Goal: Task Accomplishment & Management: Manage account settings

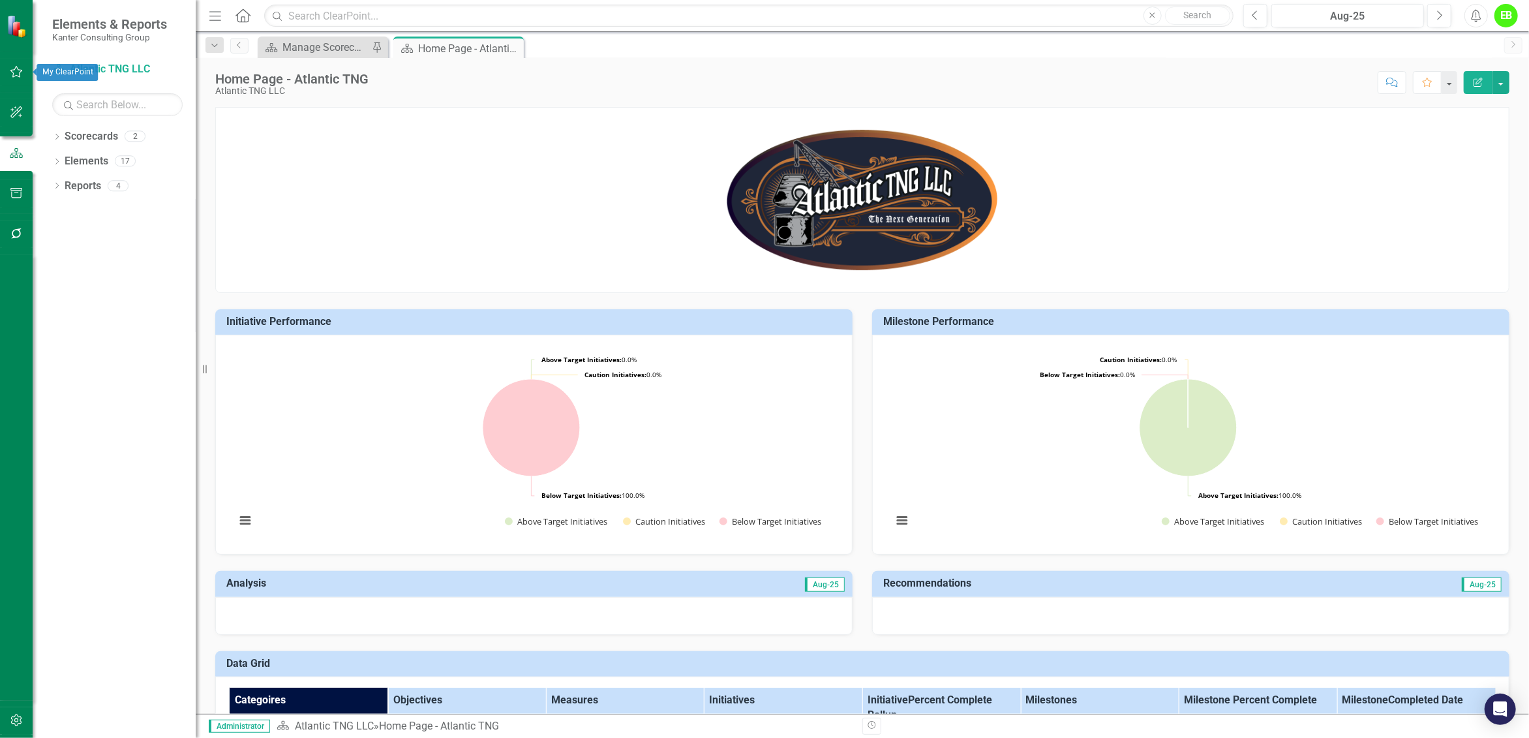
click at [20, 73] on icon "button" at bounding box center [17, 72] width 14 height 10
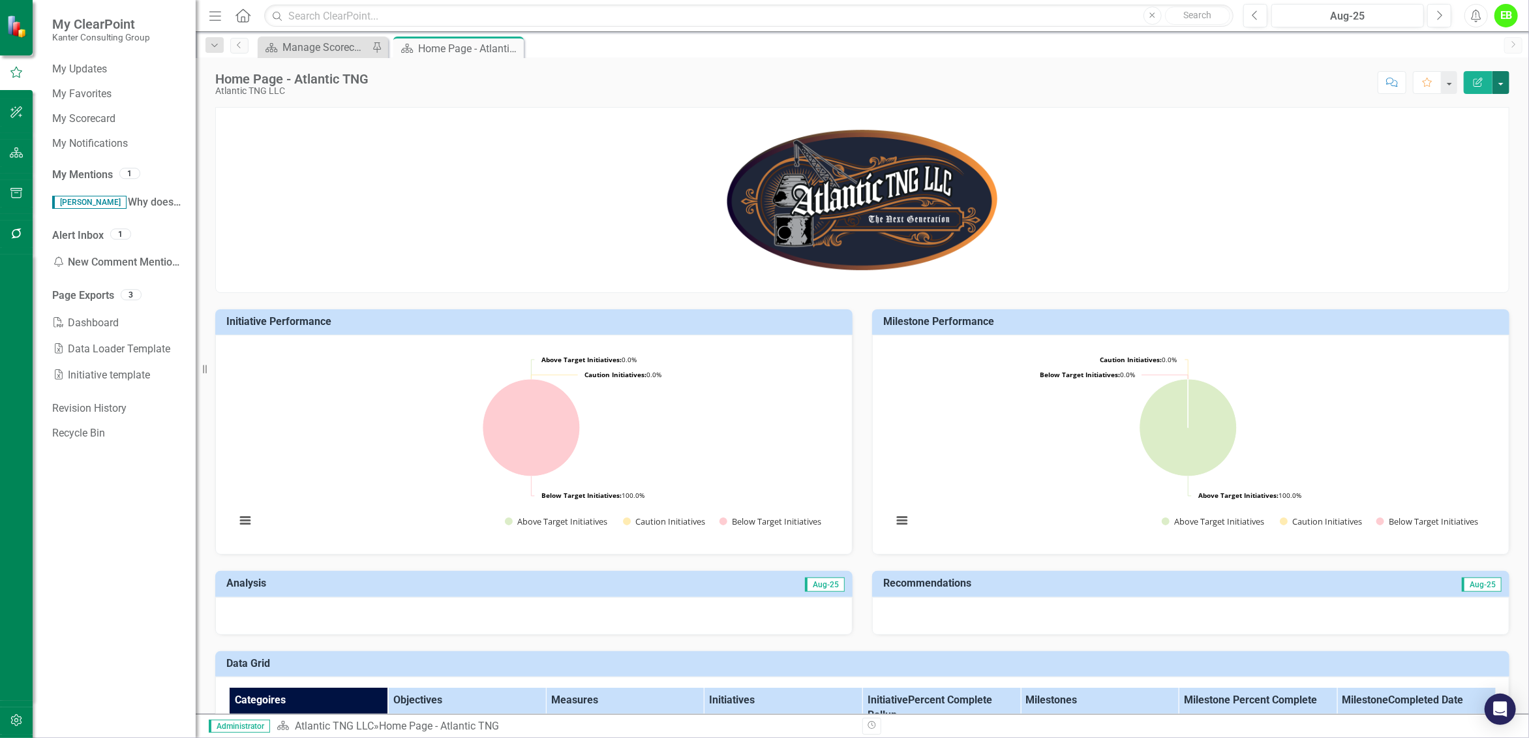
click at [1503, 88] on button "button" at bounding box center [1500, 82] width 17 height 23
click at [1173, 93] on div "Score: N/A Aug-25 Completed Comment Favorite Edit Report" at bounding box center [942, 82] width 1134 height 22
click at [1454, 80] on button "button" at bounding box center [1448, 82] width 17 height 23
click at [1445, 196] on p at bounding box center [862, 199] width 1293 height 149
click at [1502, 80] on button "button" at bounding box center [1500, 82] width 17 height 23
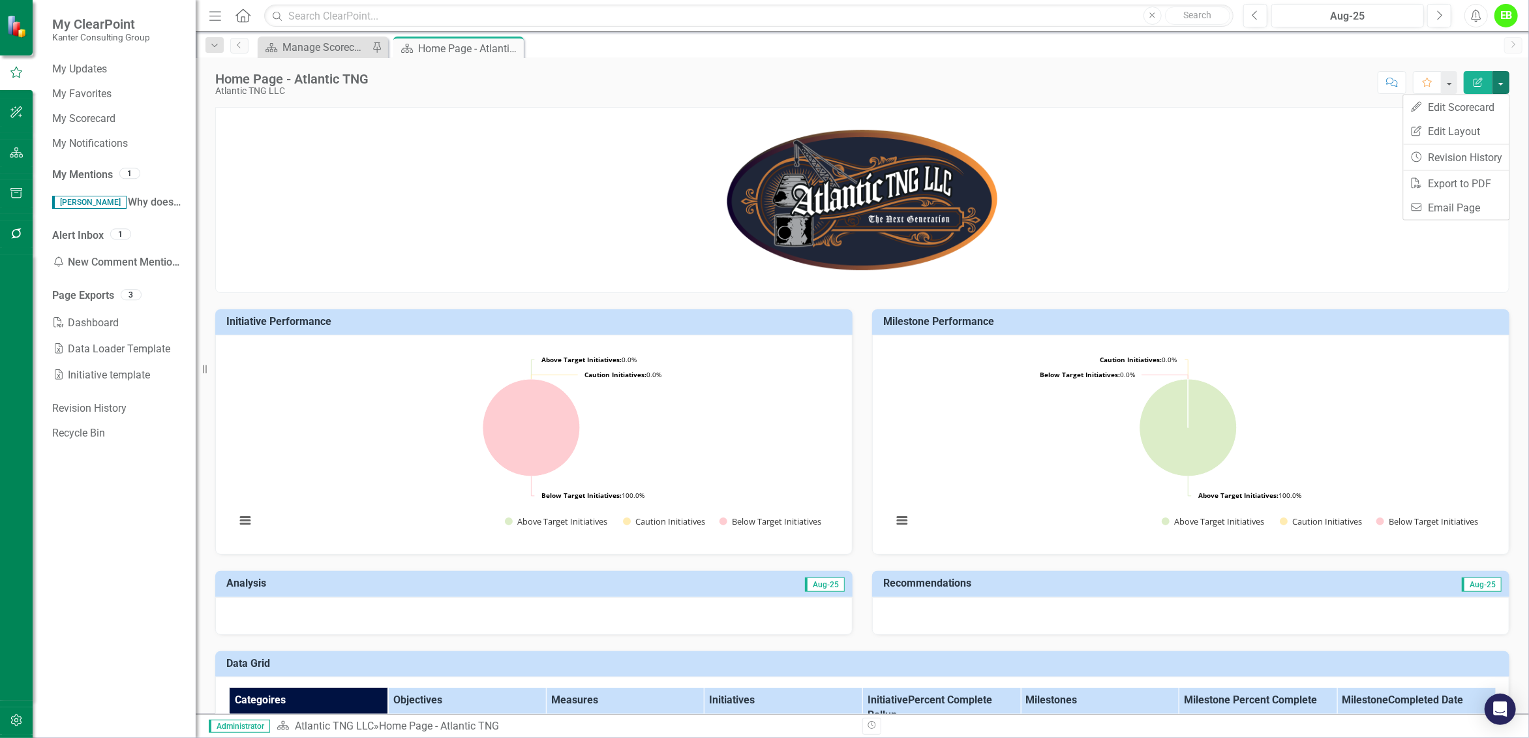
click at [1272, 209] on p at bounding box center [862, 199] width 1293 height 149
click at [1259, 20] on button "Previous" at bounding box center [1255, 15] width 24 height 23
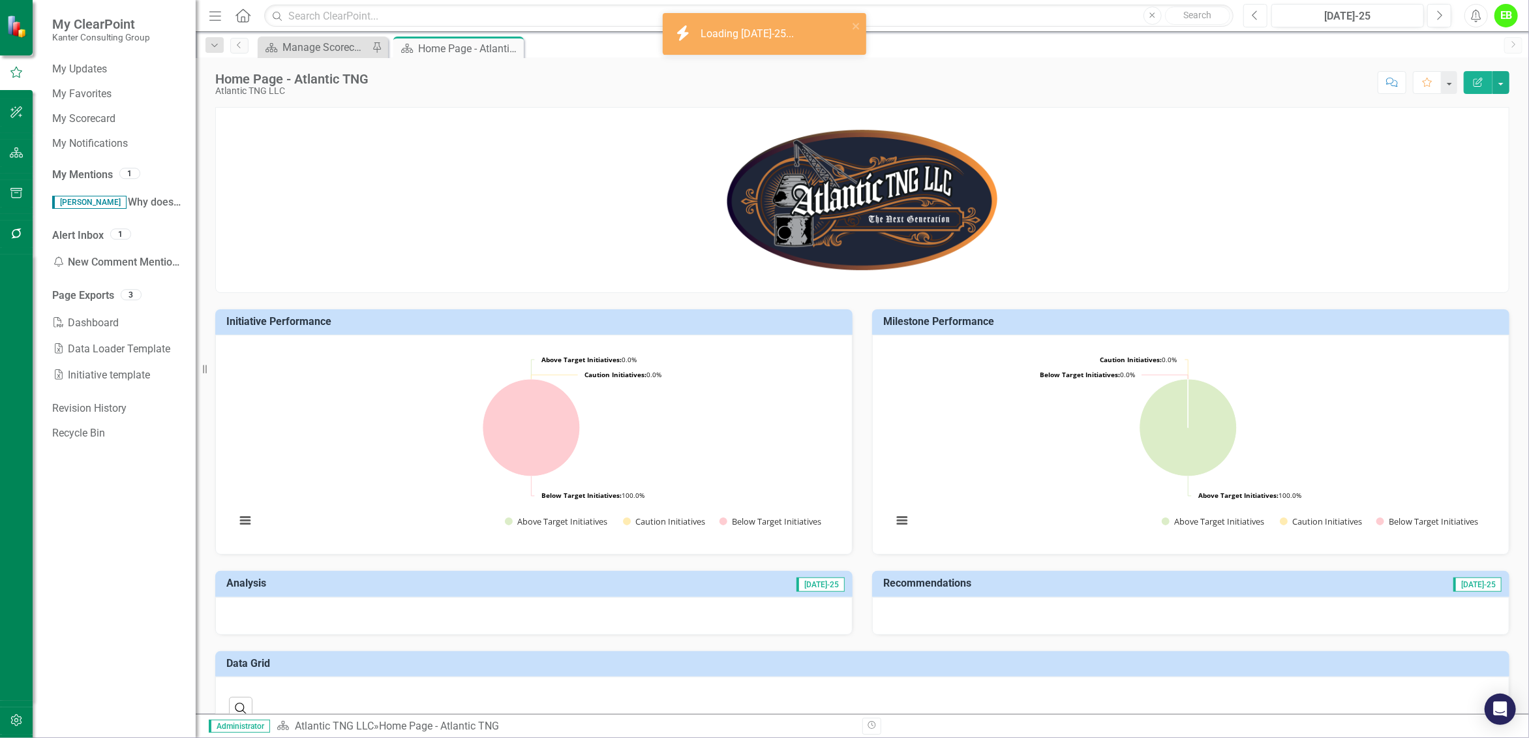
click at [1259, 20] on button "Previous" at bounding box center [1255, 15] width 24 height 23
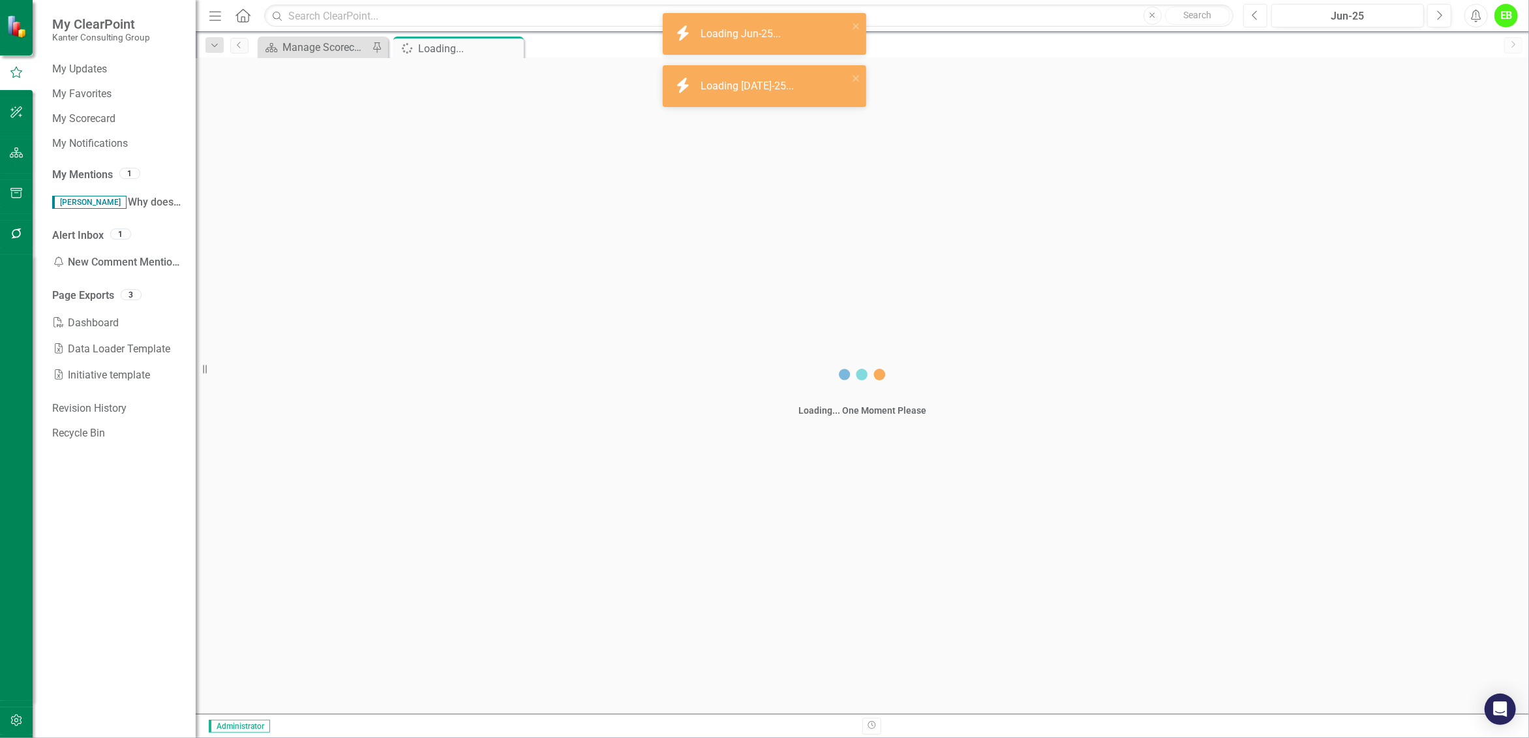
click at [1259, 20] on button "Previous" at bounding box center [1255, 15] width 24 height 23
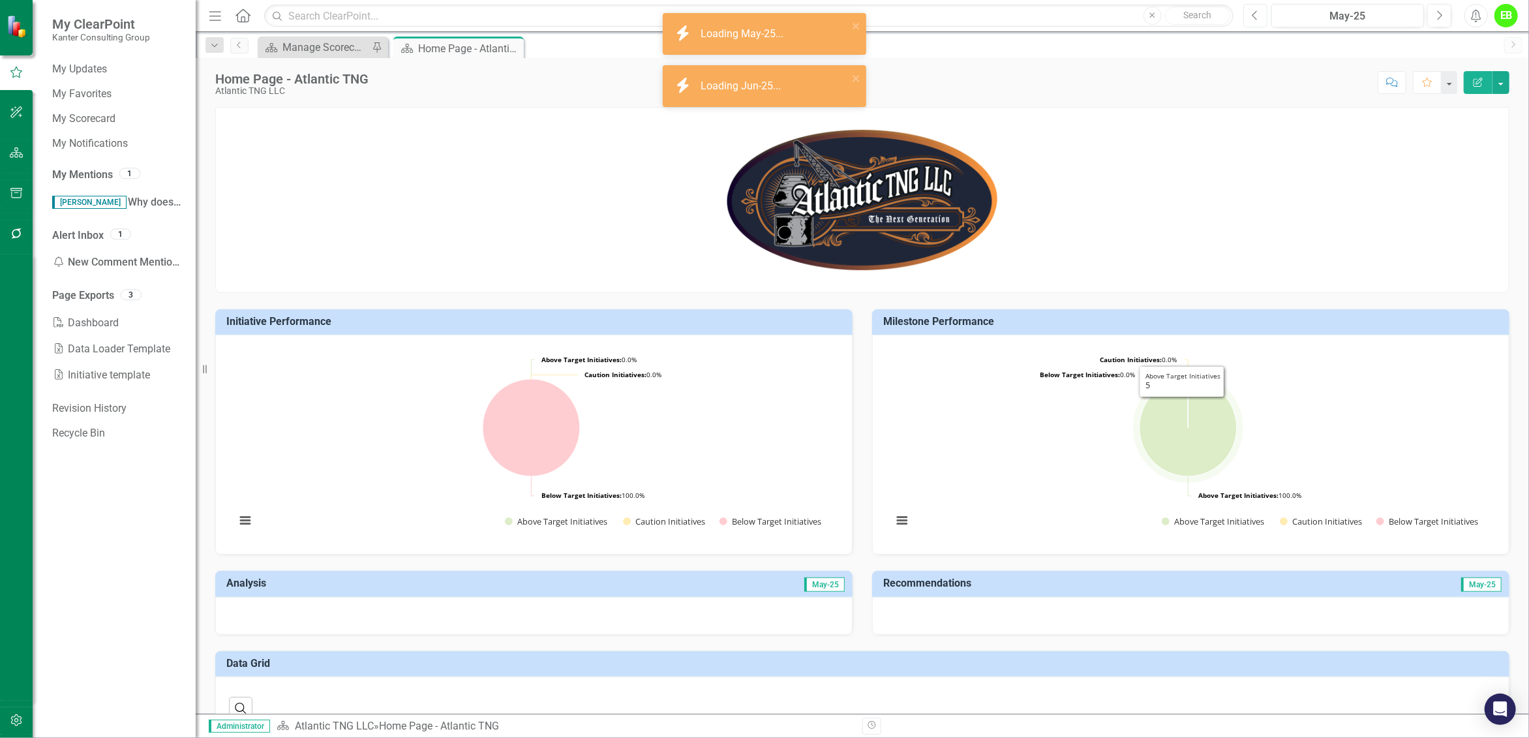
scroll to position [232, 0]
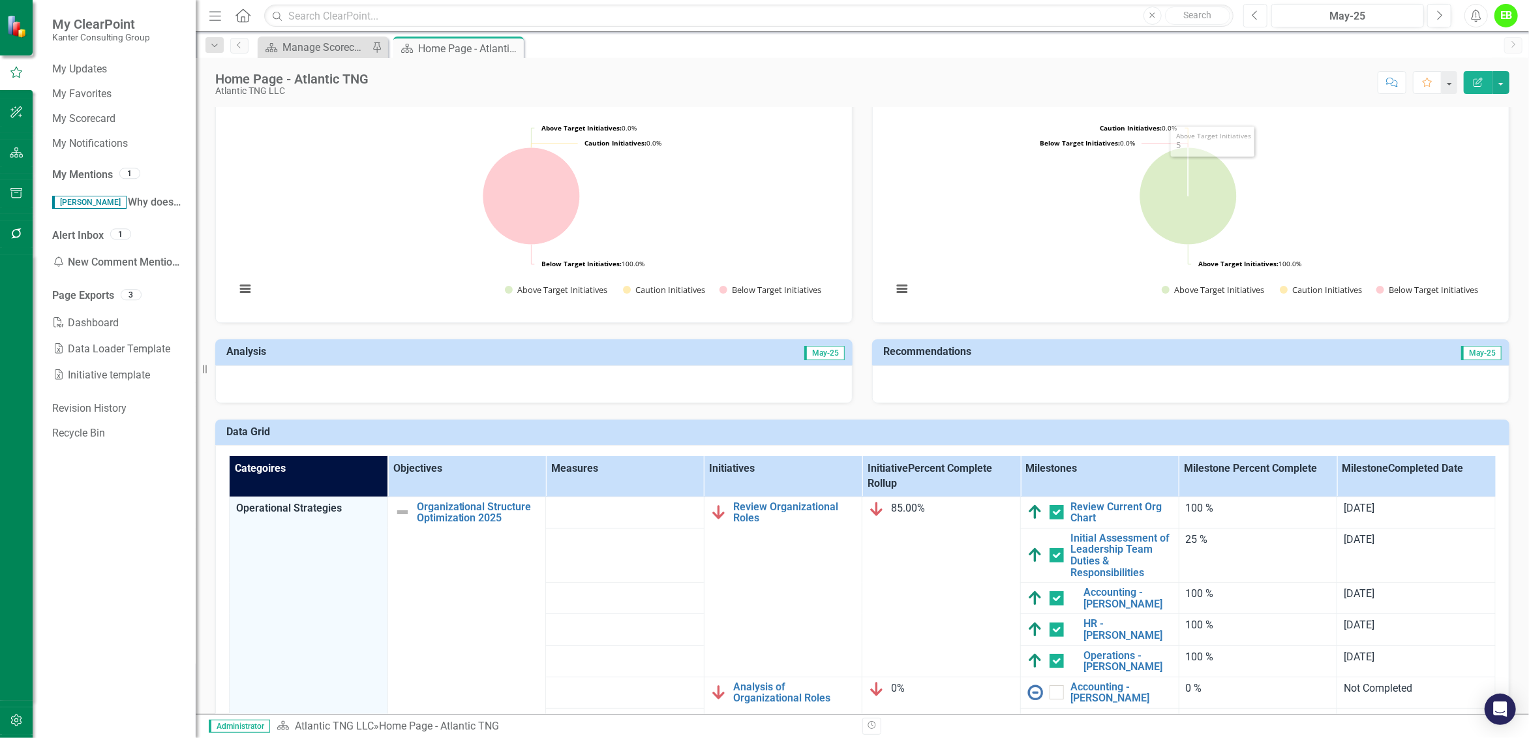
click at [1261, 19] on button "Previous" at bounding box center [1255, 15] width 24 height 23
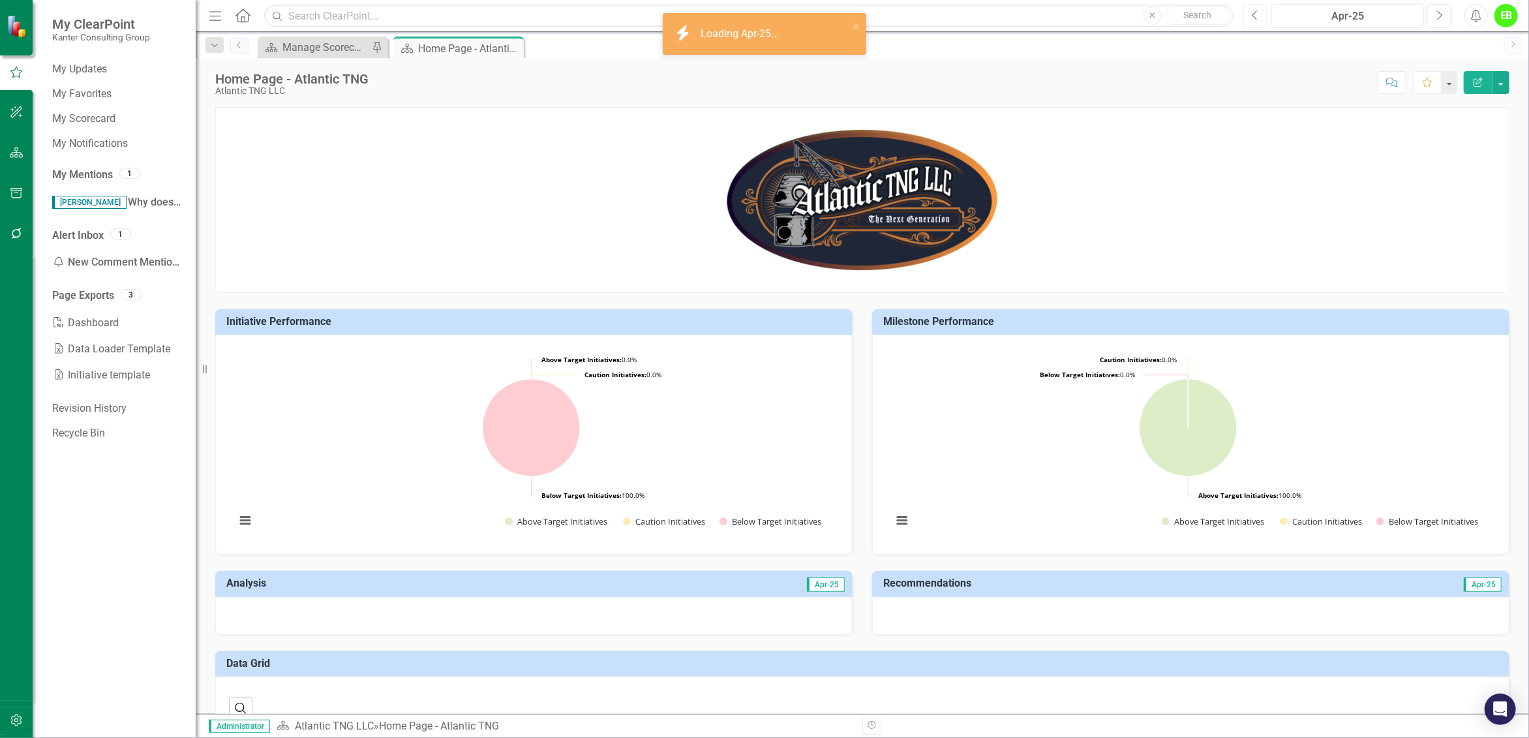
scroll to position [232, 0]
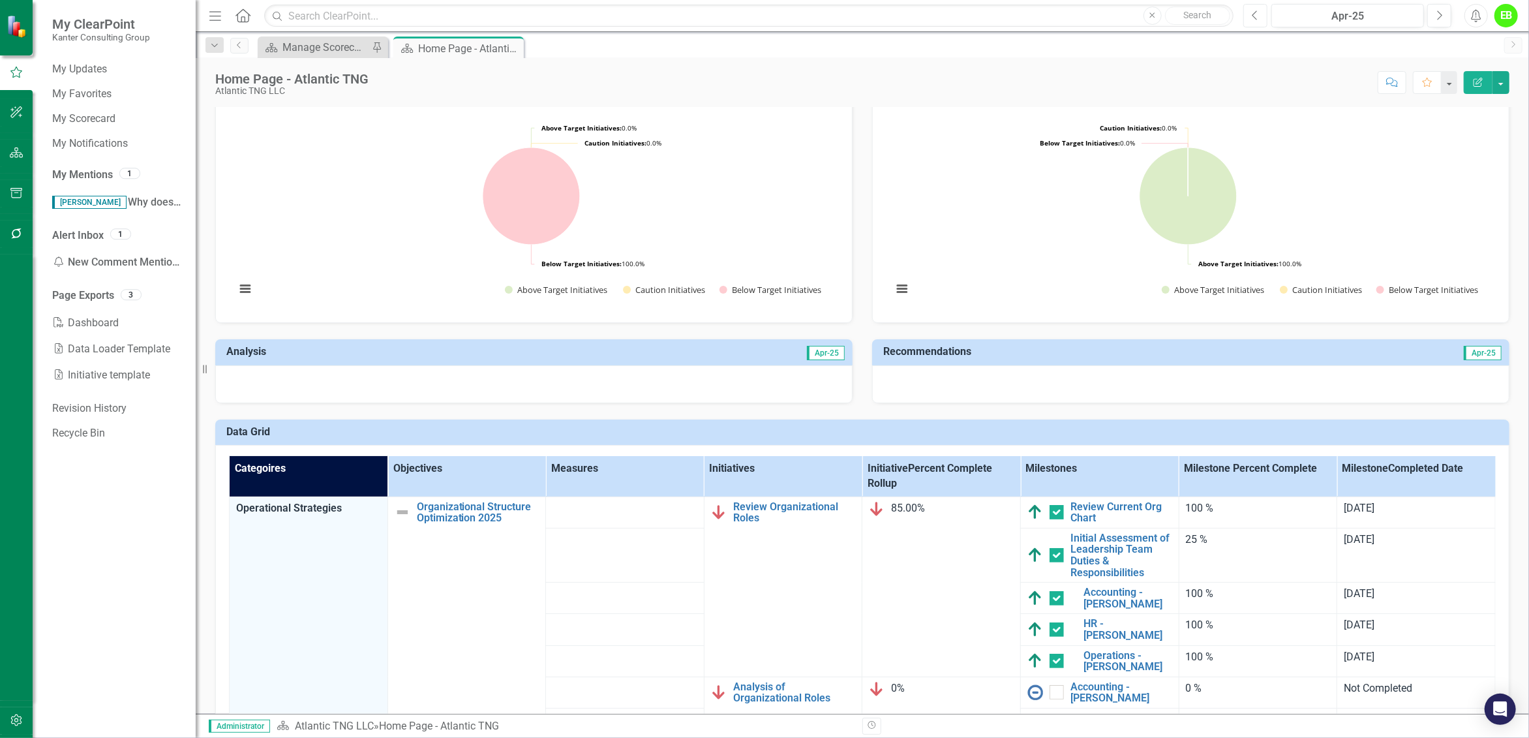
click at [1256, 10] on icon "Previous" at bounding box center [1255, 16] width 7 height 12
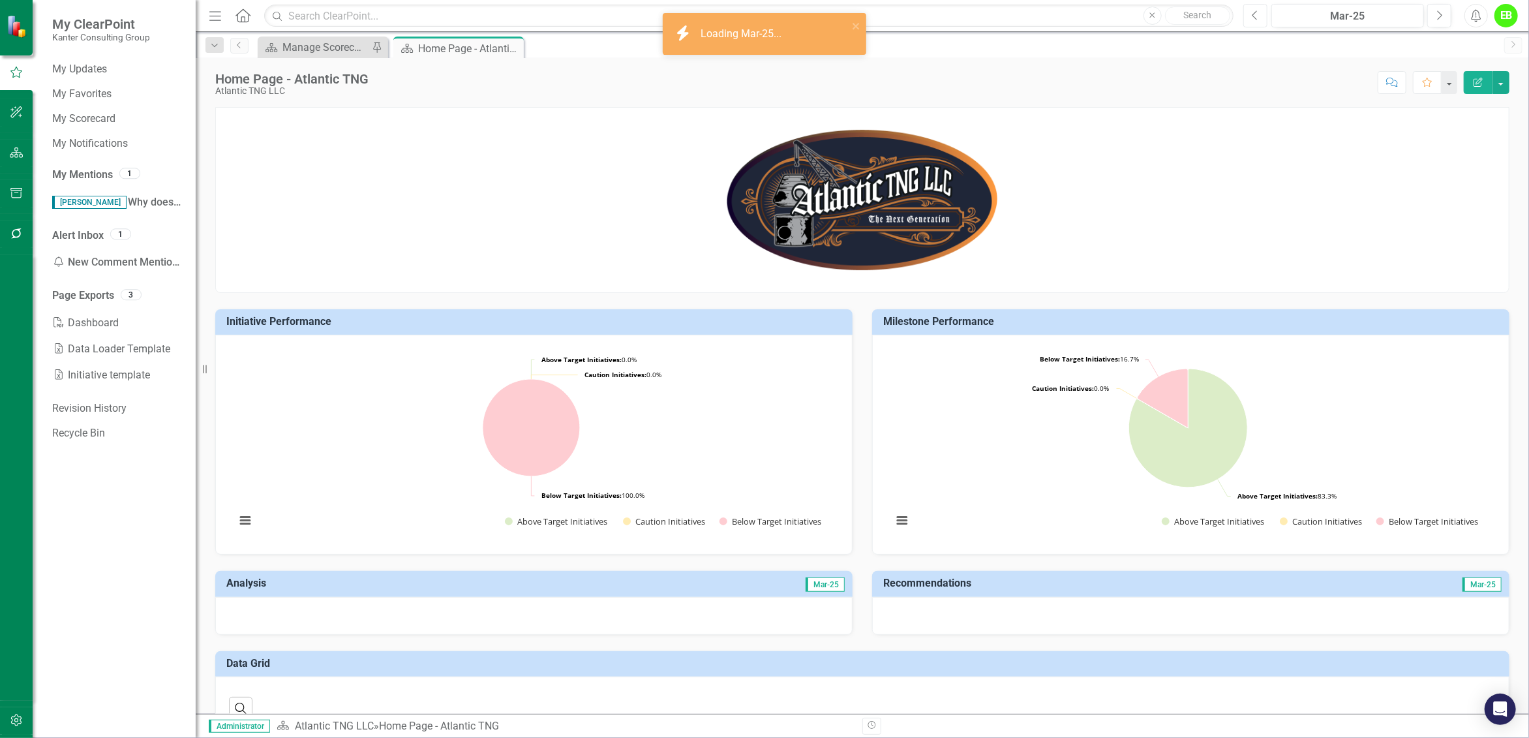
scroll to position [232, 0]
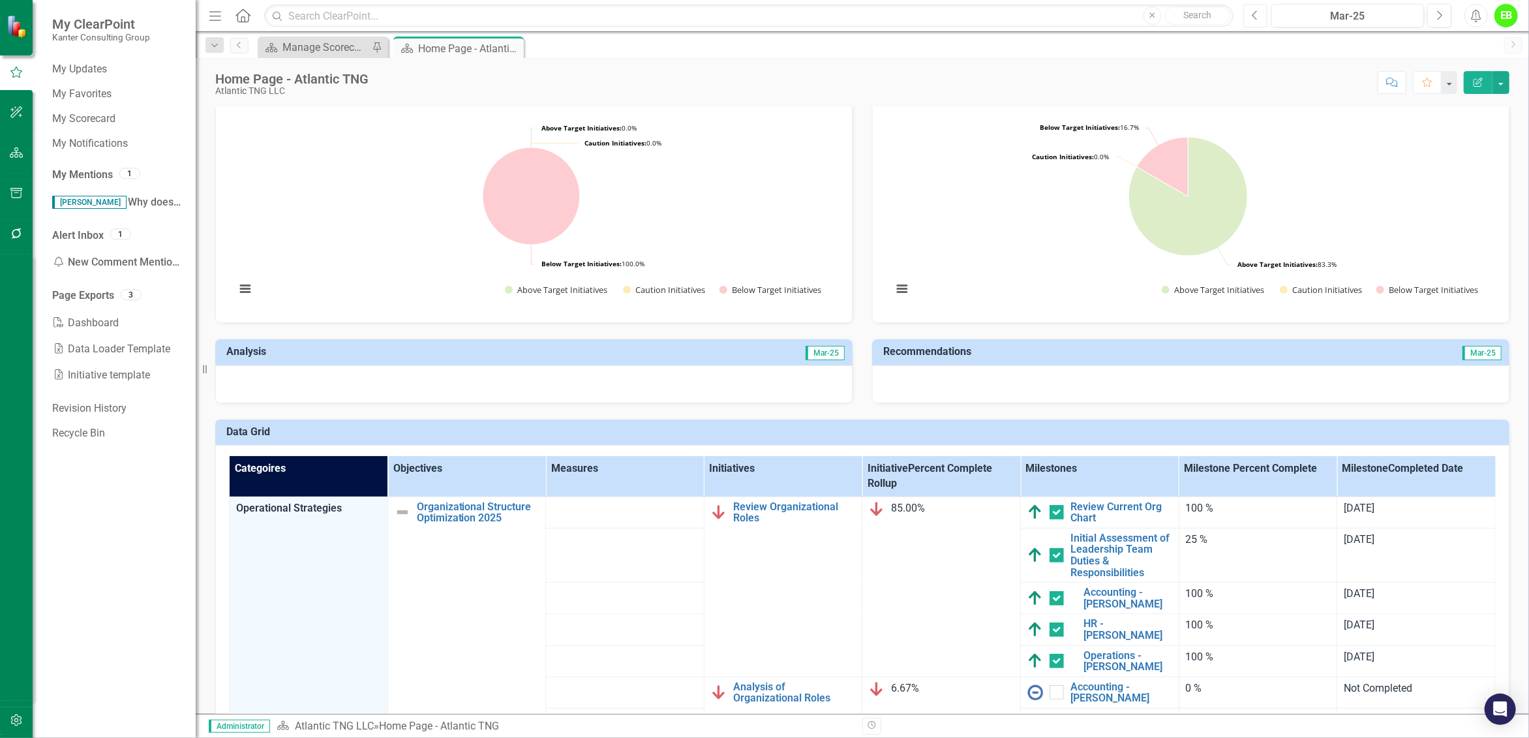
click at [1256, 10] on icon "Previous" at bounding box center [1255, 16] width 7 height 12
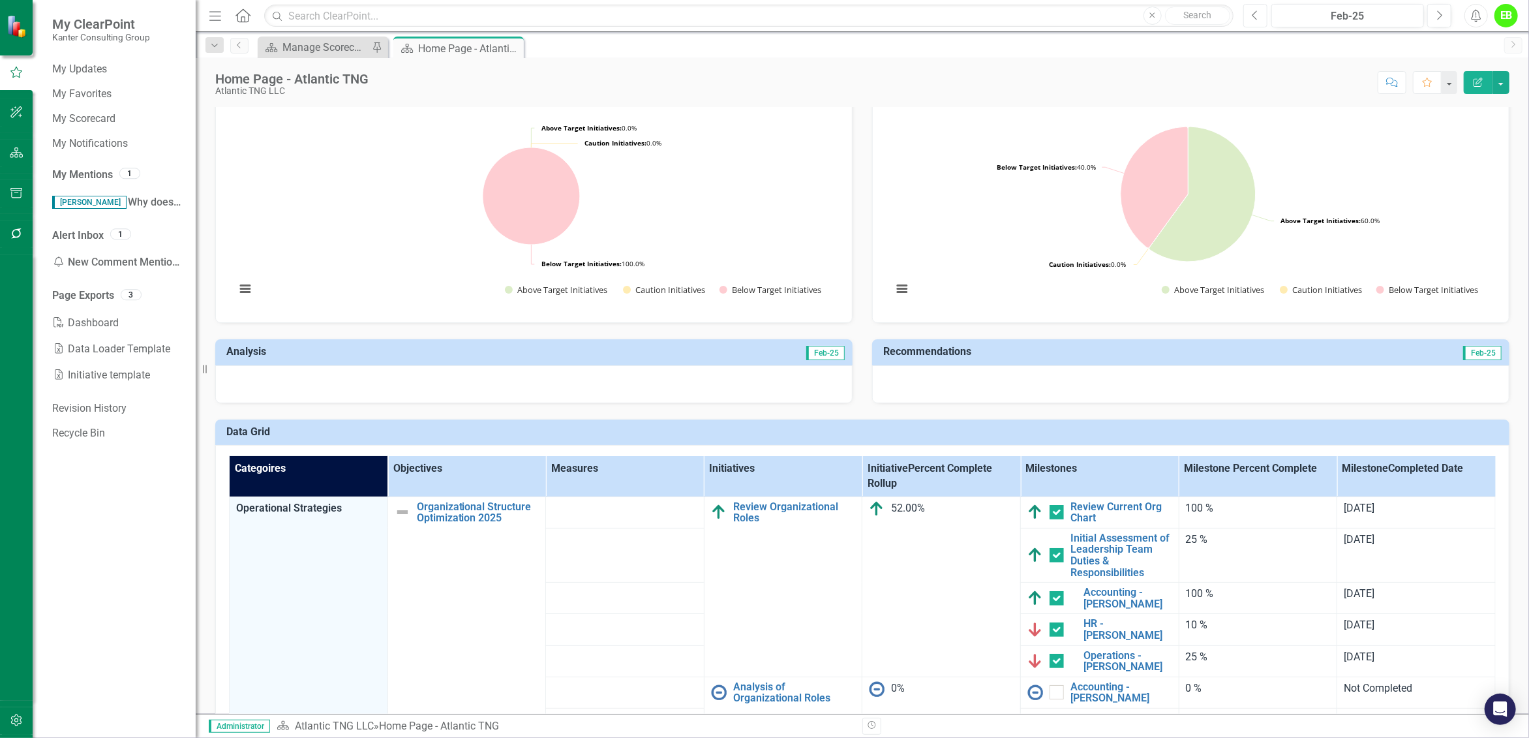
scroll to position [313, 0]
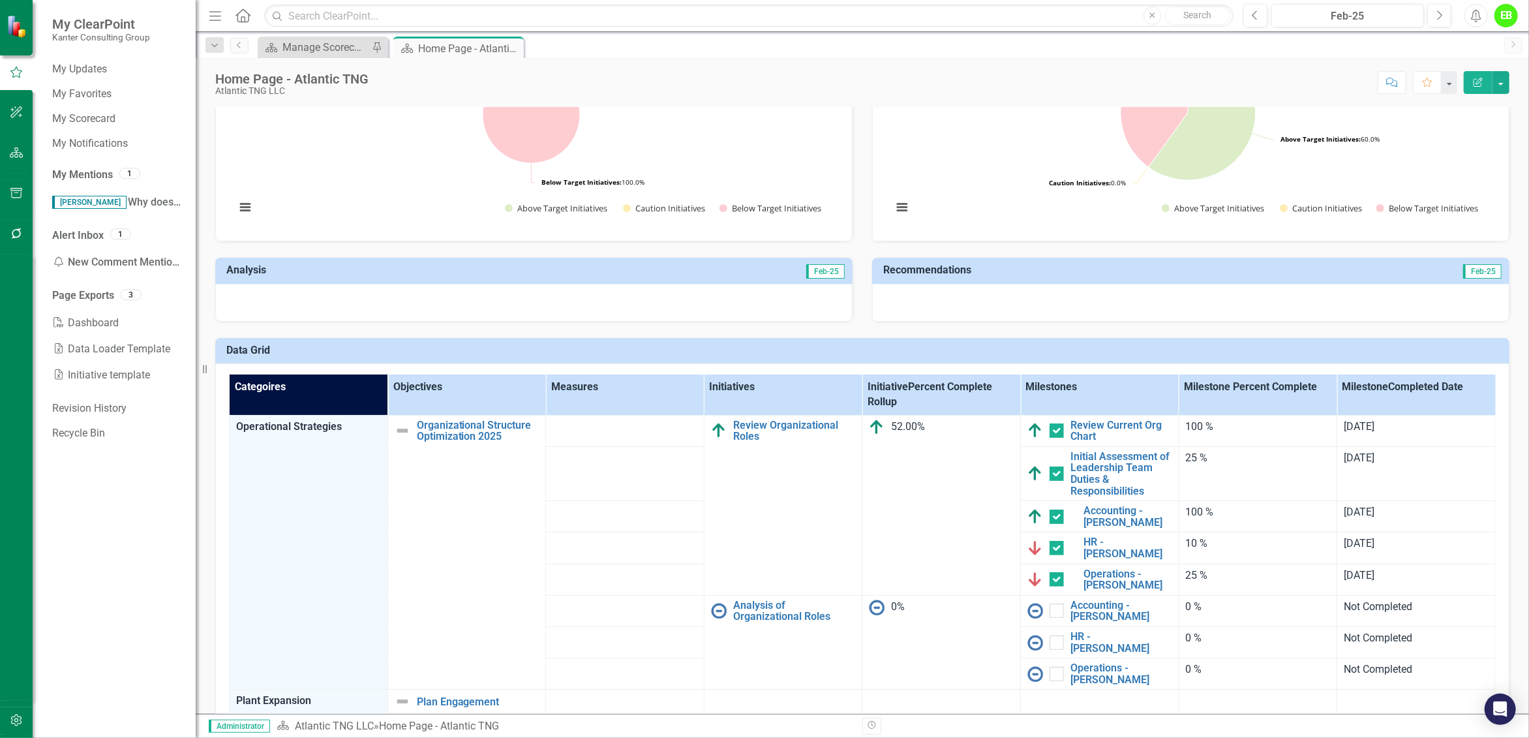
click at [928, 421] on div "52.00%" at bounding box center [941, 427] width 145 height 16
click at [14, 721] on icon "button" at bounding box center [17, 720] width 14 height 10
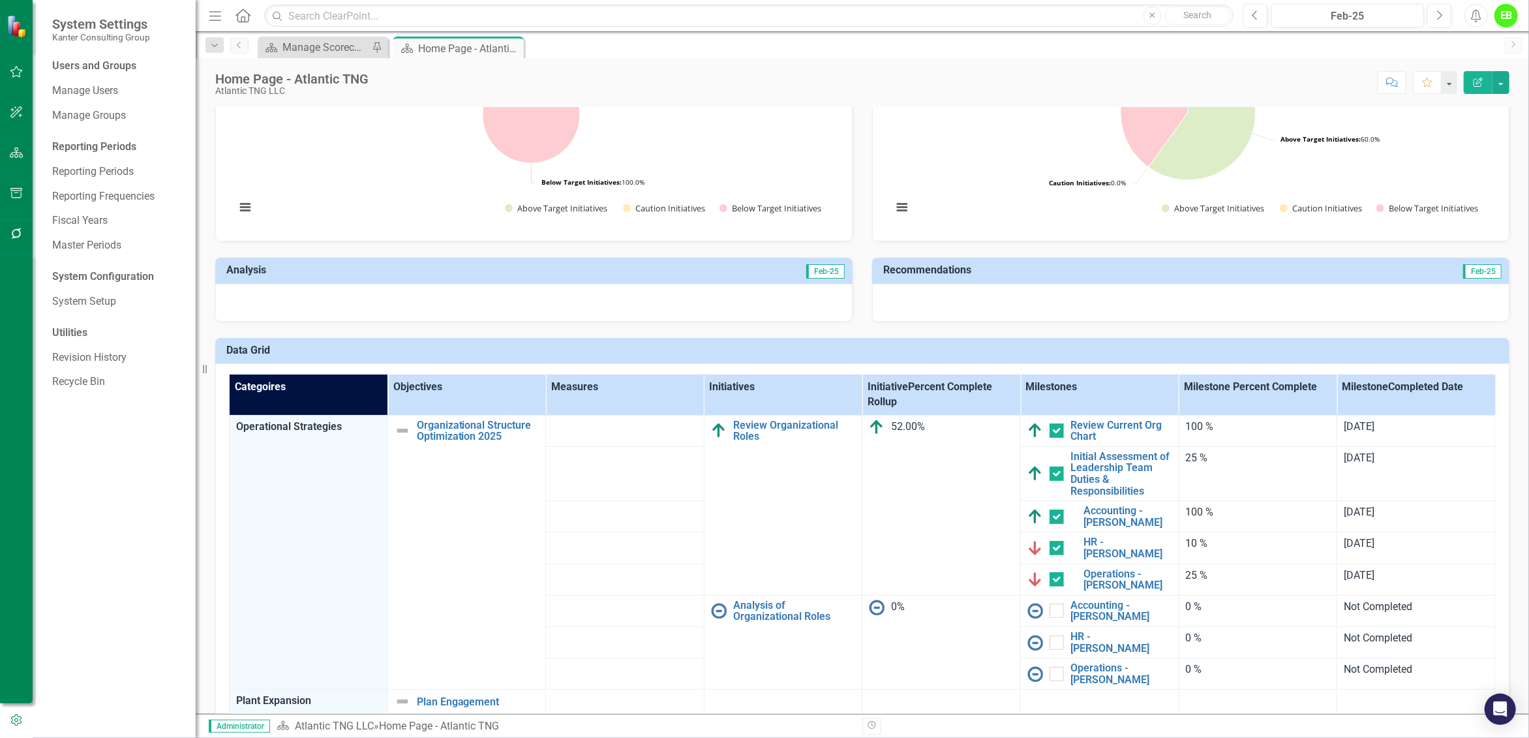
click at [980, 369] on div "Categoires Objectives Measures Initiatives Initiative Percent Complete Rollup M…" at bounding box center [862, 616] width 1294 height 507
click at [1505, 20] on div "EB" at bounding box center [1505, 15] width 23 height 23
click at [1473, 142] on link "Settings System Setup" at bounding box center [1465, 139] width 103 height 24
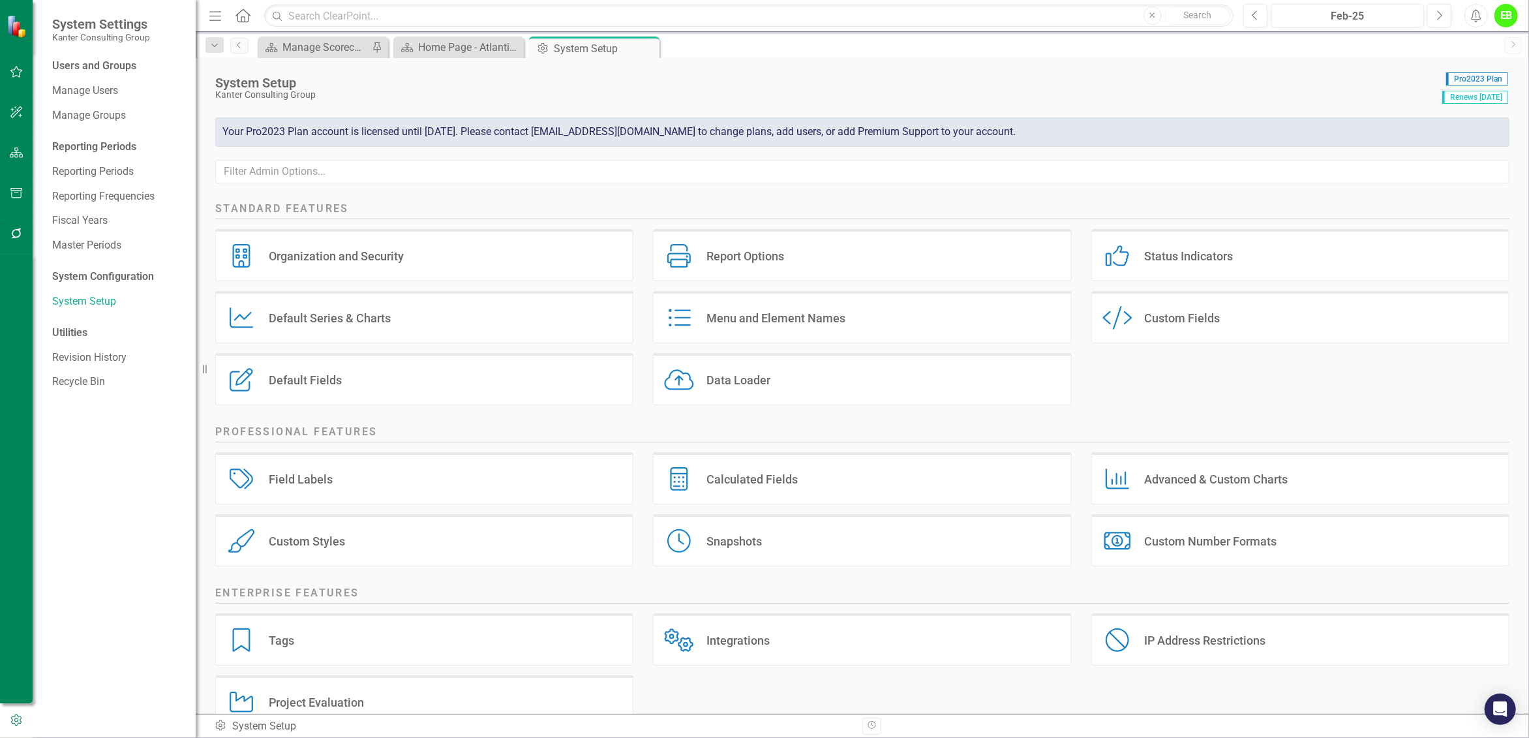
scroll to position [34, 0]
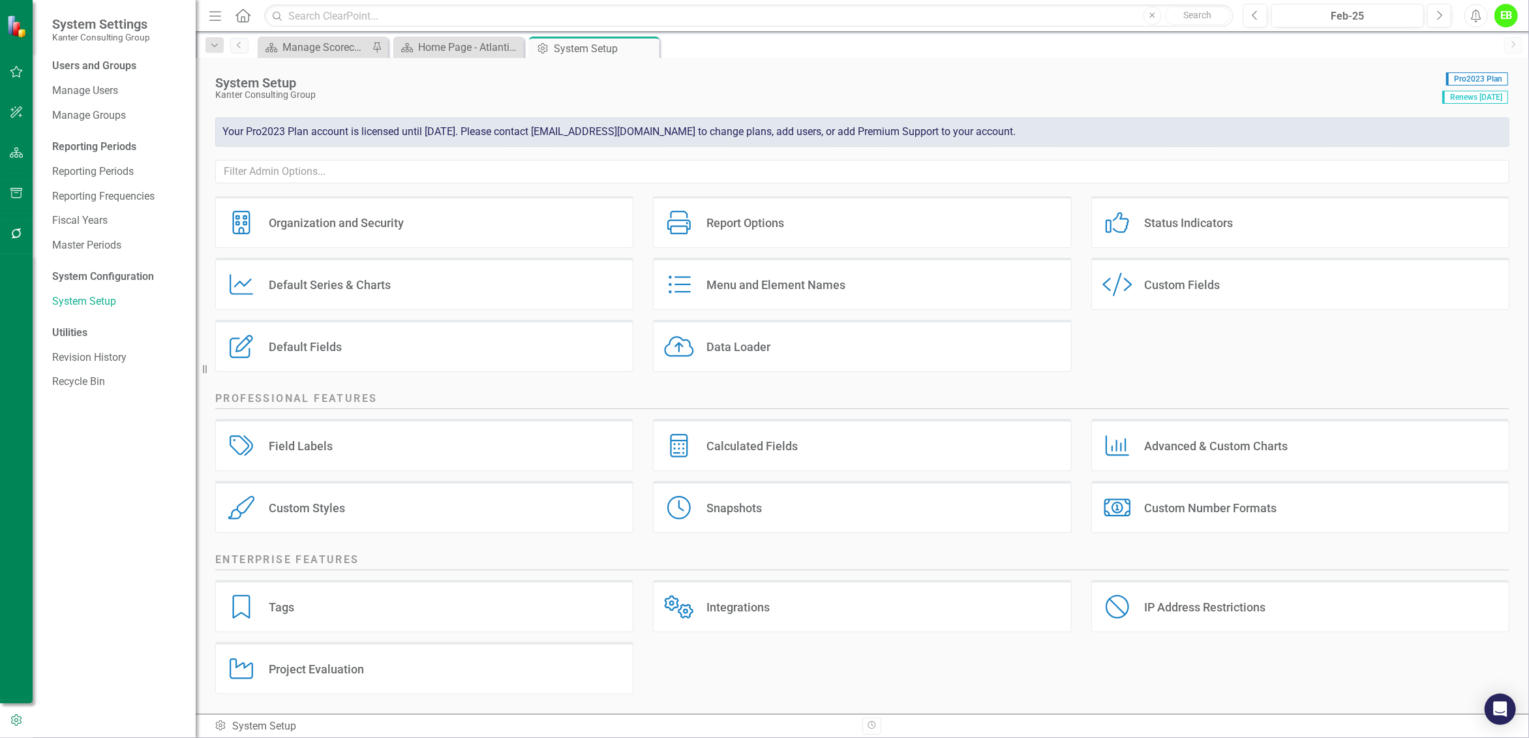
click at [885, 437] on div "Calculated Fields Calculated Fields" at bounding box center [862, 445] width 418 height 52
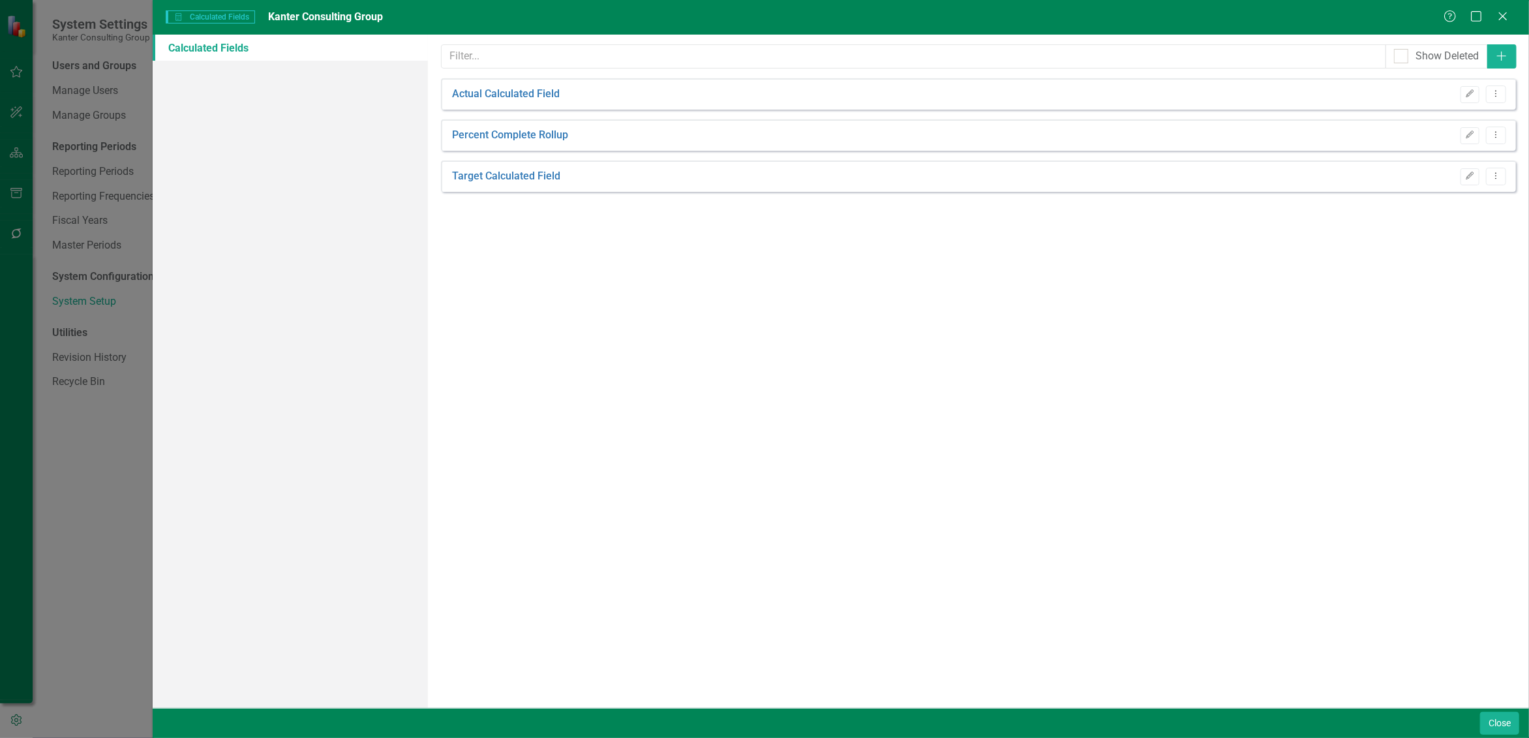
click at [615, 133] on div "Percent Complete Rollup Edit Dropdown Menu" at bounding box center [978, 134] width 1075 height 31
click at [534, 136] on link "Percent Complete Rollup" at bounding box center [510, 135] width 116 height 15
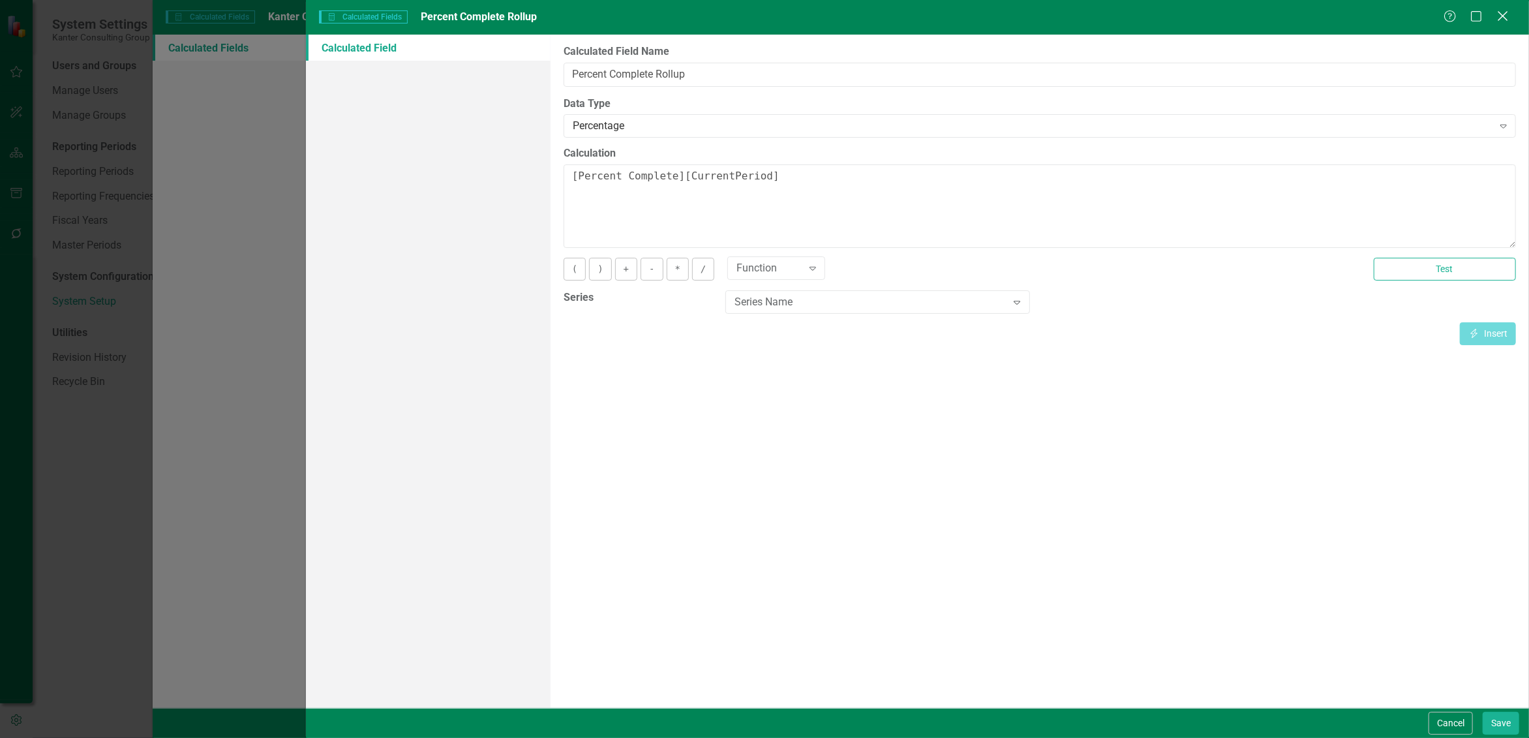
click at [1501, 13] on icon at bounding box center [1503, 16] width 10 height 10
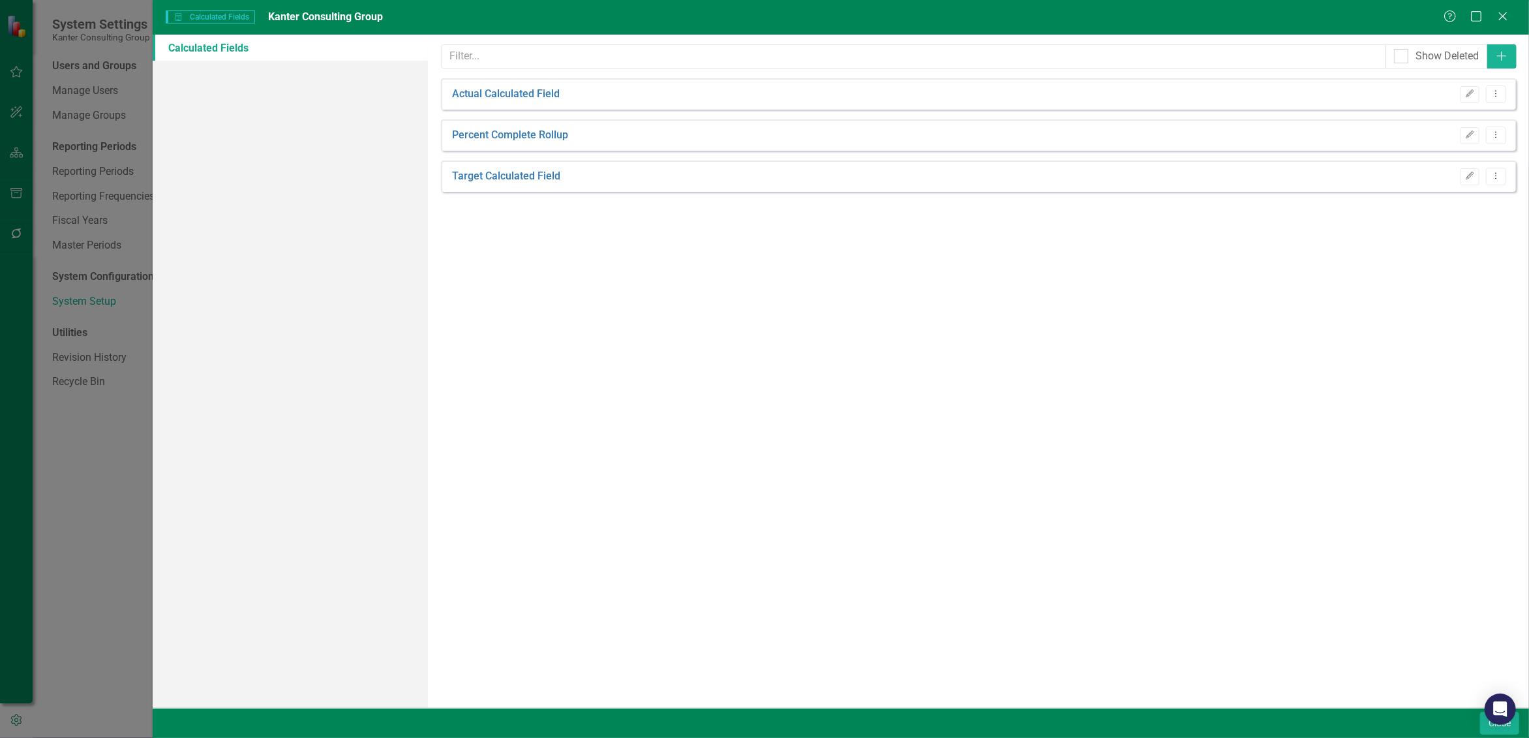
click at [1501, 13] on icon at bounding box center [1503, 16] width 8 height 8
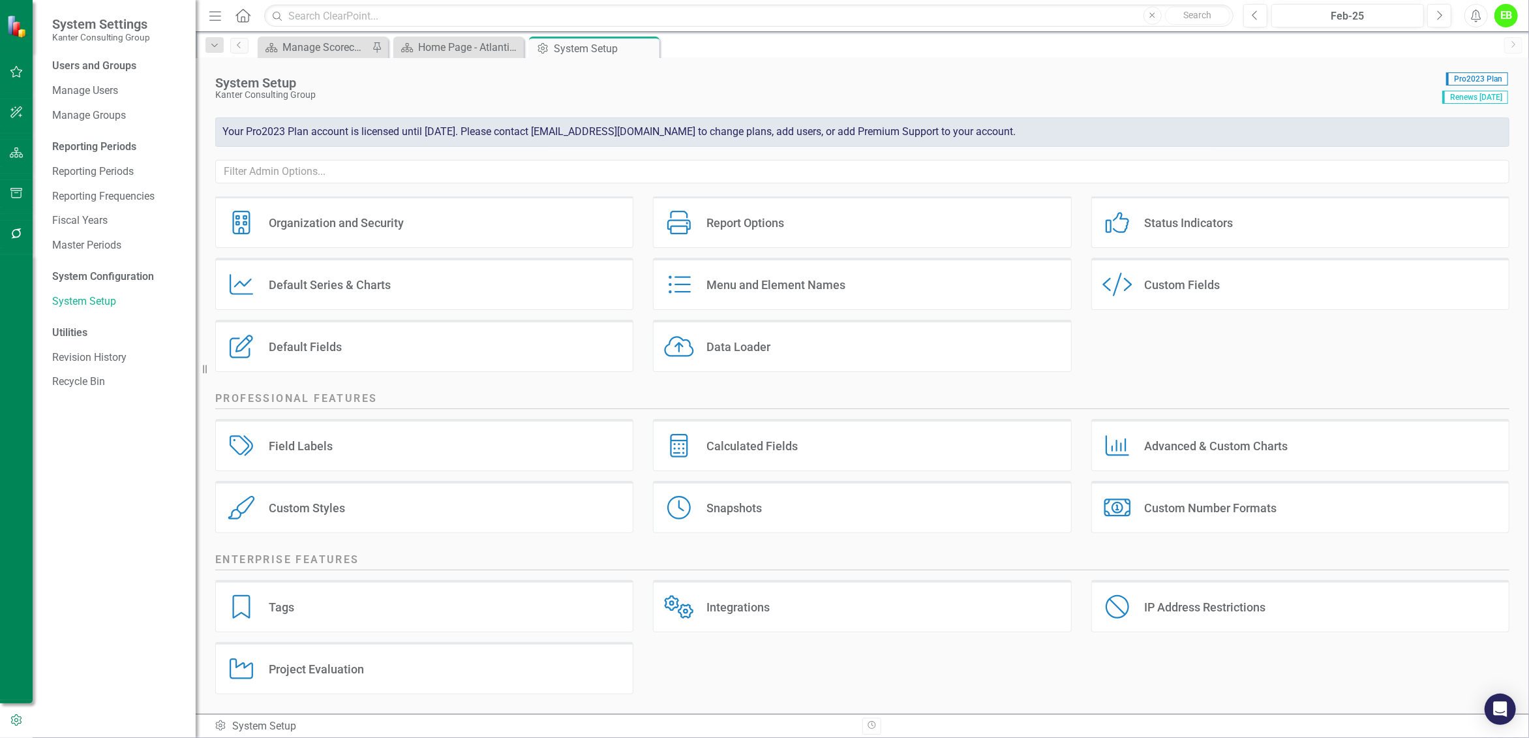
scroll to position [0, 0]
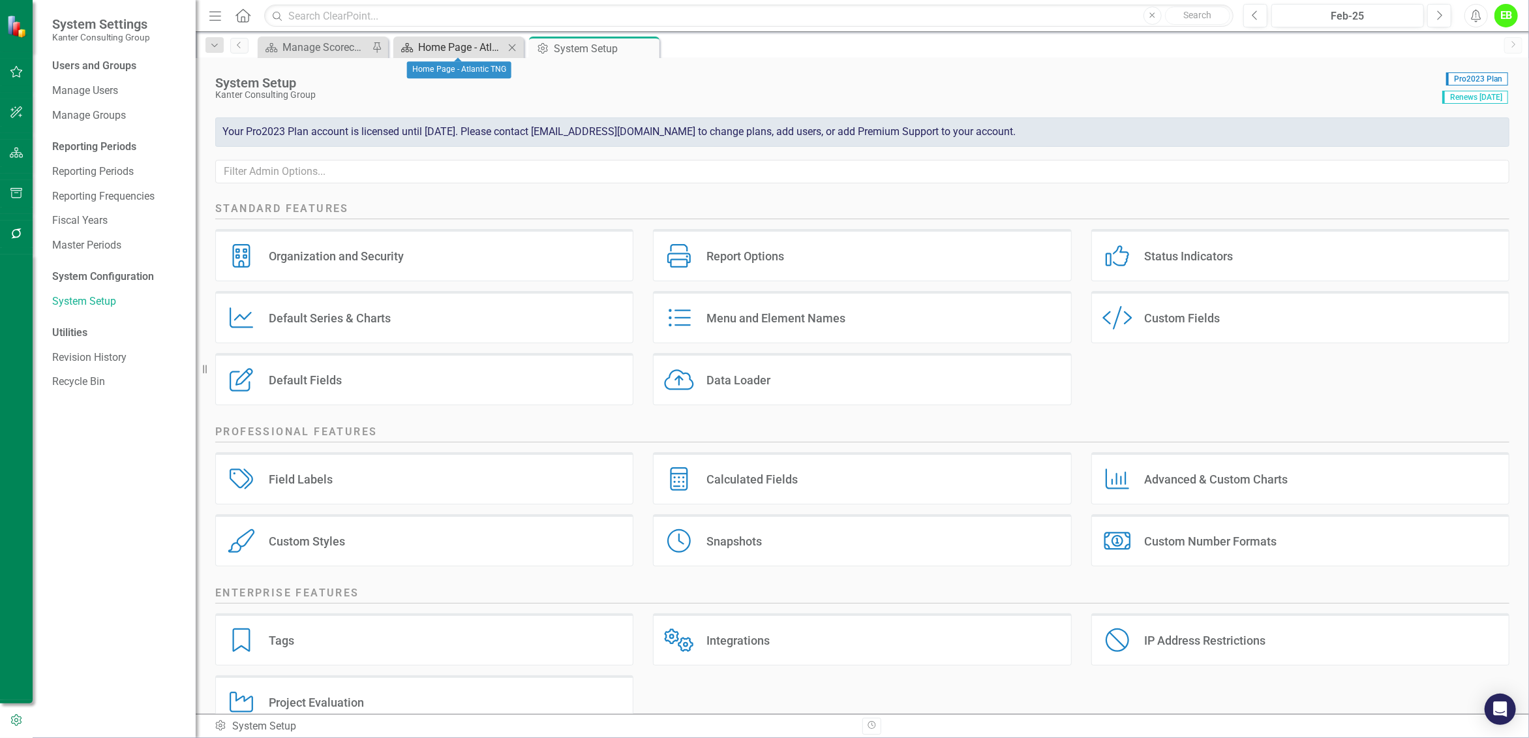
click at [438, 48] on div "Home Page - Atlantic TNG" at bounding box center [461, 47] width 86 height 16
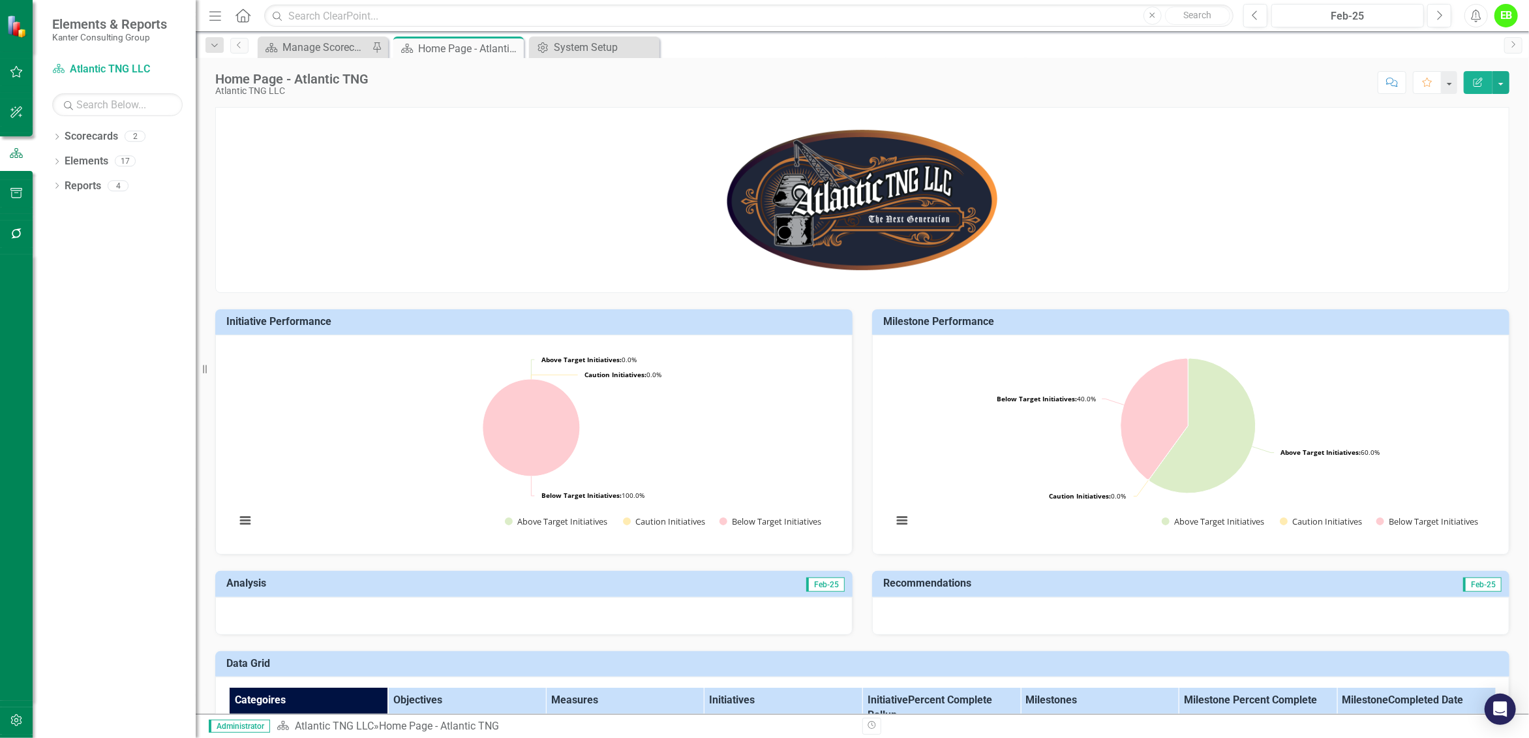
click at [1511, 22] on div "EB" at bounding box center [1505, 15] width 23 height 23
click at [1261, 184] on p at bounding box center [862, 199] width 1293 height 149
click at [1444, 20] on button "Next" at bounding box center [1439, 15] width 24 height 23
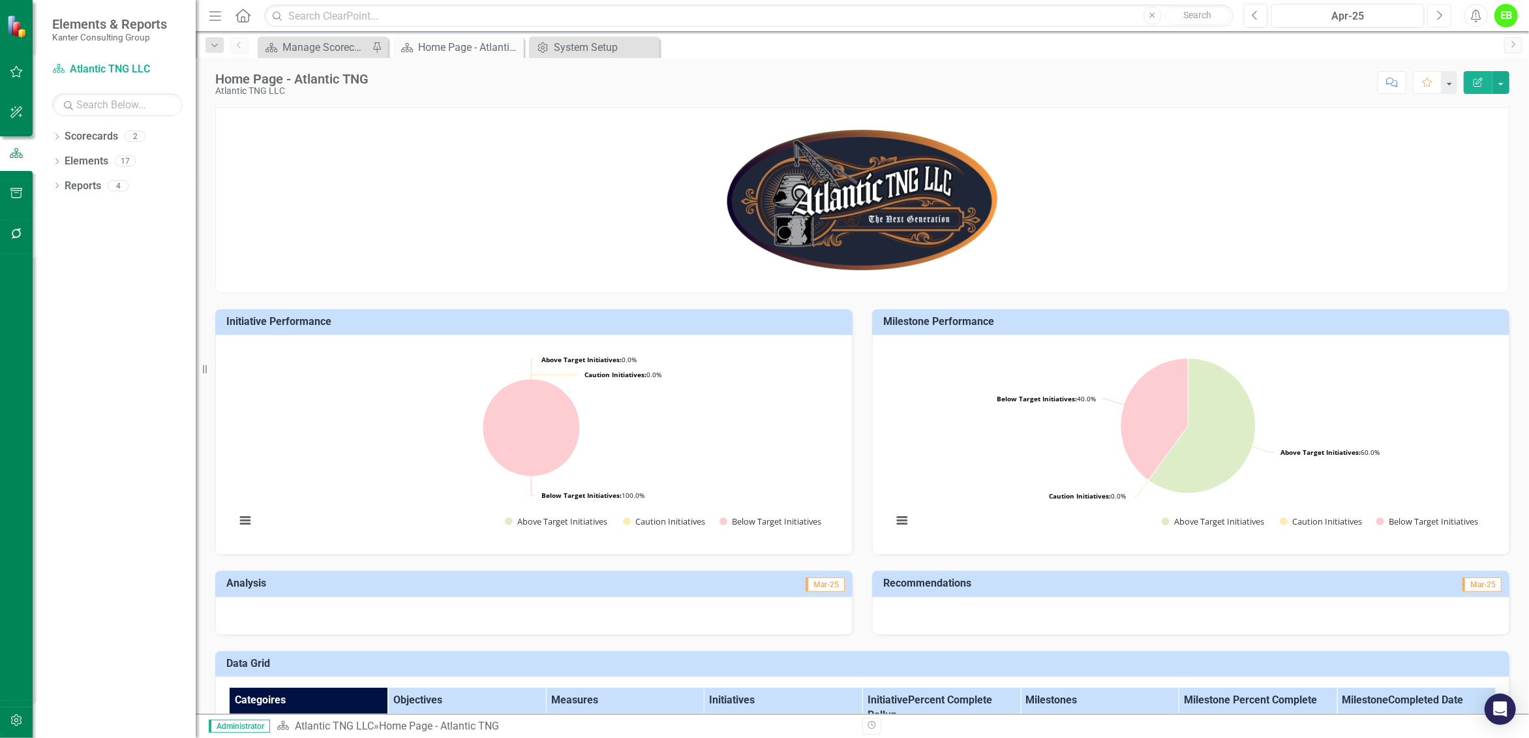
click at [1444, 20] on button "Next" at bounding box center [1439, 15] width 24 height 23
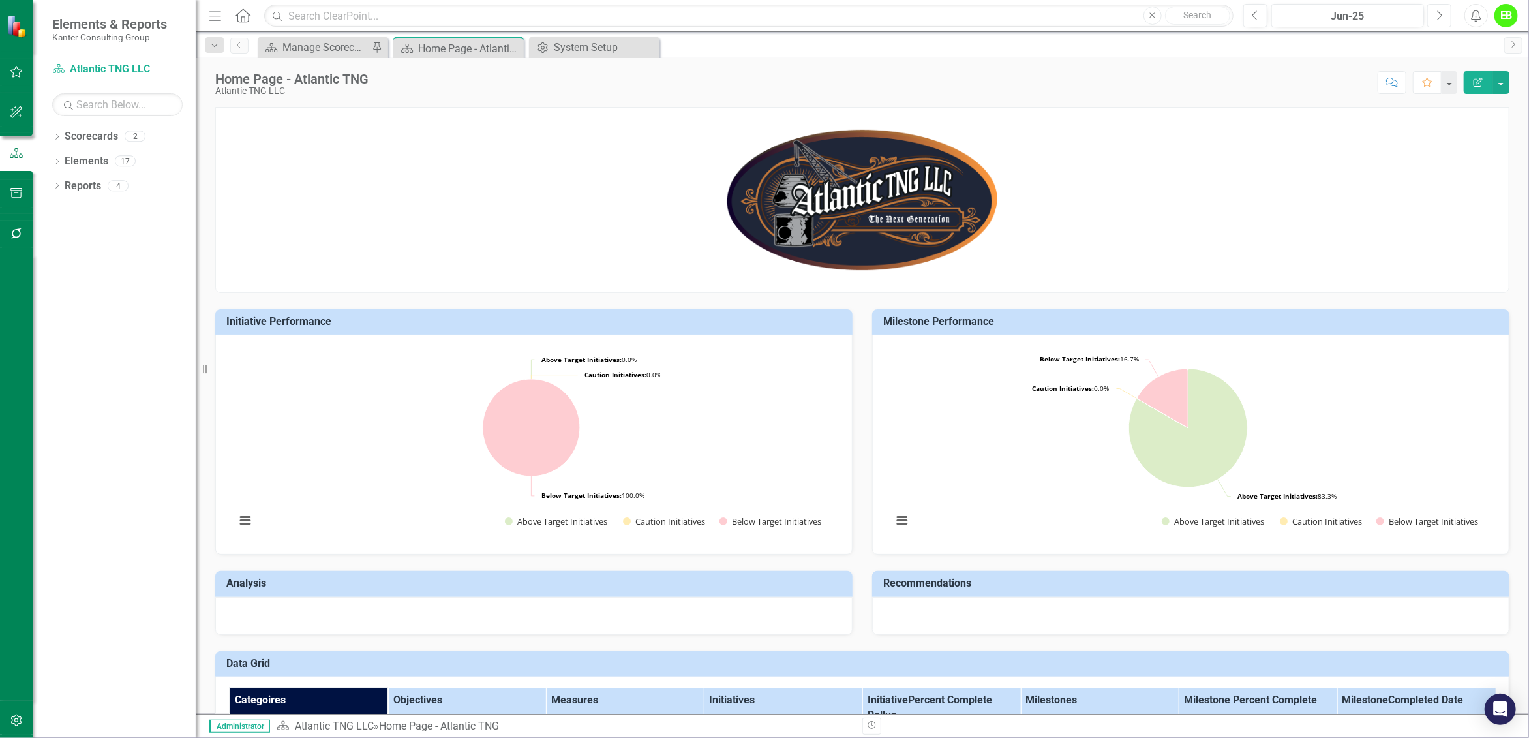
click at [1444, 20] on button "Next" at bounding box center [1439, 15] width 24 height 23
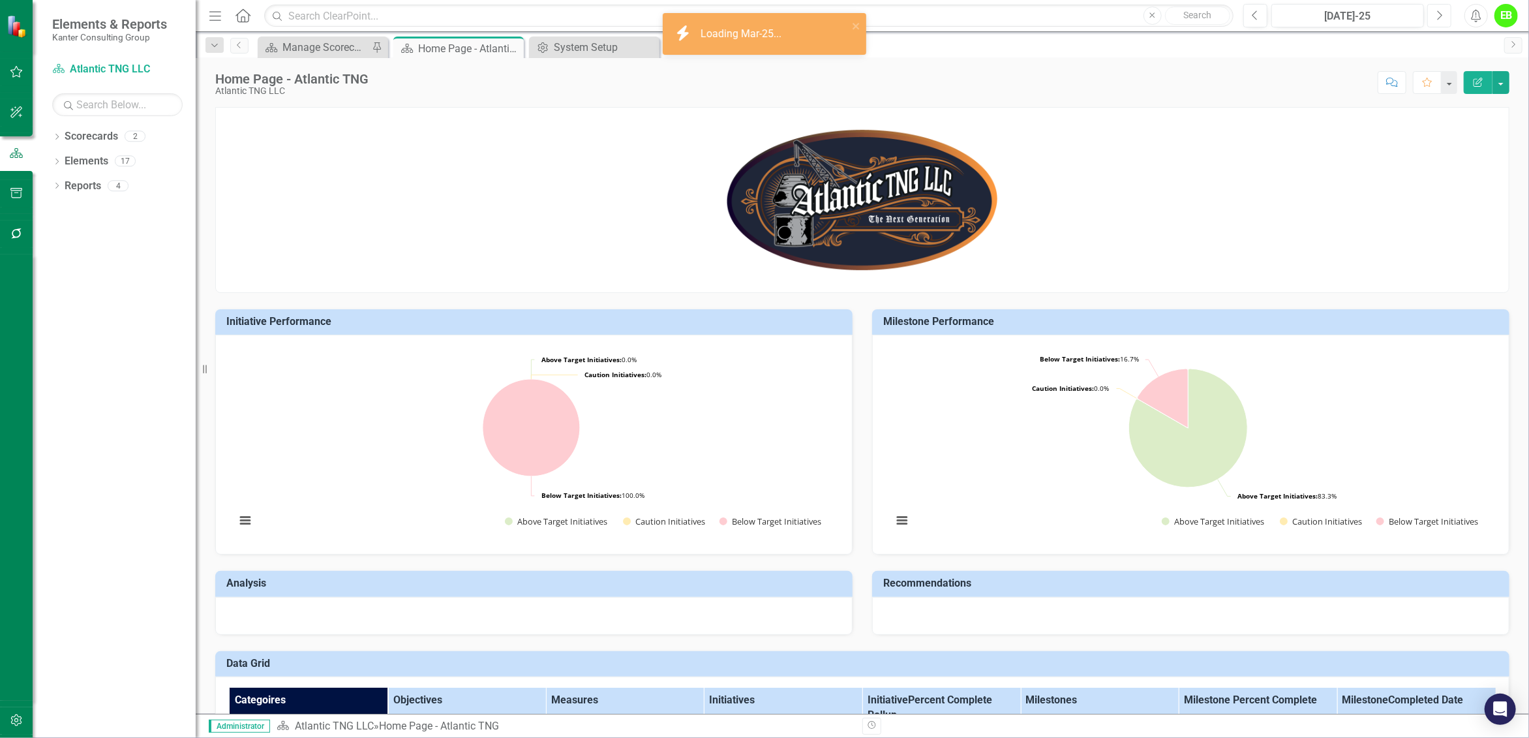
click at [1444, 20] on button "Next" at bounding box center [1439, 15] width 24 height 23
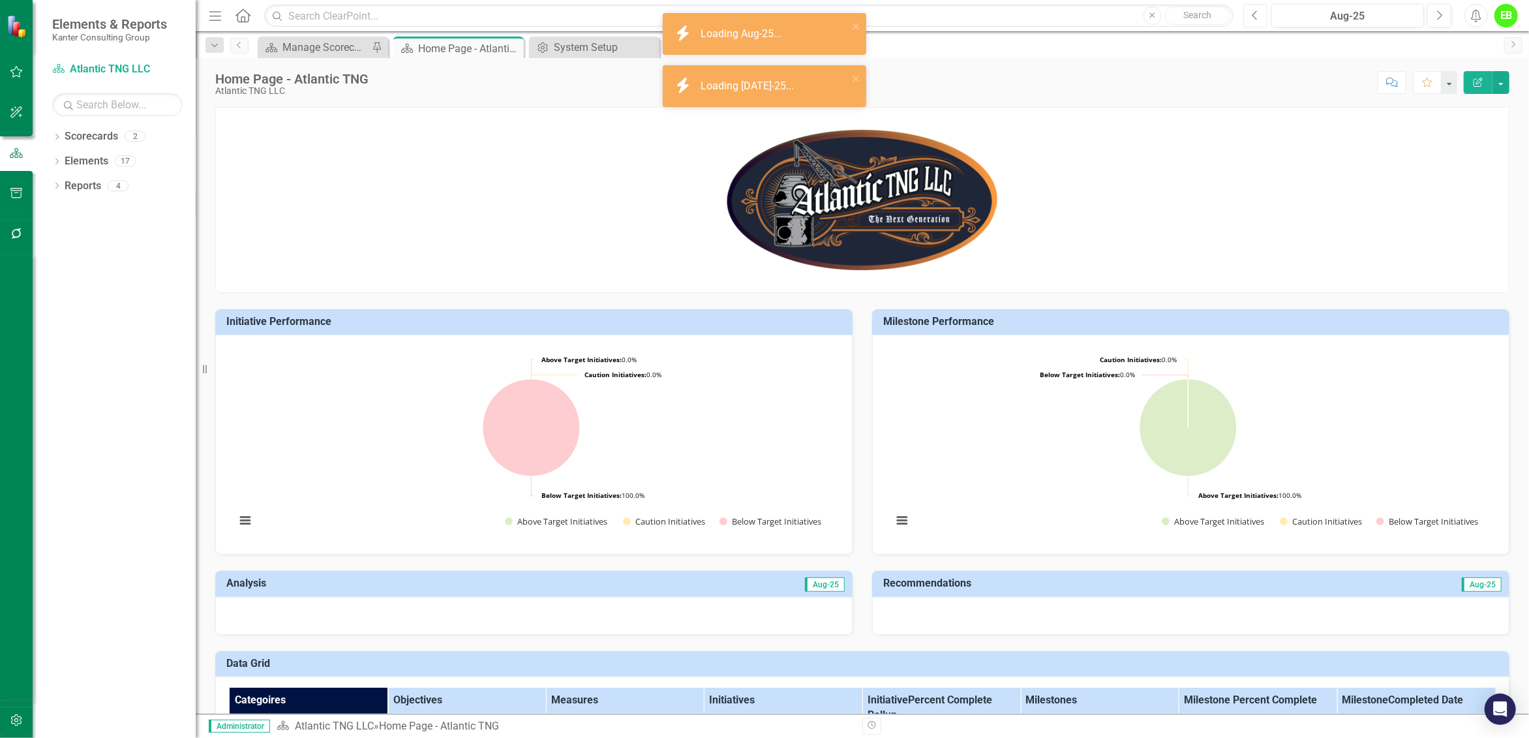
click at [1258, 19] on icon "Previous" at bounding box center [1255, 16] width 7 height 12
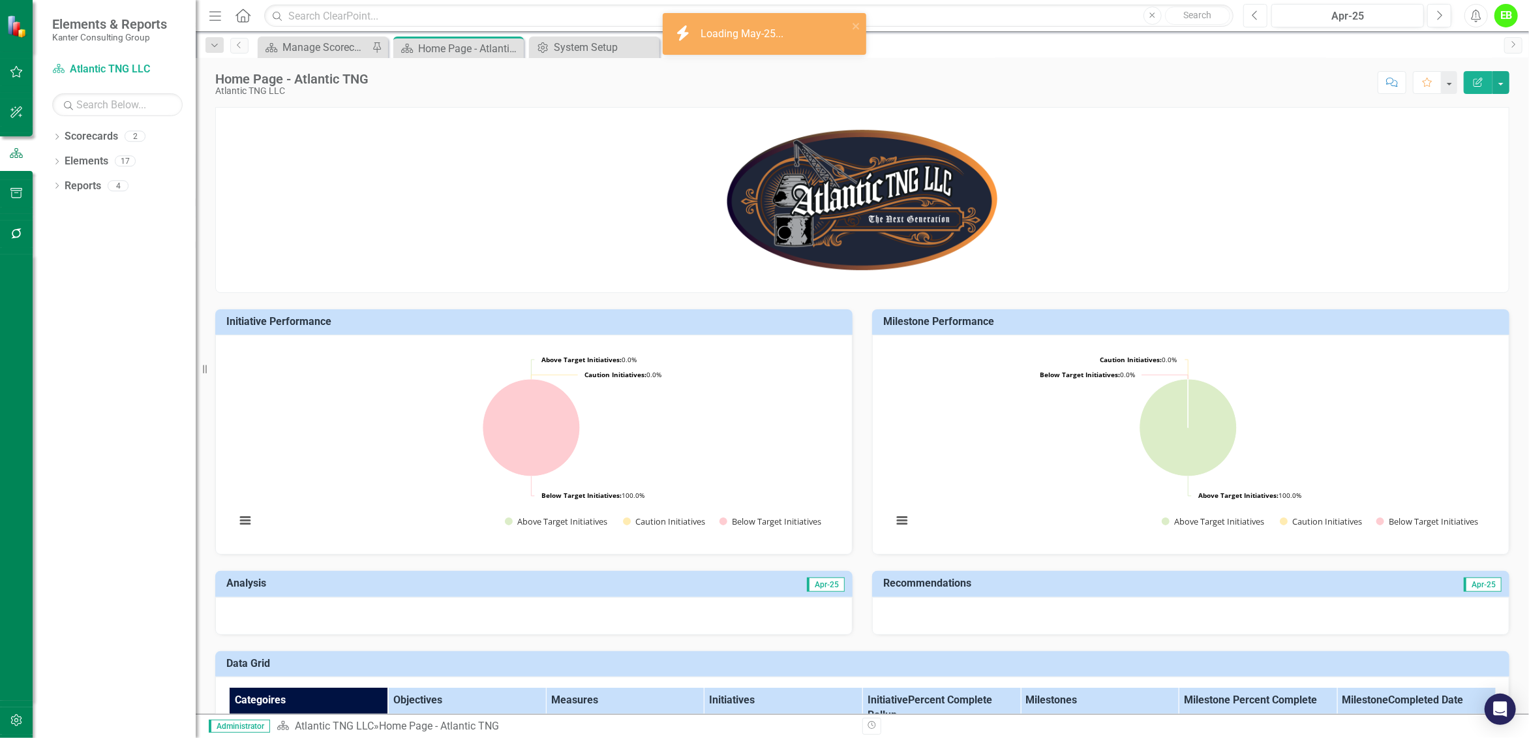
click at [1258, 19] on icon "Previous" at bounding box center [1255, 16] width 7 height 12
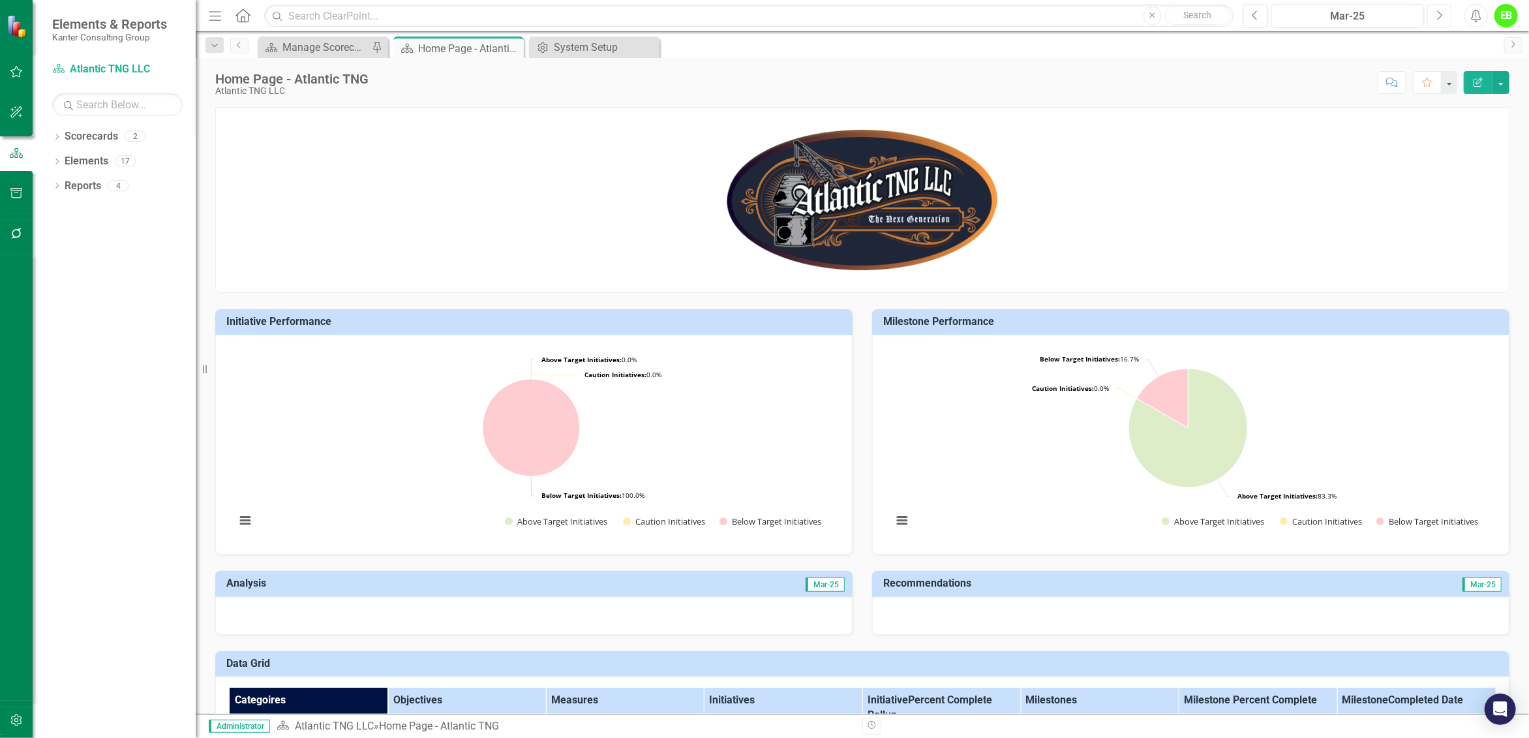
click at [1444, 13] on button "Next" at bounding box center [1439, 15] width 24 height 23
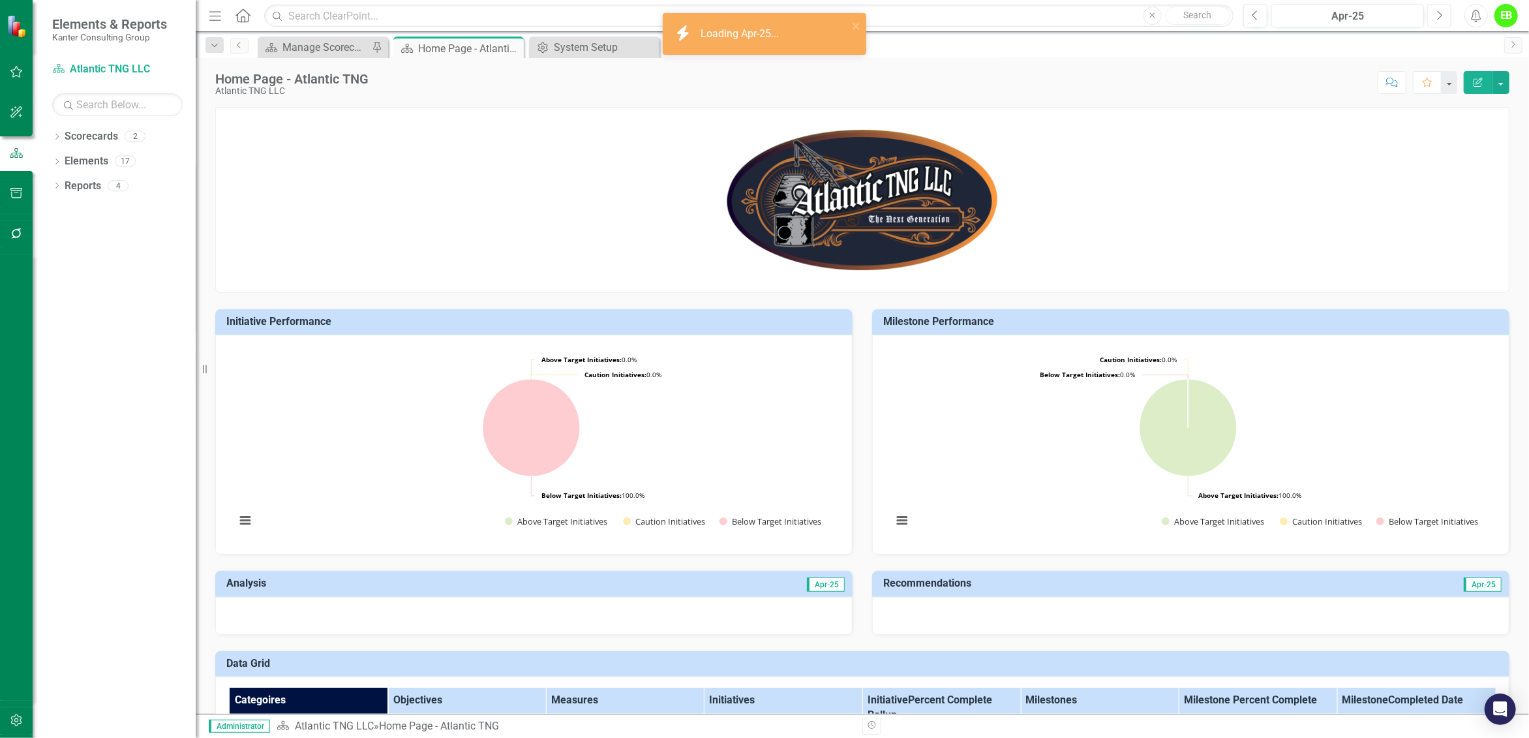
click at [1441, 16] on icon "Next" at bounding box center [1439, 16] width 7 height 12
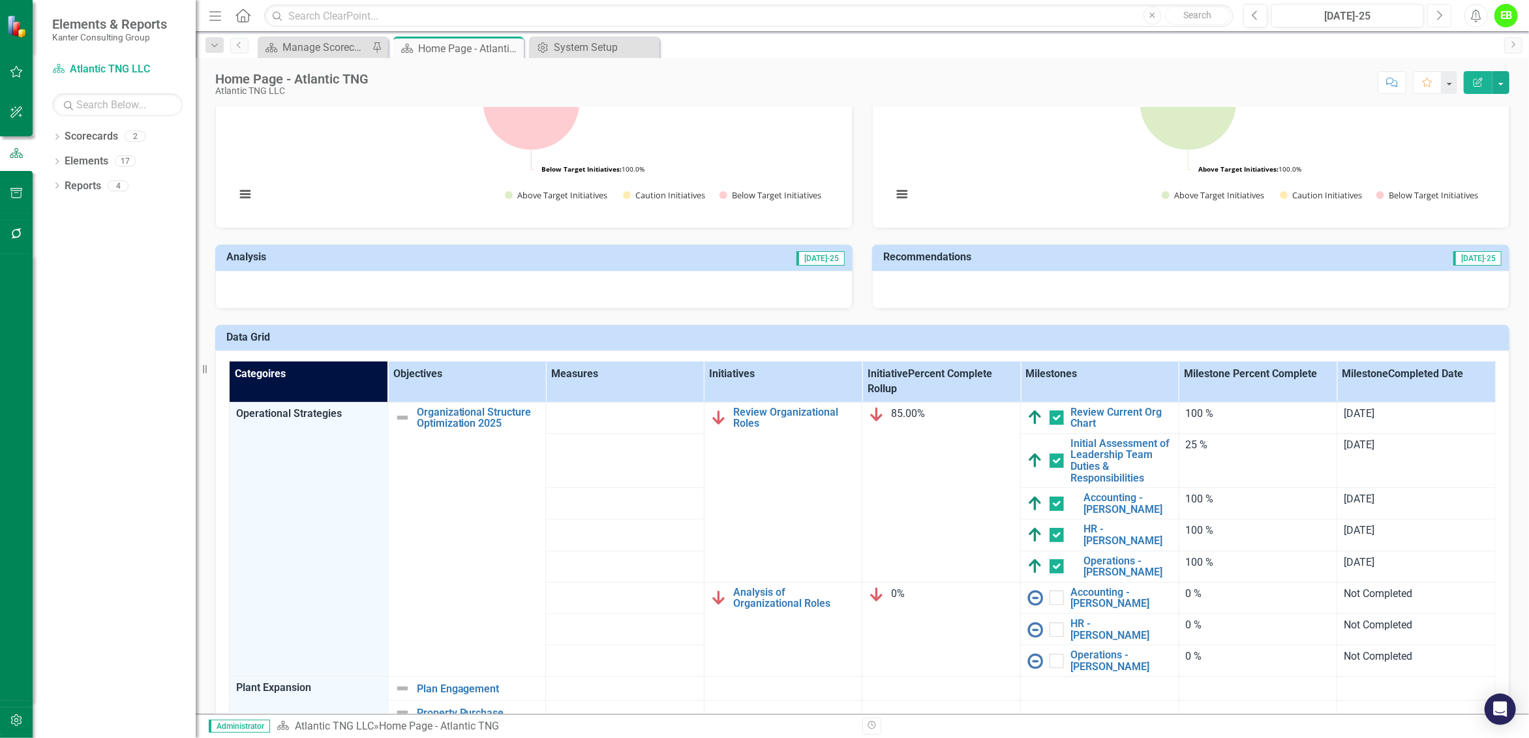
scroll to position [489, 0]
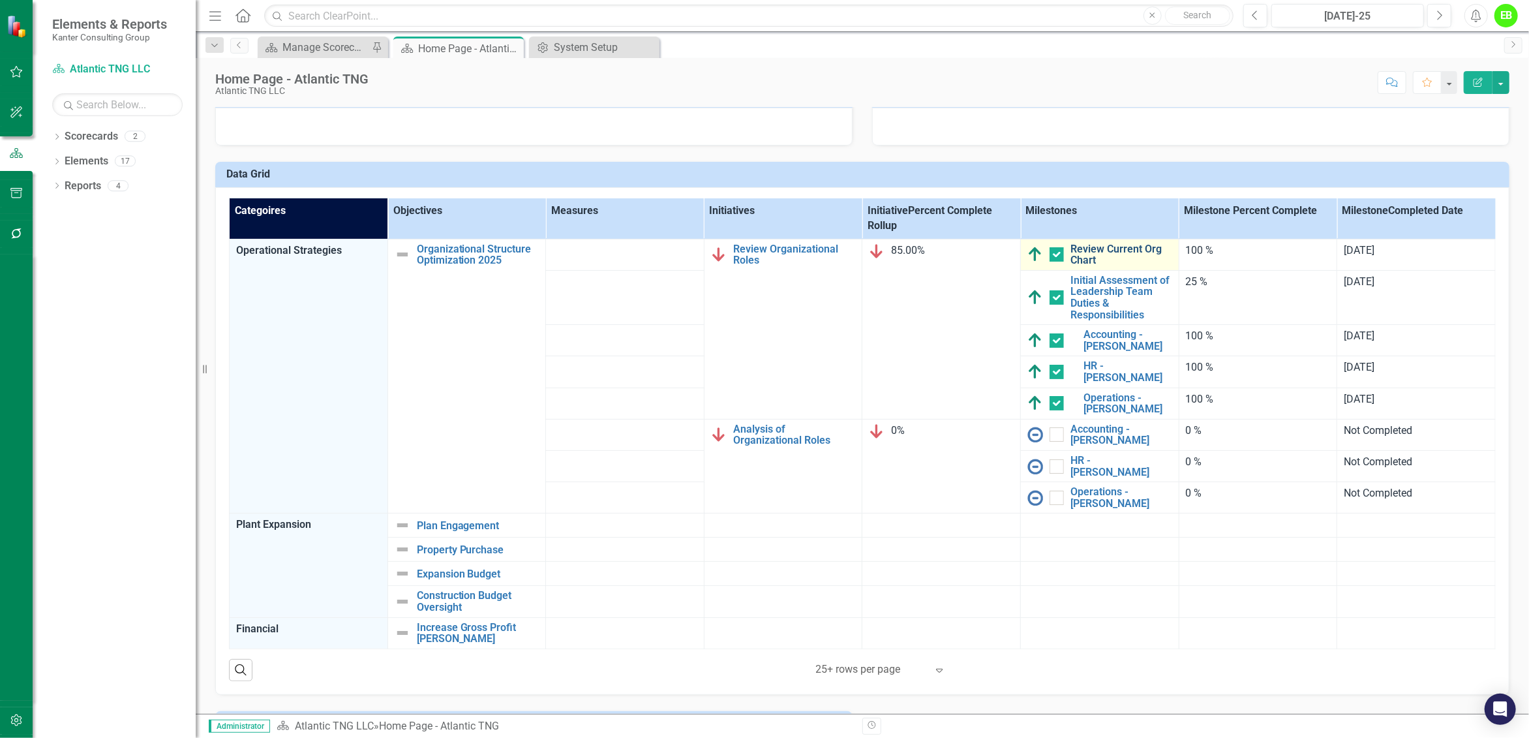
click at [1096, 251] on link "Review Current Org Chart" at bounding box center [1121, 254] width 102 height 23
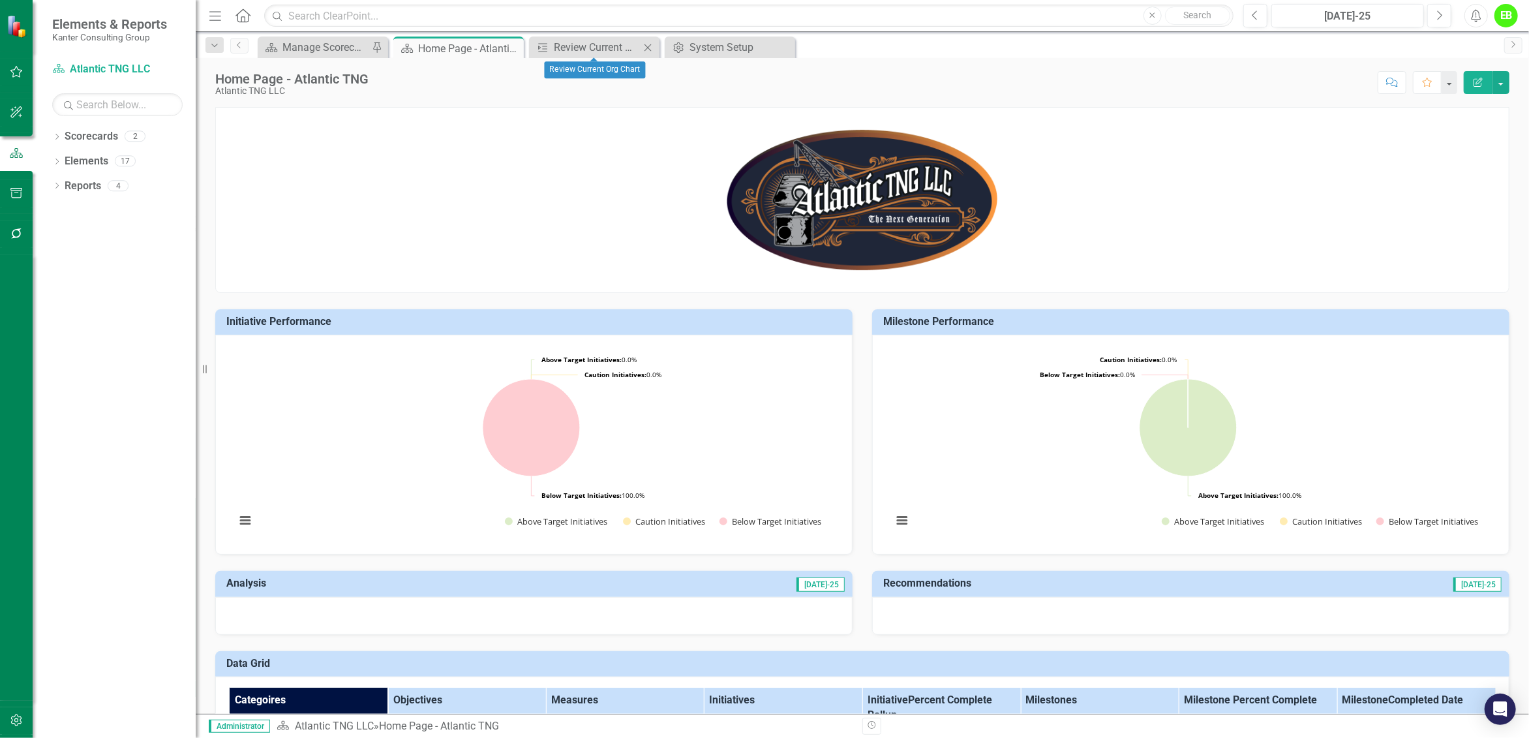
click at [651, 47] on icon "Close" at bounding box center [647, 47] width 13 height 10
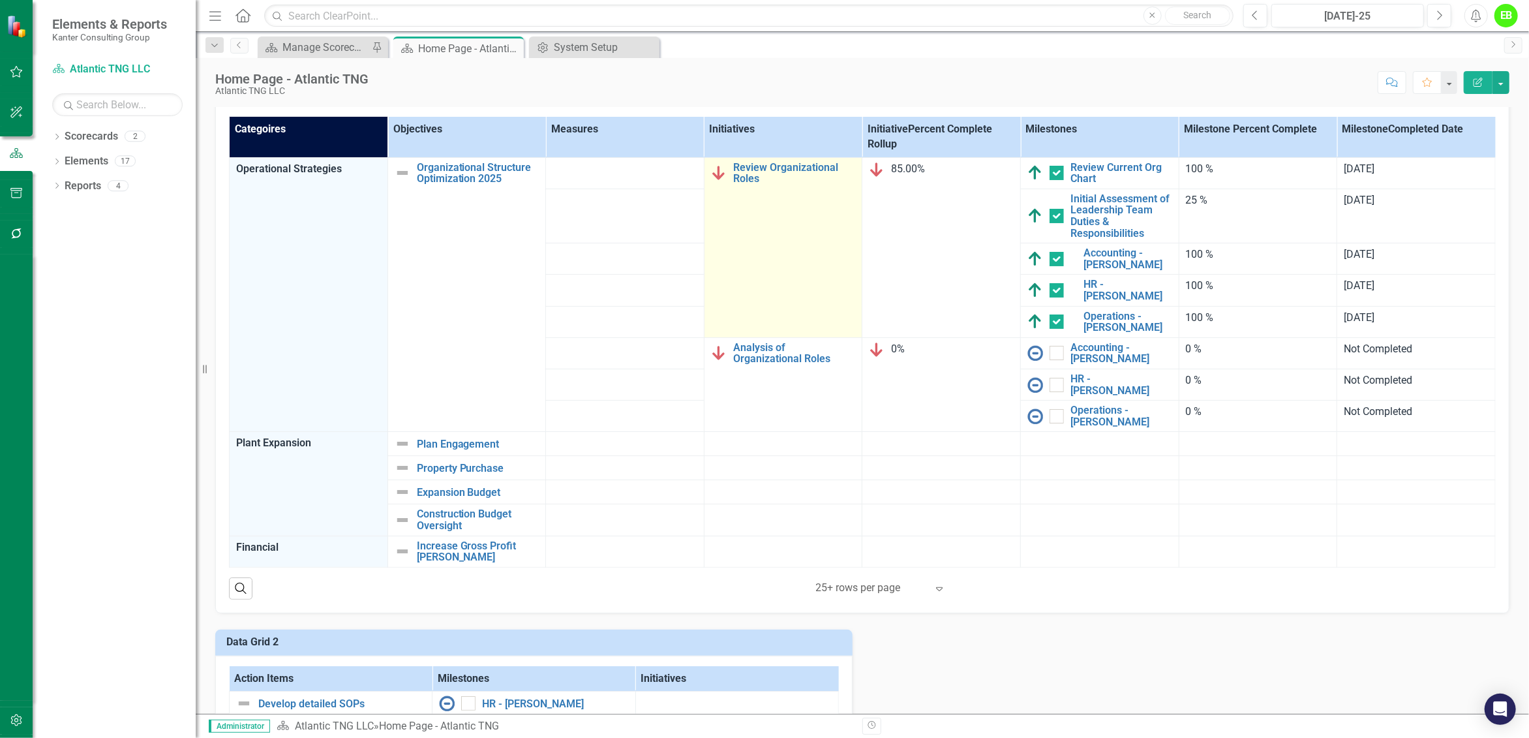
scroll to position [489, 0]
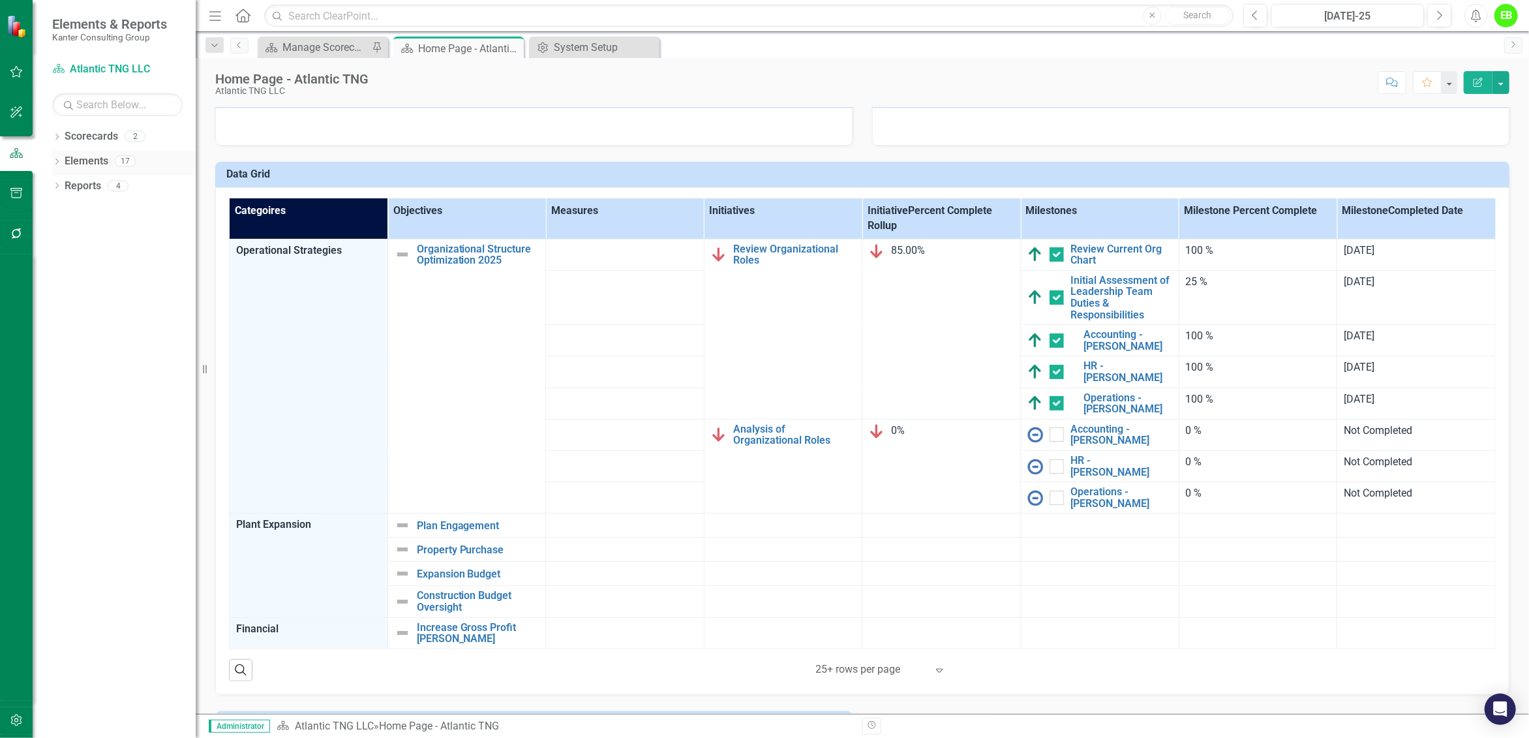
click at [59, 164] on icon "Dropdown" at bounding box center [56, 162] width 9 height 7
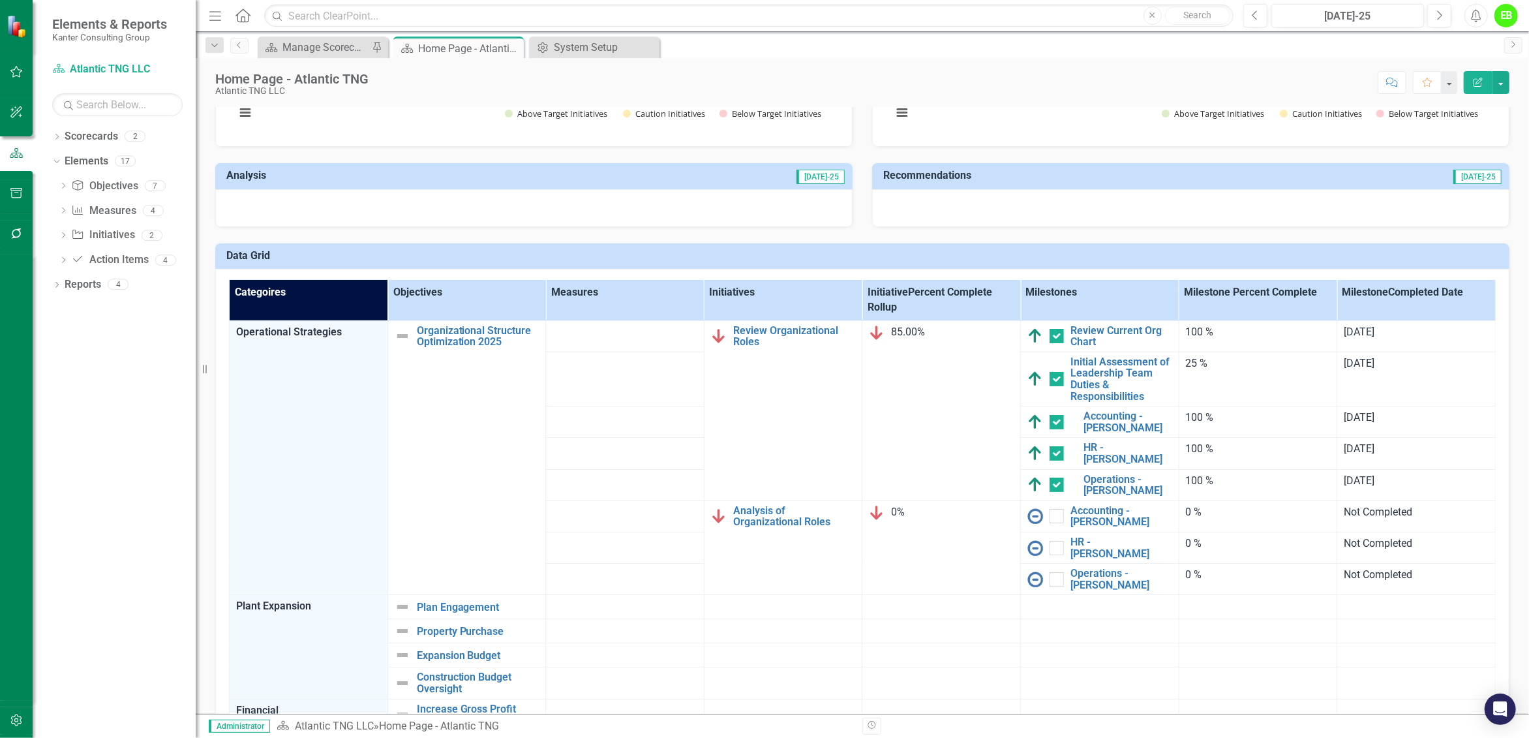
drag, startPoint x: 447, startPoint y: 256, endPoint x: 438, endPoint y: 260, distance: 9.9
click at [438, 260] on h3 "Data Grid" at bounding box center [864, 256] width 1276 height 12
drag, startPoint x: 1419, startPoint y: 298, endPoint x: 1101, endPoint y: 277, distance: 318.3
click at [1101, 277] on div "Categoires Objectives Measures Initiatives Initiative Percent Complete Rollup M…" at bounding box center [862, 522] width 1294 height 507
click at [1480, 87] on button "Edit Report" at bounding box center [1478, 82] width 29 height 23
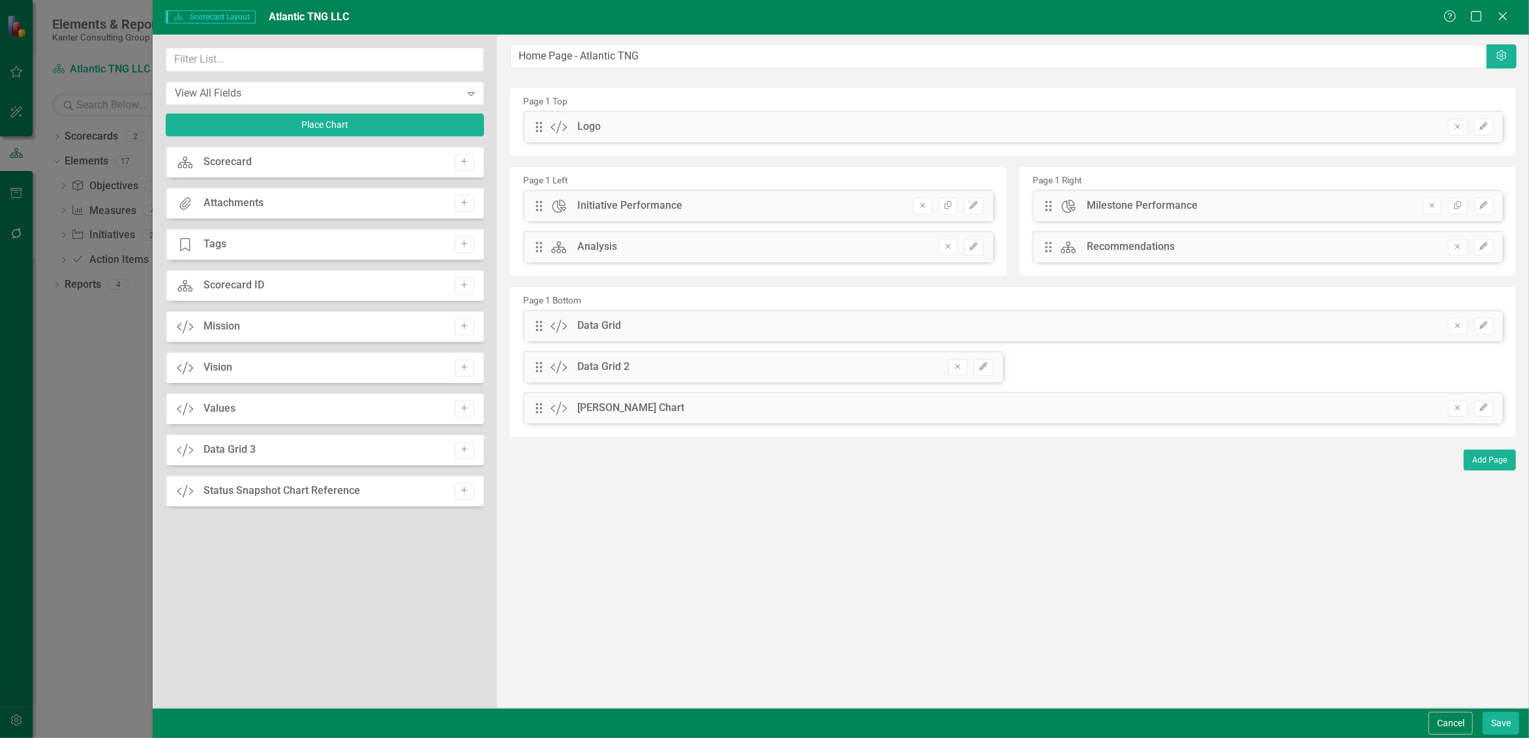
click at [334, 160] on div "Scorecard Scorecard Add" at bounding box center [325, 161] width 318 height 31
click at [469, 158] on icon "Add" at bounding box center [464, 162] width 10 height 8
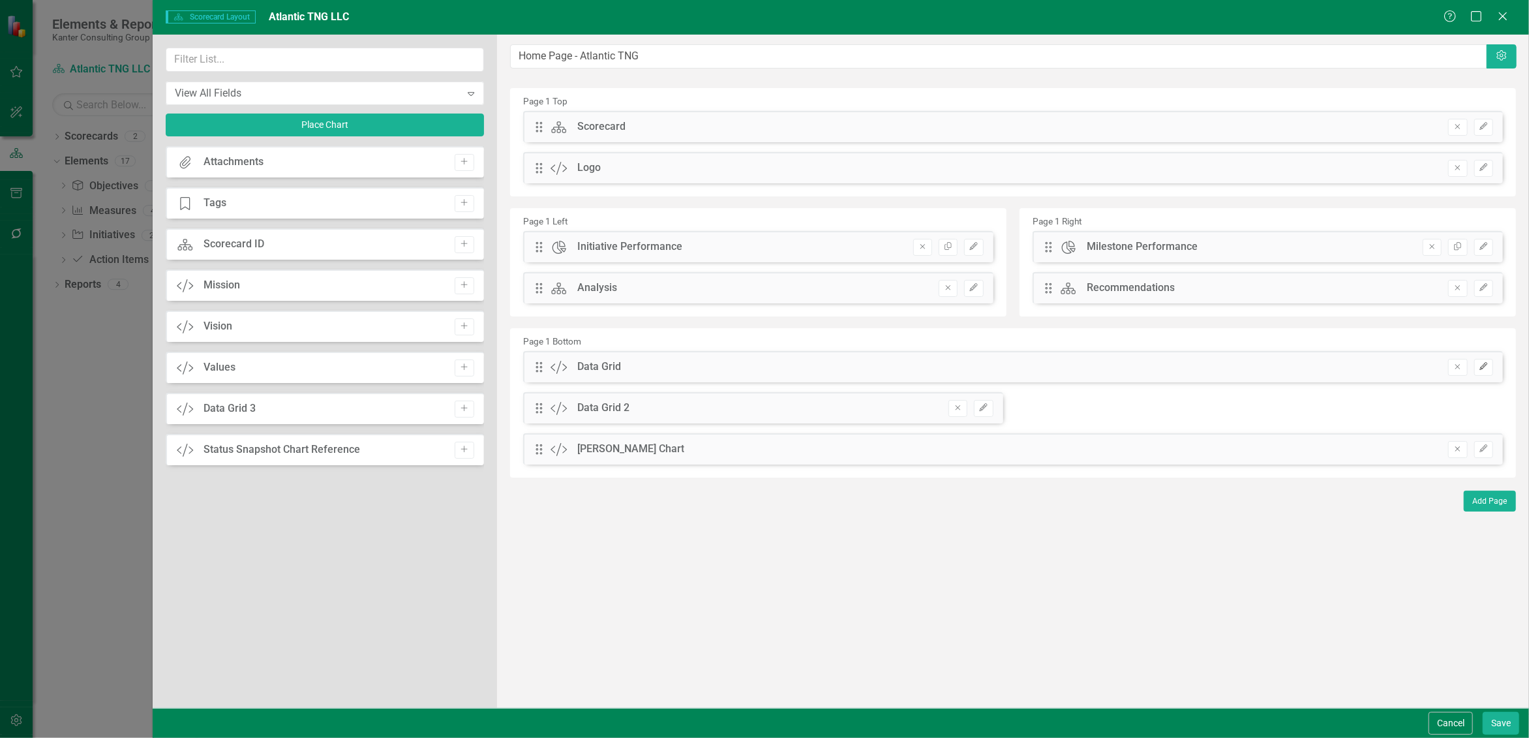
click at [1484, 367] on icon "Edit" at bounding box center [1484, 367] width 10 height 8
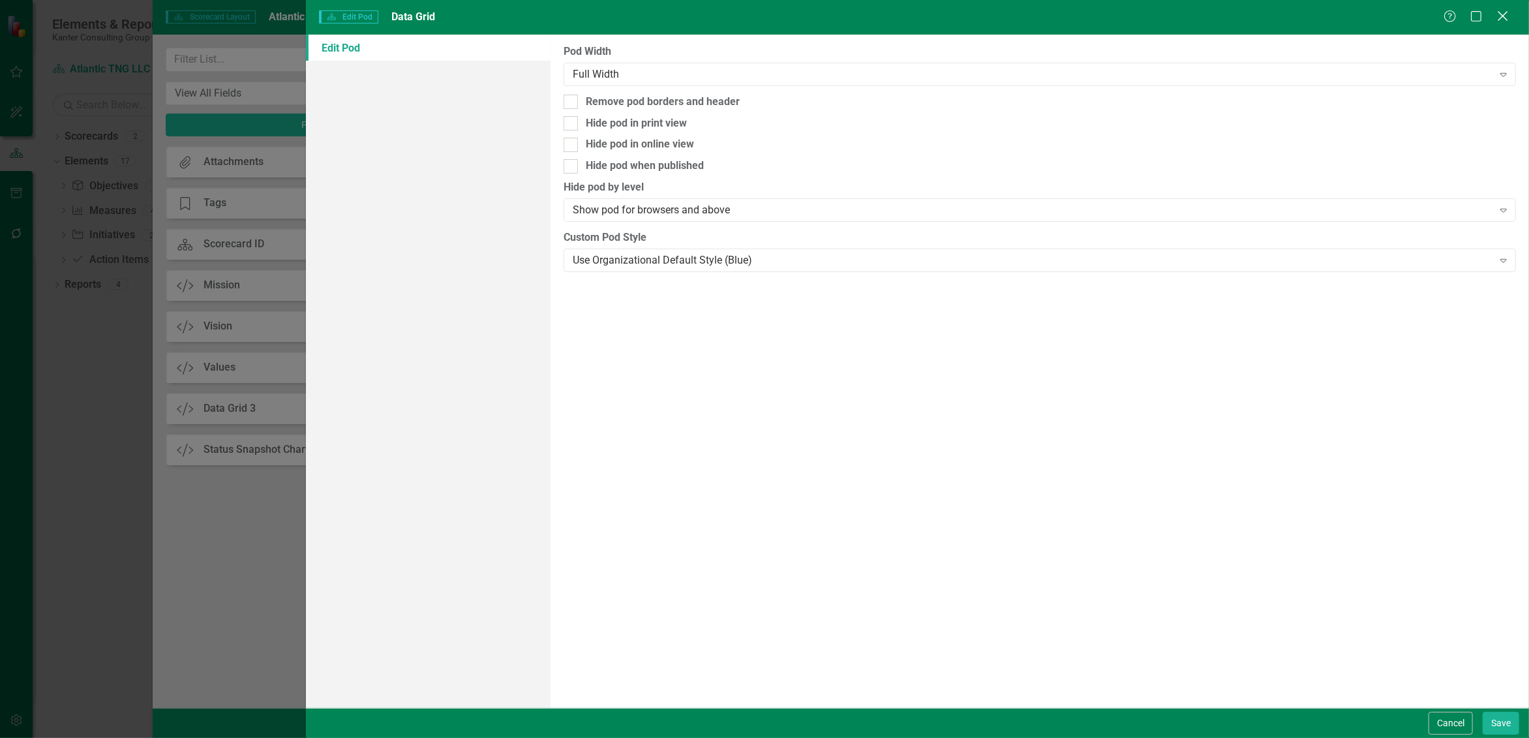
click at [1500, 12] on icon "Close" at bounding box center [1502, 16] width 16 height 12
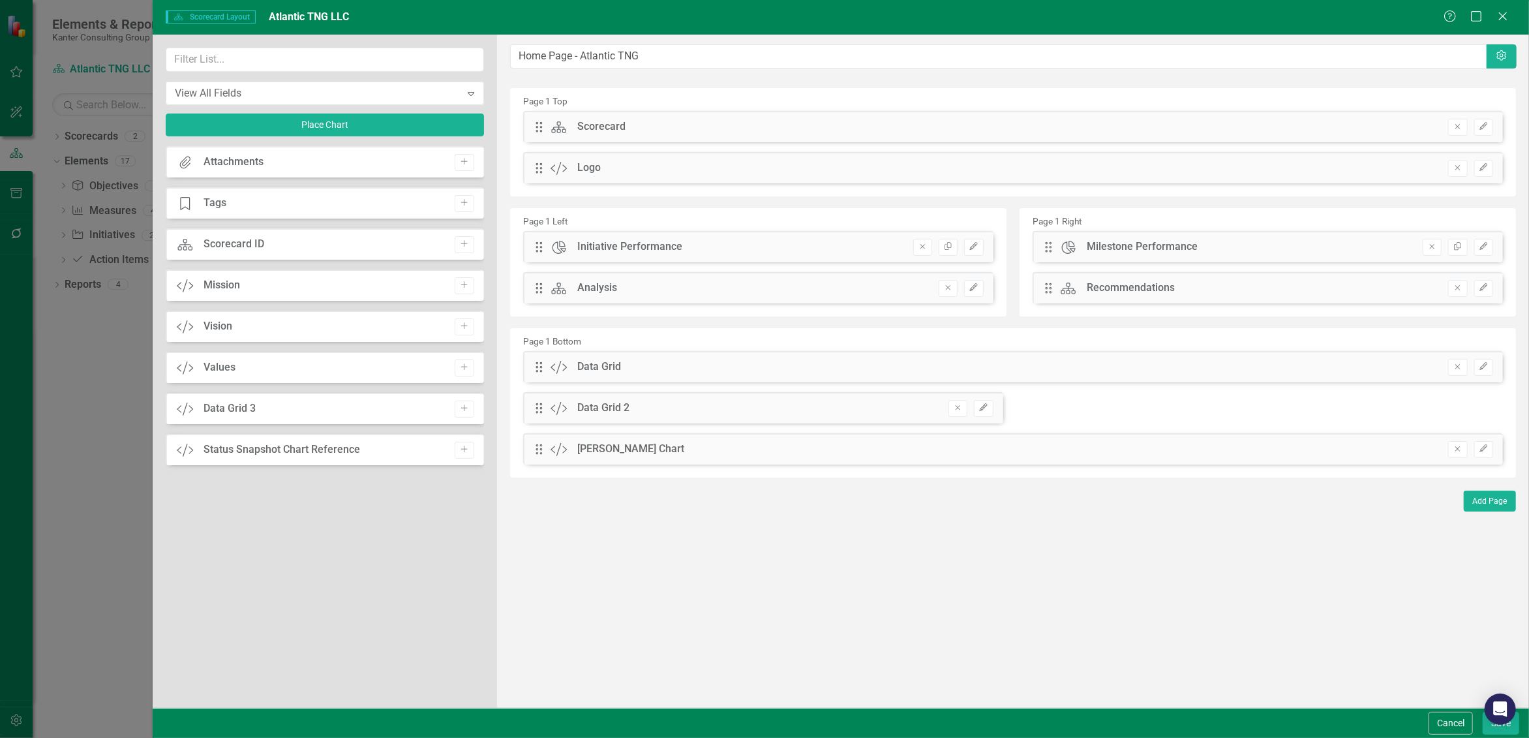
drag, startPoint x: 1507, startPoint y: 704, endPoint x: 1512, endPoint y: 634, distance: 70.6
click at [1513, 639] on body "Elements & Reports Kanter Consulting Group Scorecard Atlantic TNG LLC Search Dr…" at bounding box center [764, 369] width 1529 height 738
click at [469, 93] on icon at bounding box center [471, 94] width 7 height 4
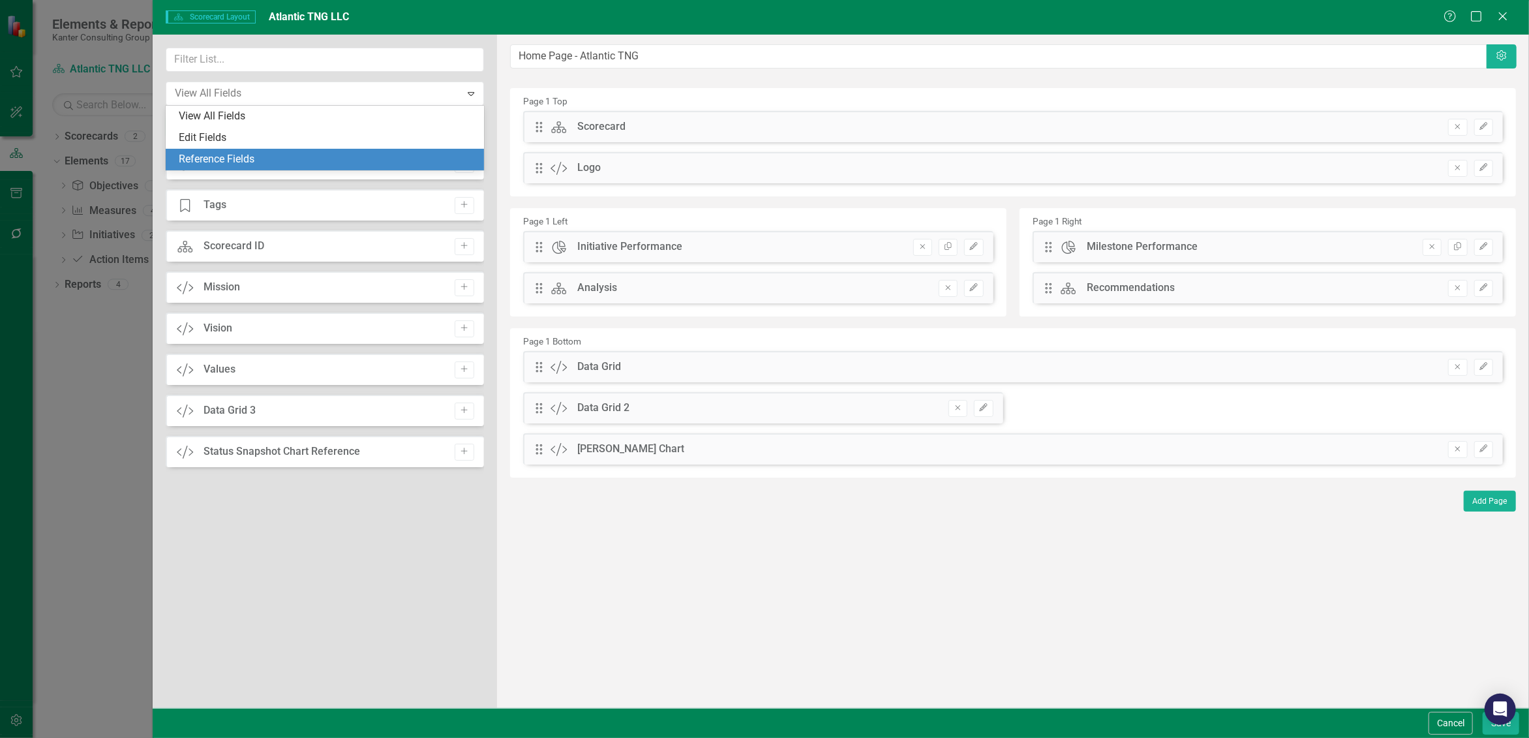
click at [258, 164] on div "Reference Fields" at bounding box center [327, 159] width 297 height 15
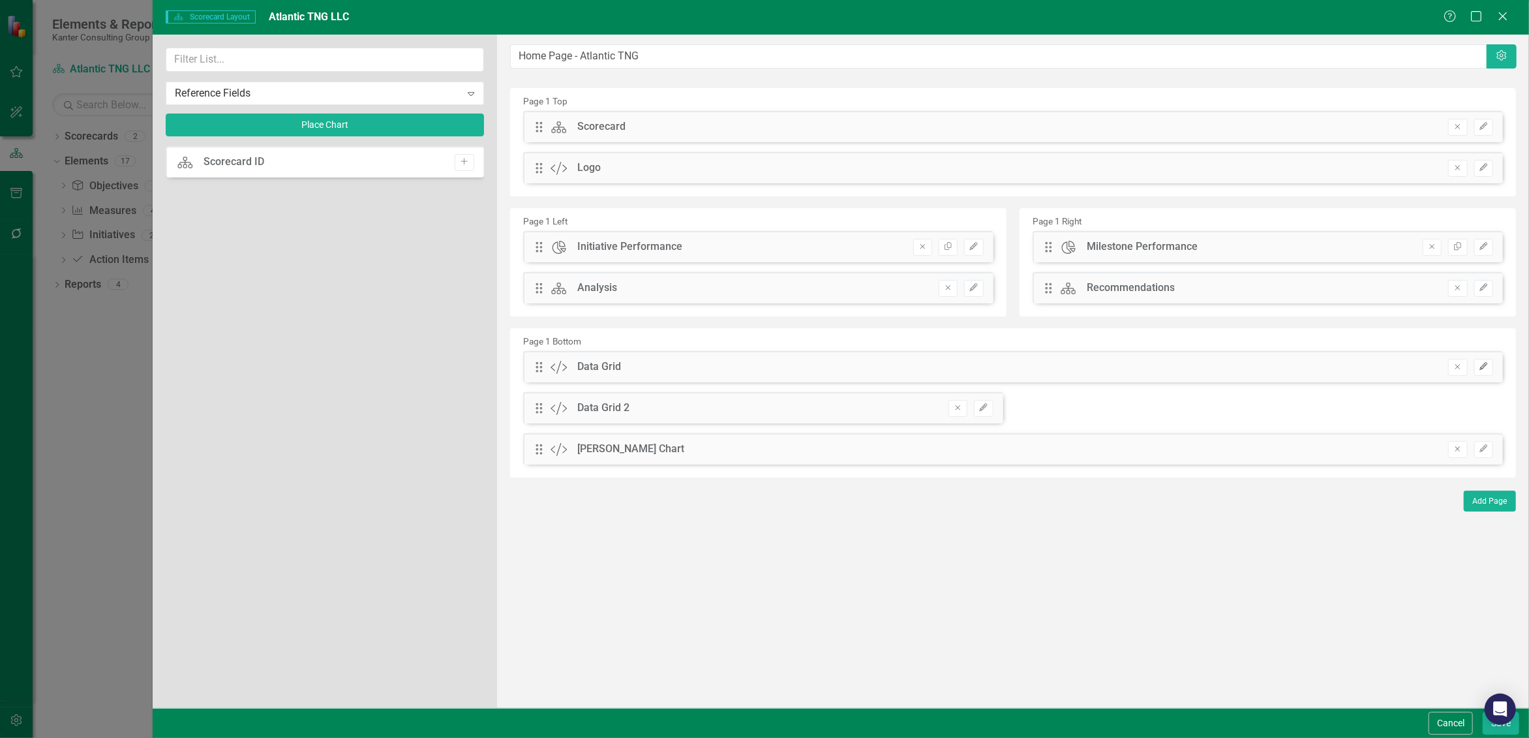
click at [1483, 367] on icon "Edit" at bounding box center [1484, 367] width 10 height 8
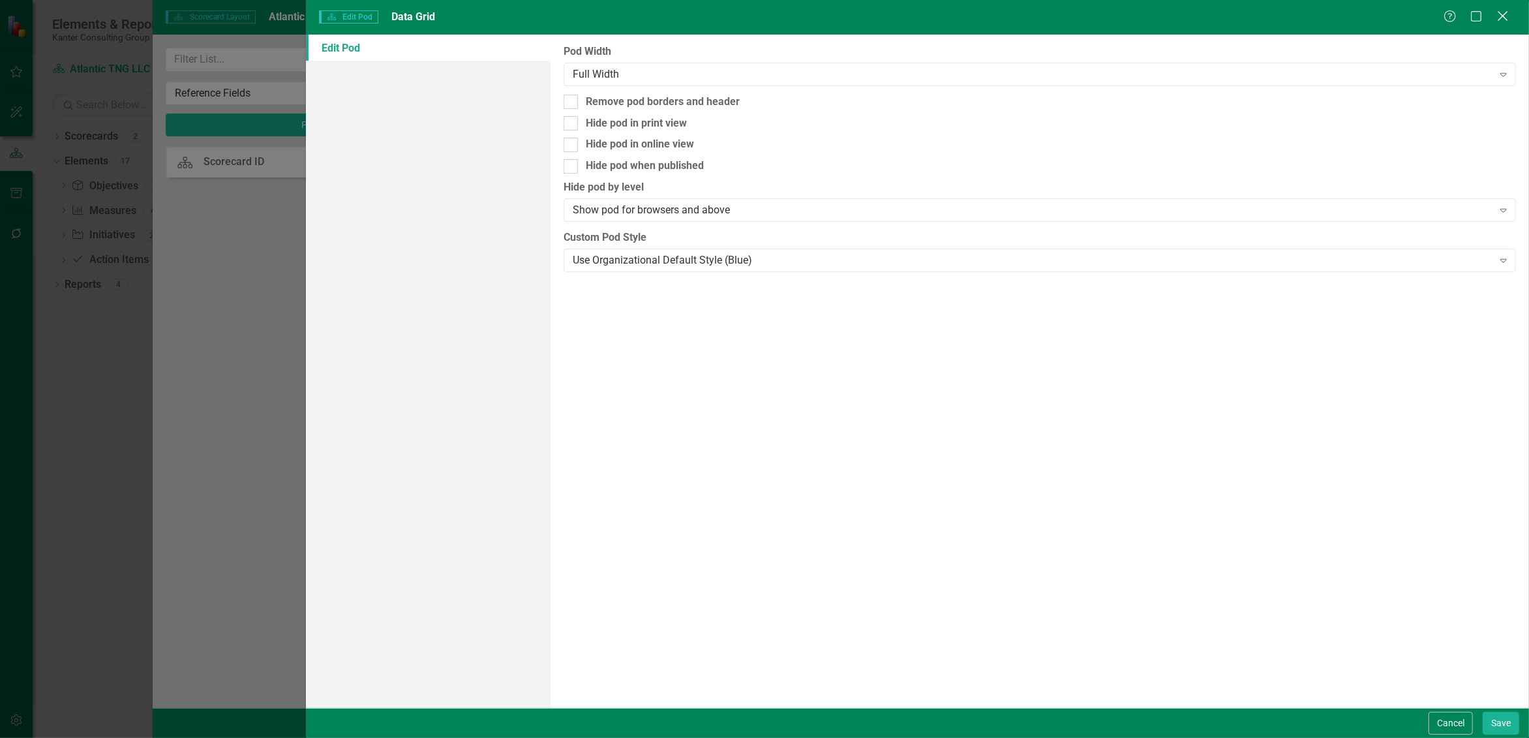
click at [1508, 22] on div "Close" at bounding box center [1502, 17] width 16 height 18
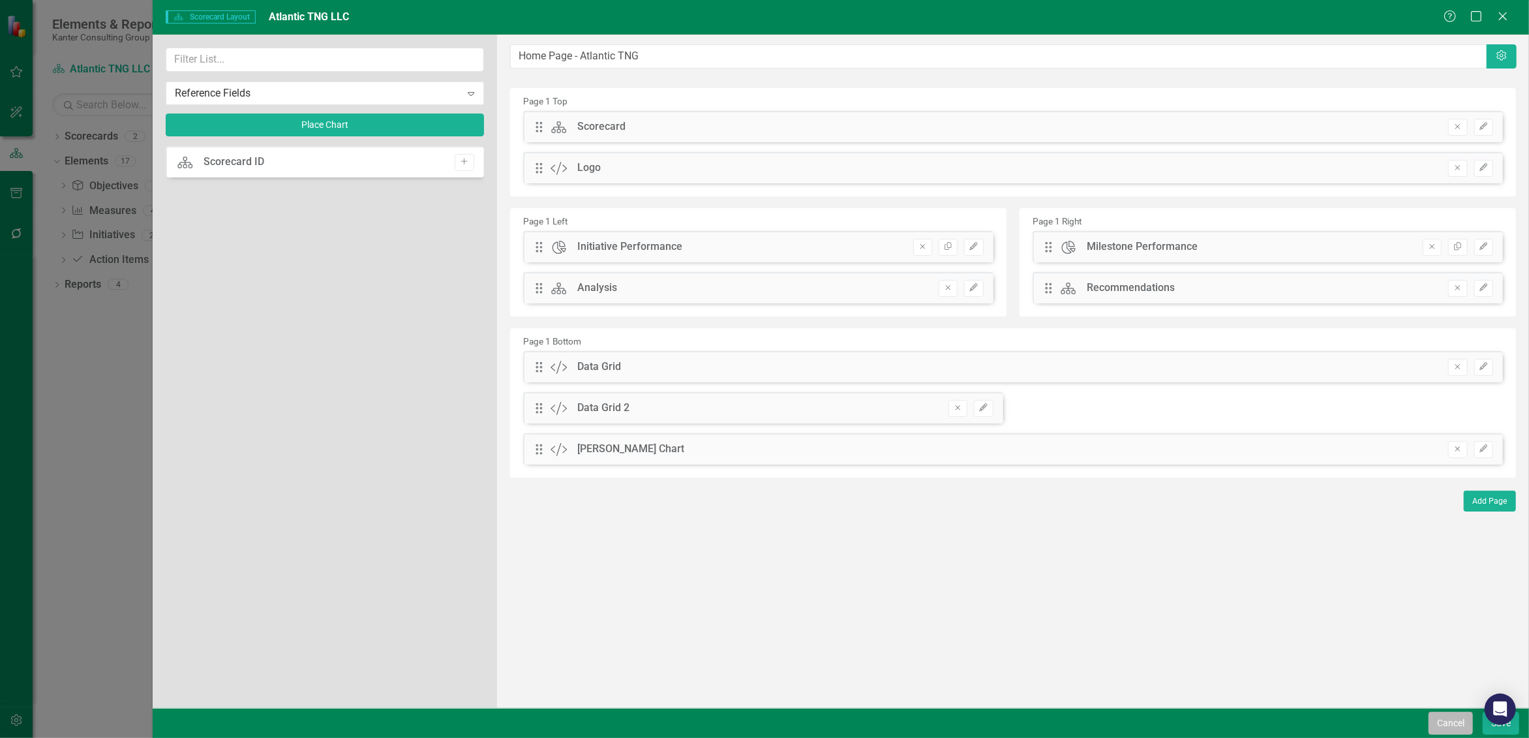
click at [1454, 718] on button "Cancel" at bounding box center [1450, 723] width 44 height 23
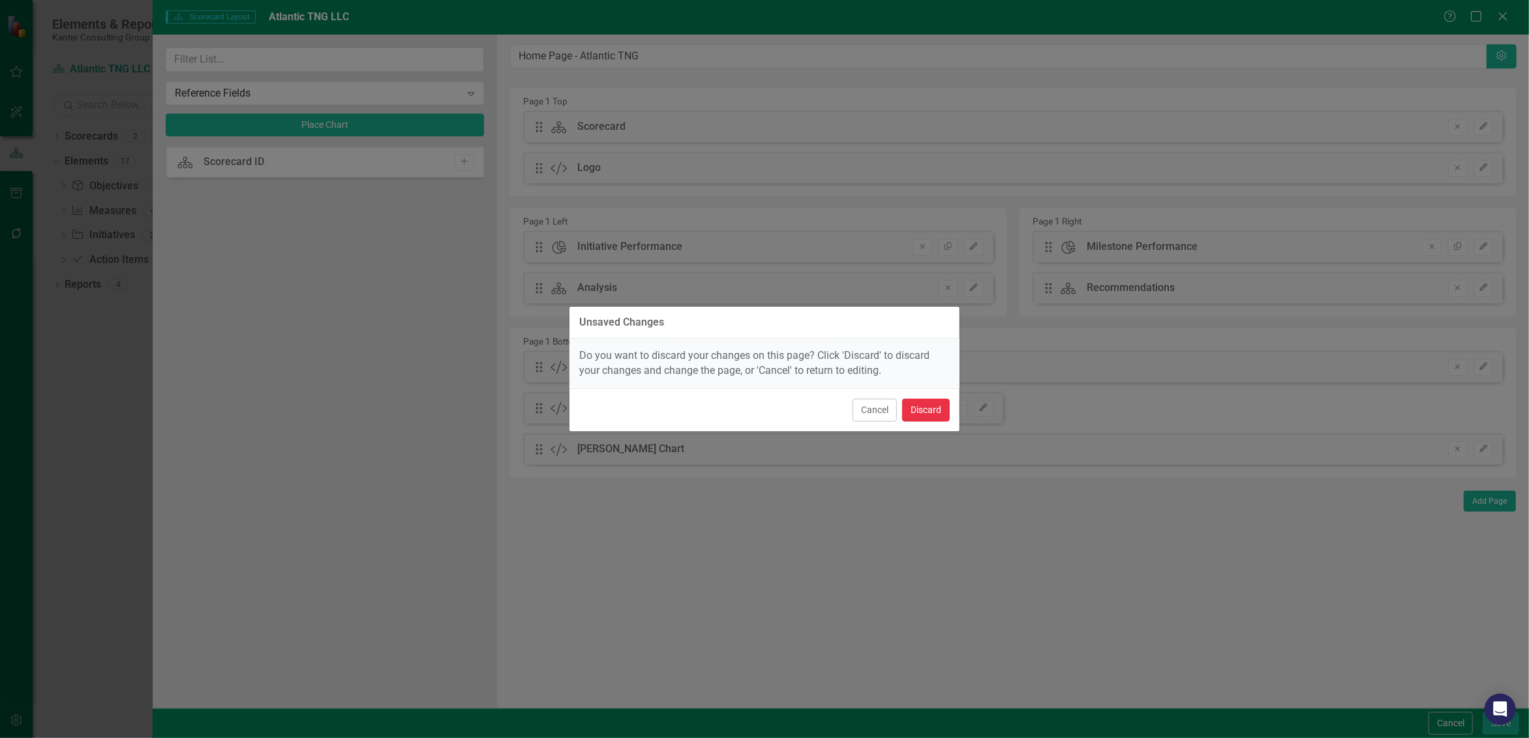
click at [929, 412] on button "Discard" at bounding box center [926, 410] width 48 height 23
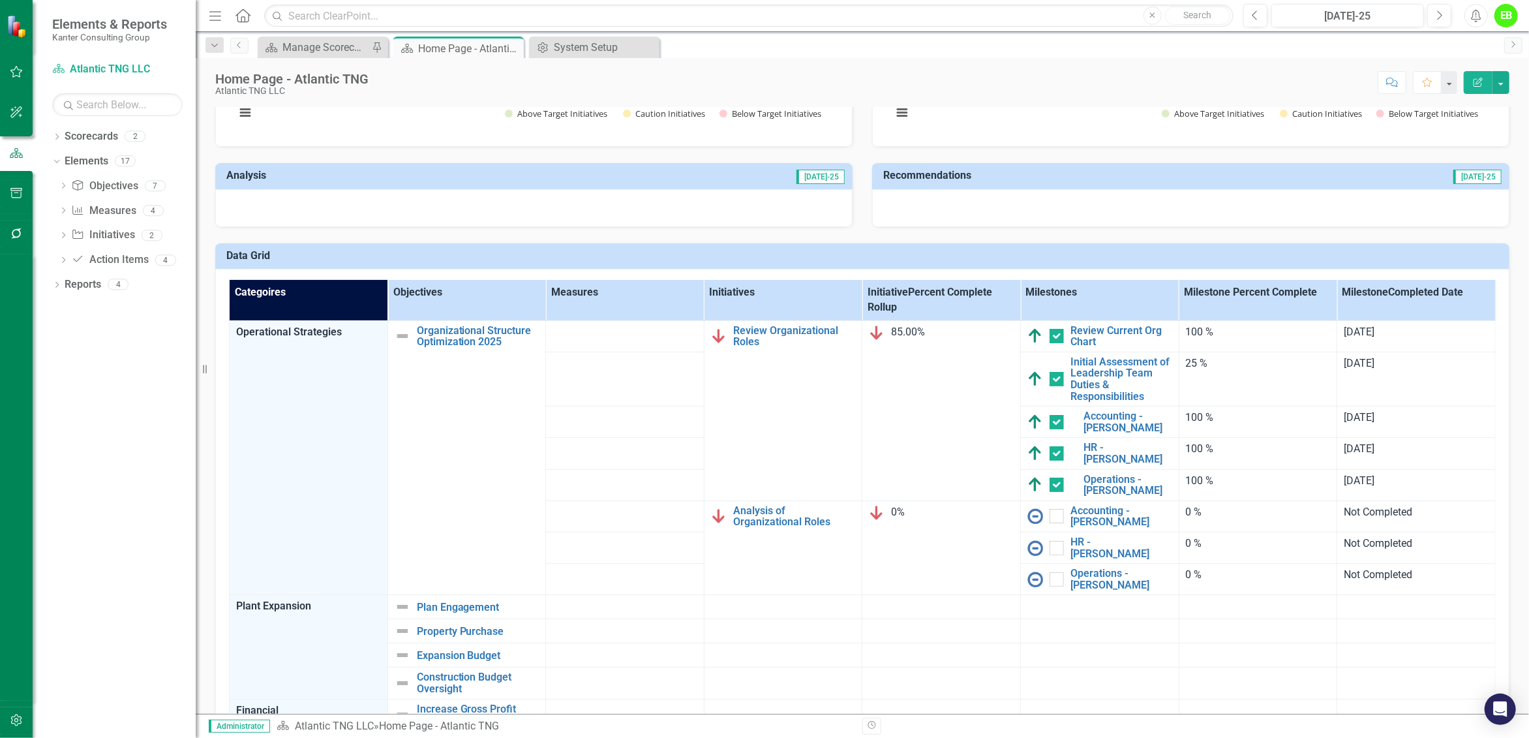
drag, startPoint x: 1381, startPoint y: 303, endPoint x: 1375, endPoint y: 299, distance: 7.6
click at [1375, 299] on th "Milestone Completed Date" at bounding box center [1416, 300] width 158 height 40
click at [59, 166] on div "Dropdown" at bounding box center [56, 163] width 9 height 7
click at [59, 166] on icon "Dropdown" at bounding box center [56, 162] width 9 height 7
click at [136, 261] on link "Action Item Action Items" at bounding box center [109, 259] width 77 height 15
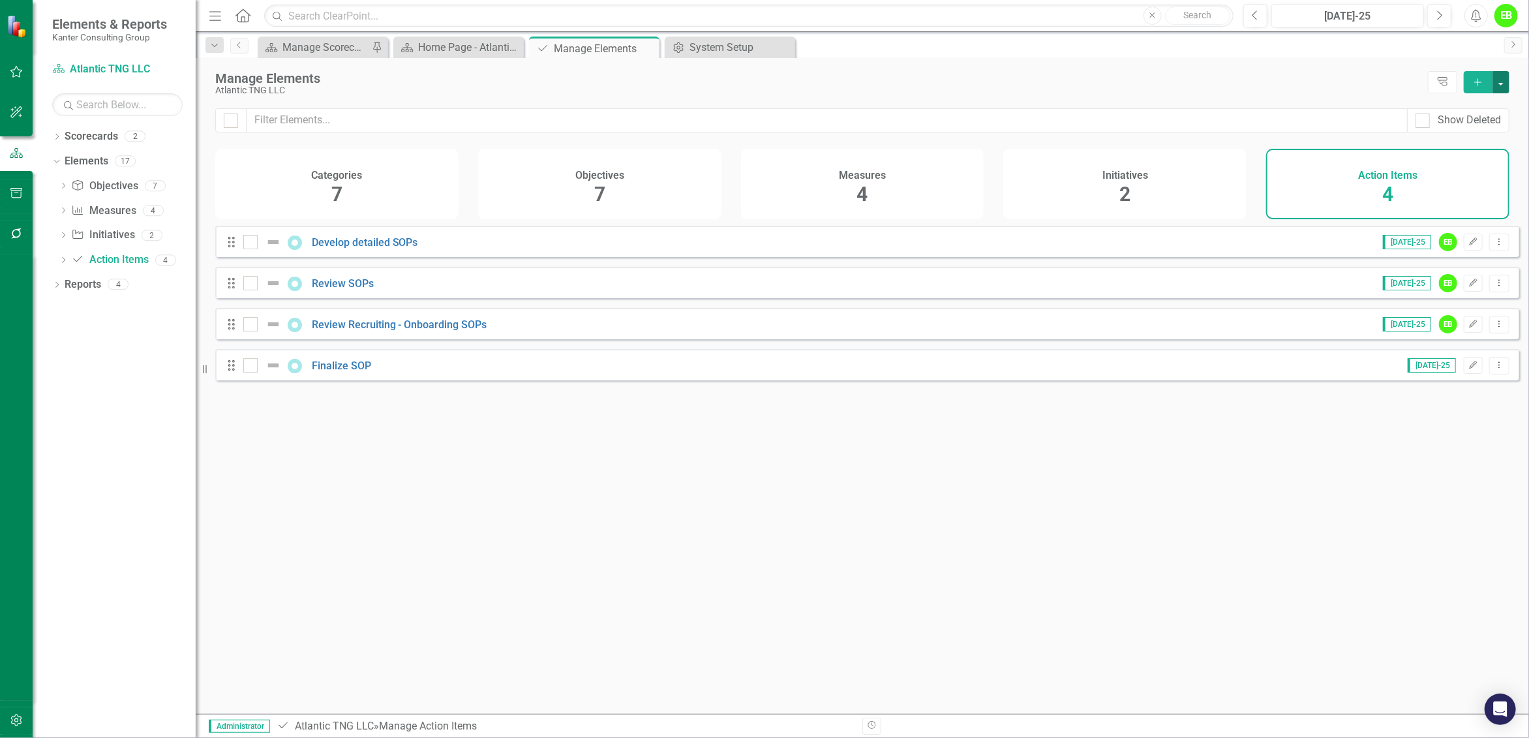
click at [1506, 80] on button "button" at bounding box center [1500, 82] width 17 height 22
click at [1222, 471] on div "Looks like you don't have any Action Items set up yet. Why don't you add an Act…" at bounding box center [867, 453] width 1304 height 455
click at [1168, 189] on div "Initiatives 2" at bounding box center [1124, 184] width 243 height 70
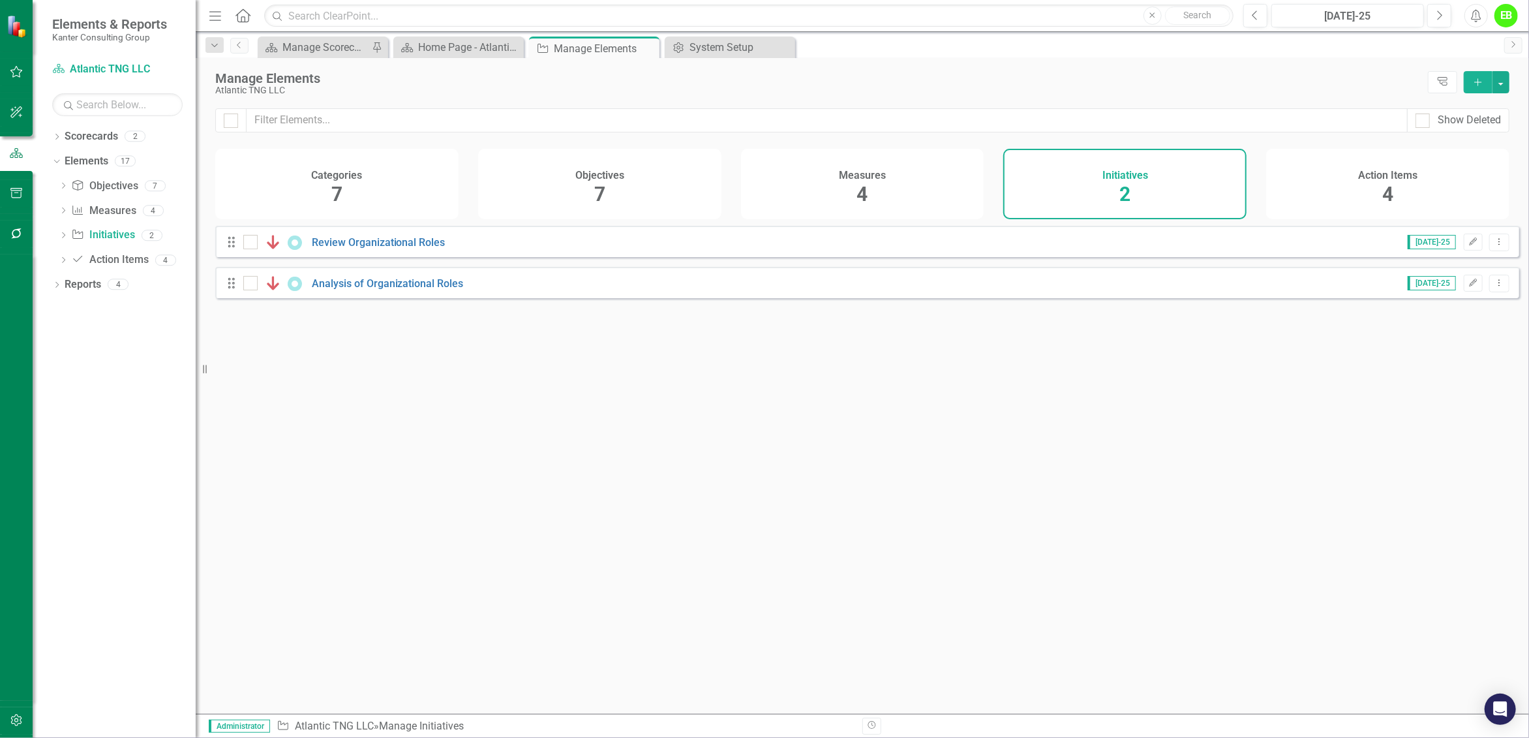
click at [896, 194] on div "Measures 4" at bounding box center [862, 184] width 243 height 70
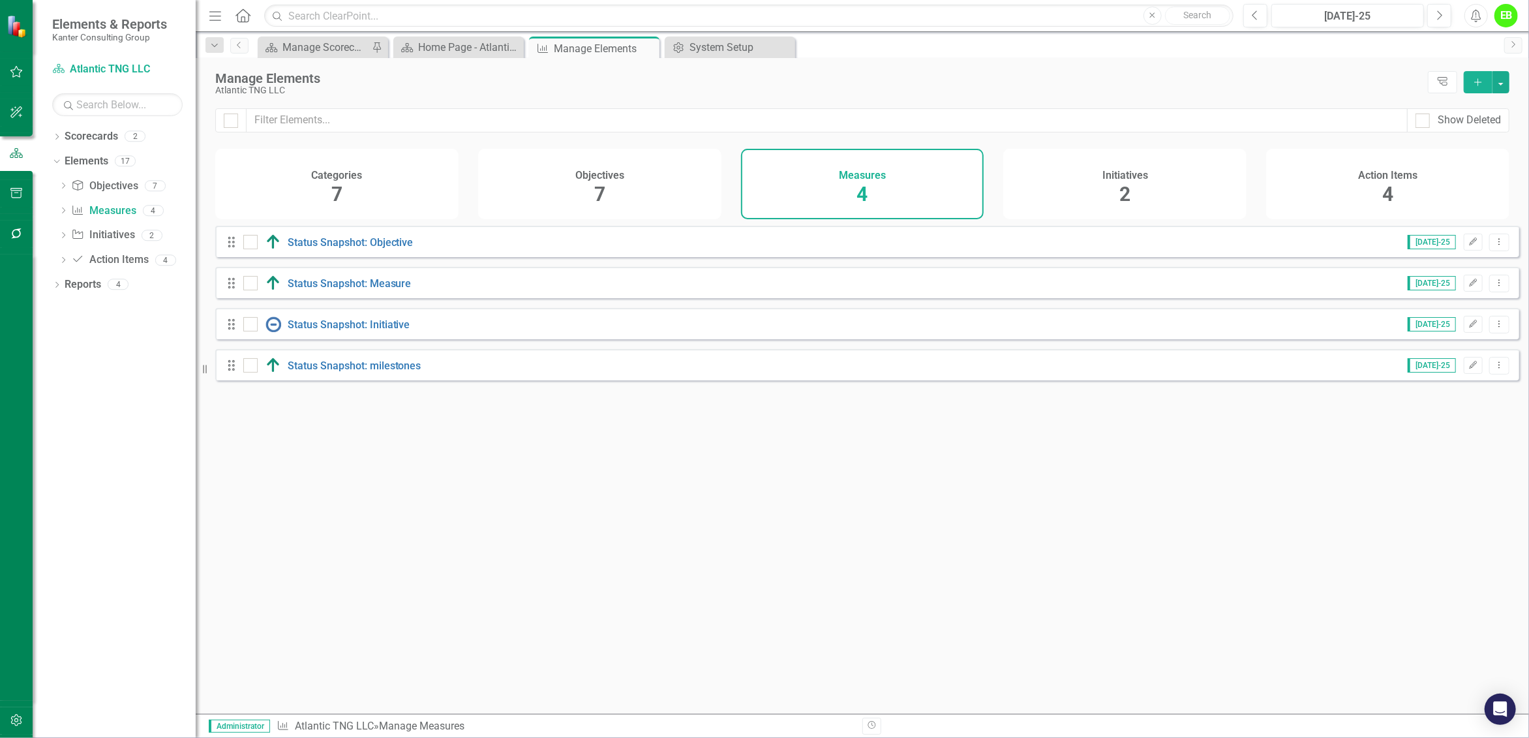
click at [374, 218] on div "Categories 7" at bounding box center [336, 184] width 243 height 70
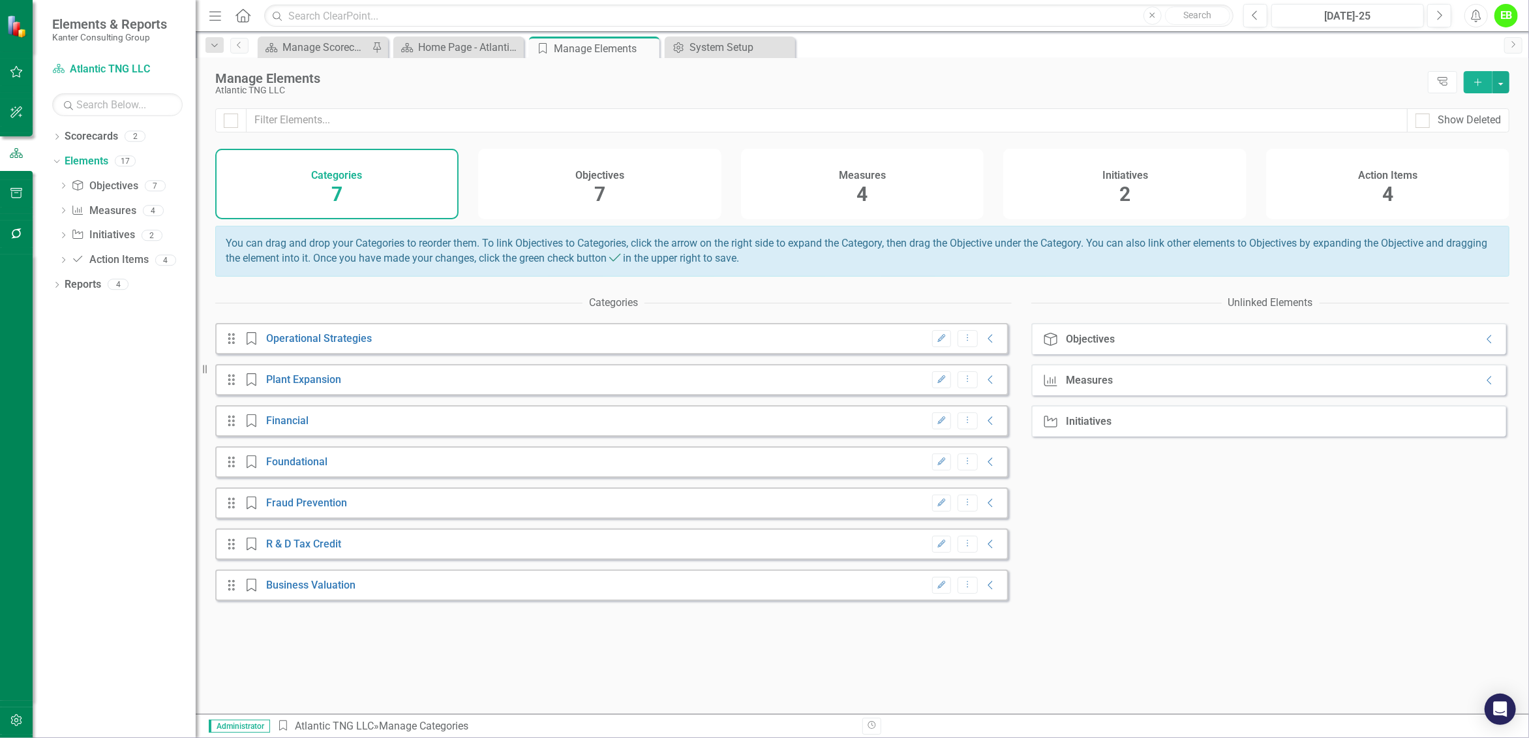
click at [1256, 352] on div "Objective Objectives Collapse" at bounding box center [1268, 338] width 475 height 31
click at [1236, 488] on div "Objective Objectives Collapse Measure Measures Collapse Initiative Initiatives" at bounding box center [1270, 518] width 478 height 391
click at [629, 193] on div "Objectives 7" at bounding box center [599, 184] width 243 height 70
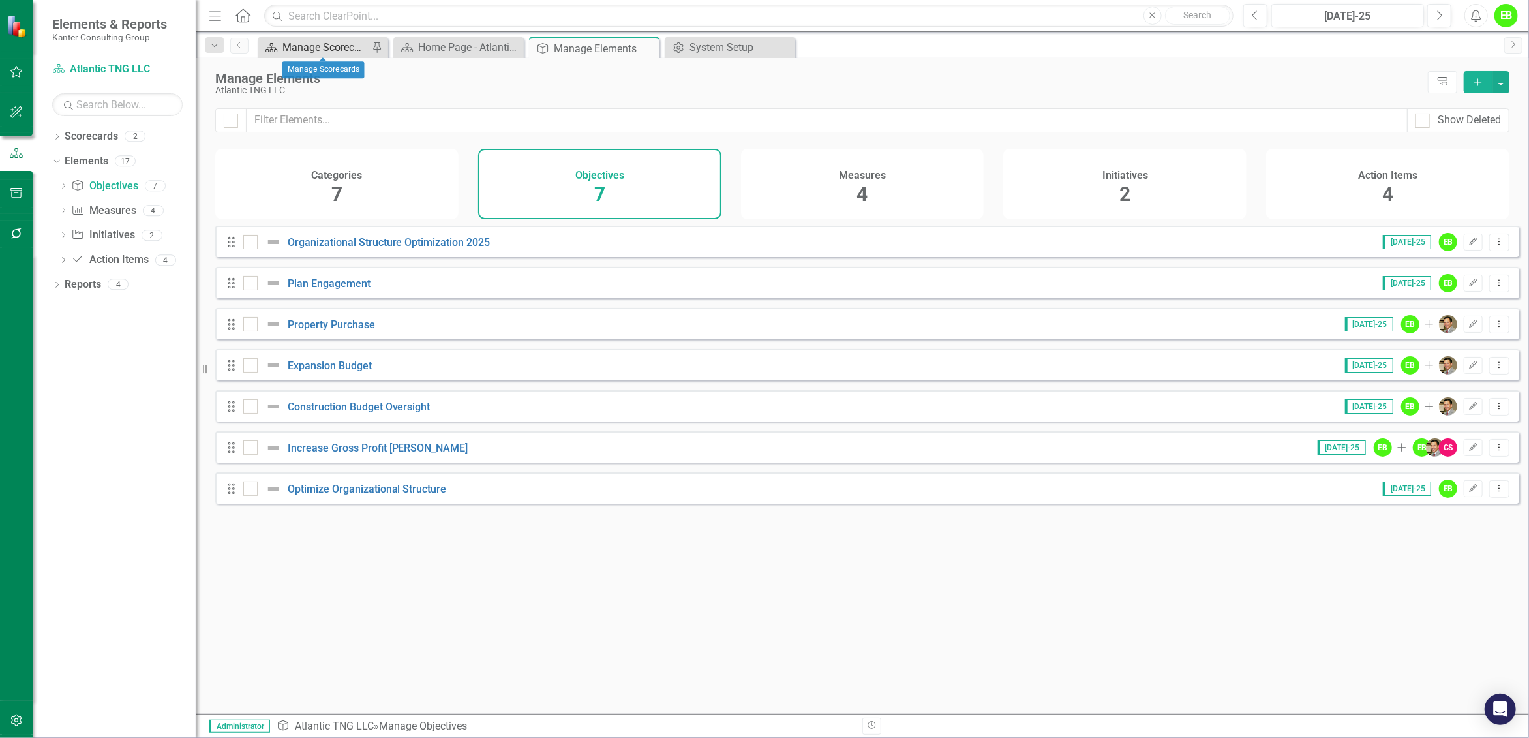
click at [324, 42] on div "Manage Scorecards" at bounding box center [325, 47] width 86 height 16
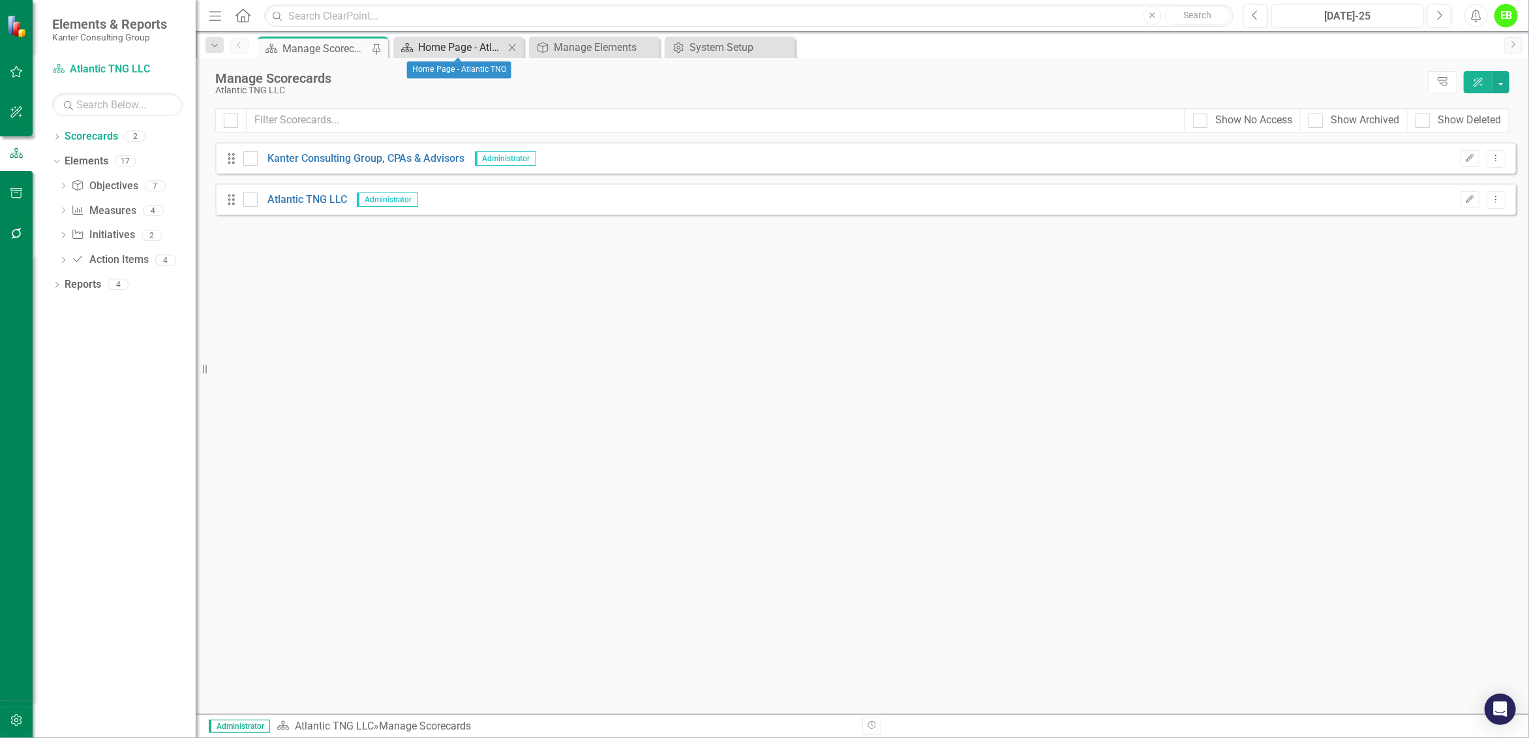
click at [441, 46] on div "Home Page - Atlantic TNG" at bounding box center [461, 47] width 86 height 16
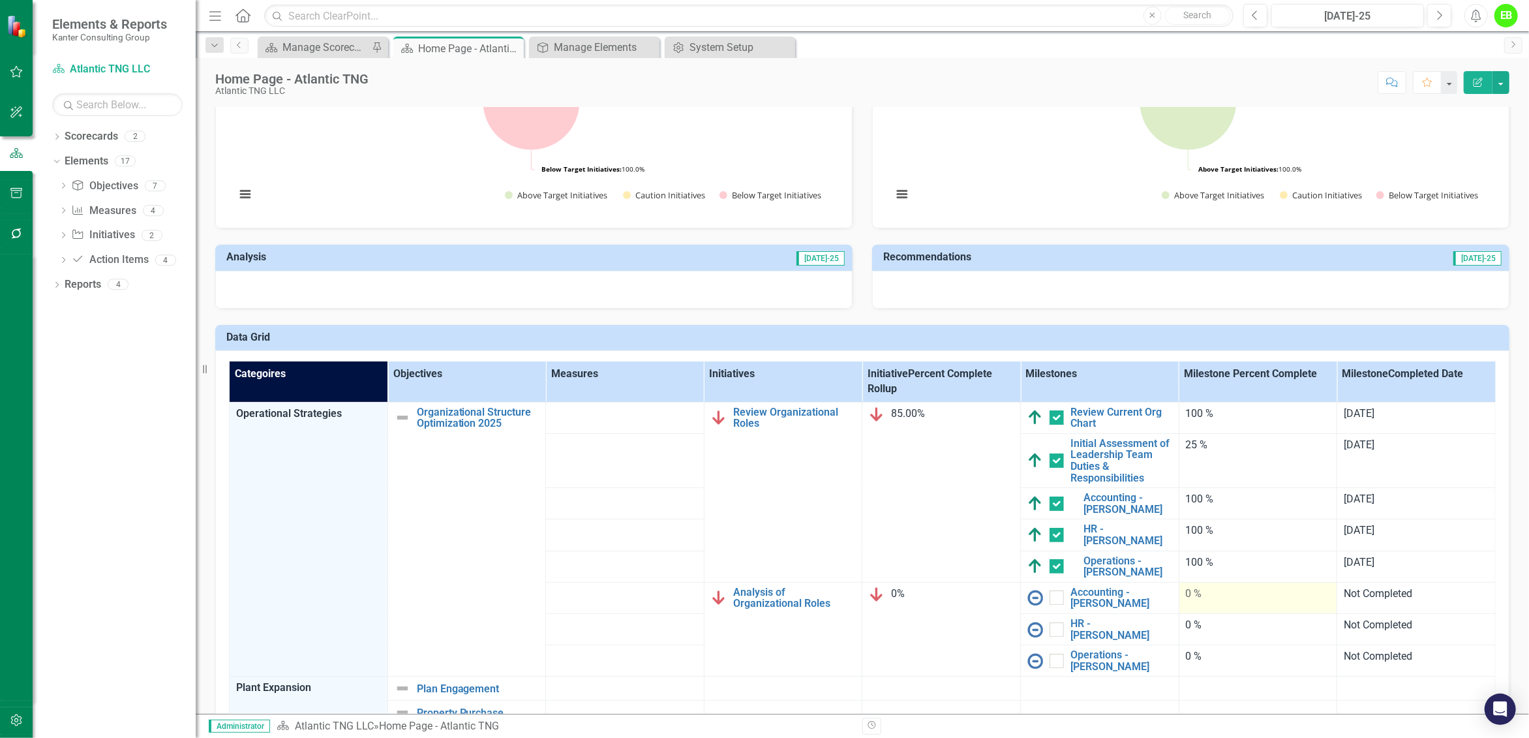
scroll to position [245, 0]
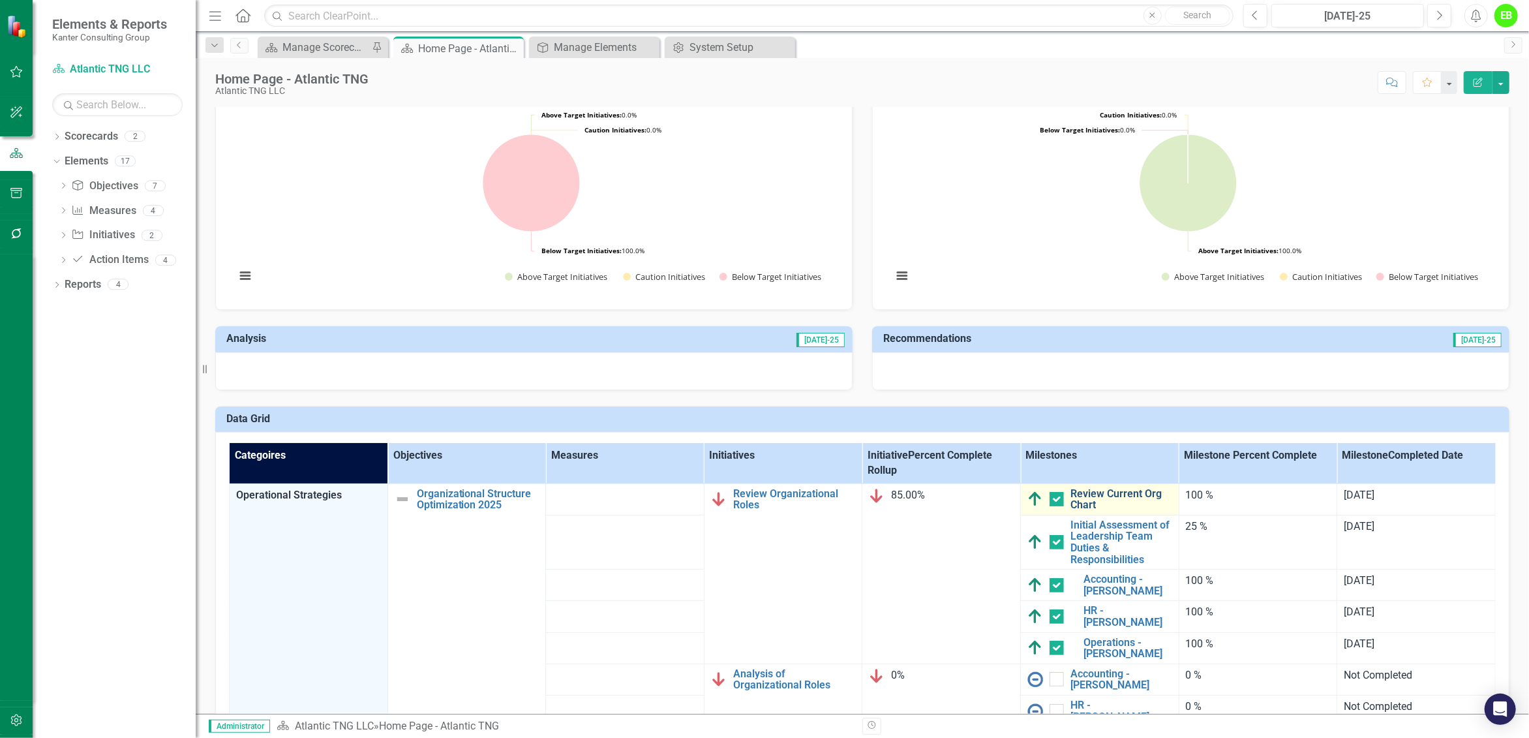
click at [1089, 506] on link "Review Current Org Chart" at bounding box center [1121, 499] width 102 height 23
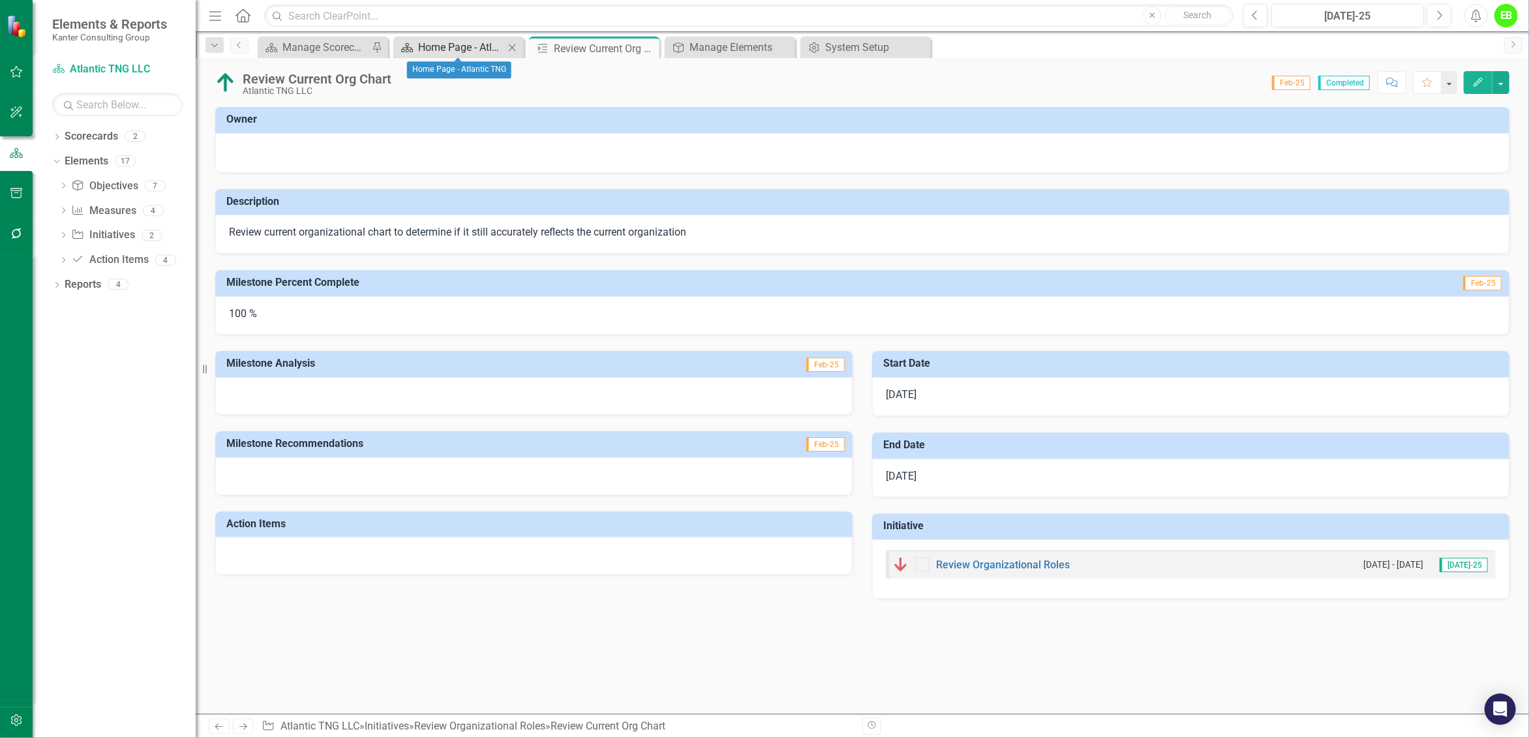
click at [484, 50] on div "Home Page - Atlantic TNG" at bounding box center [461, 47] width 86 height 16
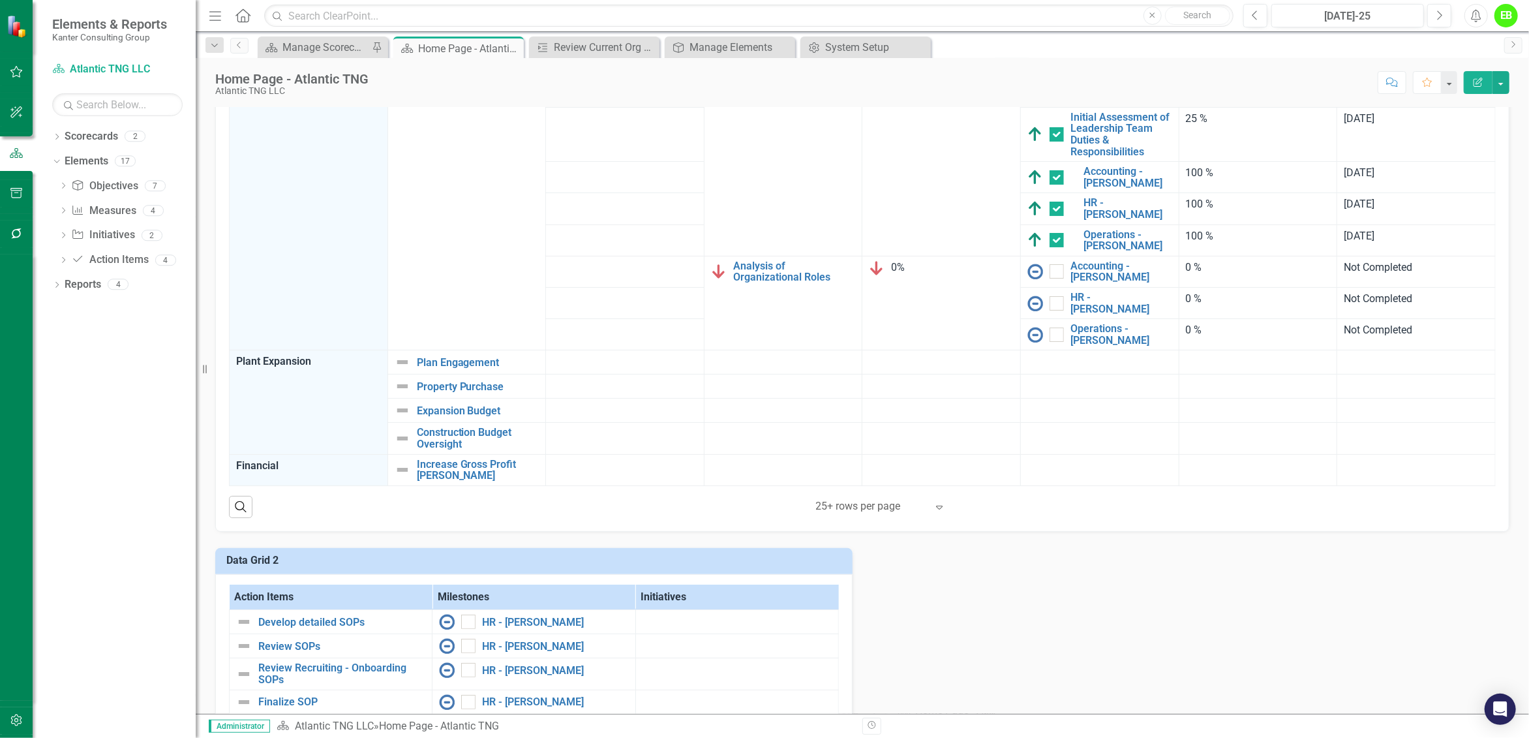
scroll to position [571, 0]
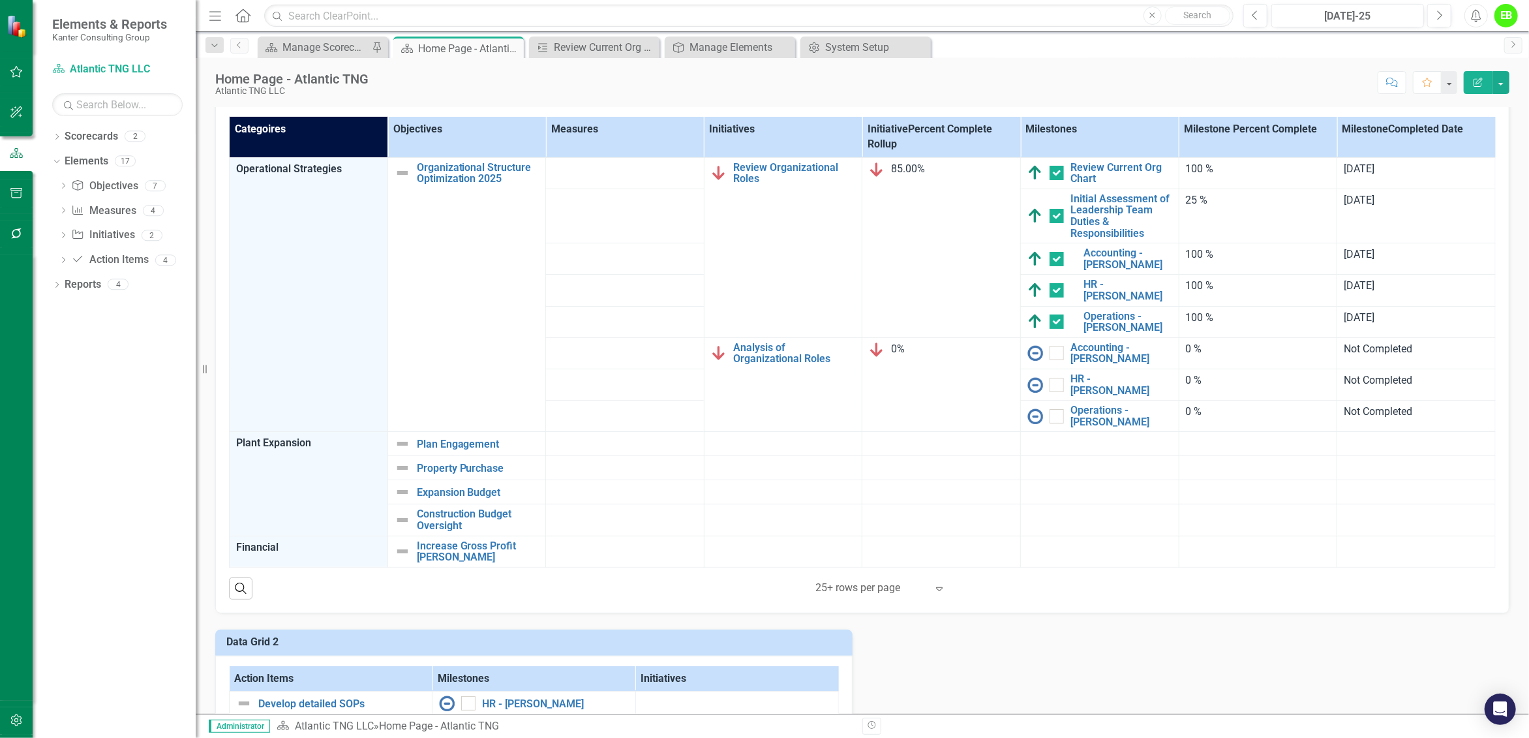
click at [913, 167] on span "85.00%" at bounding box center [908, 168] width 34 height 12
click at [914, 168] on span "85.00%" at bounding box center [908, 168] width 34 height 12
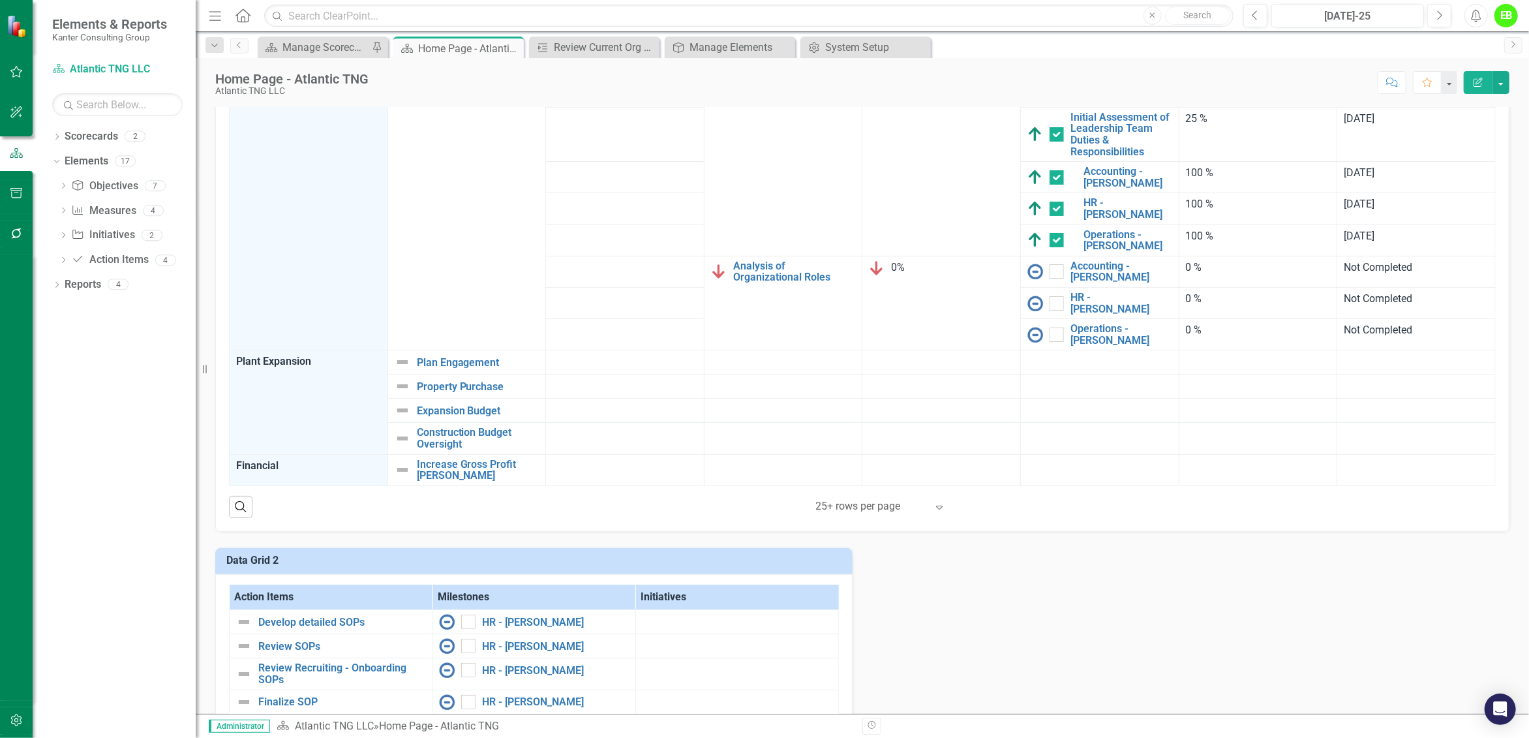
scroll to position [489, 0]
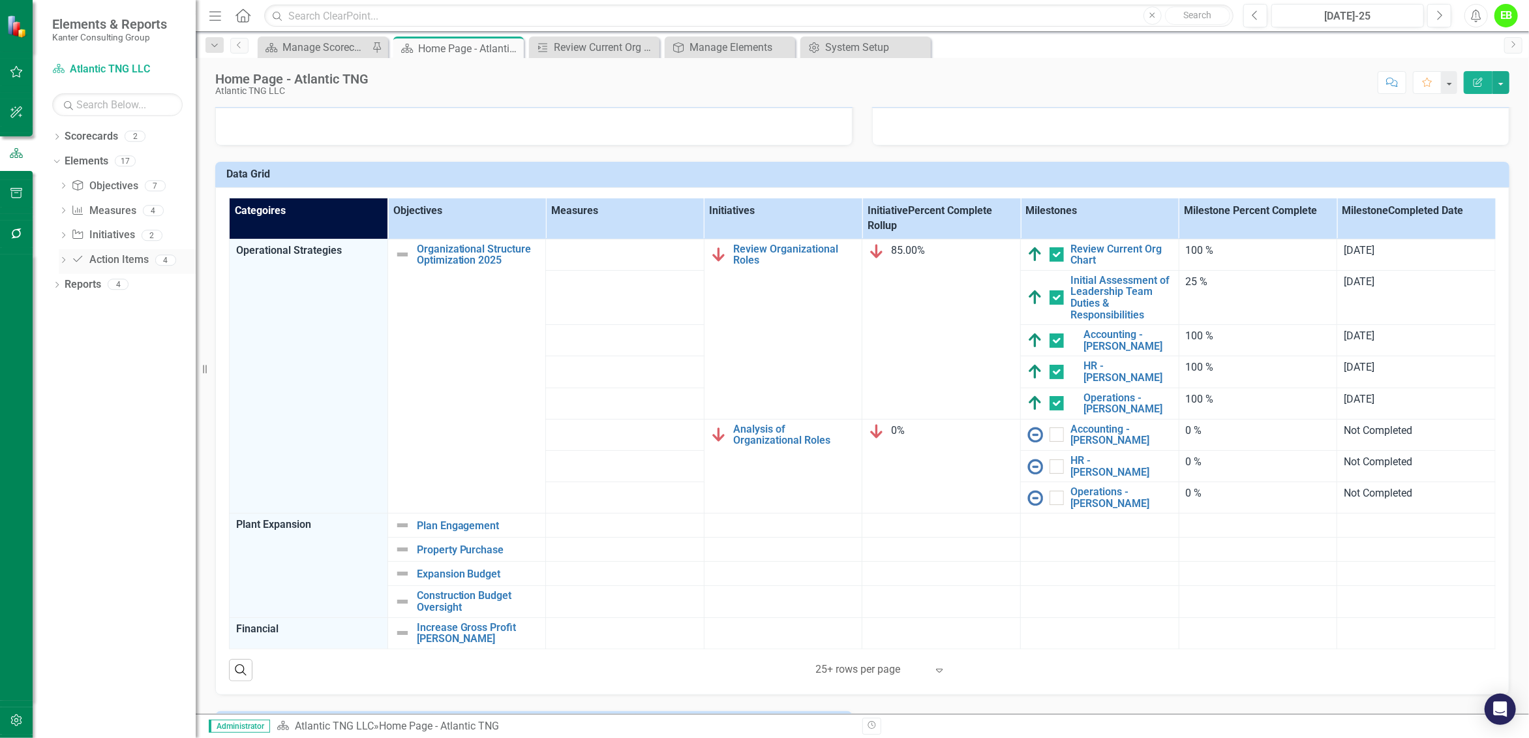
click at [80, 263] on icon "Action Item" at bounding box center [77, 259] width 13 height 10
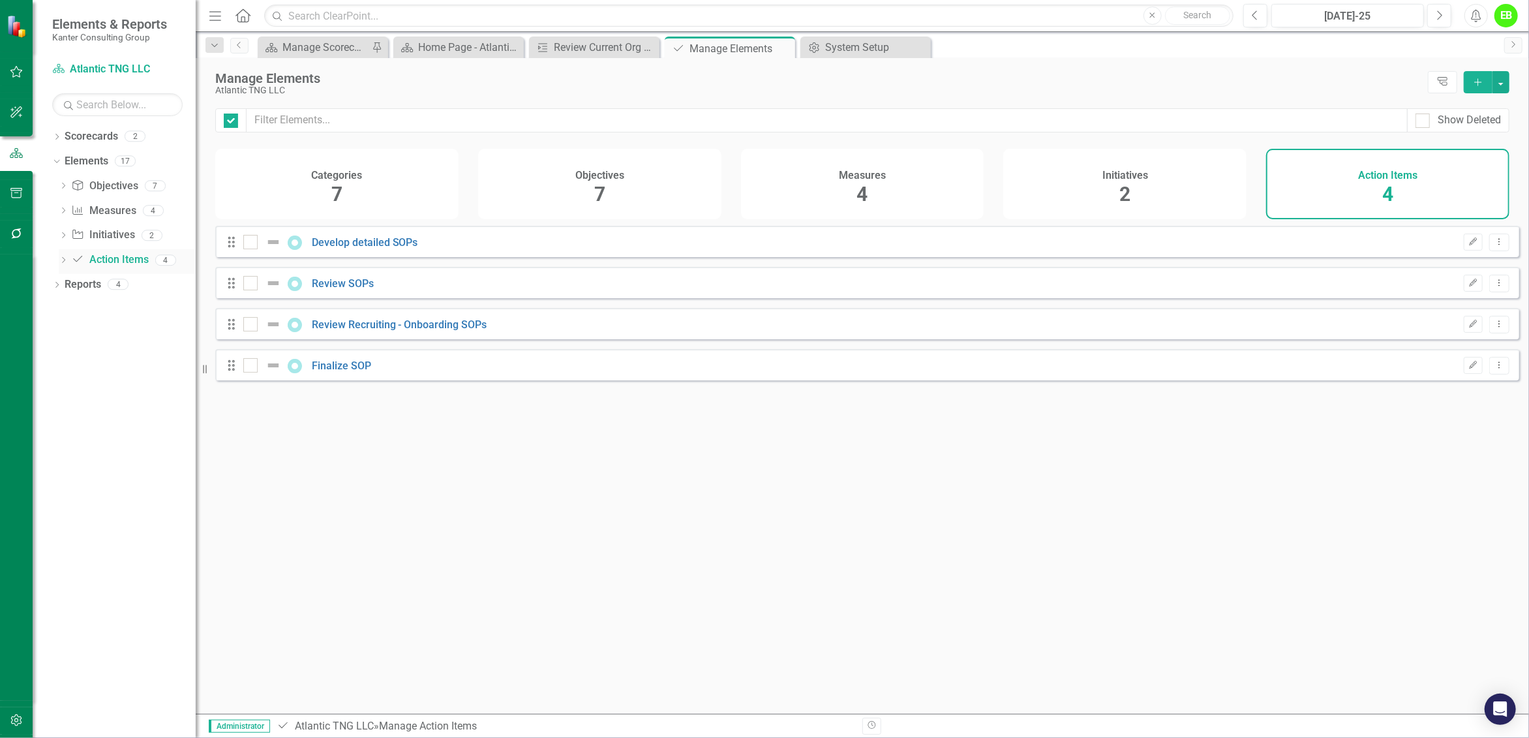
checkbox input "false"
click at [104, 233] on link "Initiative Initiatives" at bounding box center [102, 235] width 63 height 15
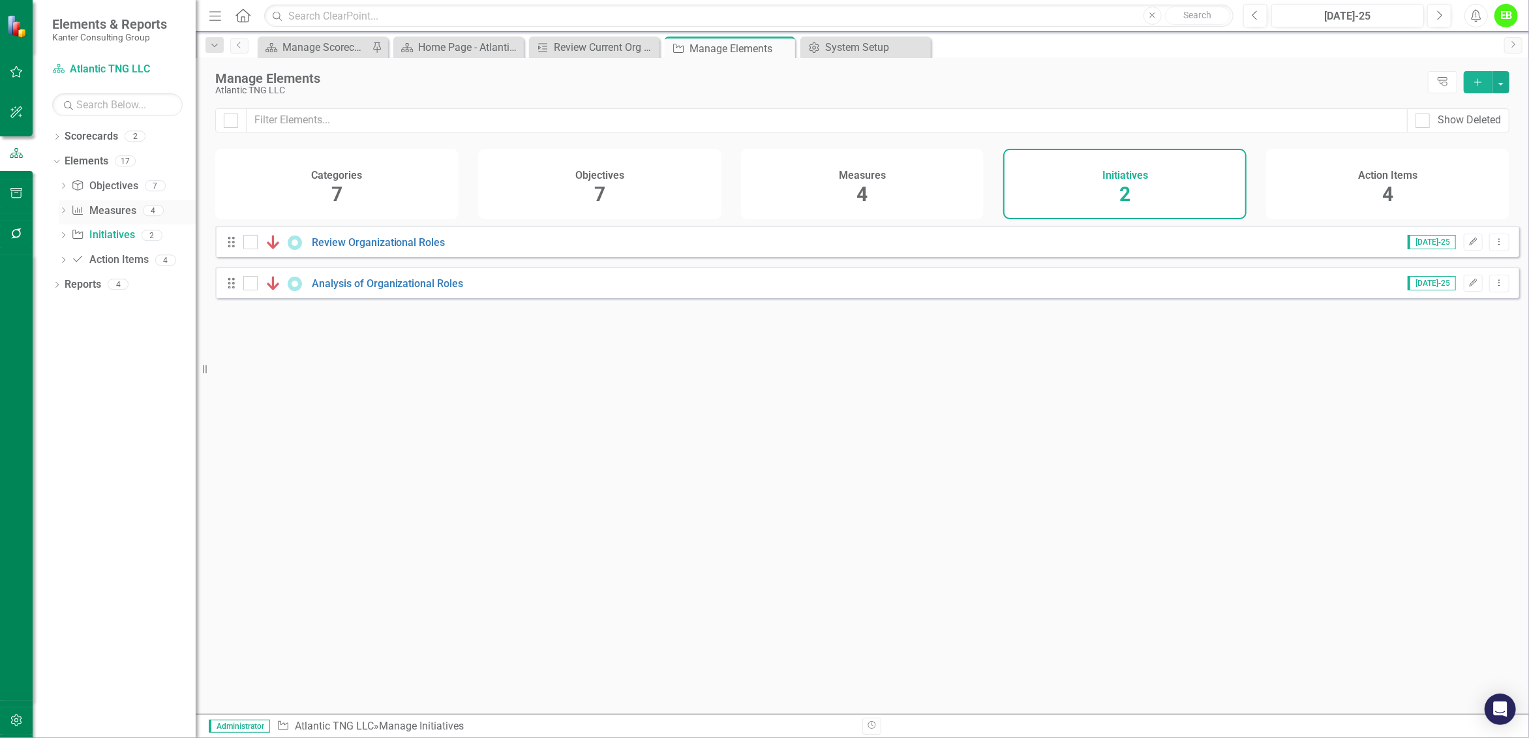
click at [108, 213] on link "Measure Measures" at bounding box center [103, 211] width 65 height 15
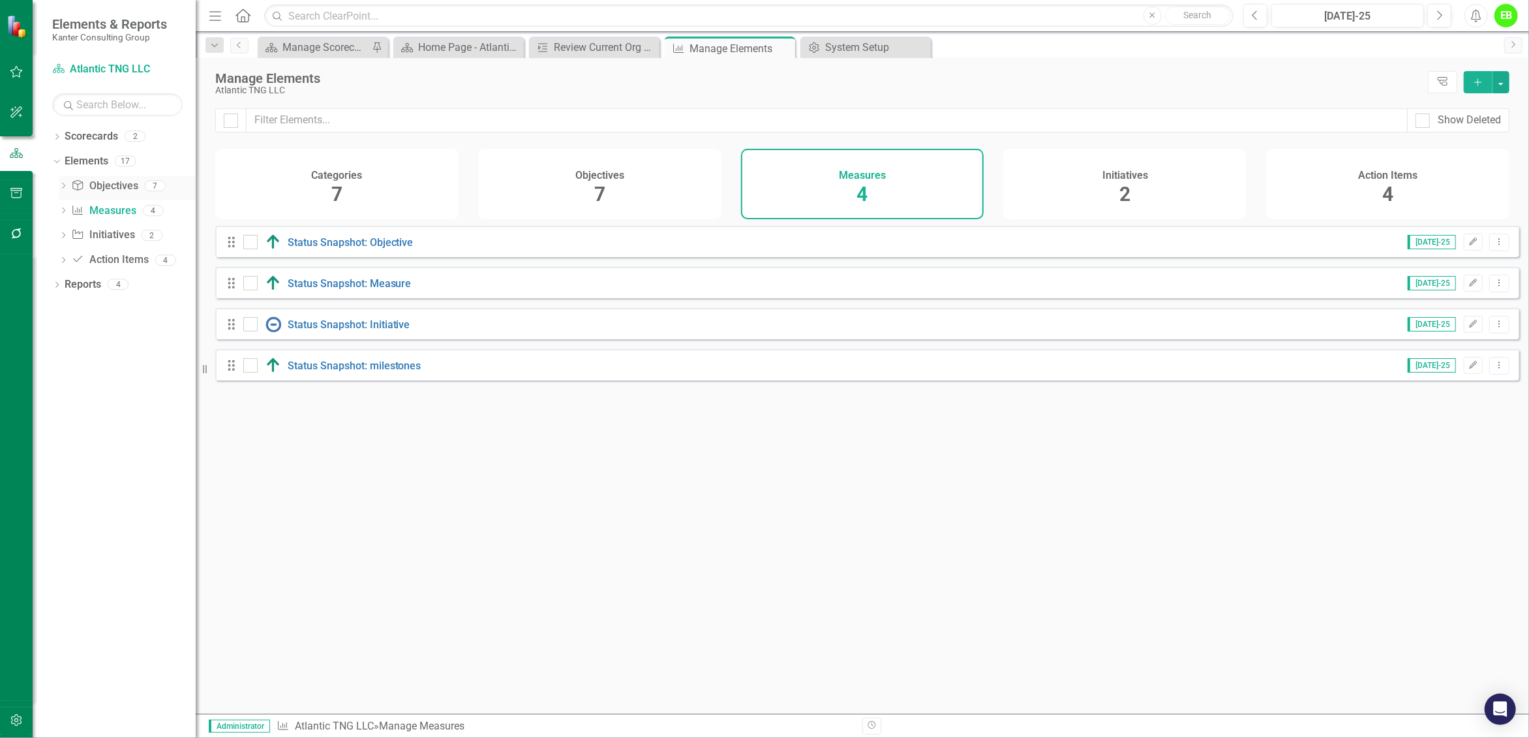
click at [109, 192] on link "Objective Objectives" at bounding box center [104, 186] width 67 height 15
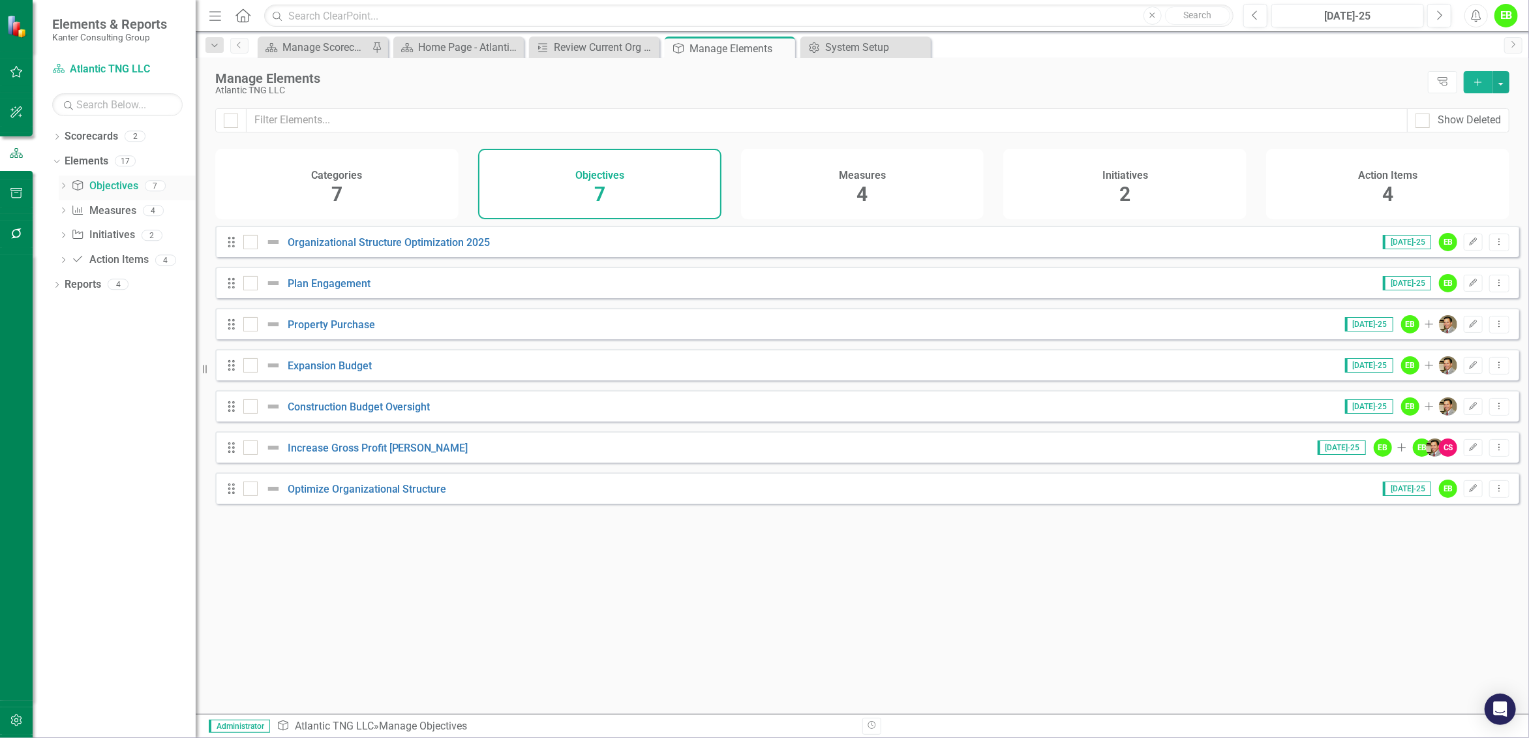
click at [100, 182] on link "Objective Objectives" at bounding box center [104, 186] width 67 height 15
click at [109, 189] on link "Objective Objectives" at bounding box center [104, 186] width 67 height 15
click at [391, 174] on div "Categories 7" at bounding box center [336, 184] width 243 height 70
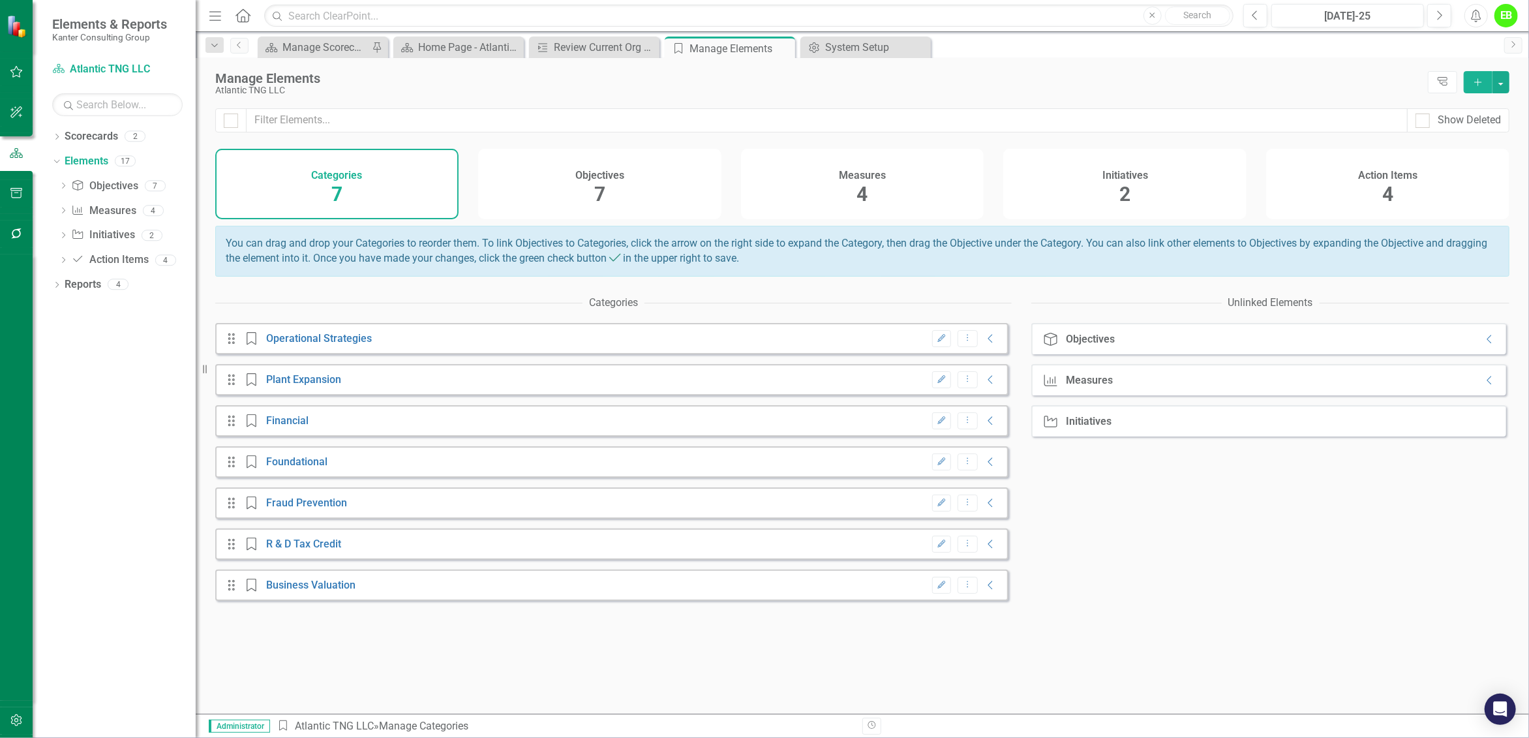
click at [707, 346] on div "Drag Category Operational Strategies Edit Dropdown Menu Collapse" at bounding box center [611, 338] width 793 height 31
click at [985, 344] on icon "Collapse" at bounding box center [990, 338] width 13 height 10
click at [984, 385] on icon "Collapse" at bounding box center [990, 379] width 13 height 10
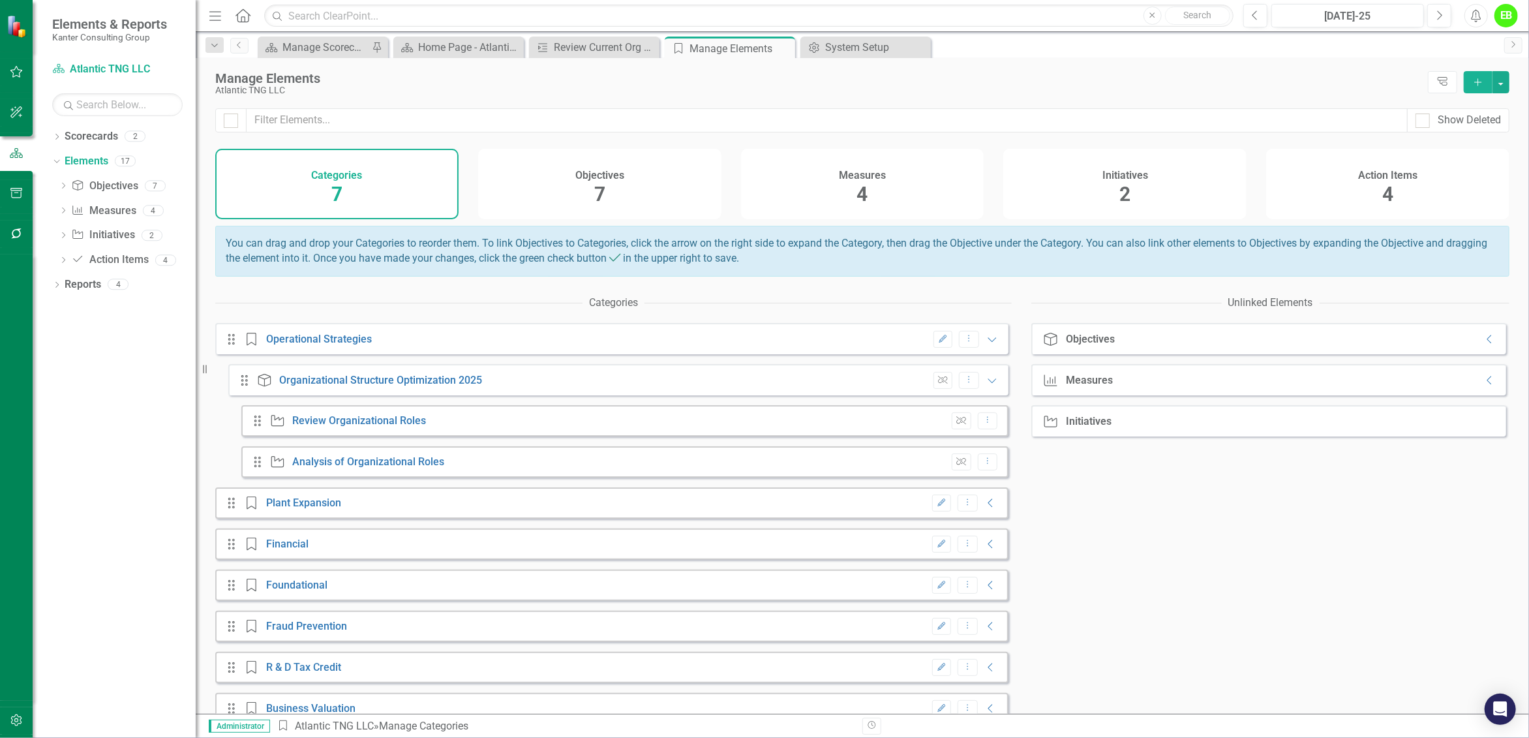
scroll to position [31, 0]
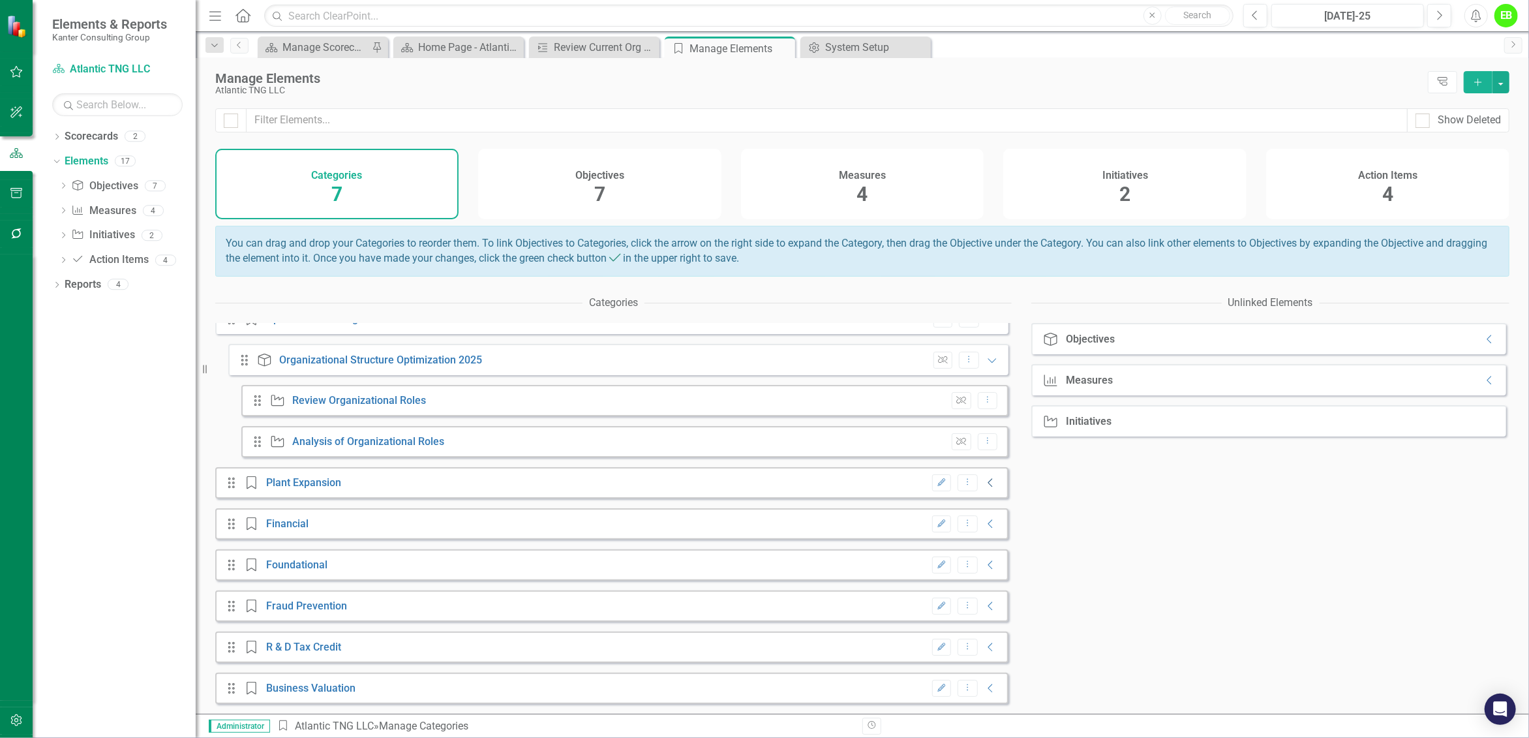
click at [987, 481] on icon "Collapse" at bounding box center [990, 482] width 13 height 10
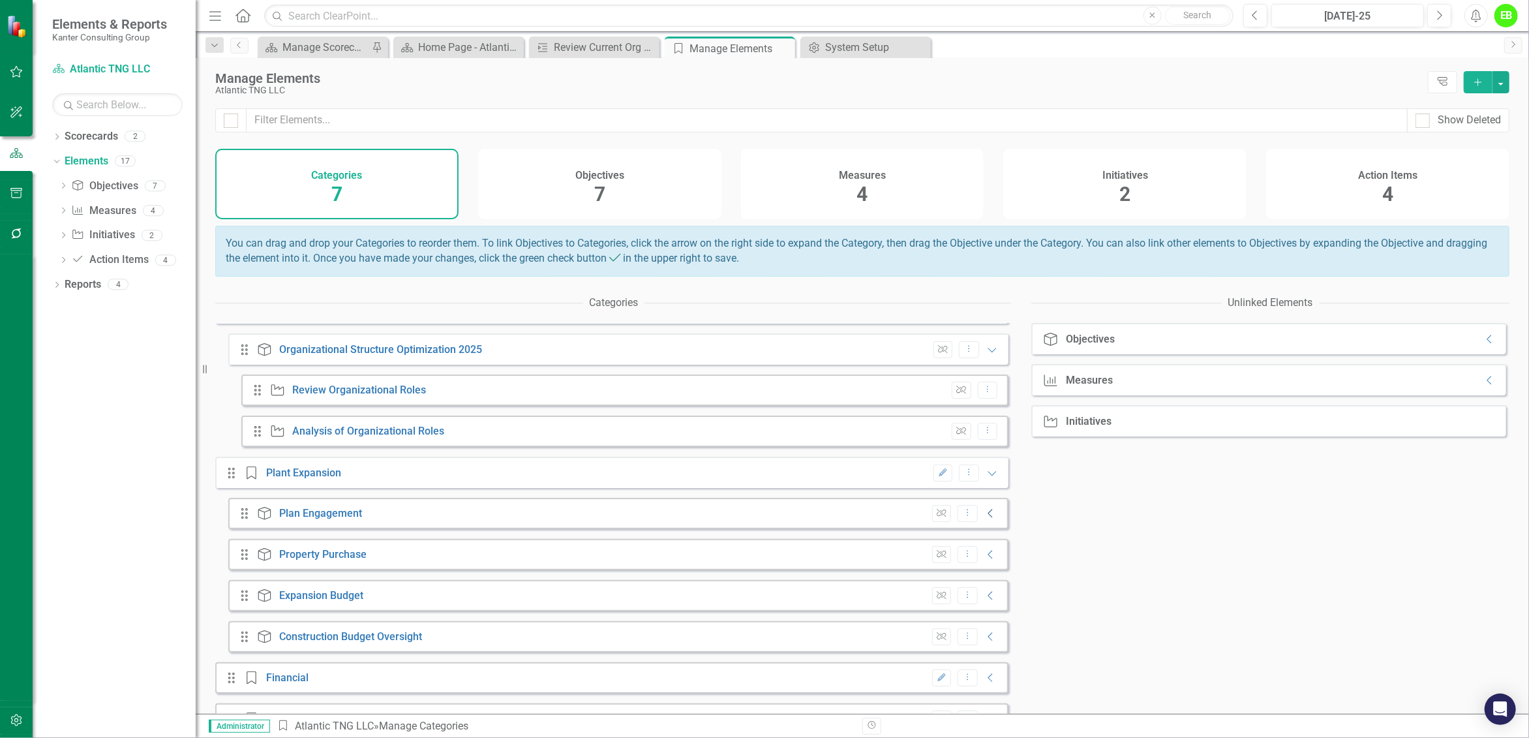
click at [984, 519] on icon "Collapse" at bounding box center [990, 513] width 13 height 10
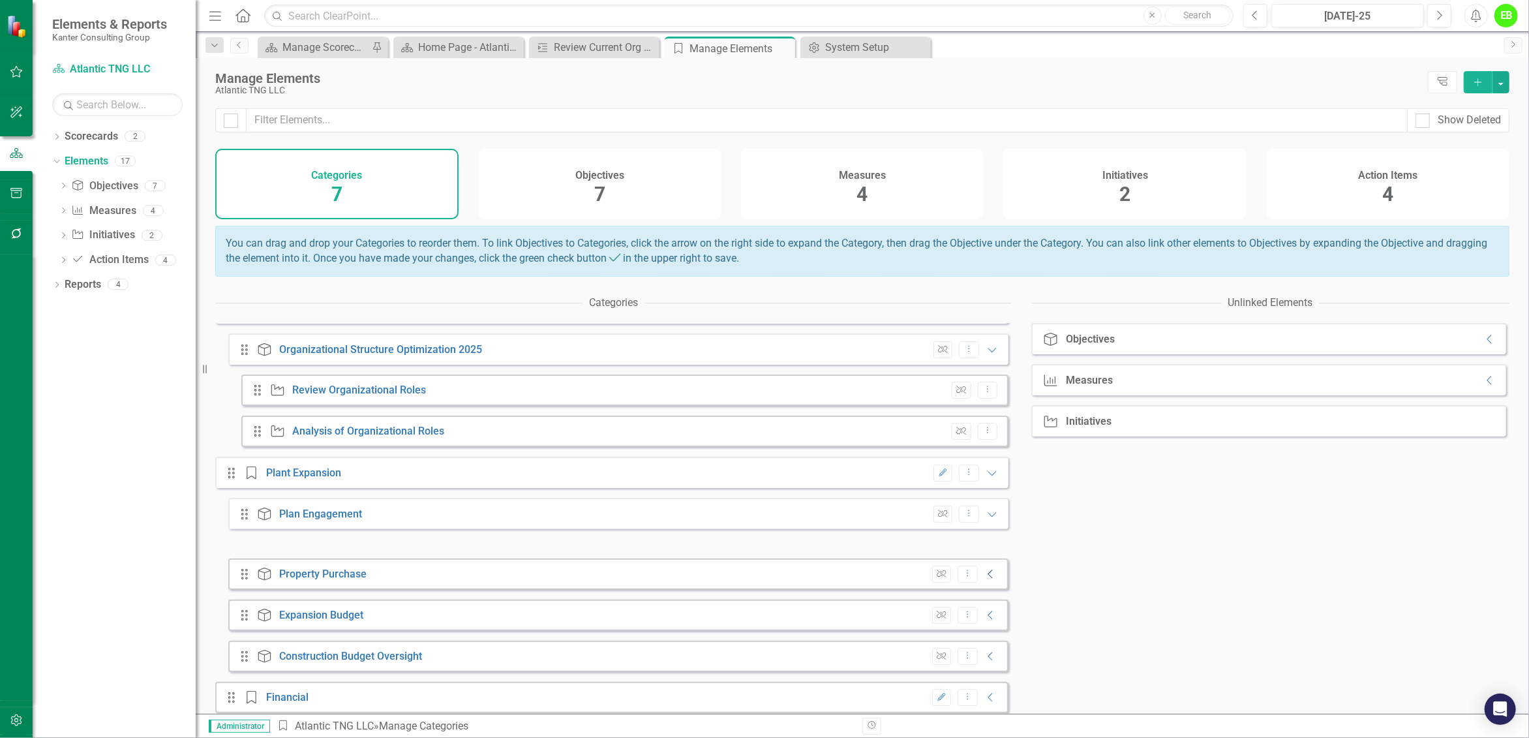
click at [985, 579] on icon "Collapse" at bounding box center [990, 574] width 13 height 10
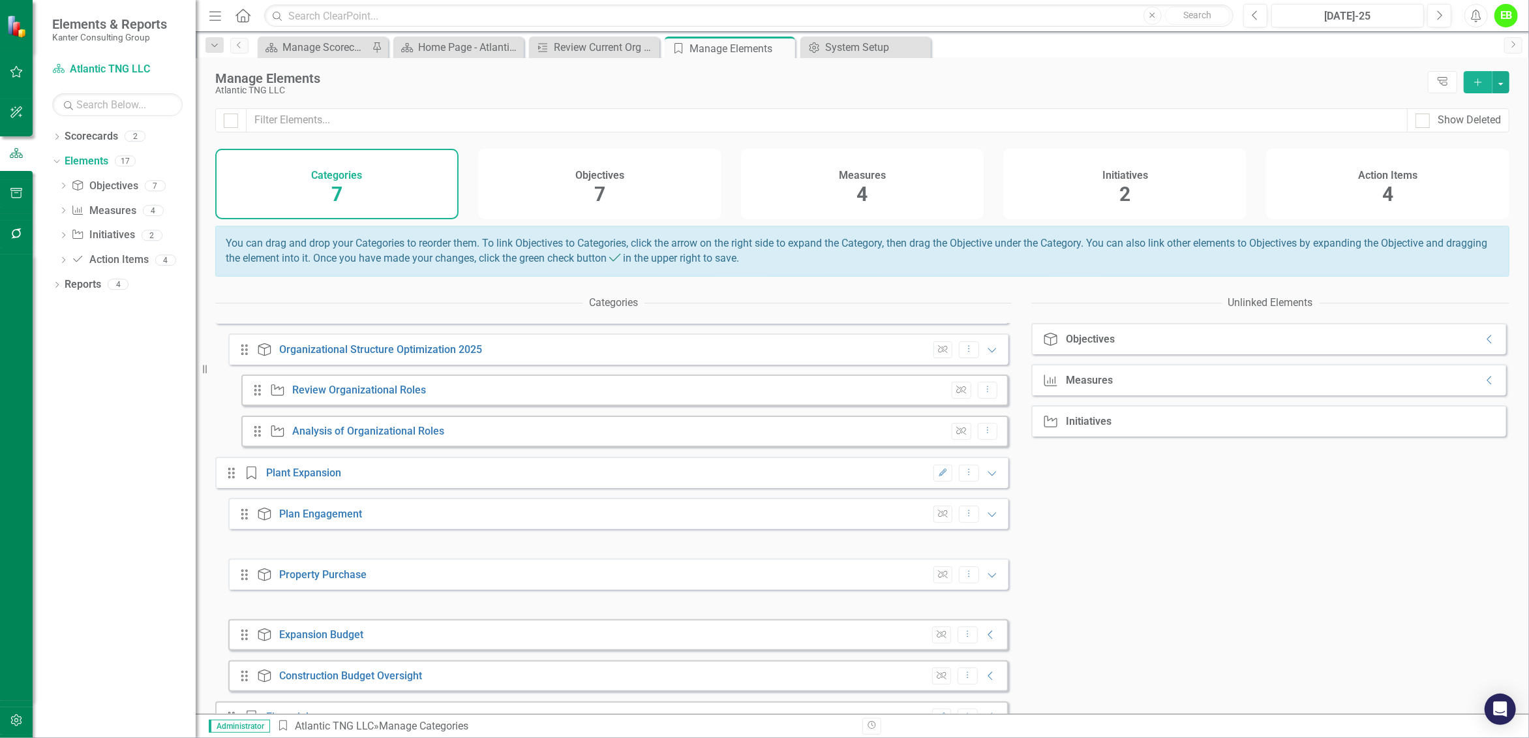
scroll to position [194, 0]
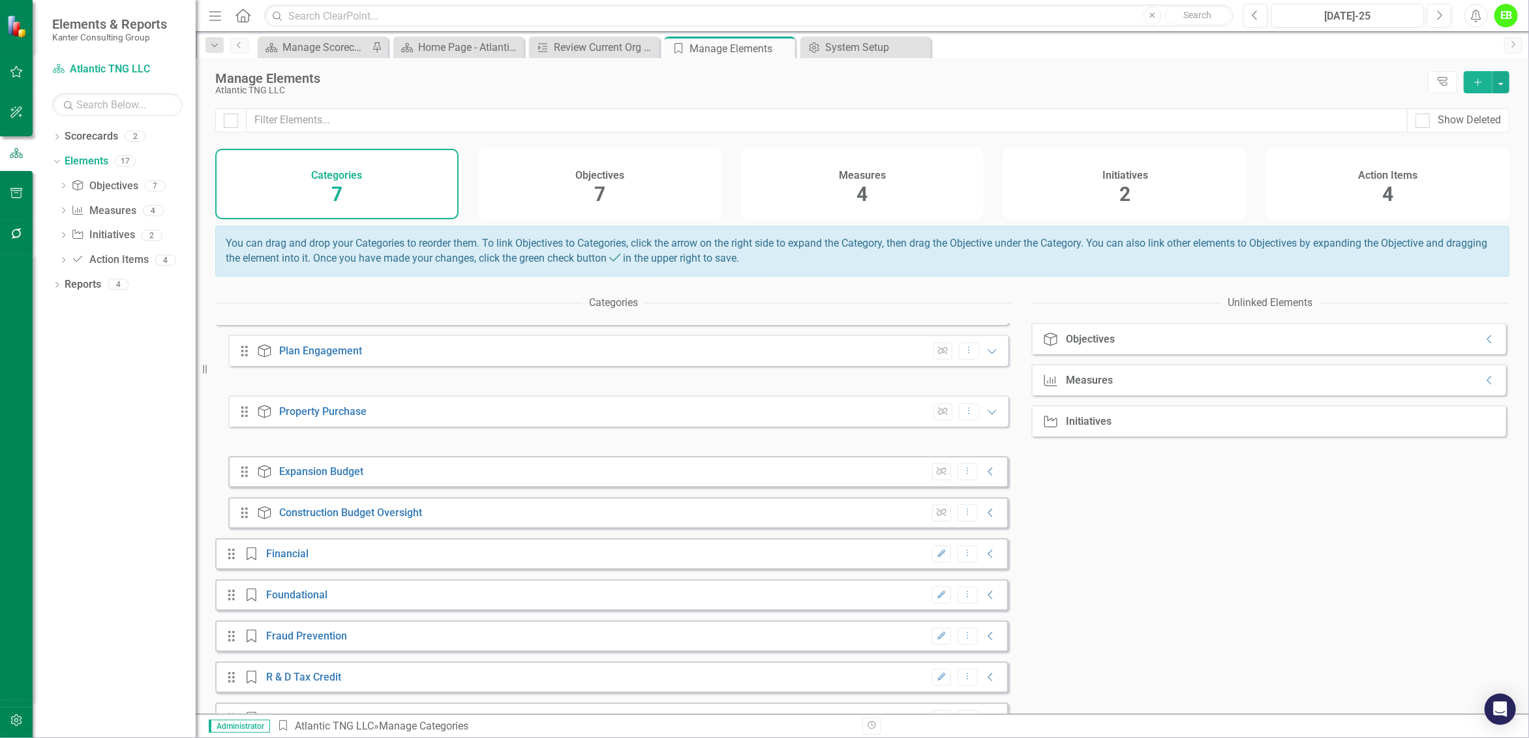
click at [991, 487] on div "Drag Objective Expansion Budget Unlink Dropdown Menu Collapse" at bounding box center [618, 471] width 780 height 31
click at [984, 477] on icon "Collapse" at bounding box center [990, 471] width 13 height 10
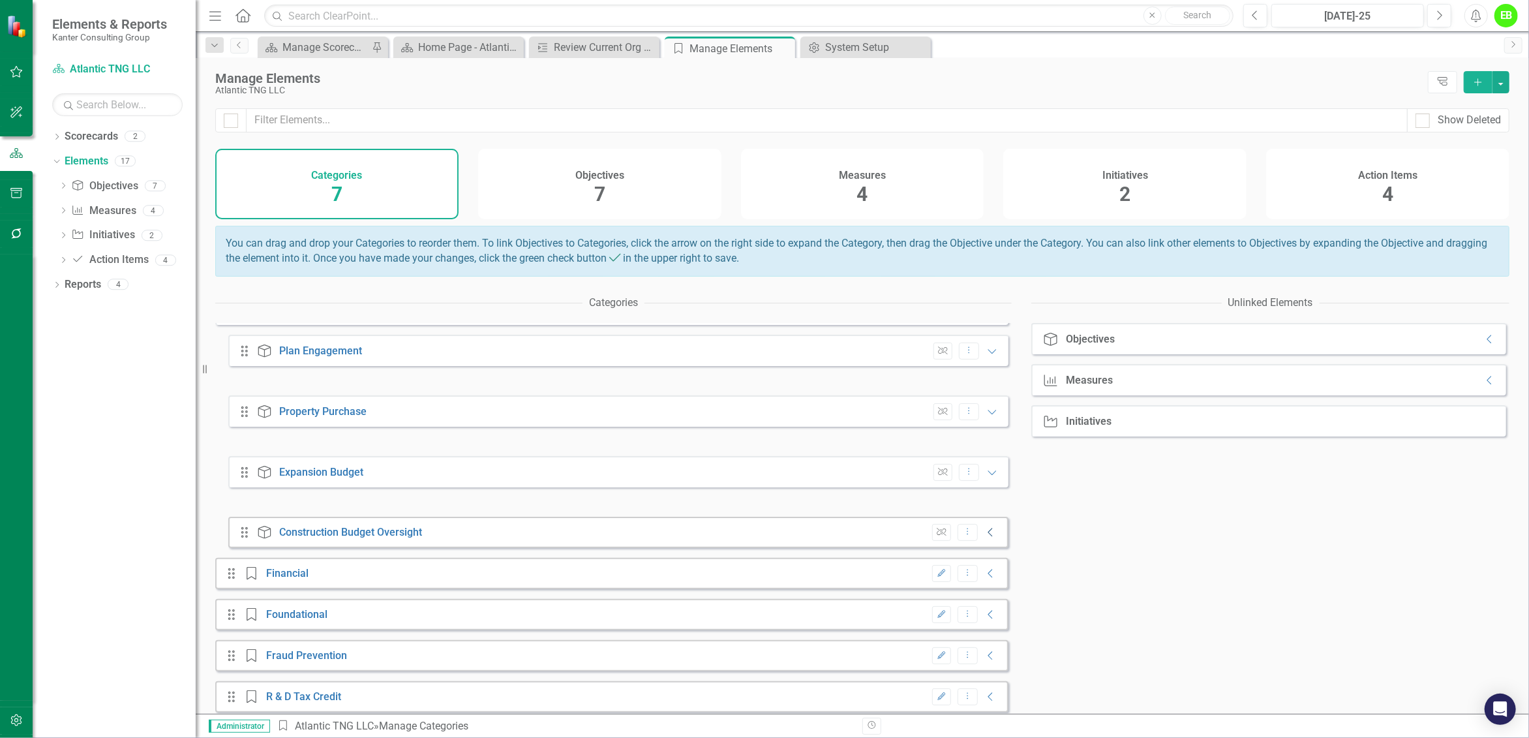
click at [984, 537] on icon "Collapse" at bounding box center [990, 532] width 13 height 10
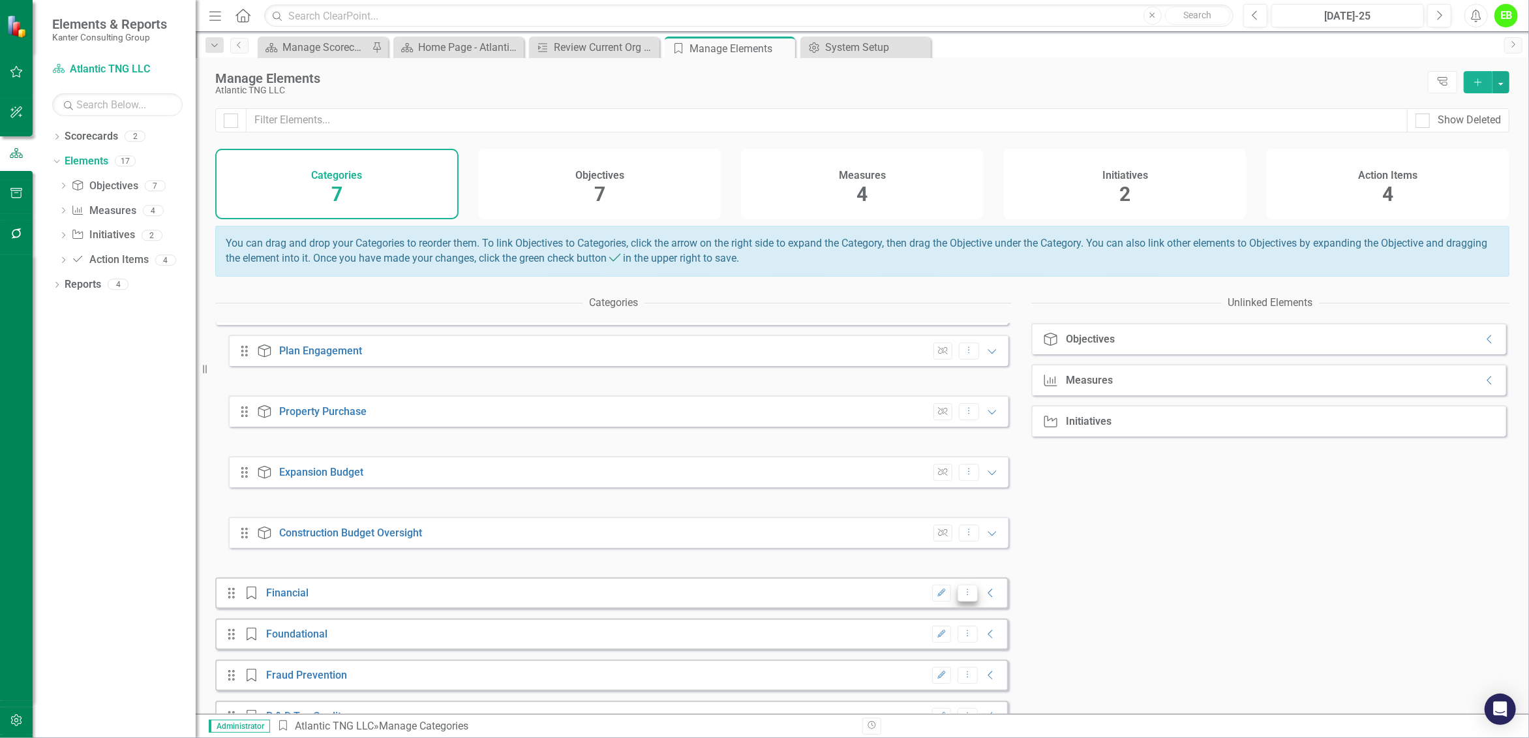
drag, startPoint x: 985, startPoint y: 601, endPoint x: 949, endPoint y: 594, distance: 36.6
click at [985, 598] on icon "Collapse" at bounding box center [990, 593] width 13 height 10
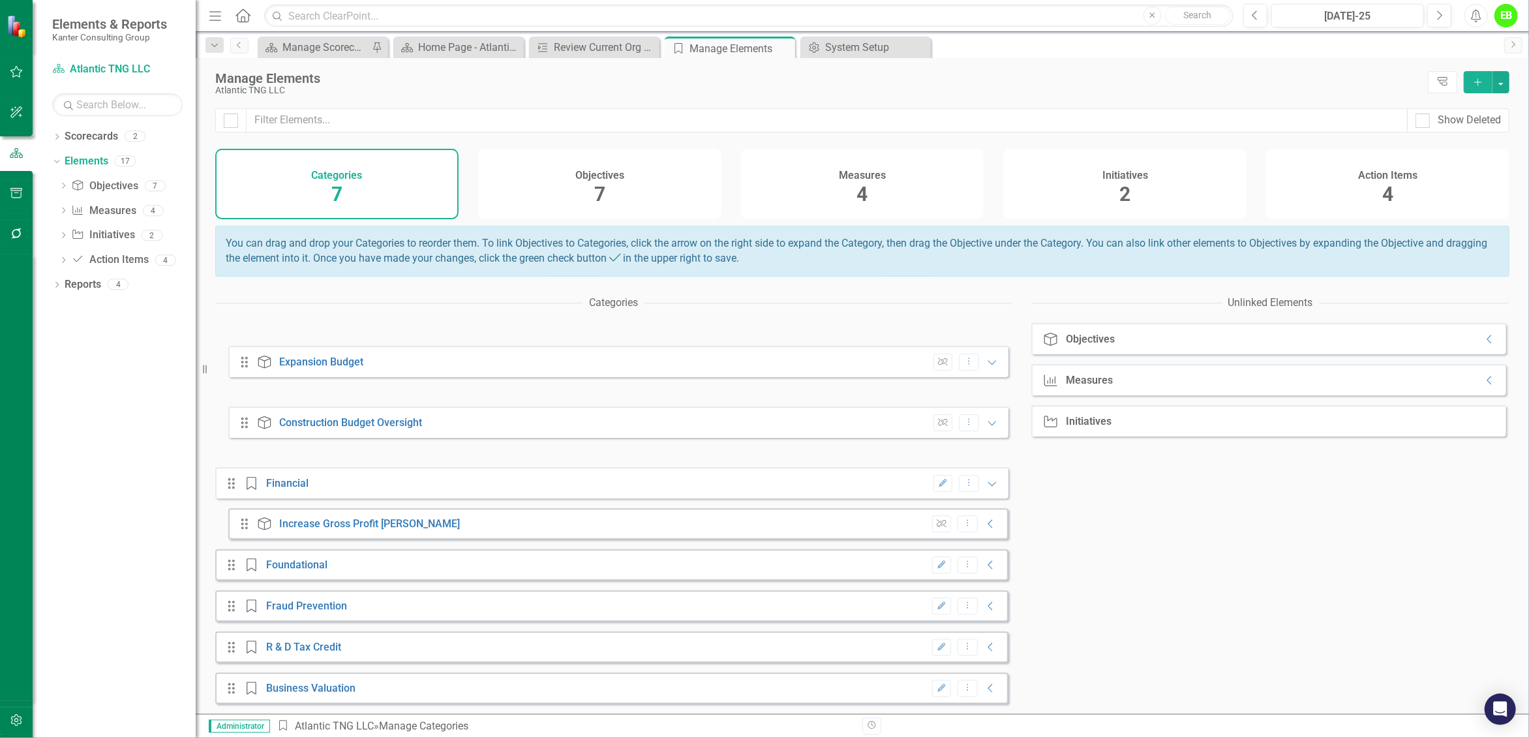
click at [986, 483] on icon "Expanded" at bounding box center [992, 483] width 13 height 10
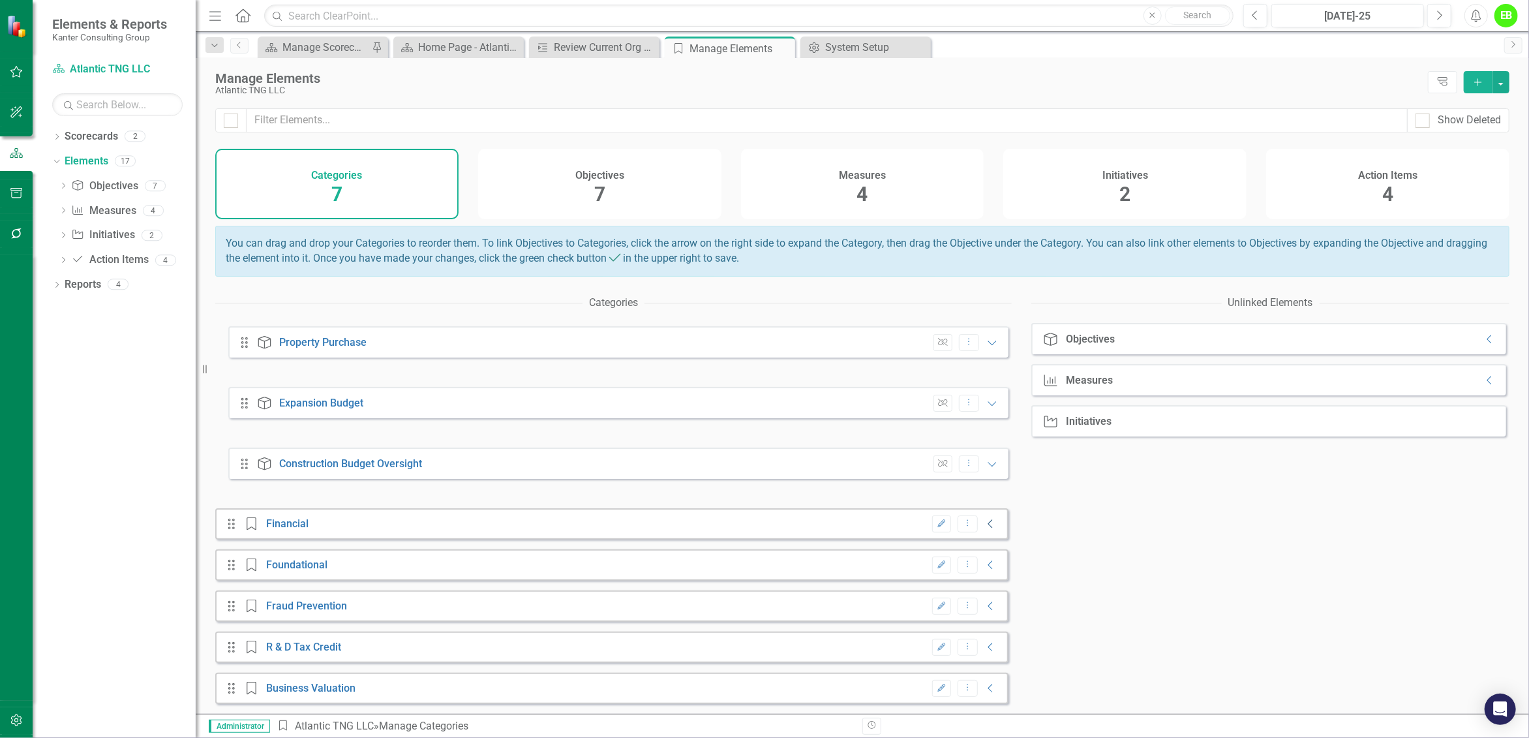
scroll to position [273, 0]
click at [984, 524] on icon "Collapse" at bounding box center [990, 524] width 13 height 10
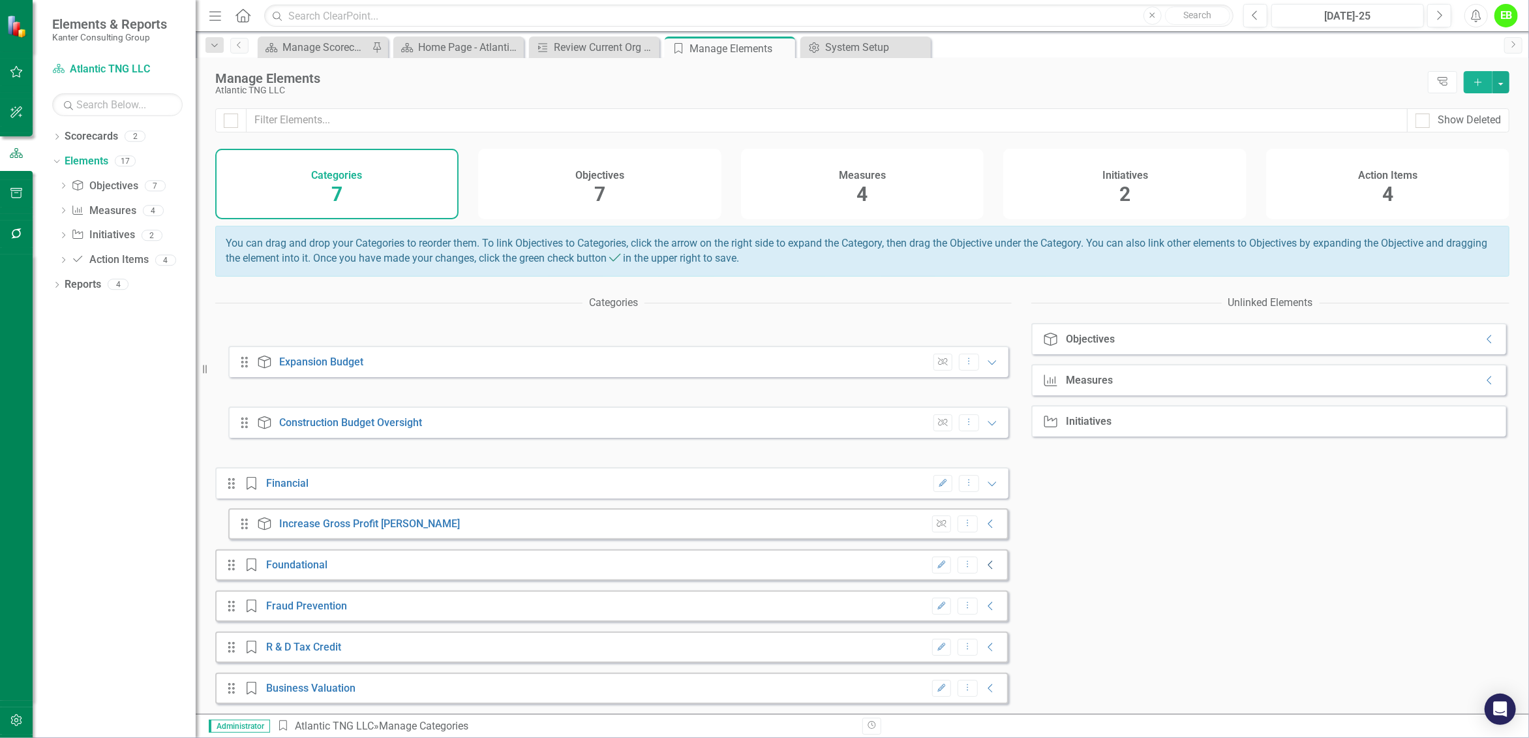
click at [984, 562] on icon "Collapse" at bounding box center [990, 565] width 13 height 10
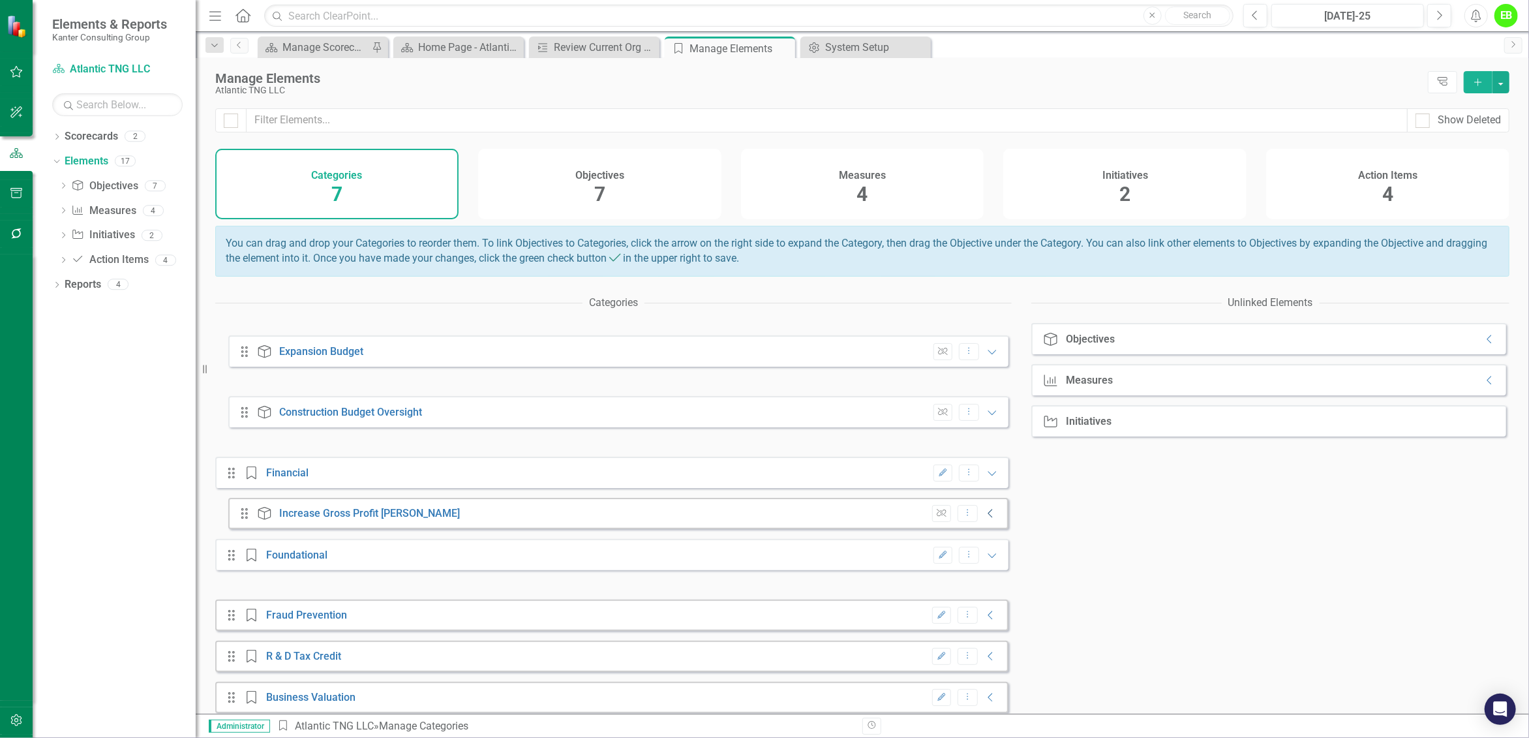
click at [987, 519] on icon "Collapse" at bounding box center [990, 513] width 13 height 10
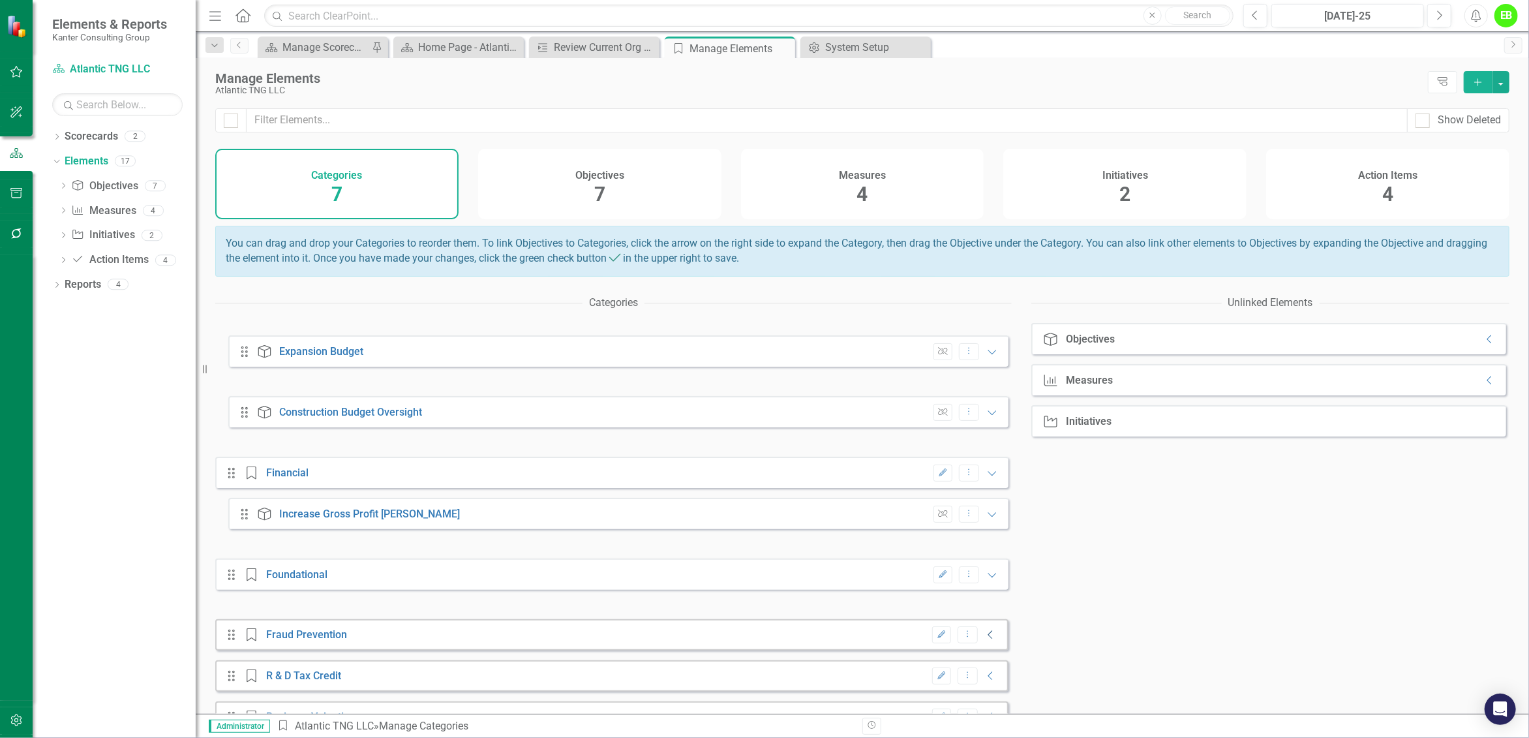
click at [986, 640] on icon "Collapse" at bounding box center [990, 634] width 13 height 10
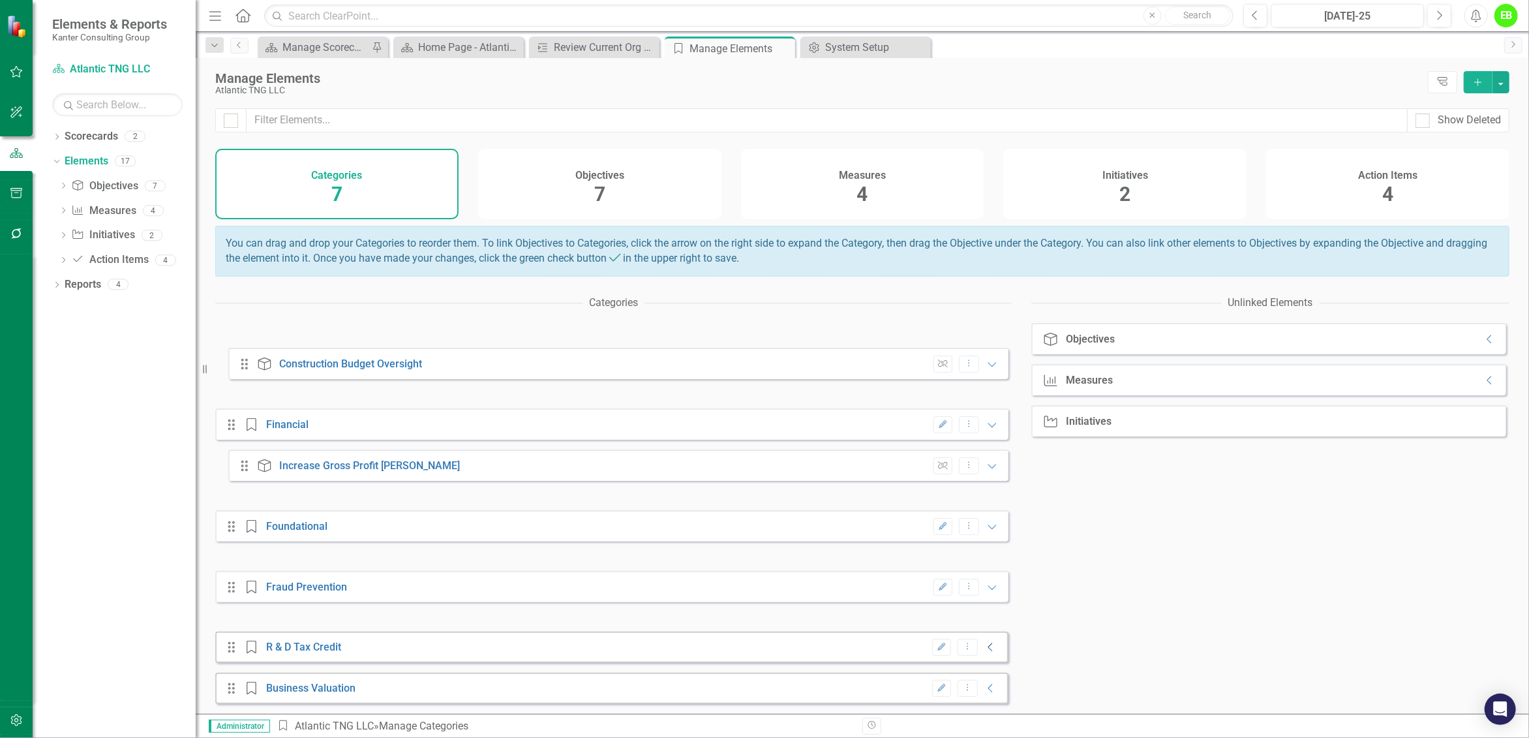
click at [984, 643] on icon "Collapse" at bounding box center [990, 647] width 13 height 10
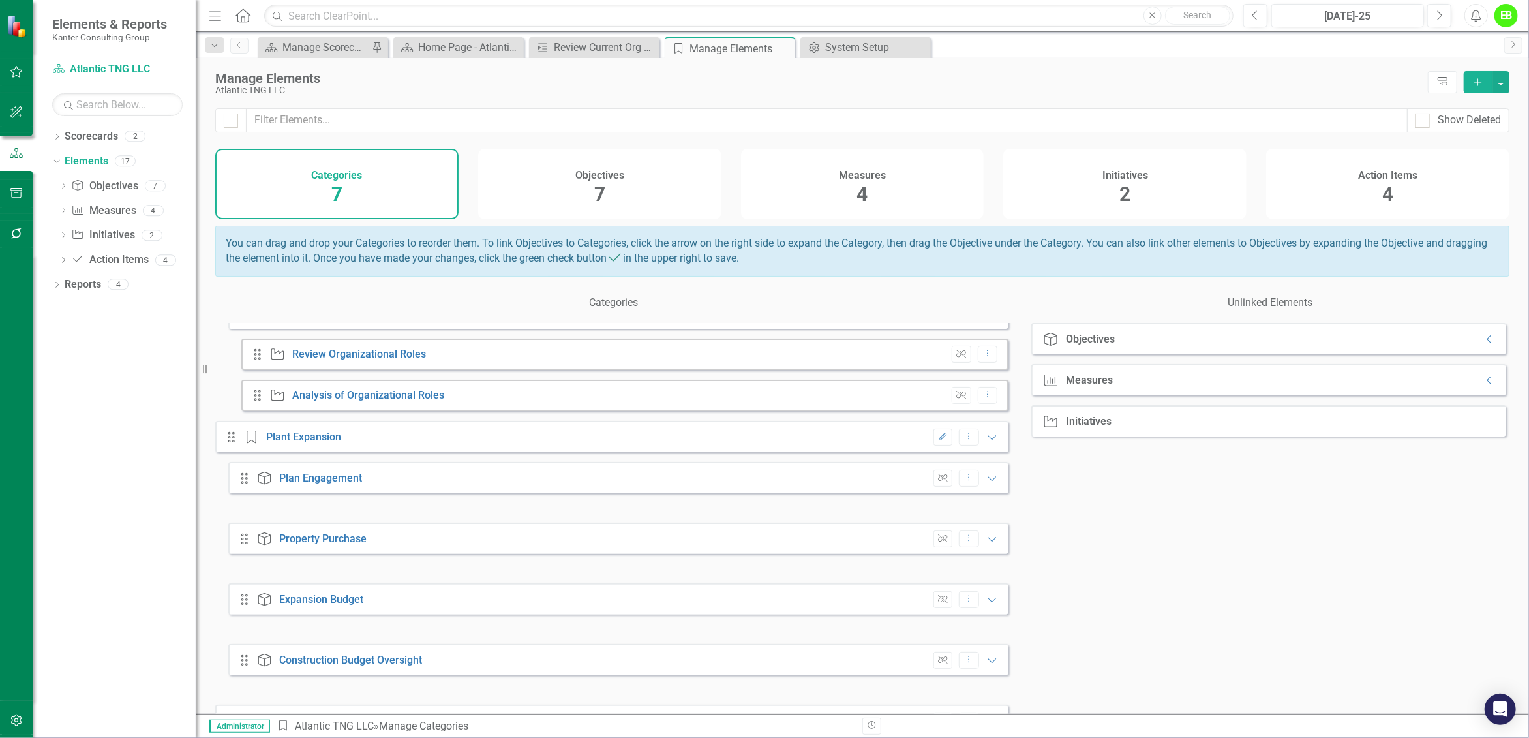
scroll to position [0, 0]
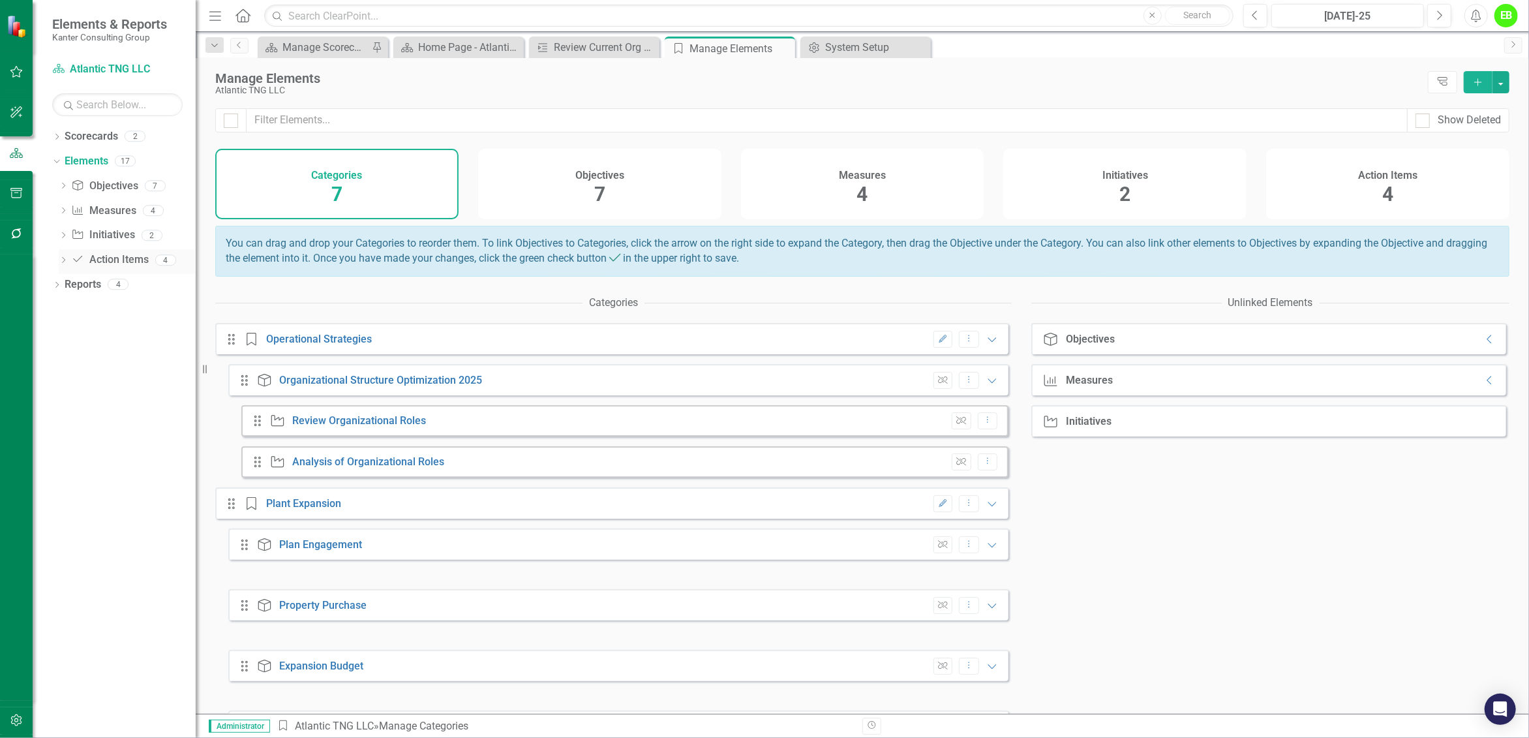
click at [67, 262] on icon "Dropdown" at bounding box center [63, 261] width 9 height 7
click at [82, 258] on icon "Action Item" at bounding box center [77, 259] width 13 height 10
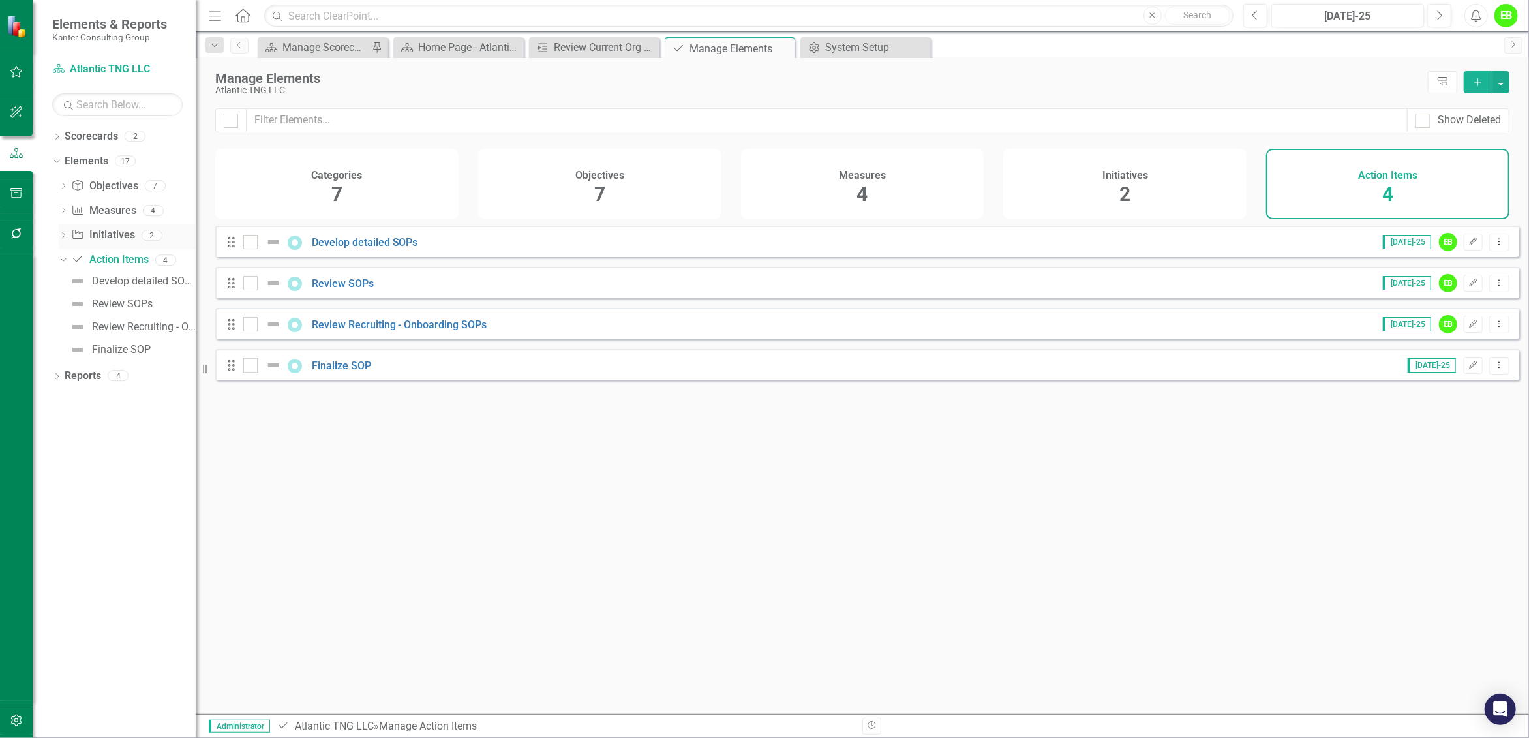
click at [108, 237] on link "Initiative Initiatives" at bounding box center [102, 235] width 63 height 15
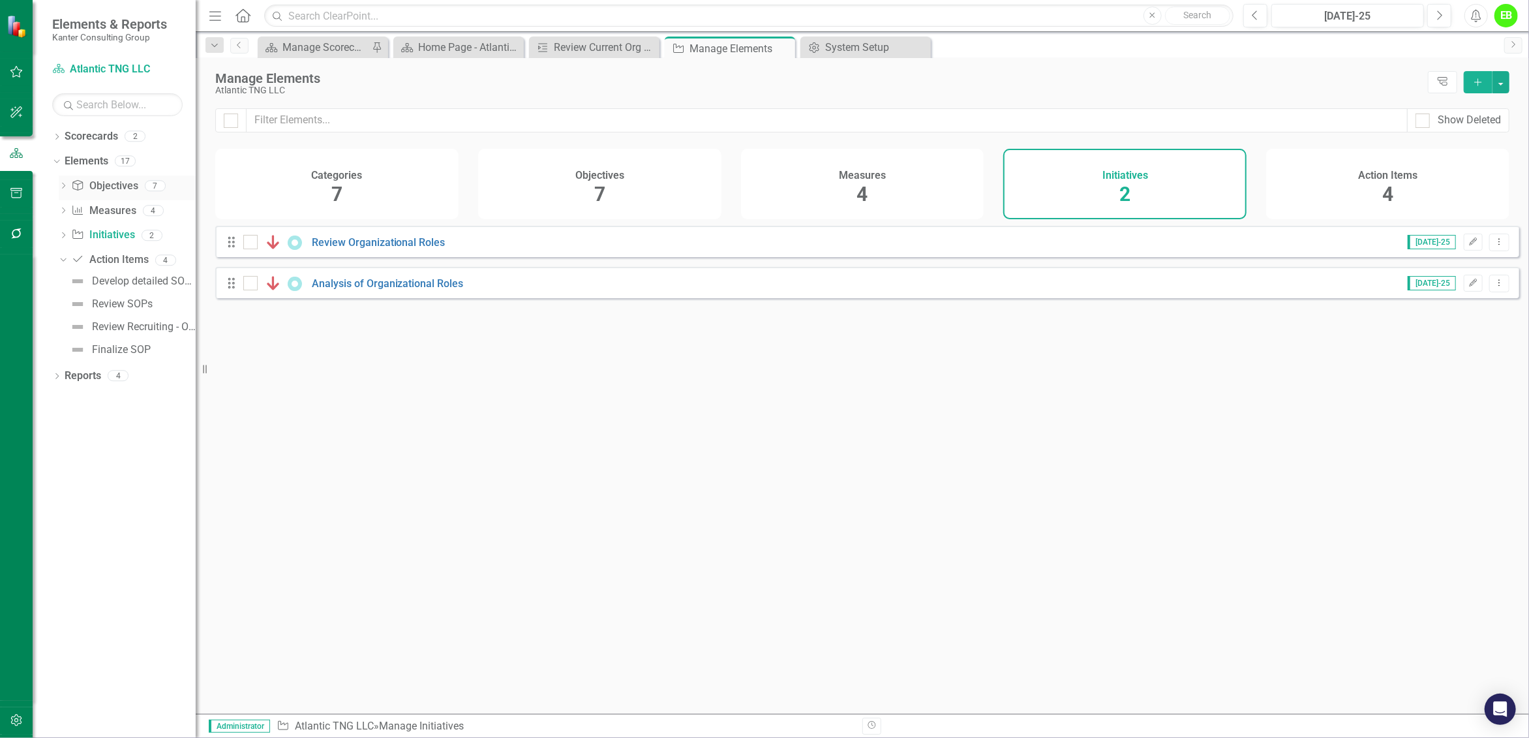
click at [100, 185] on link "Objective Objectives" at bounding box center [104, 186] width 67 height 15
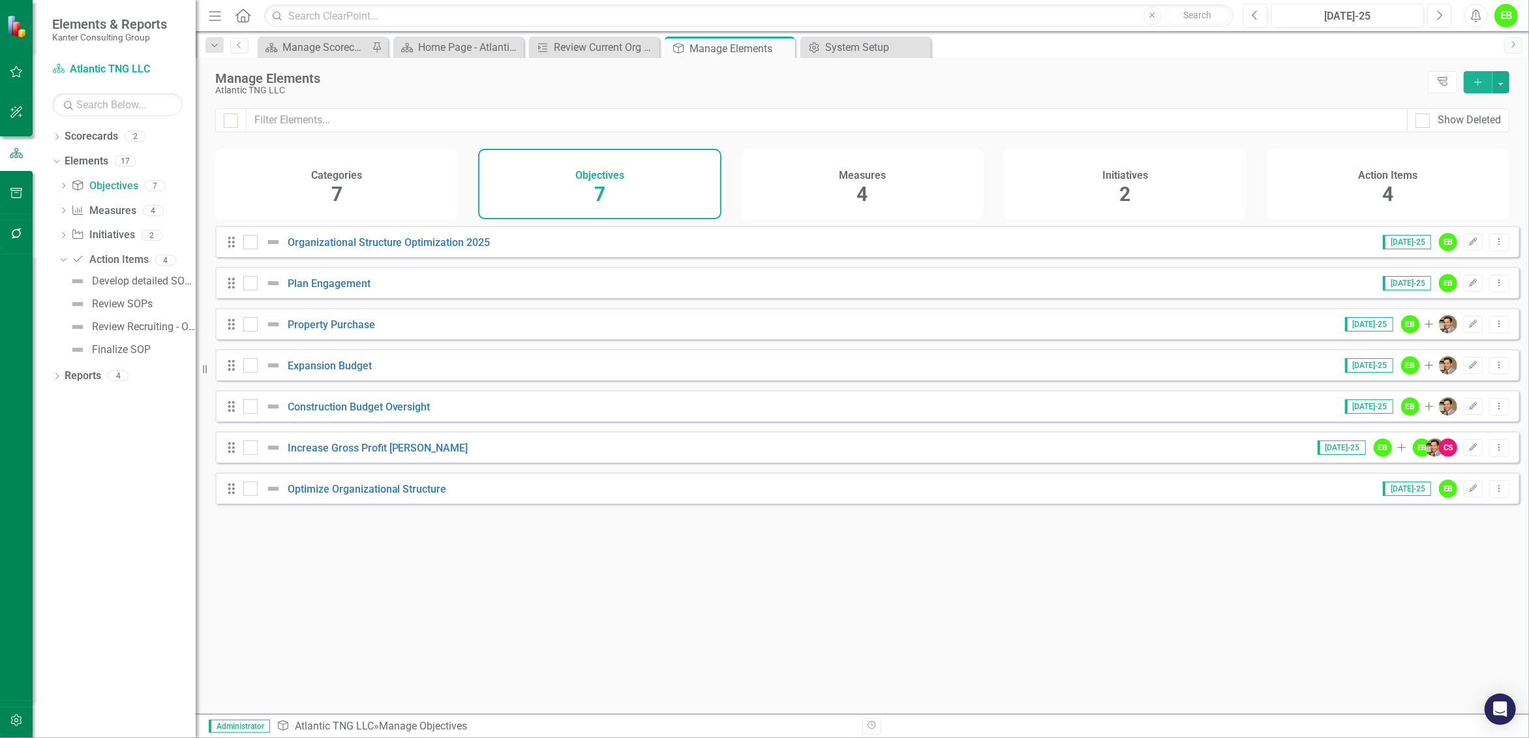
click at [402, 198] on div "Categories 7" at bounding box center [336, 184] width 243 height 70
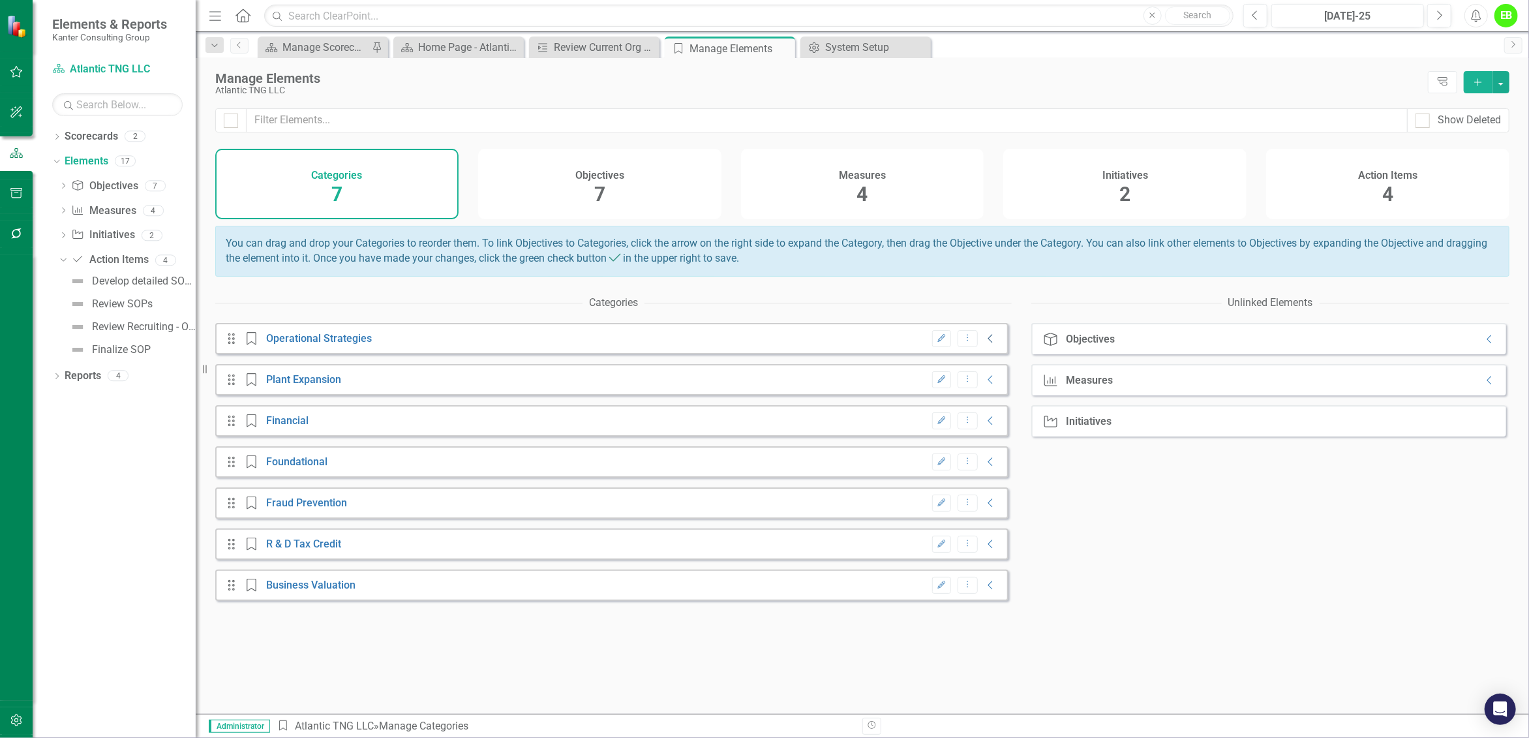
click at [984, 344] on icon "Collapse" at bounding box center [990, 338] width 13 height 10
click at [984, 385] on icon "Collapse" at bounding box center [990, 379] width 13 height 10
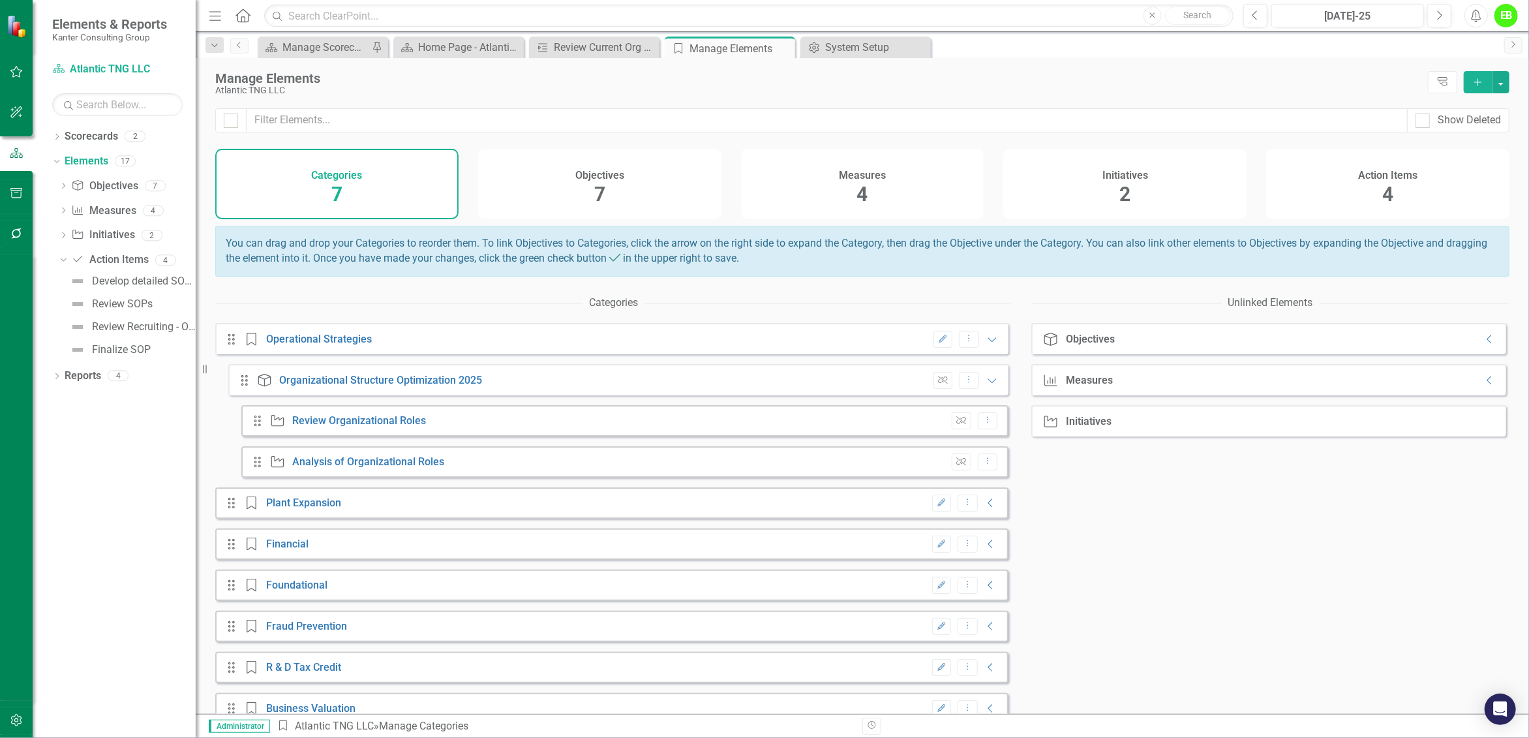
click at [647, 183] on div "Objectives 7" at bounding box center [599, 184] width 243 height 70
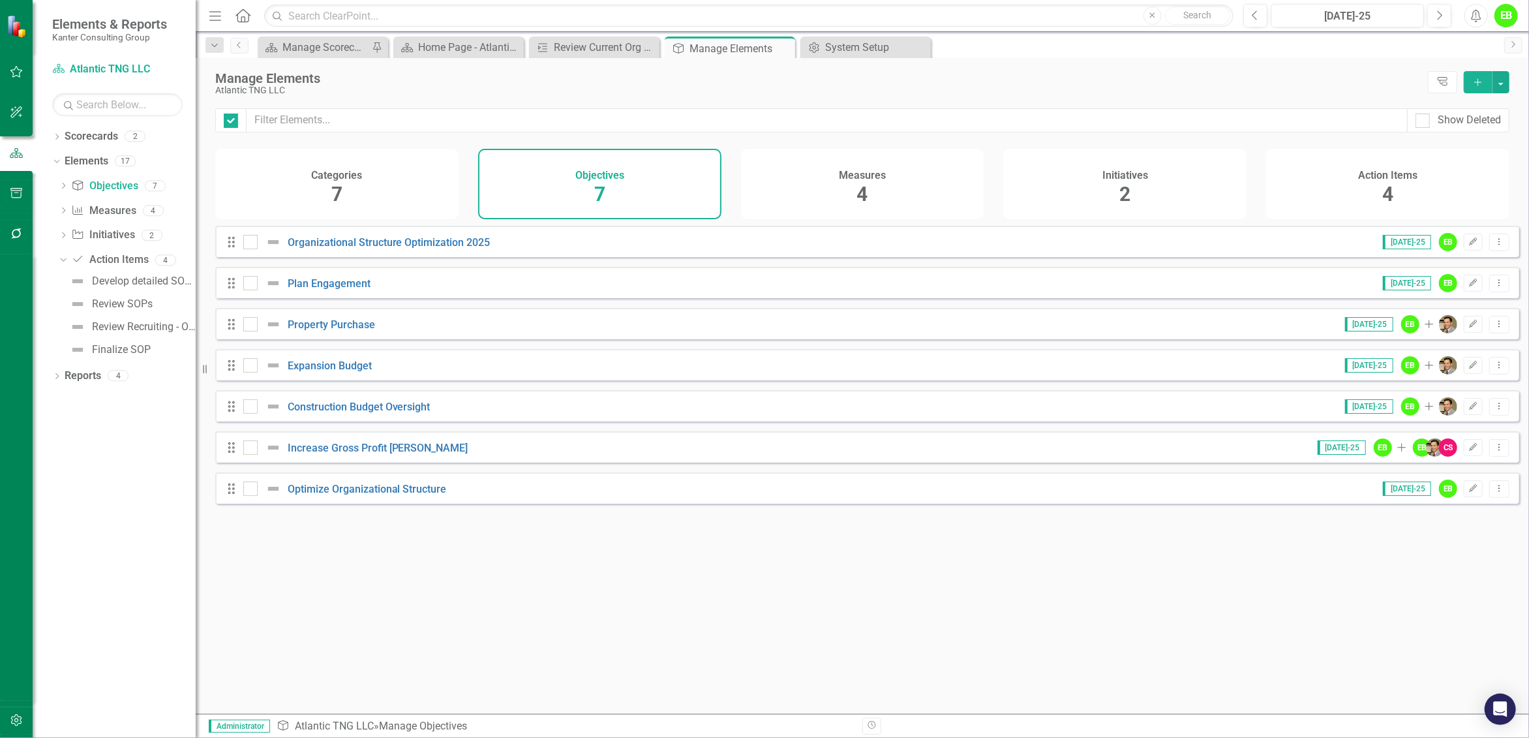
checkbox input "false"
click at [382, 189] on div "Categories 7" at bounding box center [336, 184] width 243 height 70
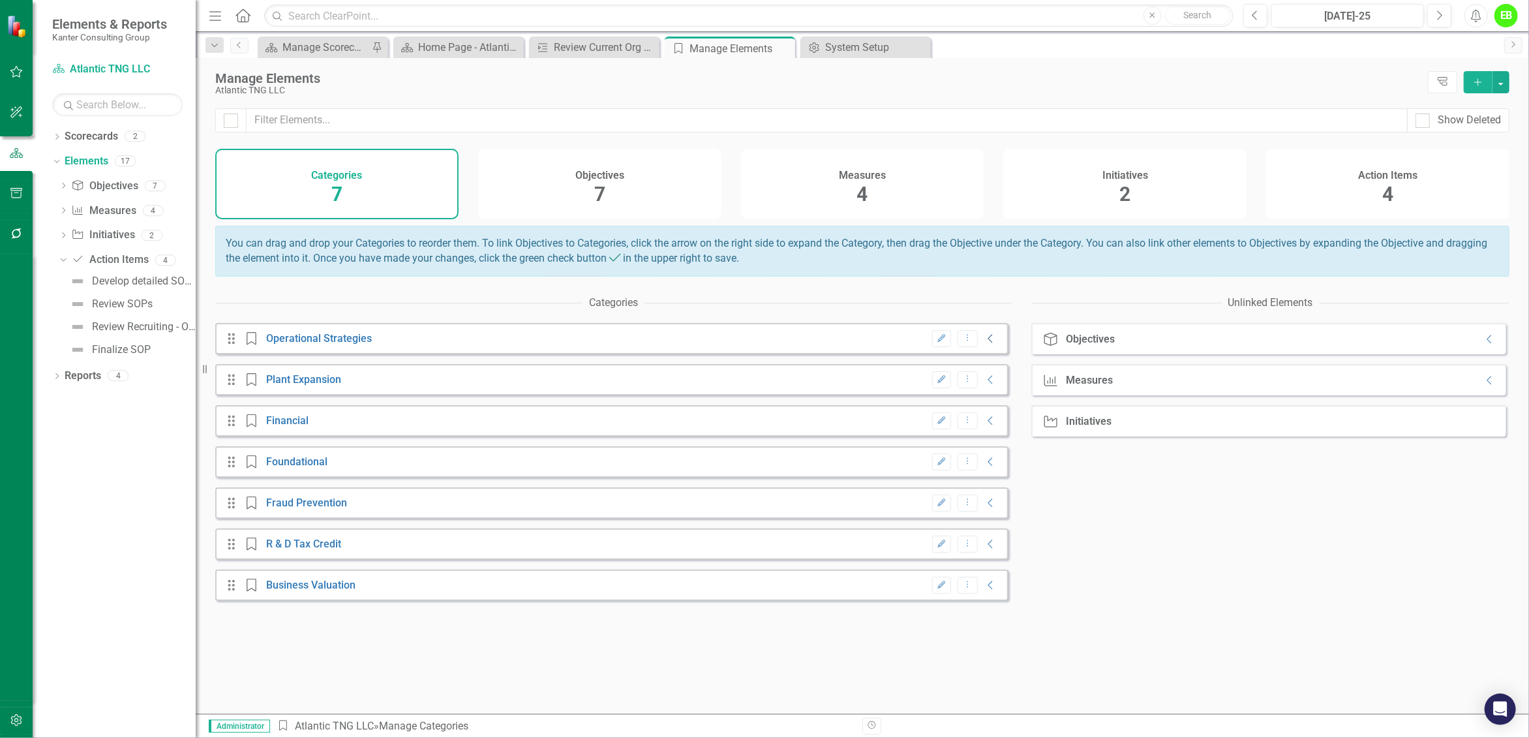
click at [984, 344] on icon "Collapse" at bounding box center [990, 338] width 13 height 10
click at [986, 385] on icon "Collapse" at bounding box center [990, 379] width 13 height 10
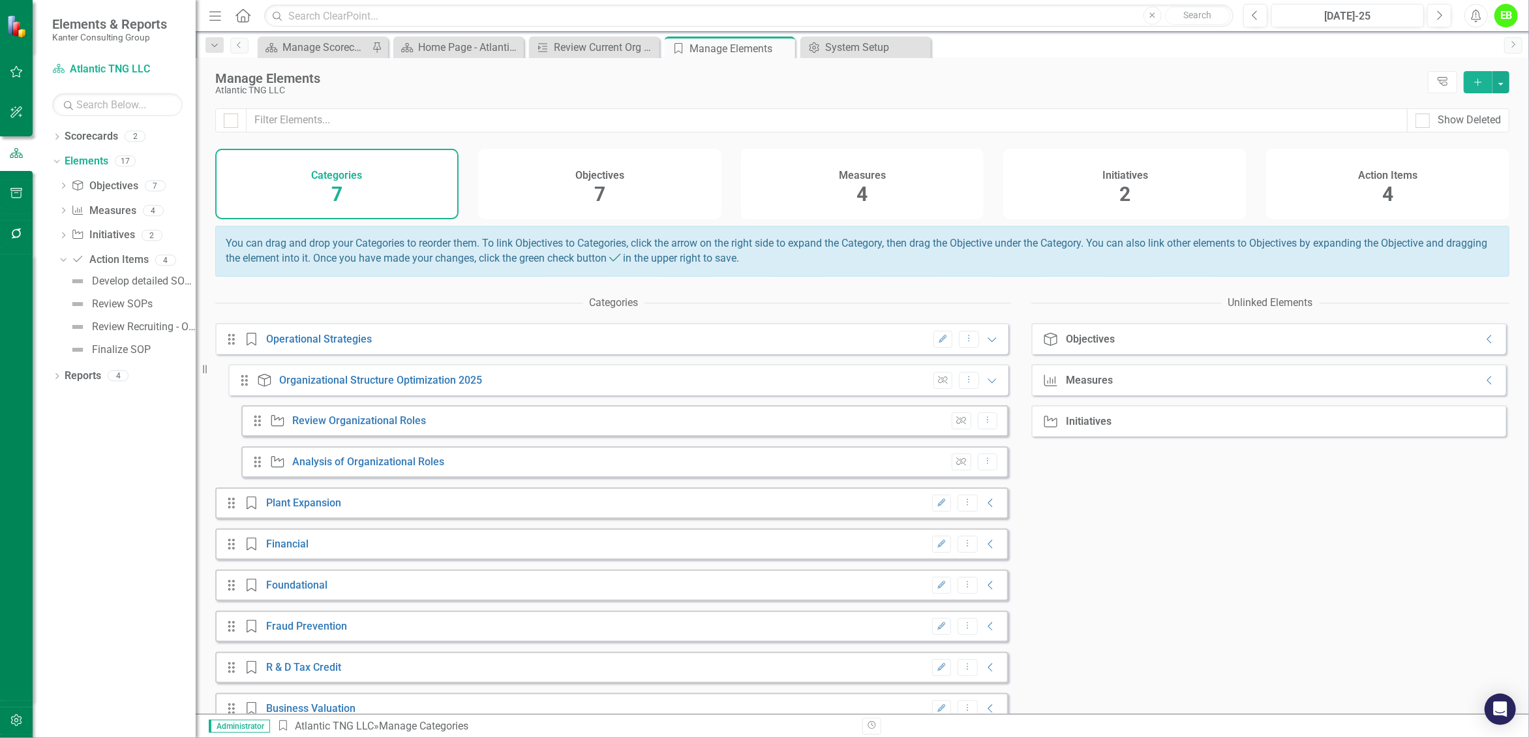
click at [908, 187] on div "Measures 4" at bounding box center [862, 184] width 243 height 70
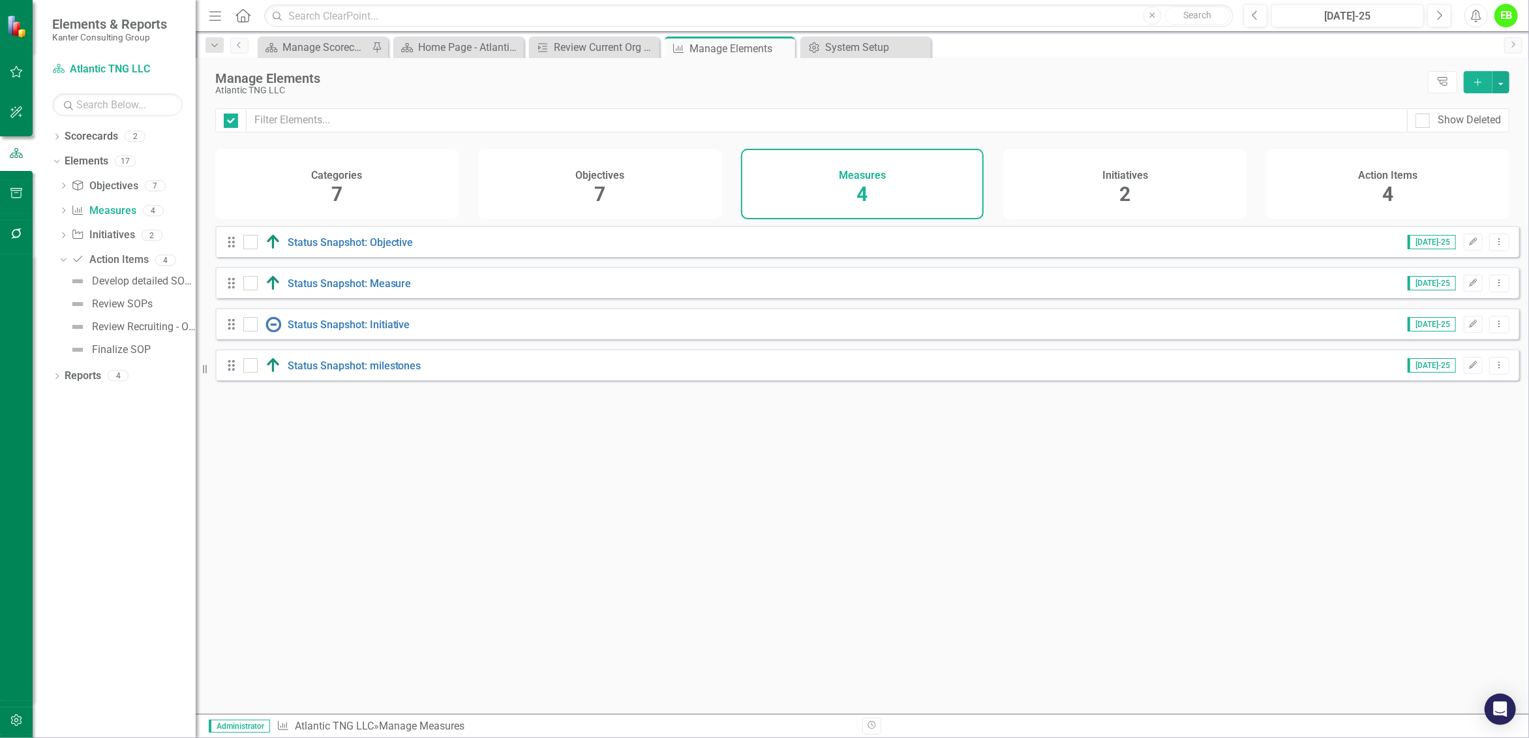
checkbox input "false"
click at [117, 185] on link "Objective Objectives" at bounding box center [104, 186] width 67 height 15
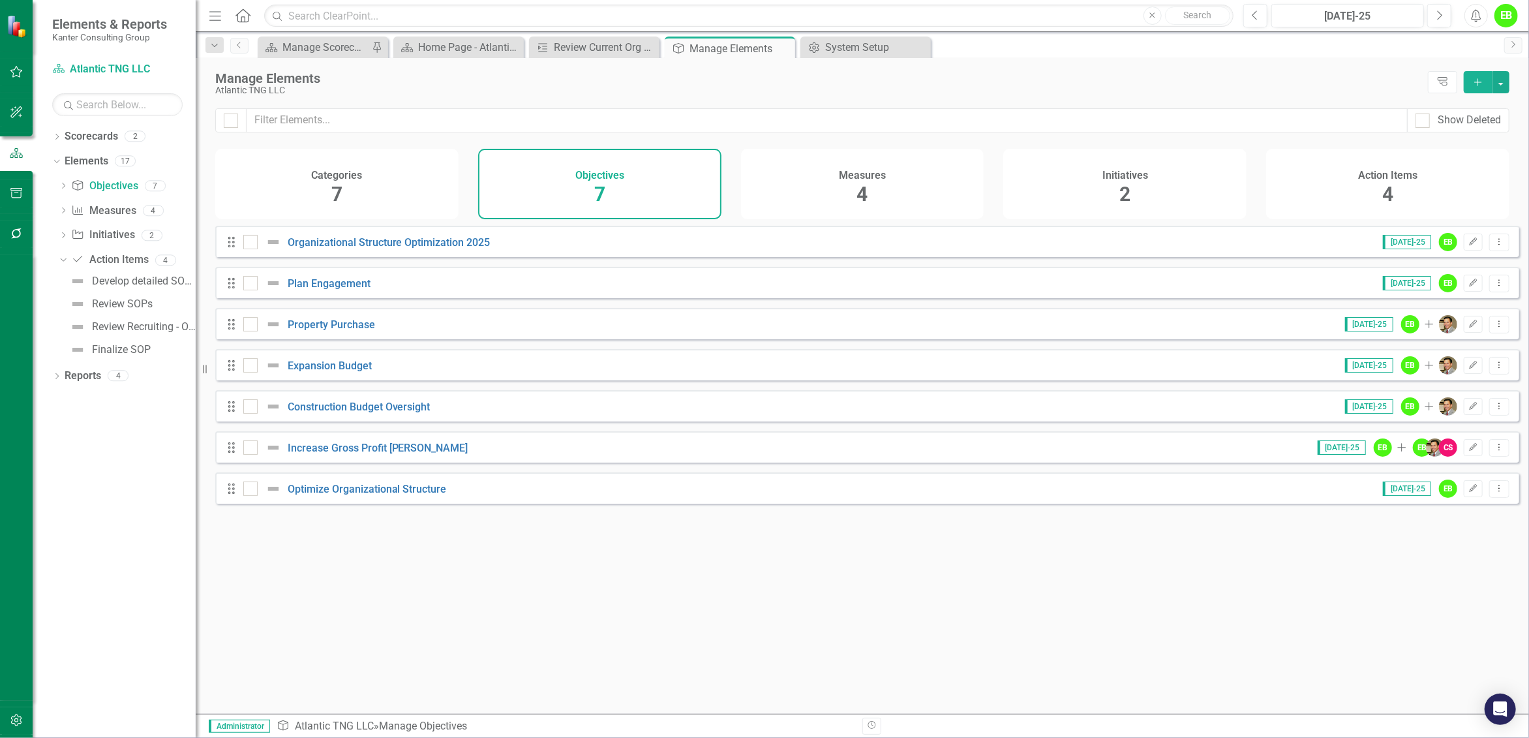
click at [324, 187] on div "Categories 7" at bounding box center [336, 184] width 243 height 70
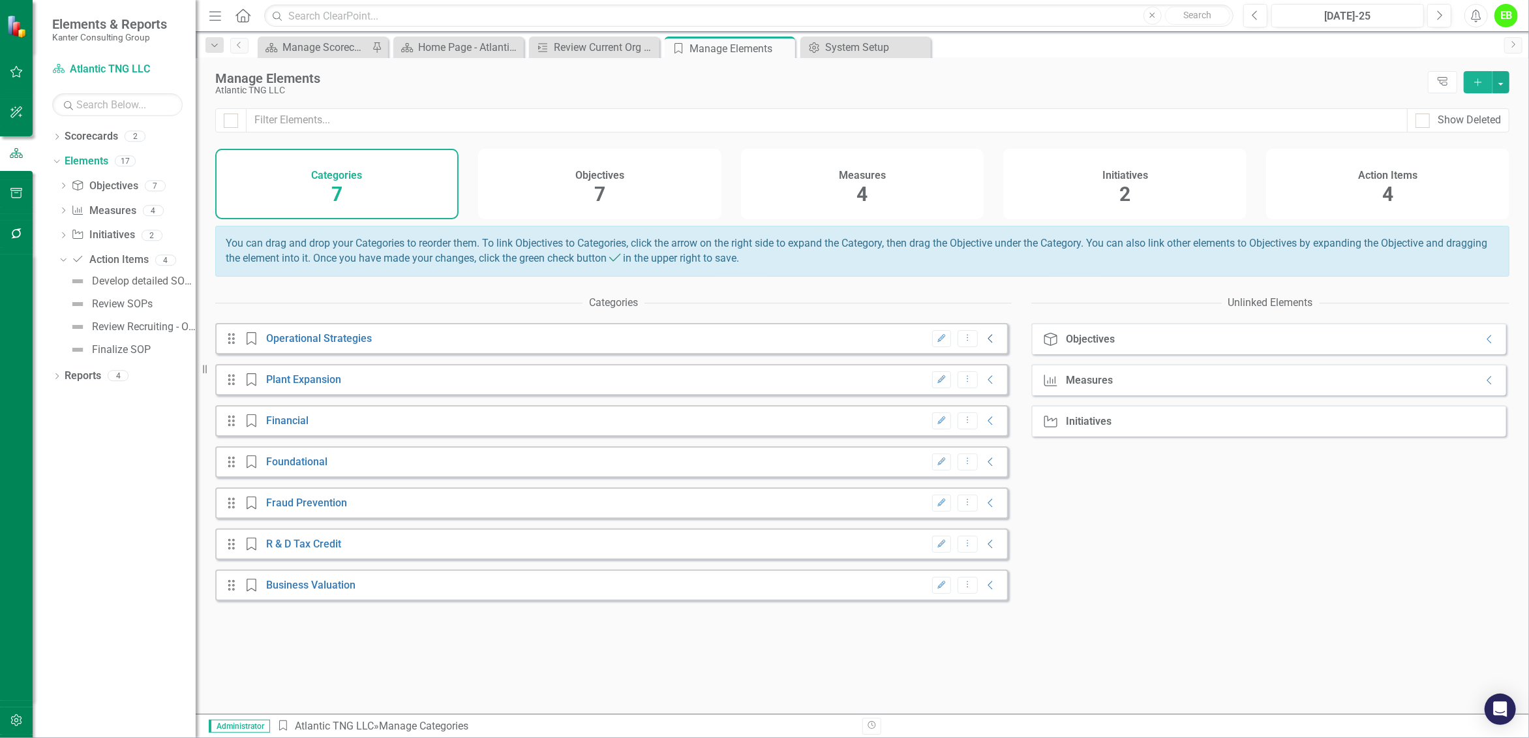
click at [984, 344] on icon "Collapse" at bounding box center [990, 338] width 13 height 10
click at [988, 385] on icon "Collapse" at bounding box center [990, 379] width 13 height 10
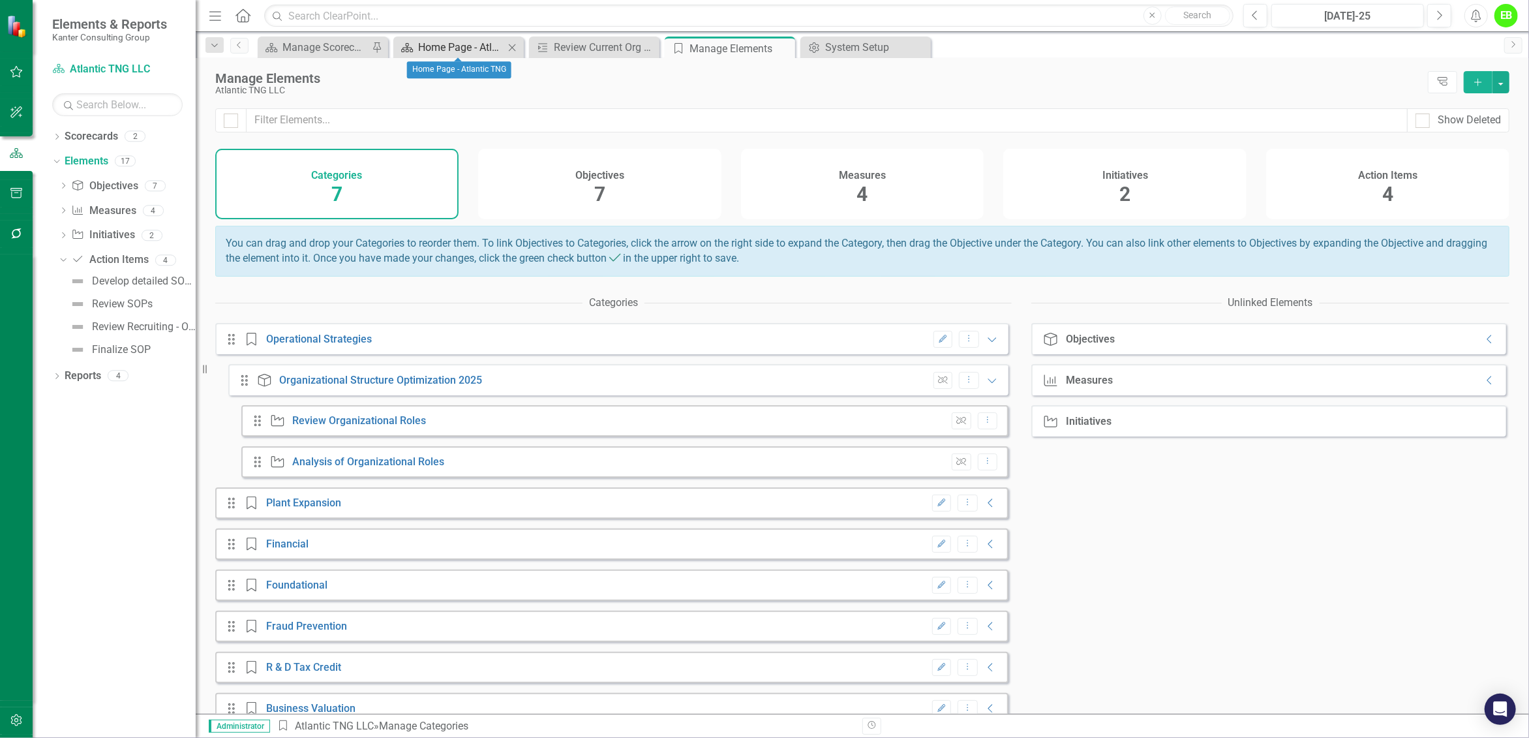
click at [474, 47] on div "Home Page - Atlantic TNG" at bounding box center [461, 47] width 86 height 16
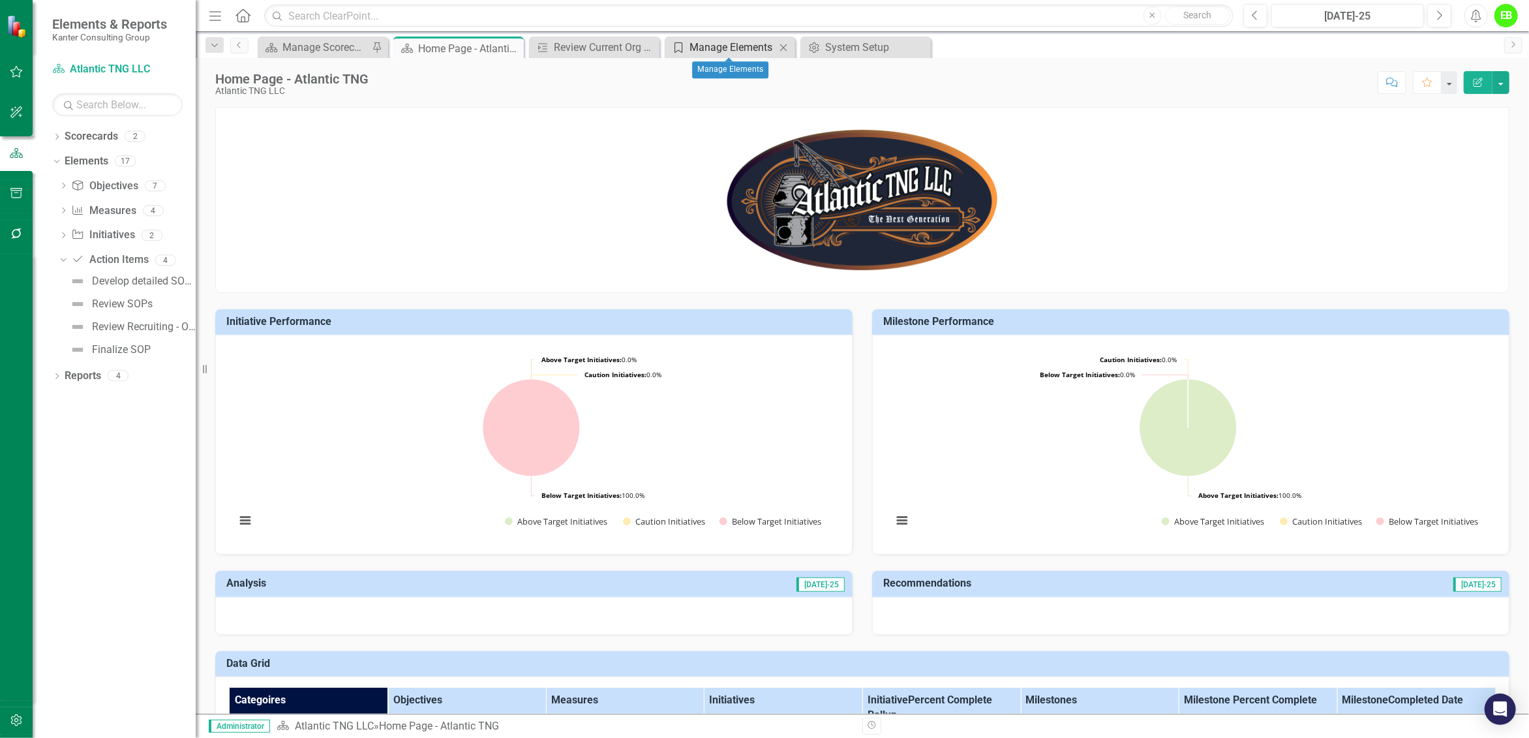
click at [706, 46] on div "Manage Elements" at bounding box center [732, 47] width 86 height 16
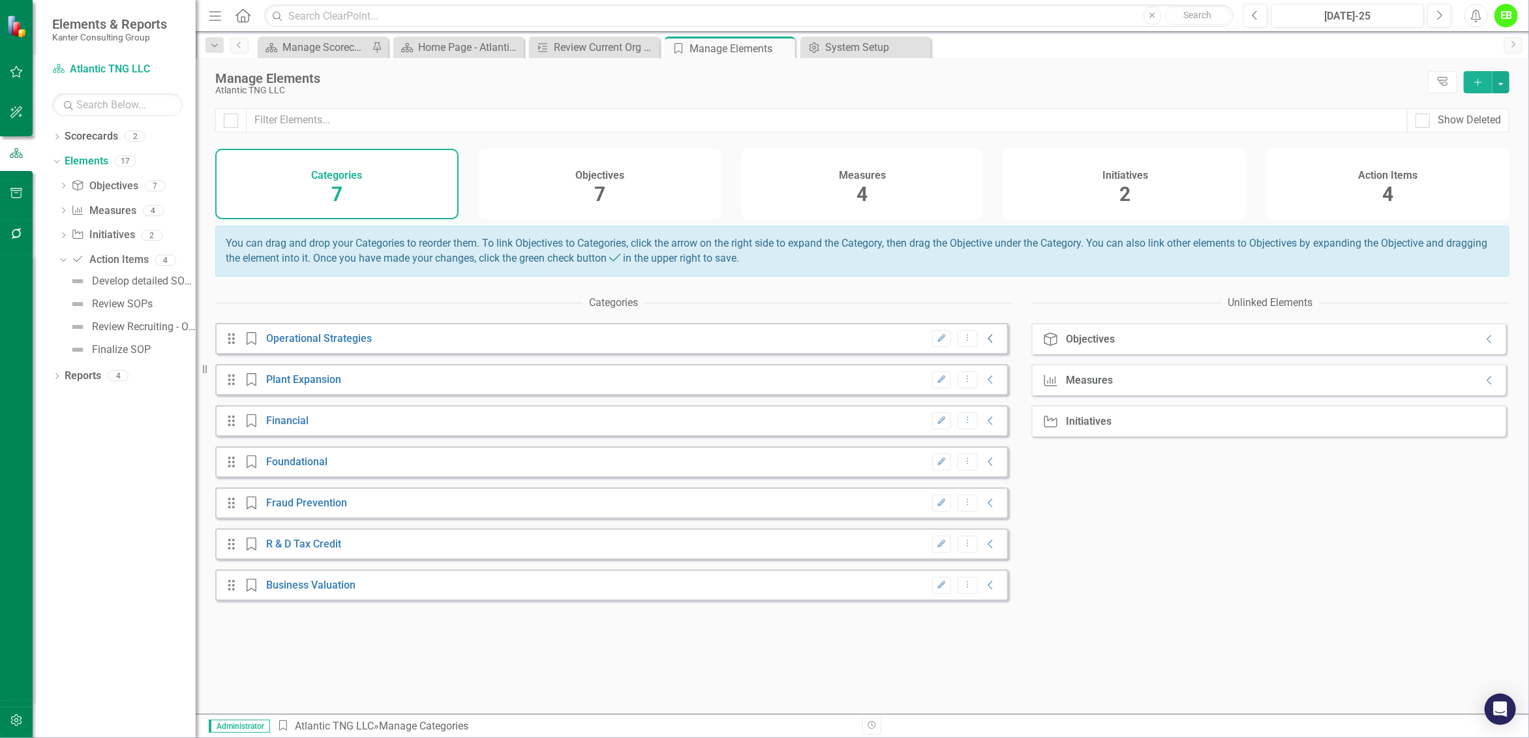
click at [984, 344] on icon "Collapse" at bounding box center [990, 338] width 13 height 10
click at [985, 385] on icon "Collapse" at bounding box center [990, 379] width 13 height 10
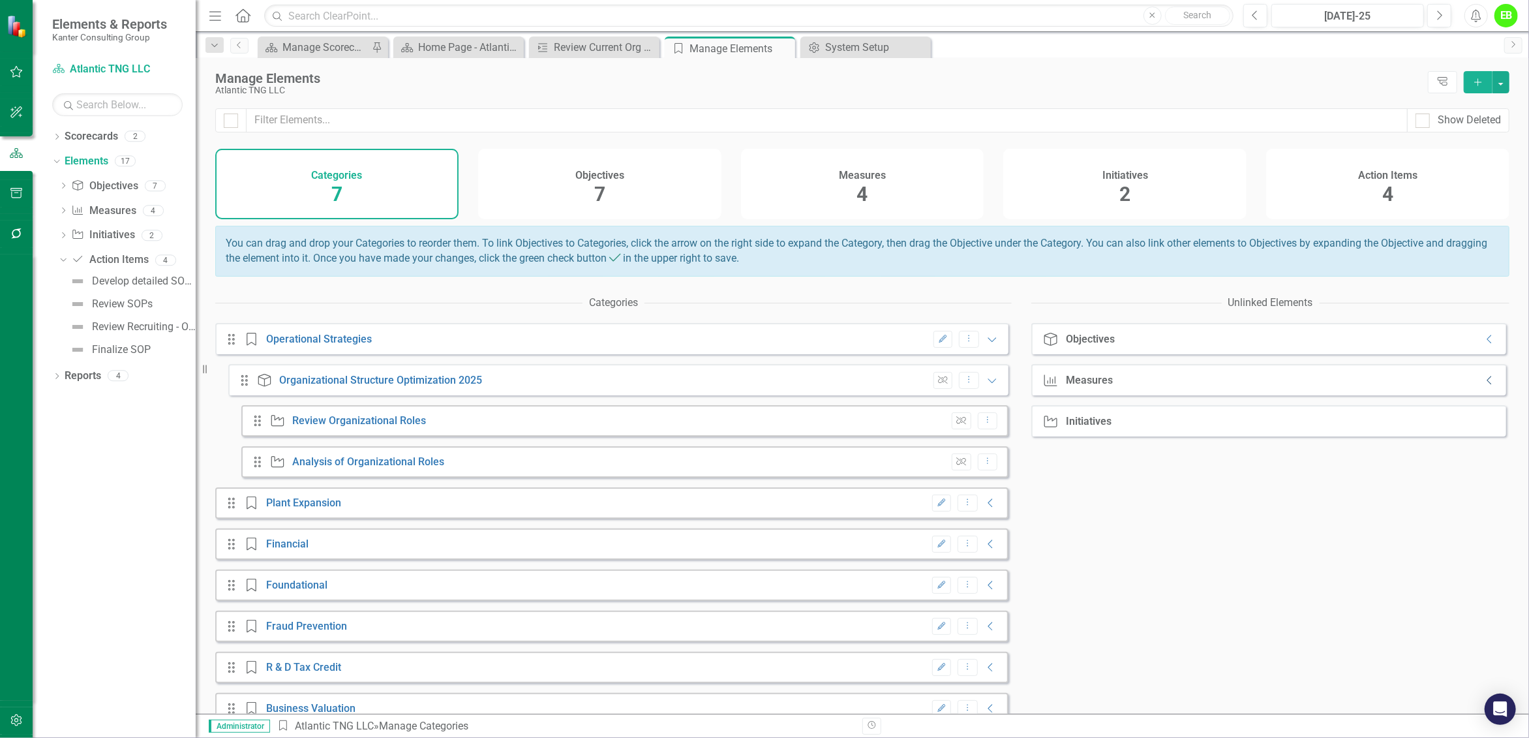
click at [1485, 385] on icon "Collapse" at bounding box center [1489, 380] width 13 height 10
click at [1216, 599] on div "Initiative Initiatives" at bounding box center [1268, 584] width 475 height 31
click at [1391, 187] on span "4" at bounding box center [1387, 194] width 11 height 23
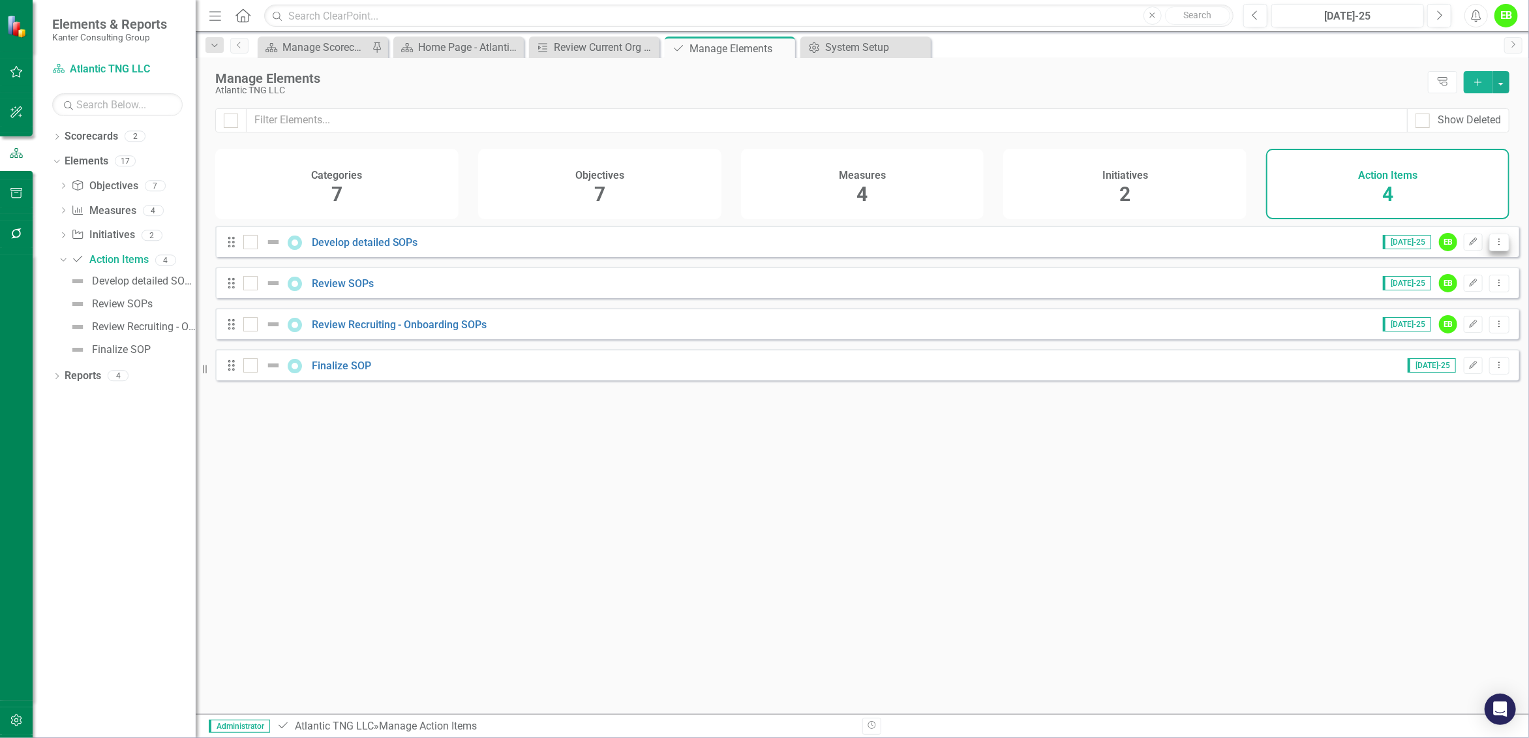
click at [1494, 246] on icon "Dropdown Menu" at bounding box center [1499, 241] width 11 height 8
click at [1046, 518] on div "Looks like you don't have any Action Items set up yet. Why don't you add an Act…" at bounding box center [867, 453] width 1304 height 455
click at [110, 189] on link "Objective Objectives" at bounding box center [104, 186] width 67 height 15
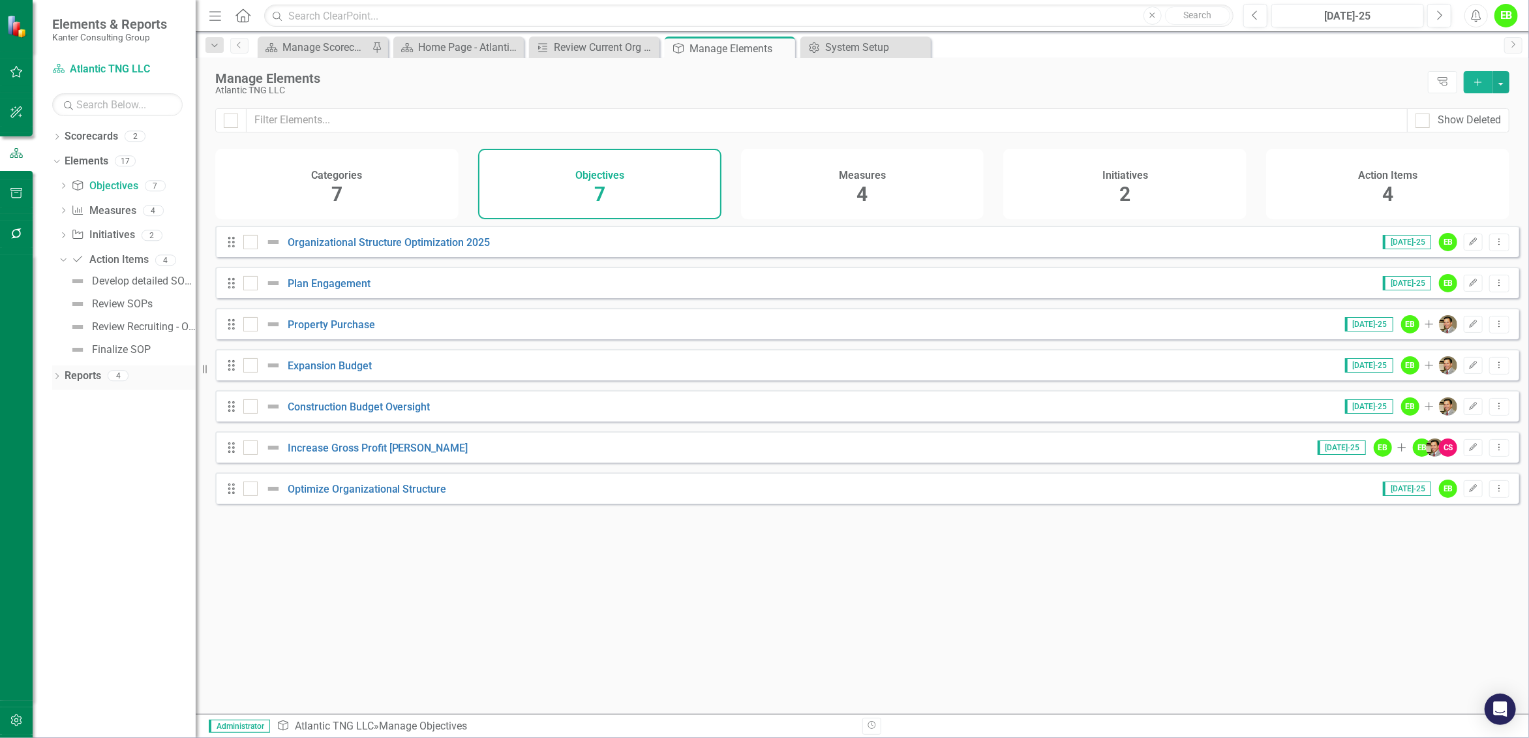
click at [59, 377] on icon "Dropdown" at bounding box center [56, 377] width 9 height 7
click at [123, 400] on link "Scorecard Scorecards" at bounding box center [105, 398] width 71 height 15
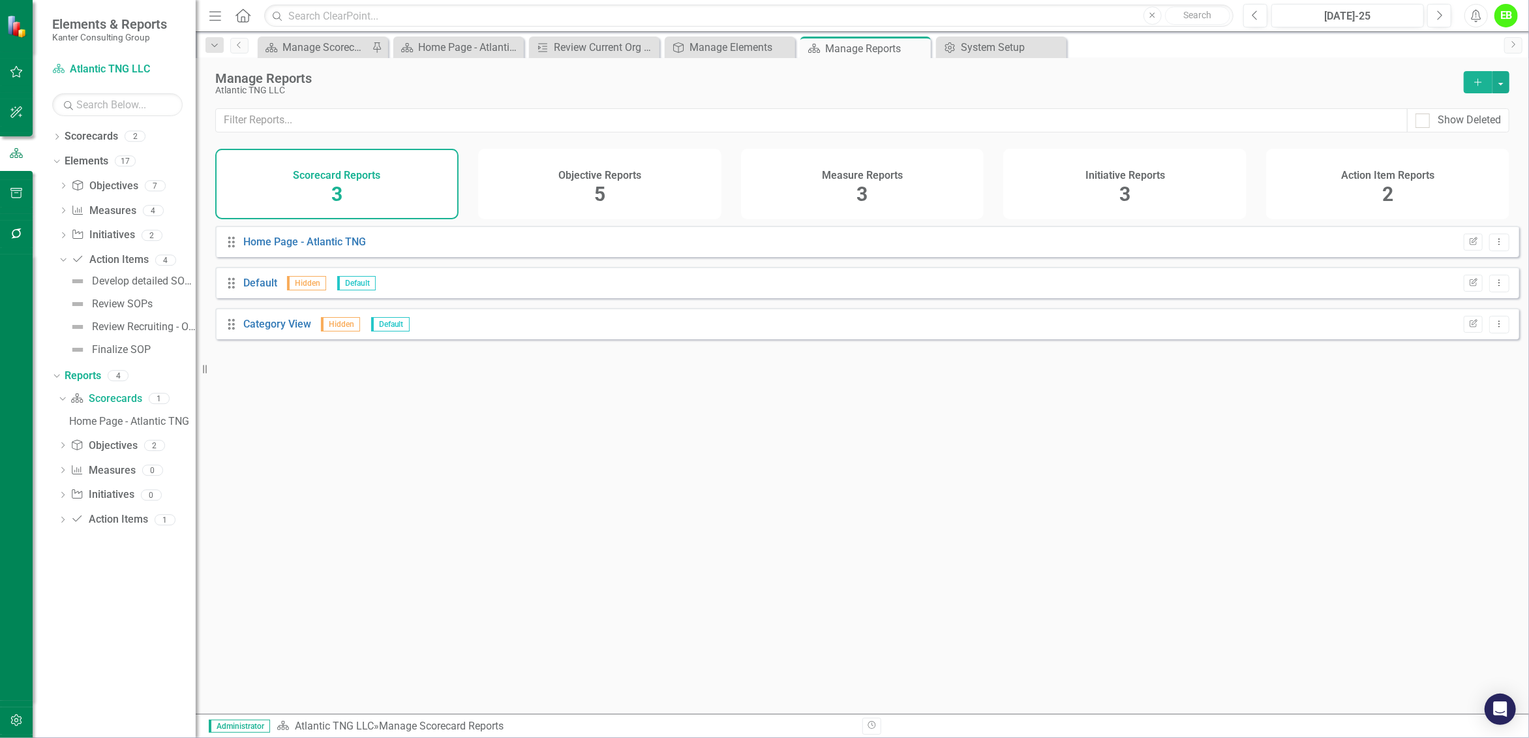
click at [657, 189] on div "Objective Reports 5" at bounding box center [599, 184] width 243 height 70
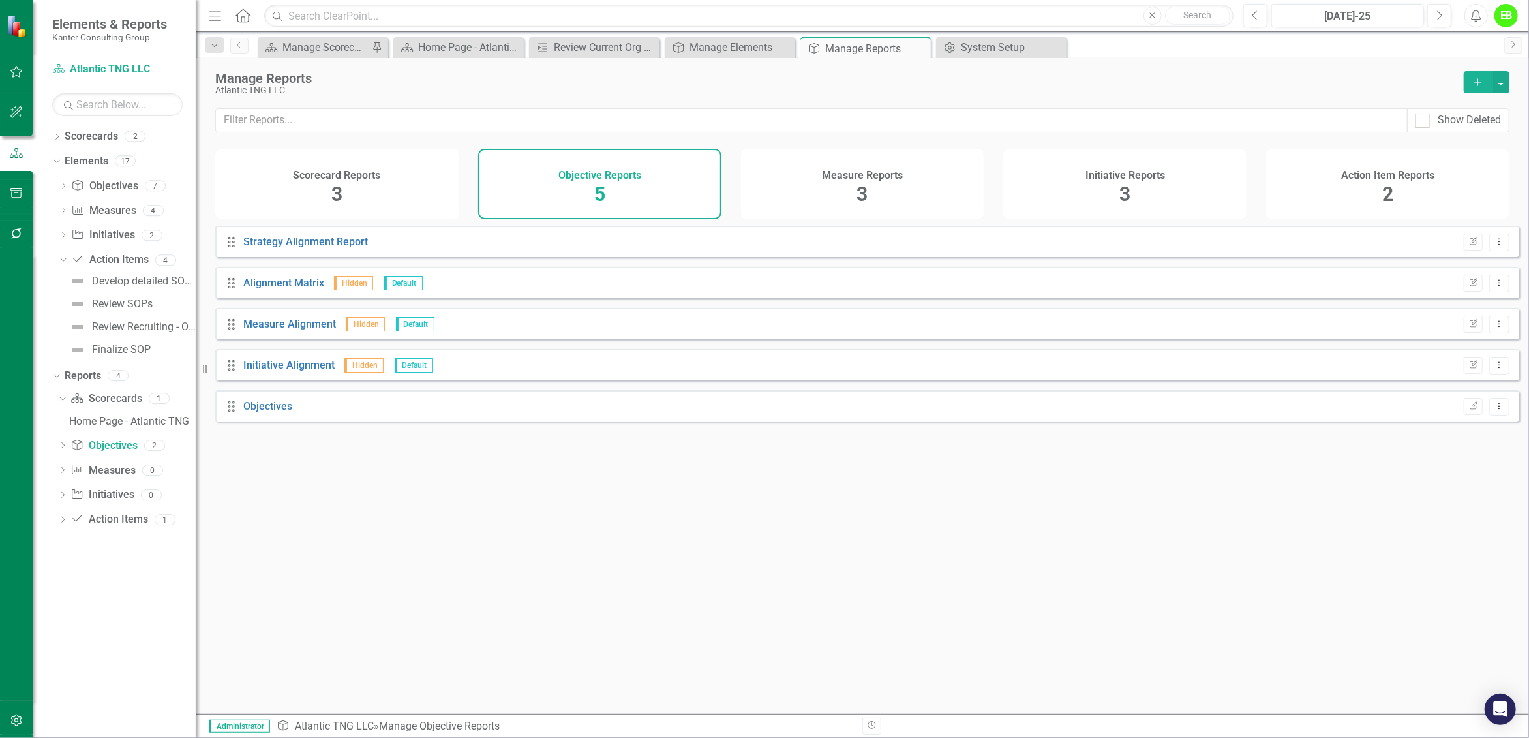
click at [866, 190] on span "3" at bounding box center [861, 194] width 11 height 23
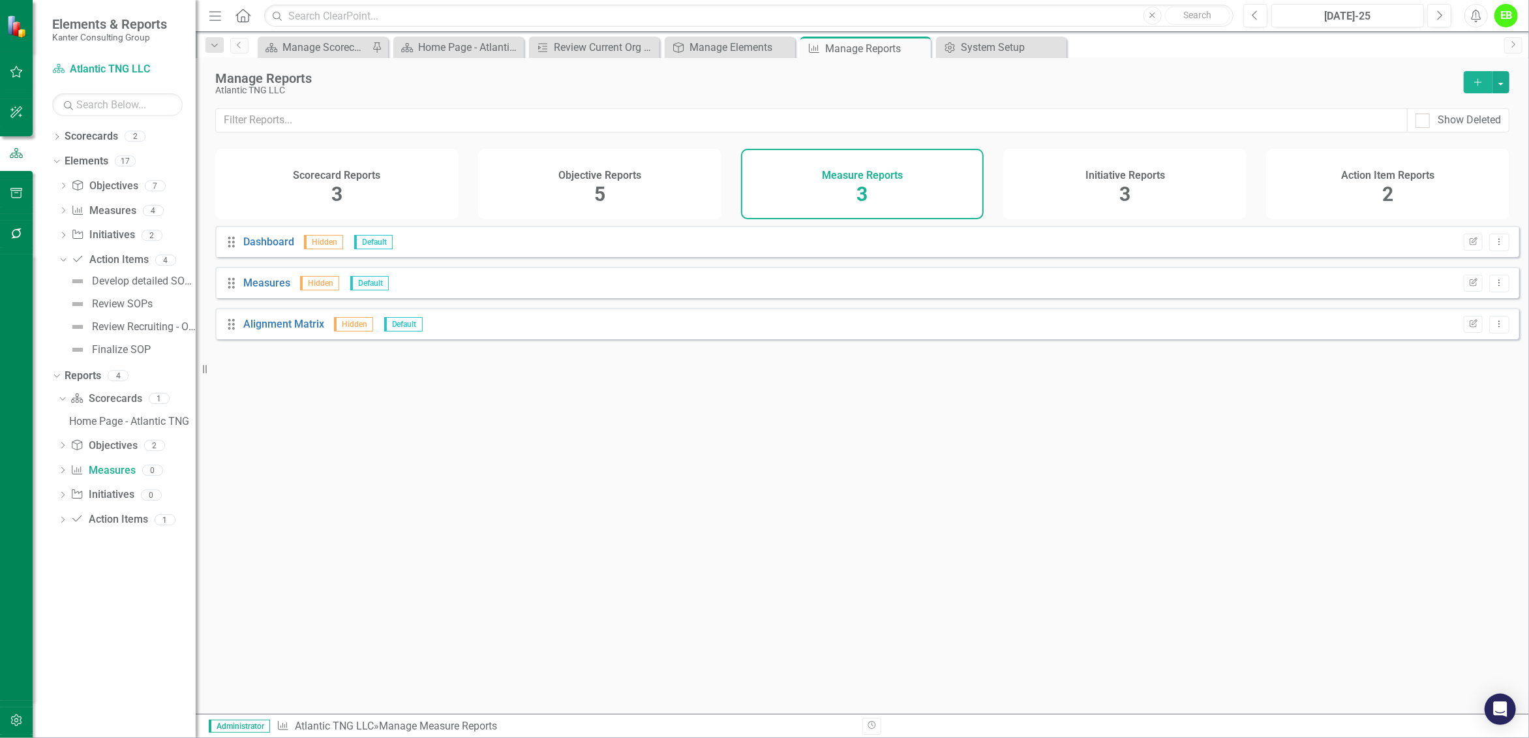
click at [1094, 192] on div "Initiative Reports 3" at bounding box center [1124, 184] width 243 height 70
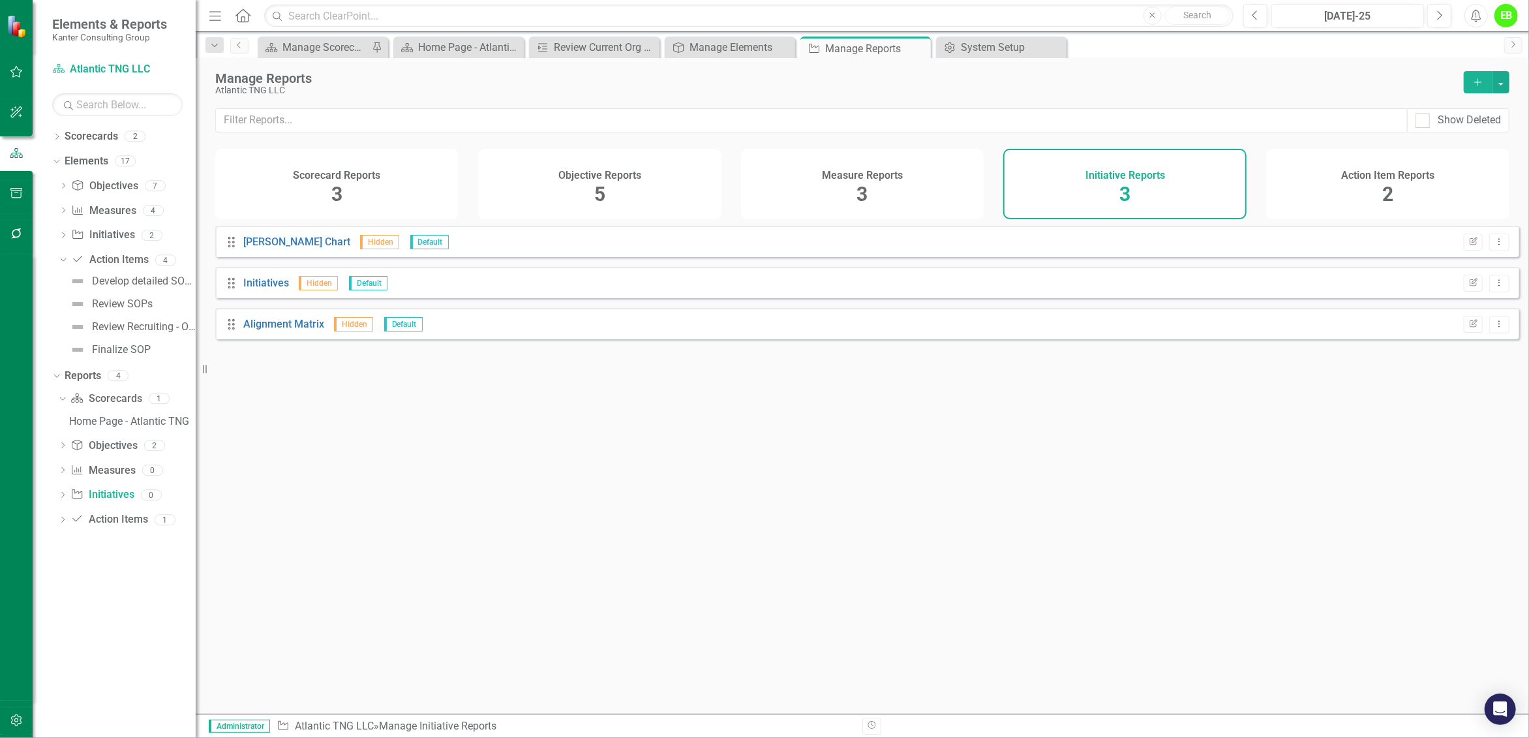
click at [1344, 196] on div "Action Item Reports 2" at bounding box center [1387, 184] width 243 height 70
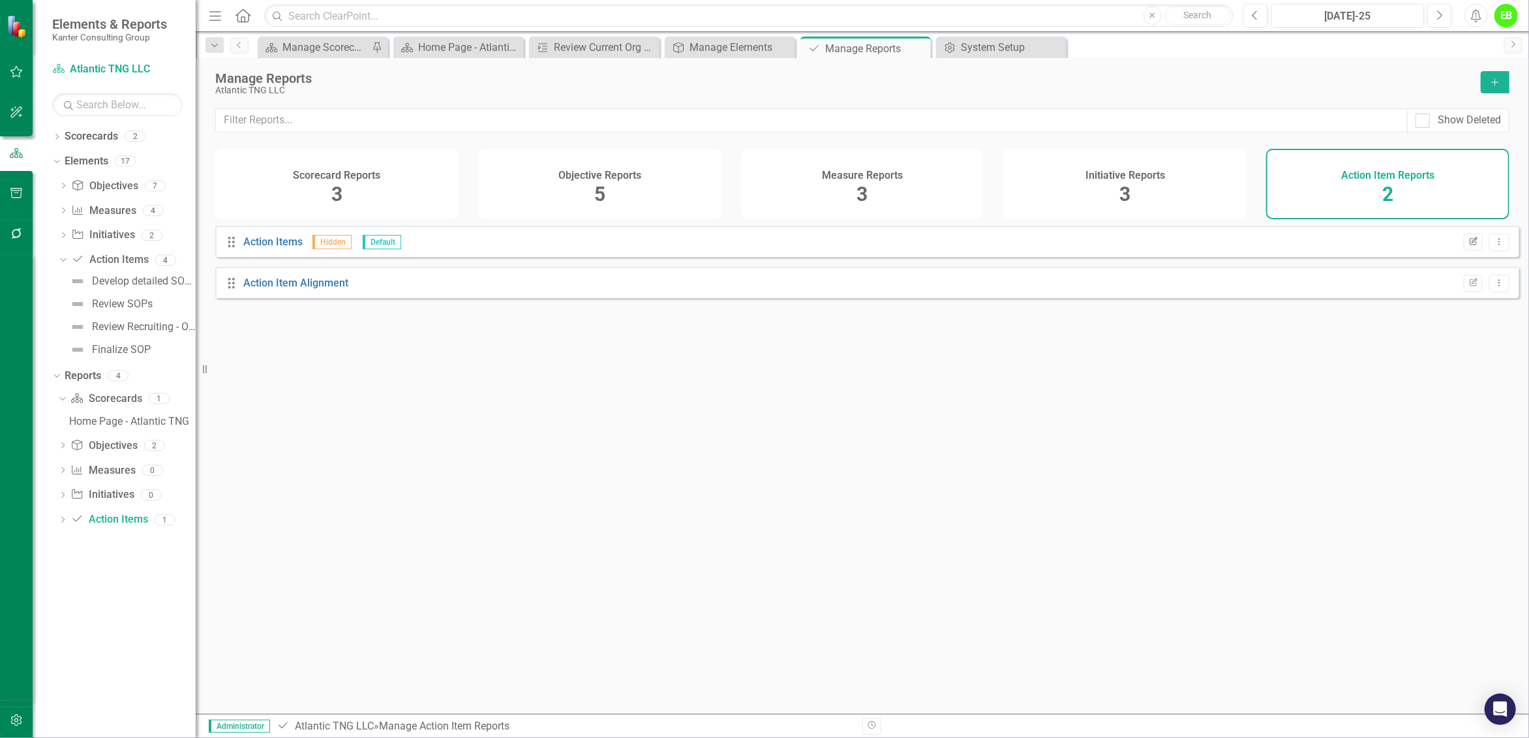
click at [1468, 246] on icon "Edit Report" at bounding box center [1473, 242] width 10 height 8
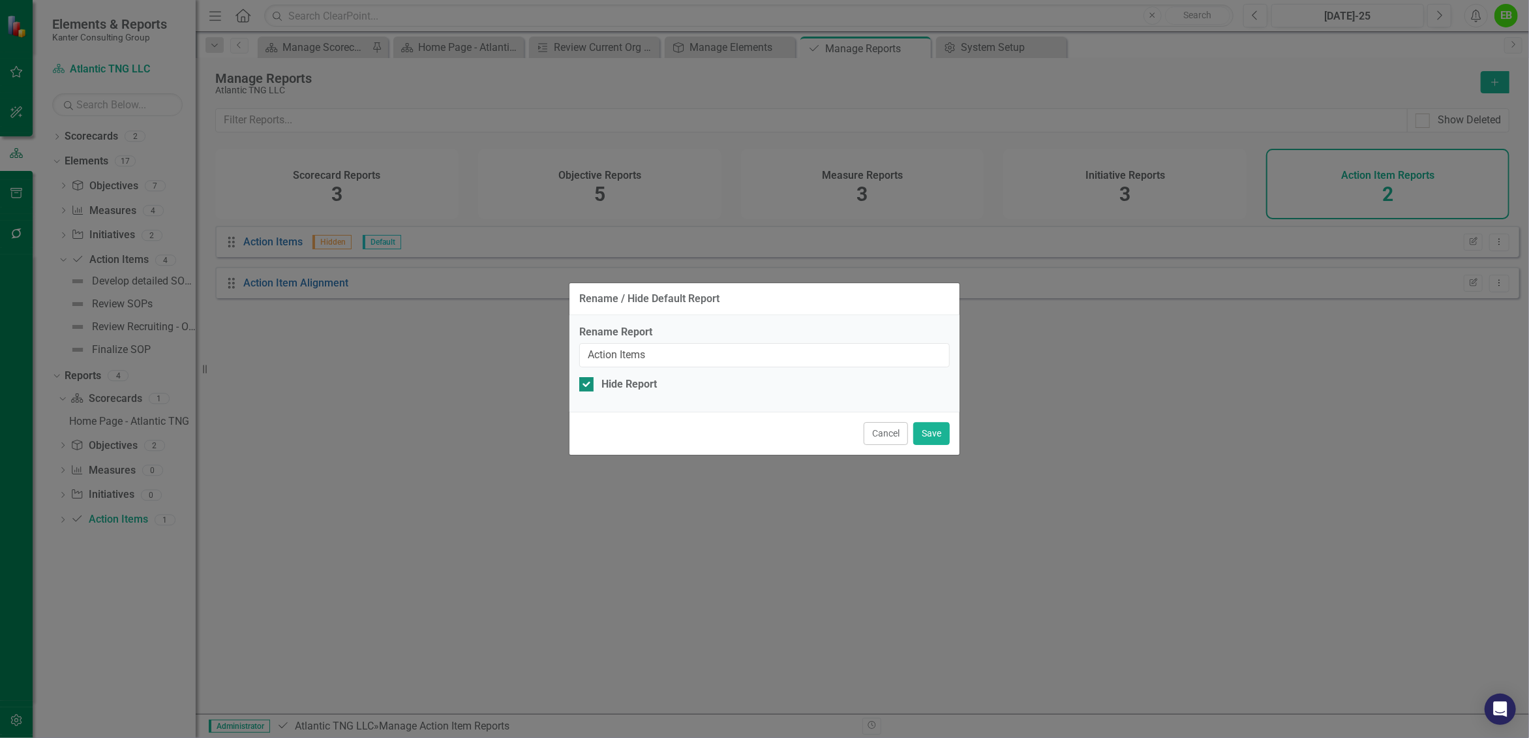
click at [594, 384] on div "Hide Report" at bounding box center [764, 384] width 370 height 15
click at [588, 384] on input "Hide Report" at bounding box center [583, 381] width 8 height 8
checkbox input "false"
click at [939, 434] on button "Save" at bounding box center [931, 433] width 37 height 23
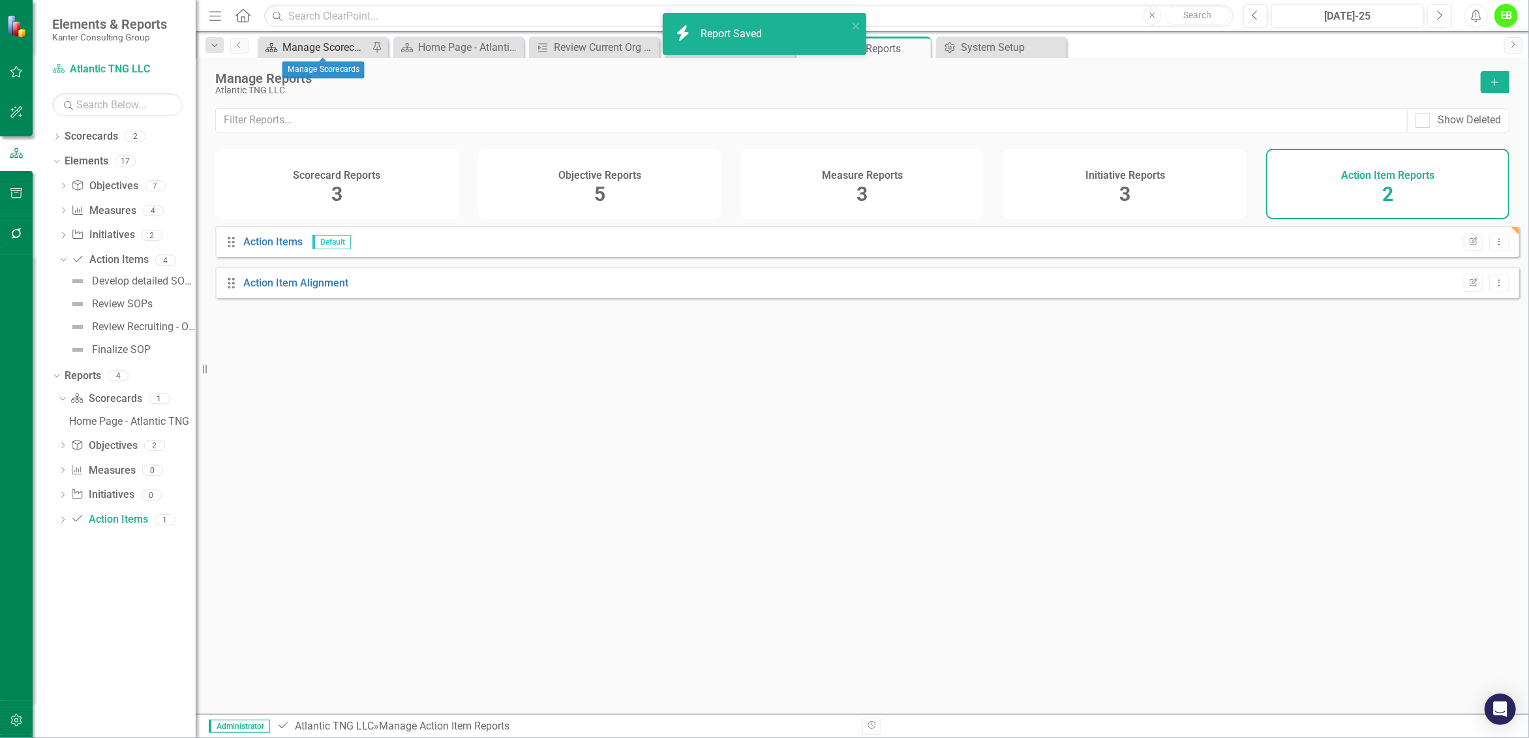
click at [338, 40] on div "Manage Scorecards" at bounding box center [325, 47] width 86 height 16
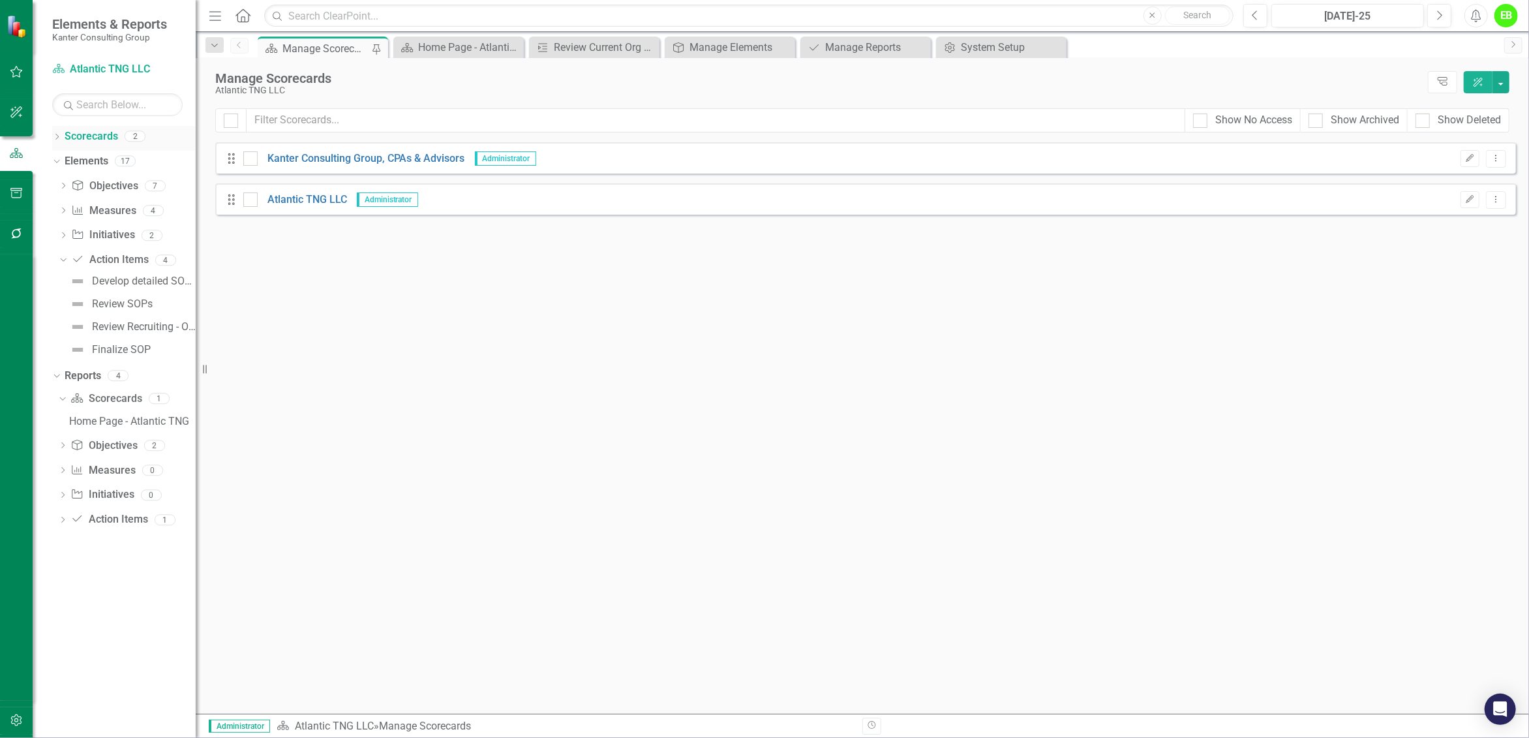
click at [61, 139] on icon "Dropdown" at bounding box center [56, 137] width 9 height 7
click at [127, 183] on link "Atlantic TNG LLC" at bounding box center [134, 186] width 124 height 15
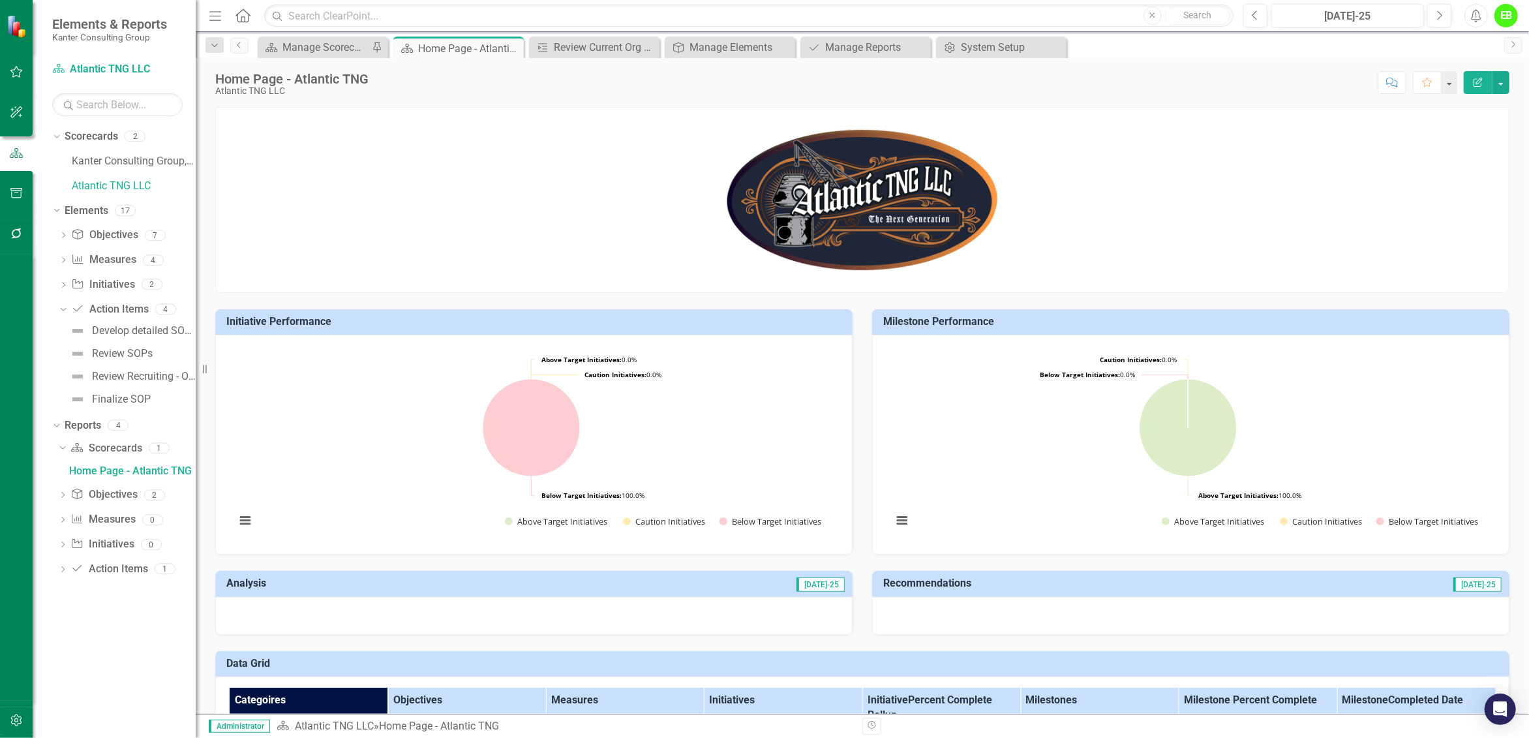
drag, startPoint x: 217, startPoint y: 18, endPoint x: 772, endPoint y: 128, distance: 565.3
click at [217, 18] on icon "Menu" at bounding box center [215, 15] width 17 height 14
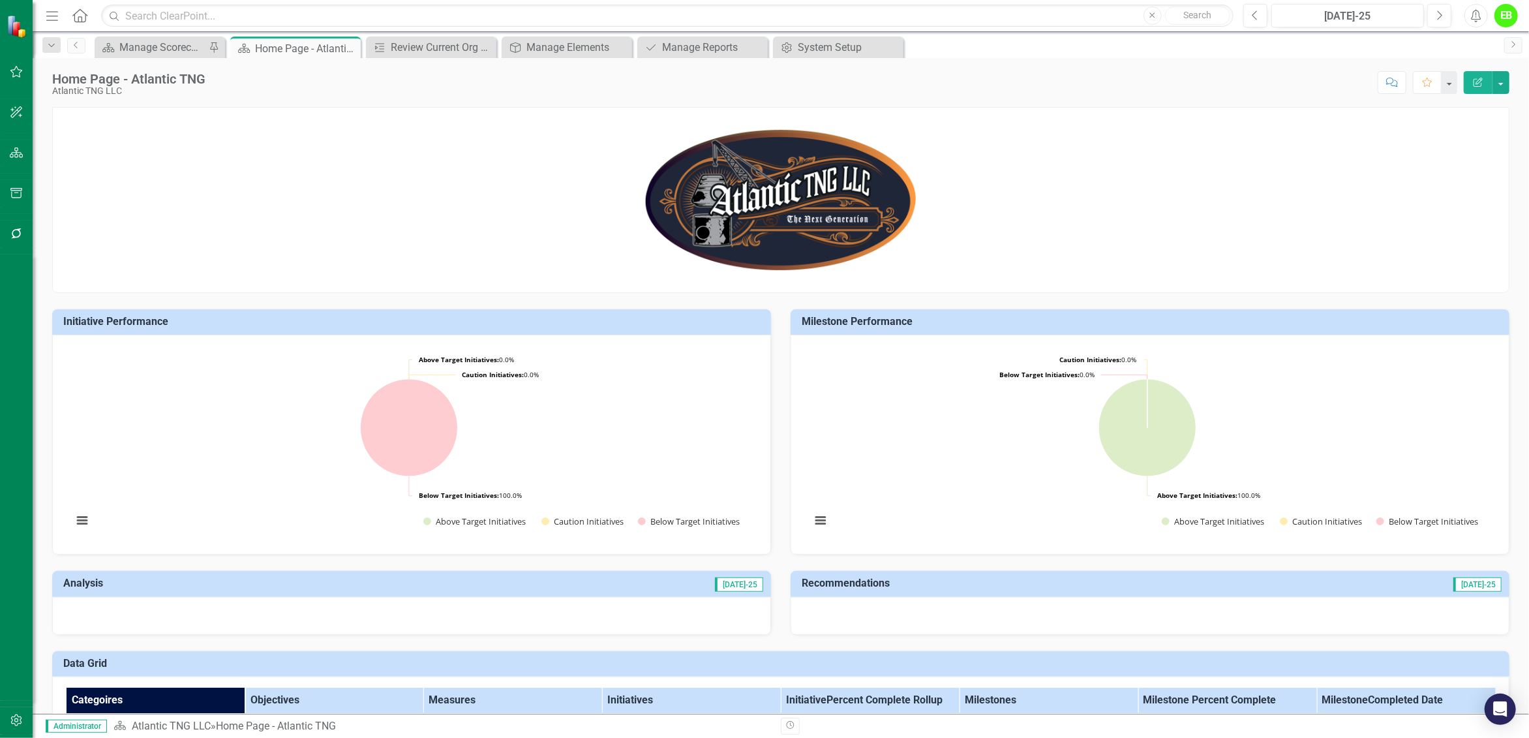
click at [1501, 17] on div "EB" at bounding box center [1505, 15] width 23 height 23
click at [1466, 81] on link "Help Support Center" at bounding box center [1465, 90] width 103 height 24
click at [1509, 18] on div "EB" at bounding box center [1505, 15] width 23 height 23
click at [1494, 158] on link "icon.portal Success Portal" at bounding box center [1465, 163] width 103 height 24
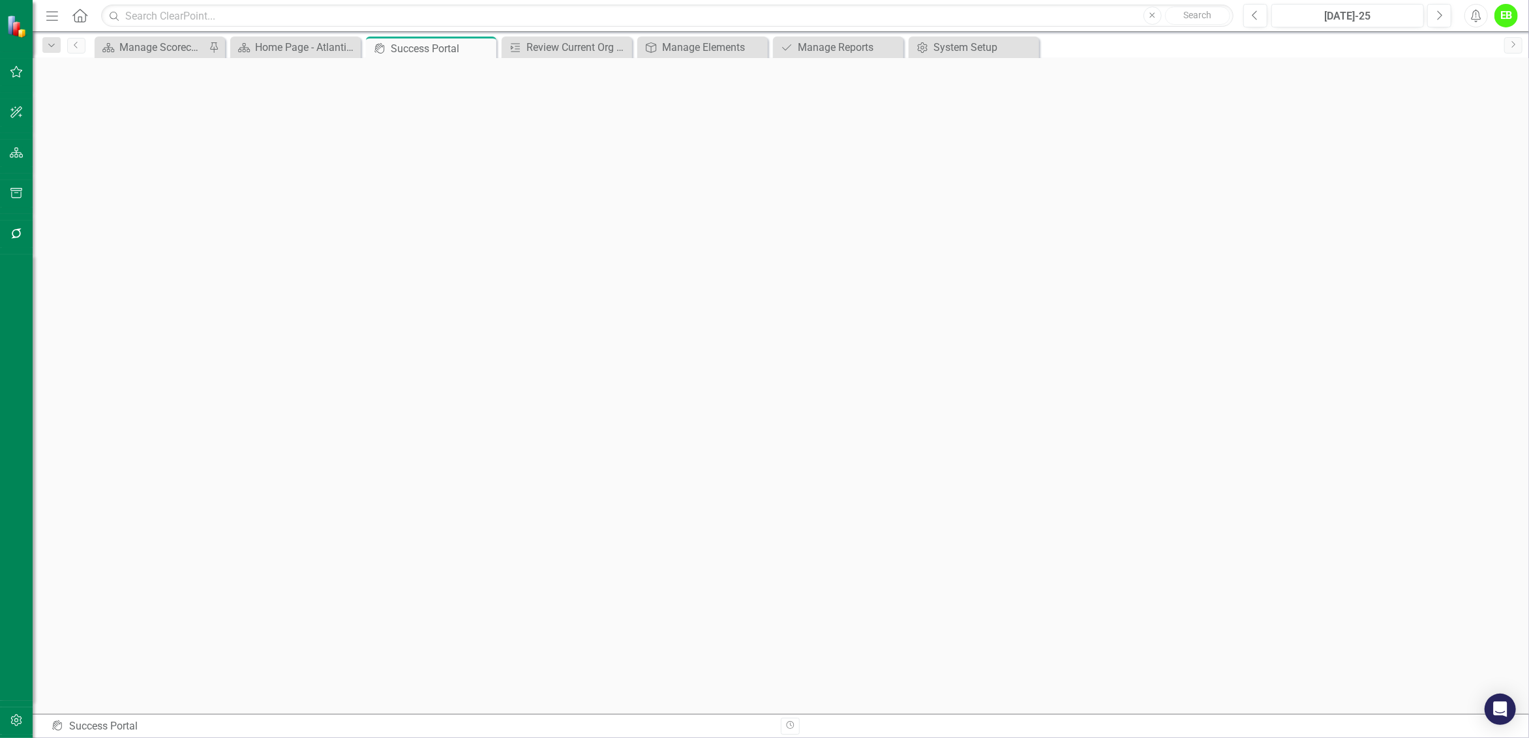
click at [1507, 16] on div "EB" at bounding box center [1505, 15] width 23 height 23
click at [20, 725] on icon "button" at bounding box center [17, 720] width 14 height 10
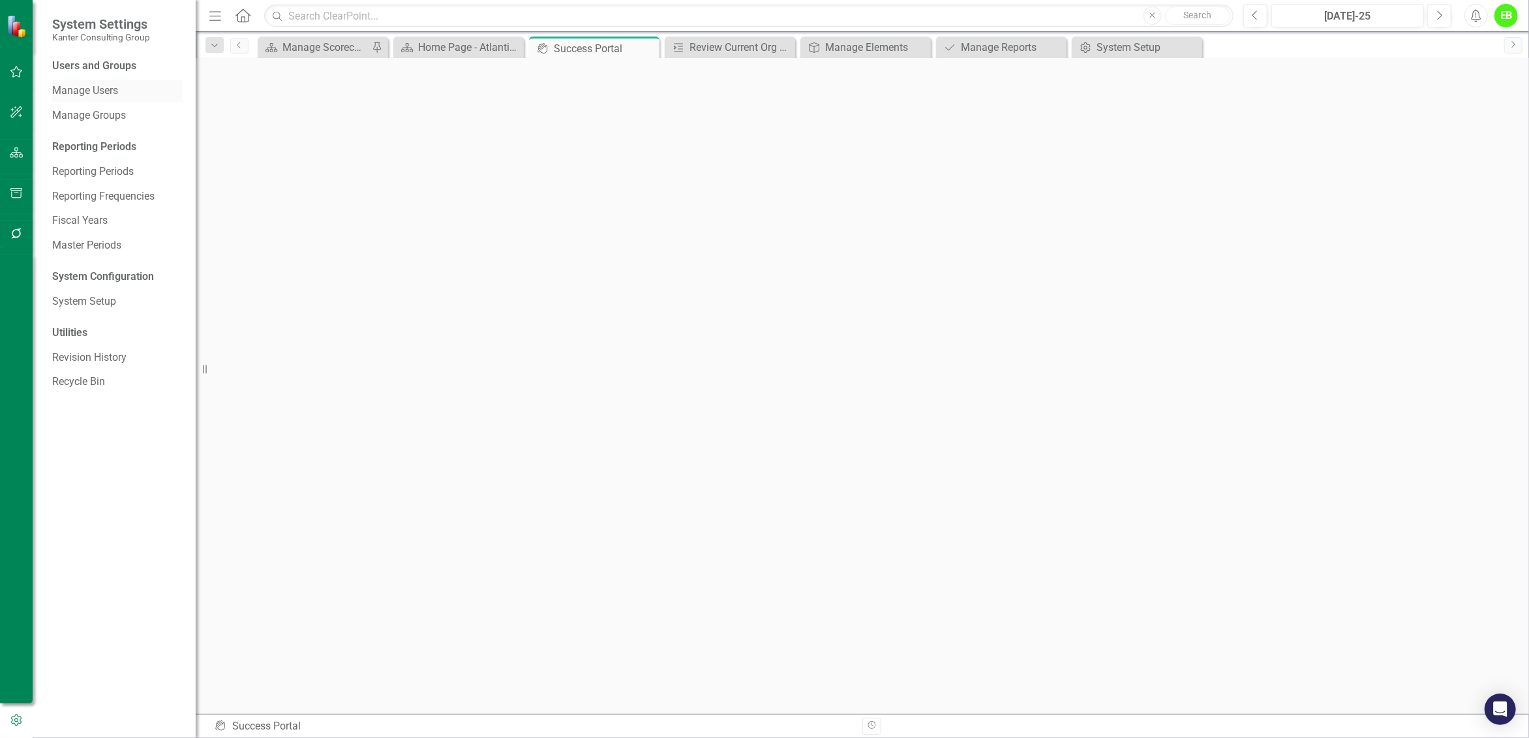
click at [109, 95] on link "Manage Users" at bounding box center [117, 90] width 130 height 15
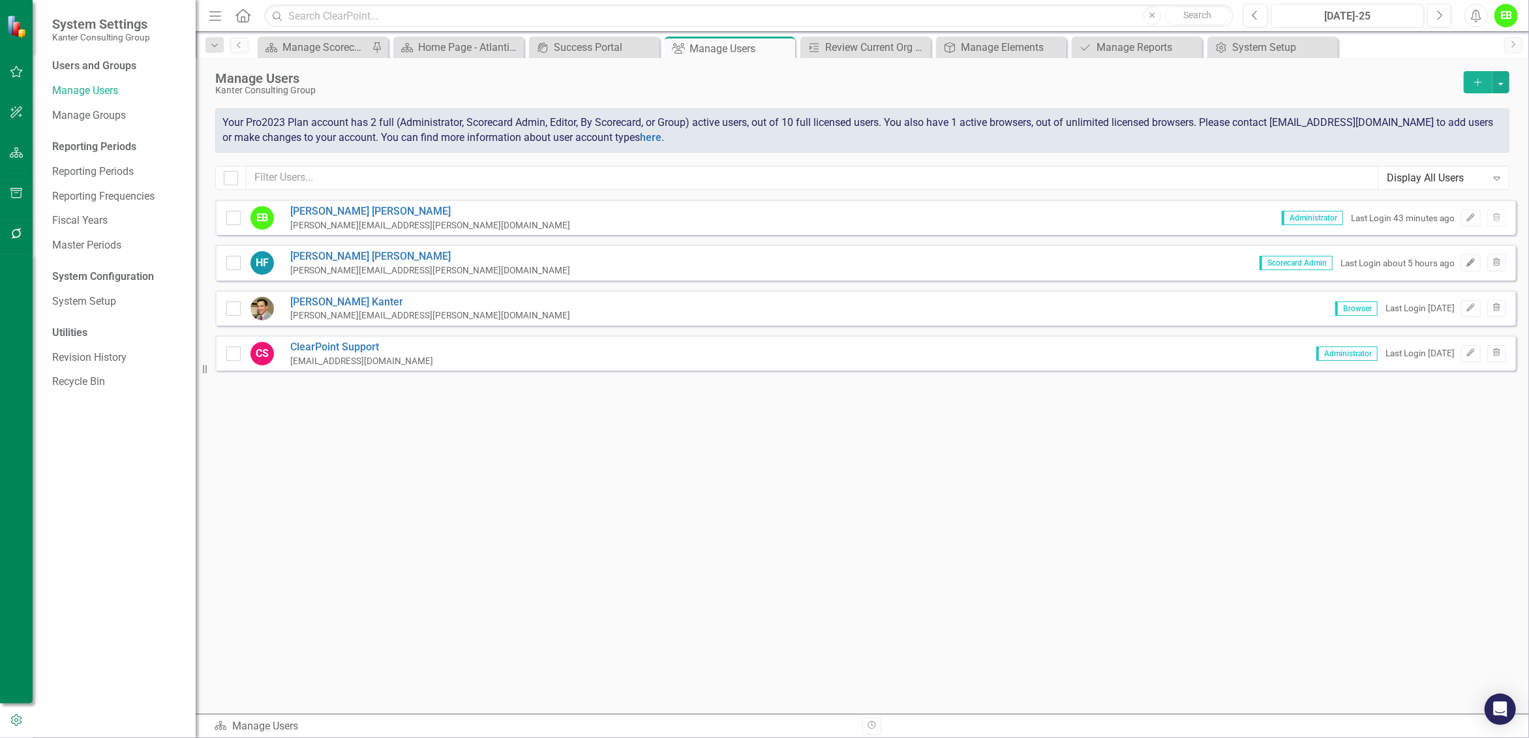
click at [1471, 260] on icon "Edit" at bounding box center [1471, 263] width 10 height 8
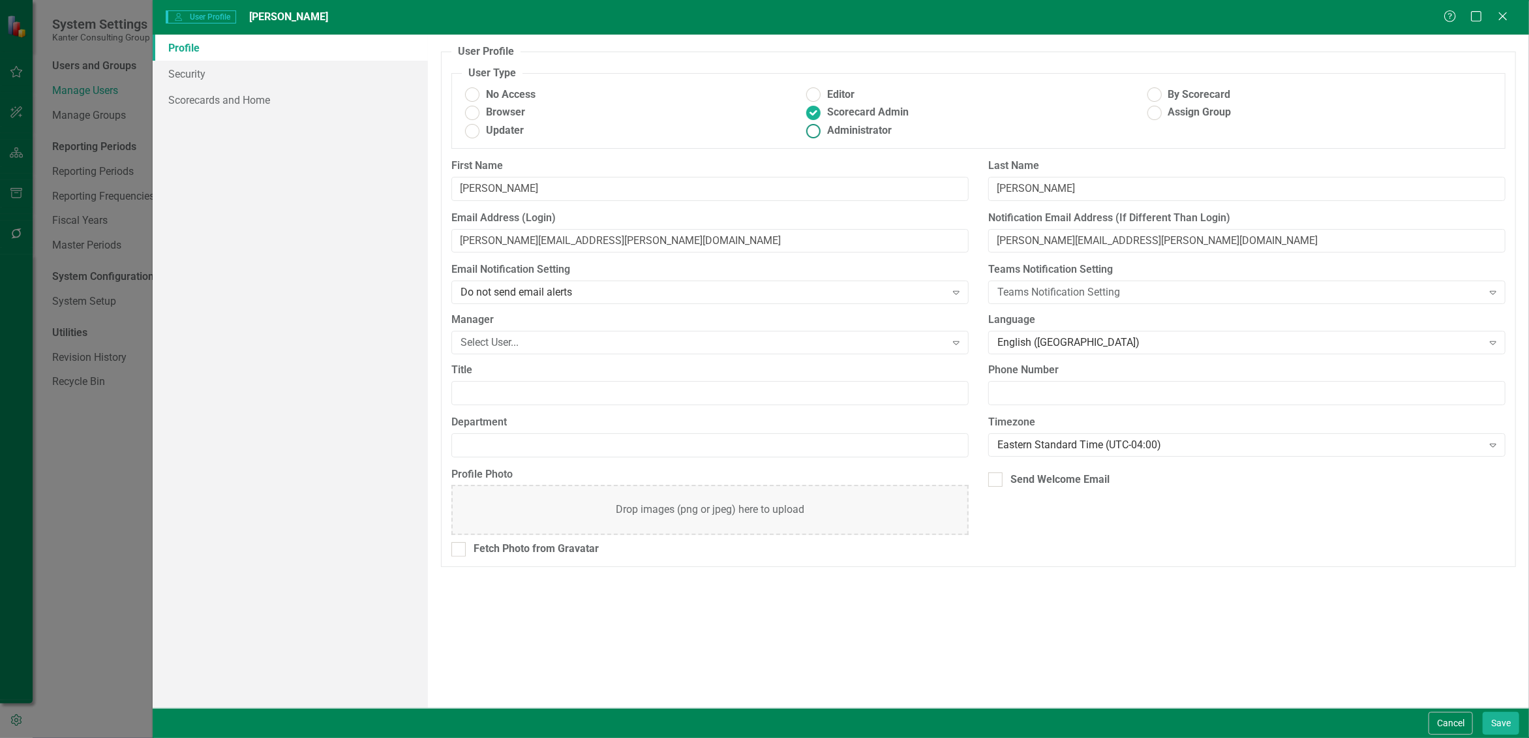
click at [815, 134] on ins at bounding box center [814, 131] width 20 height 20
click at [815, 134] on input "Administrator" at bounding box center [814, 131] width 20 height 20
radio input "true"
click at [1503, 724] on button "Save" at bounding box center [1501, 723] width 37 height 23
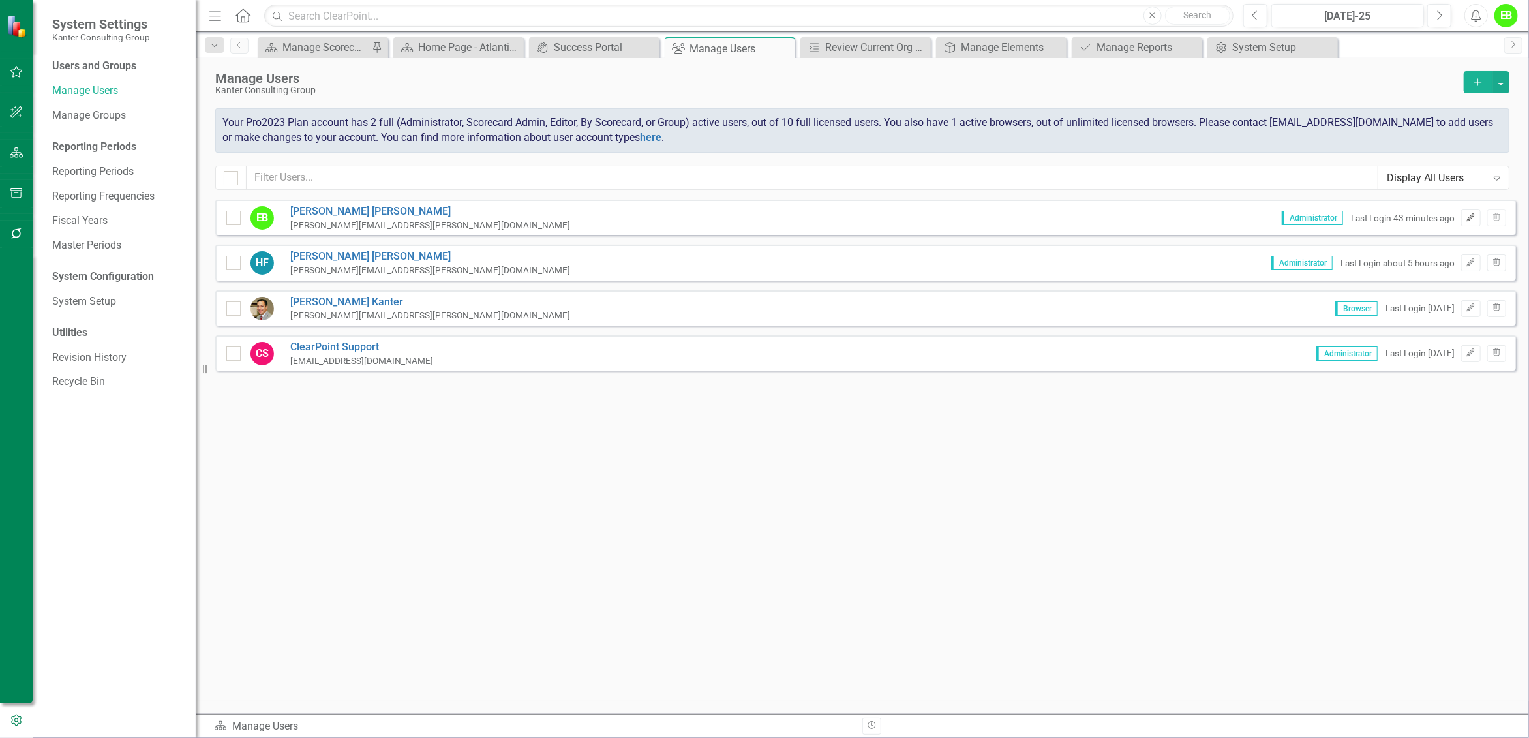
click at [1473, 217] on icon "Edit" at bounding box center [1471, 218] width 10 height 8
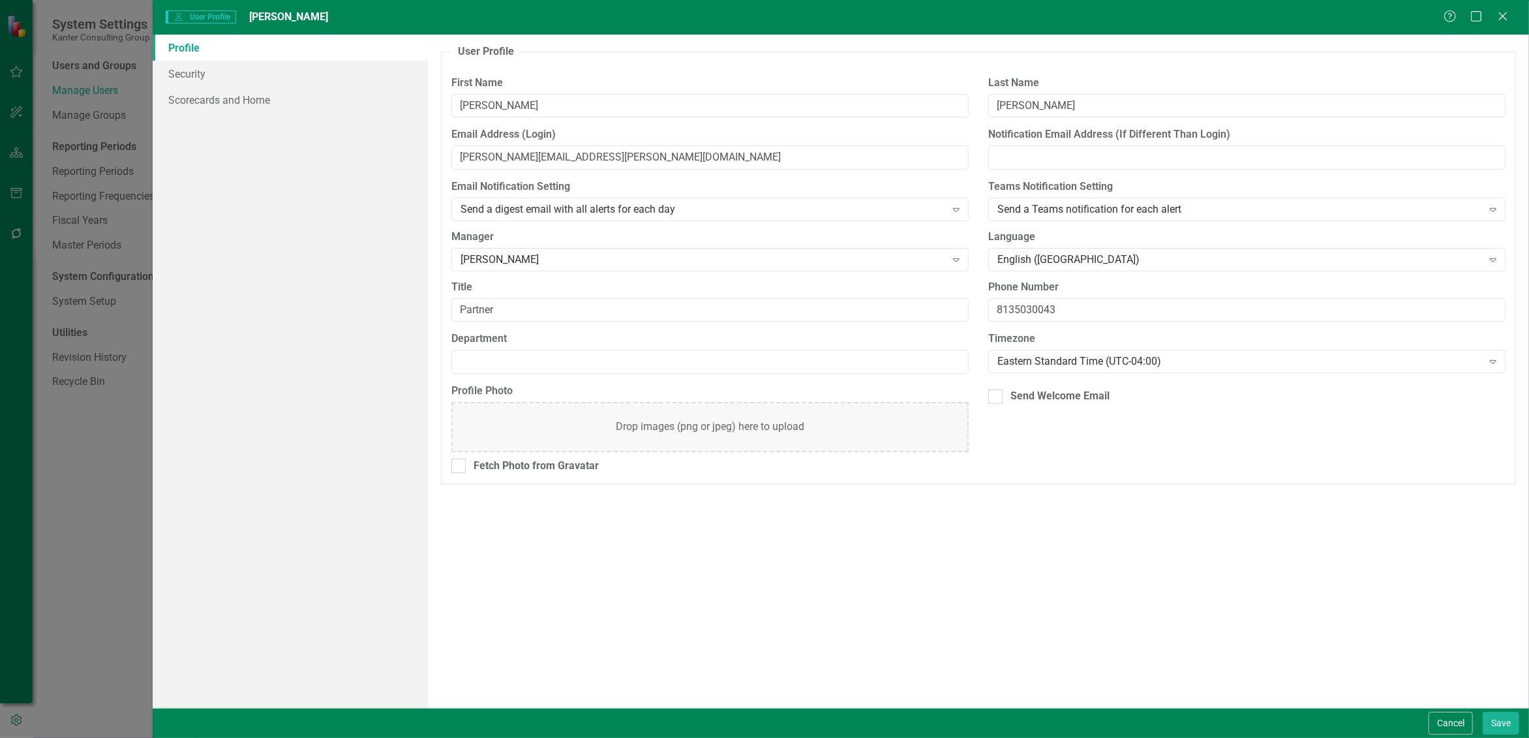
click at [187, 52] on link "Profile" at bounding box center [290, 48] width 275 height 26
click at [1499, 16] on icon "Close" at bounding box center [1502, 16] width 16 height 12
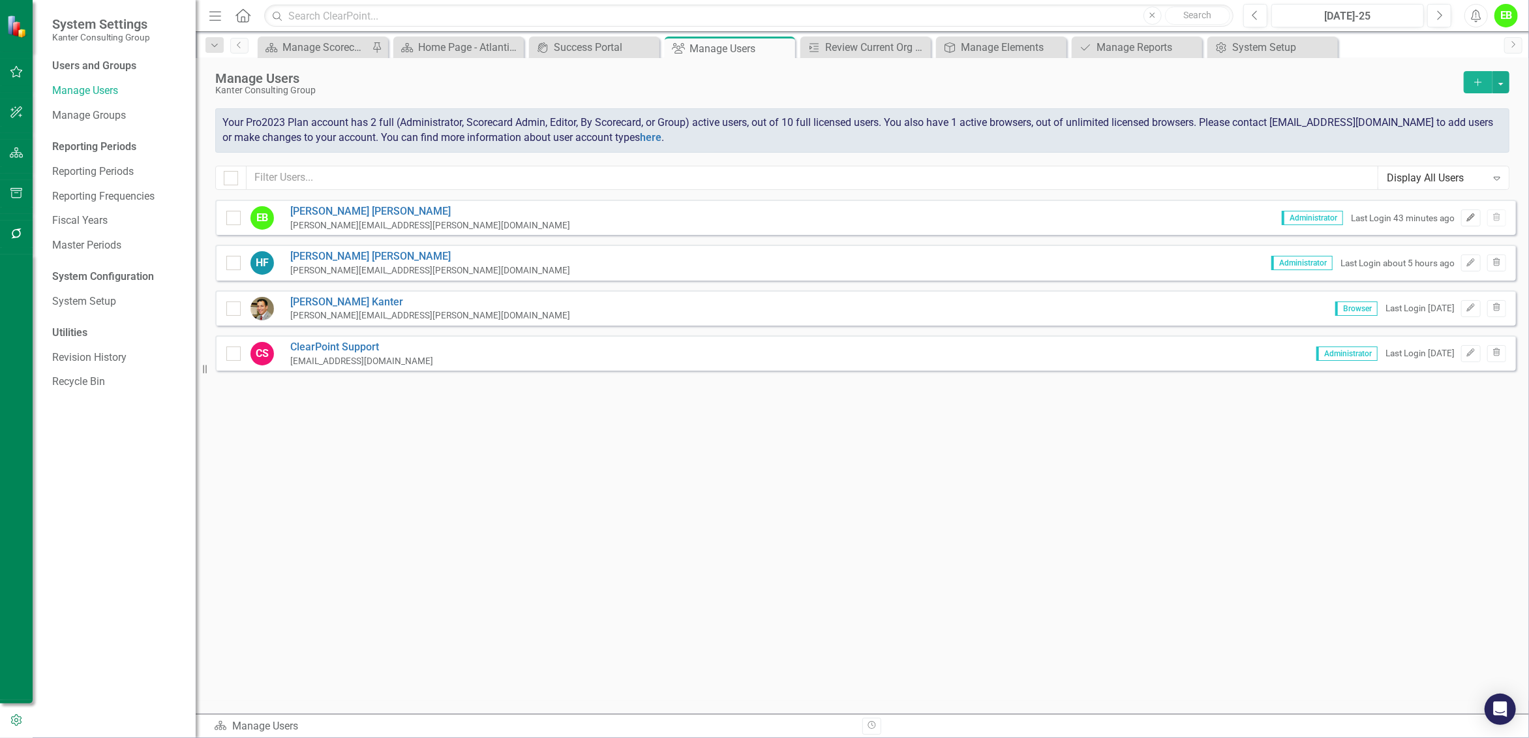
click at [1472, 215] on icon "button" at bounding box center [1471, 217] width 8 height 8
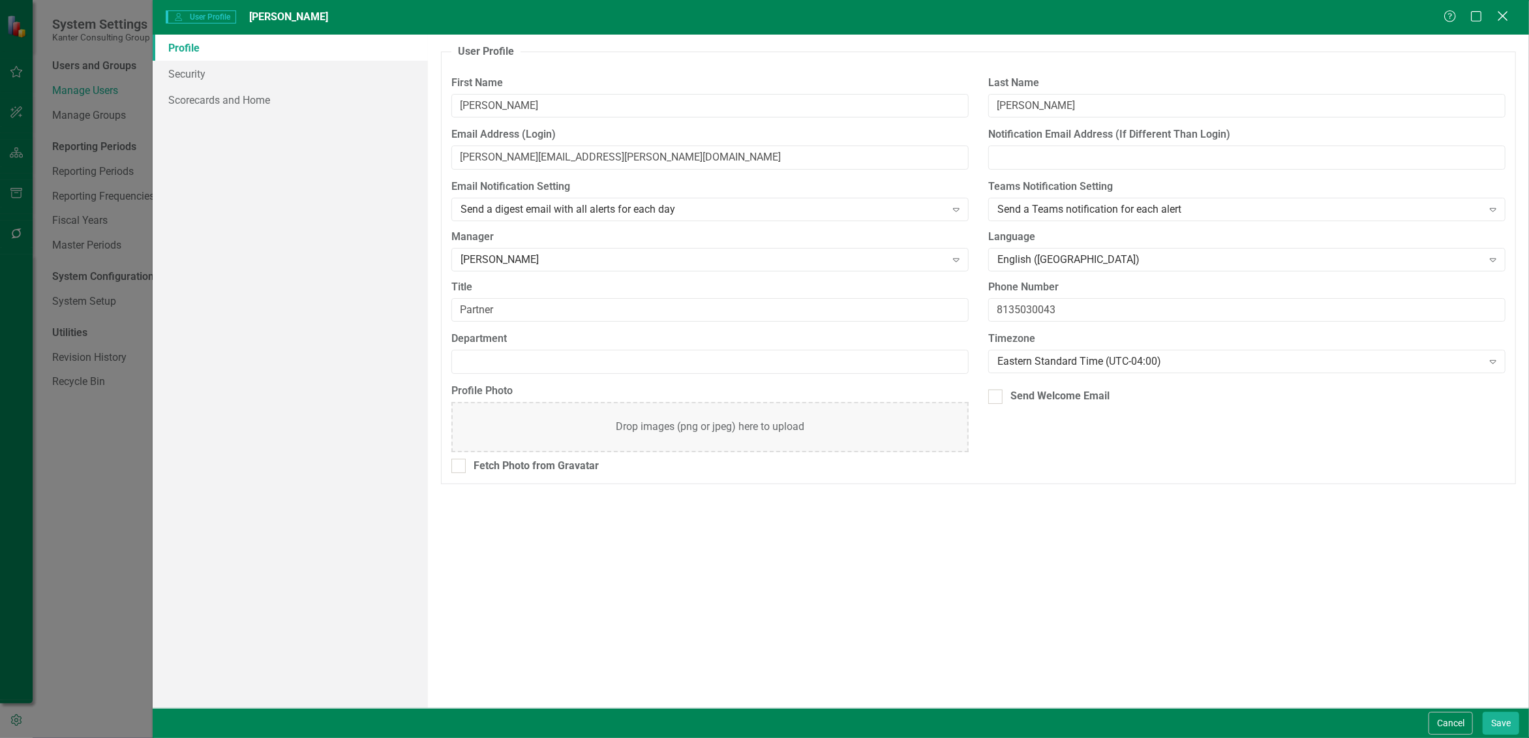
click at [1508, 18] on icon "Close" at bounding box center [1502, 16] width 16 height 12
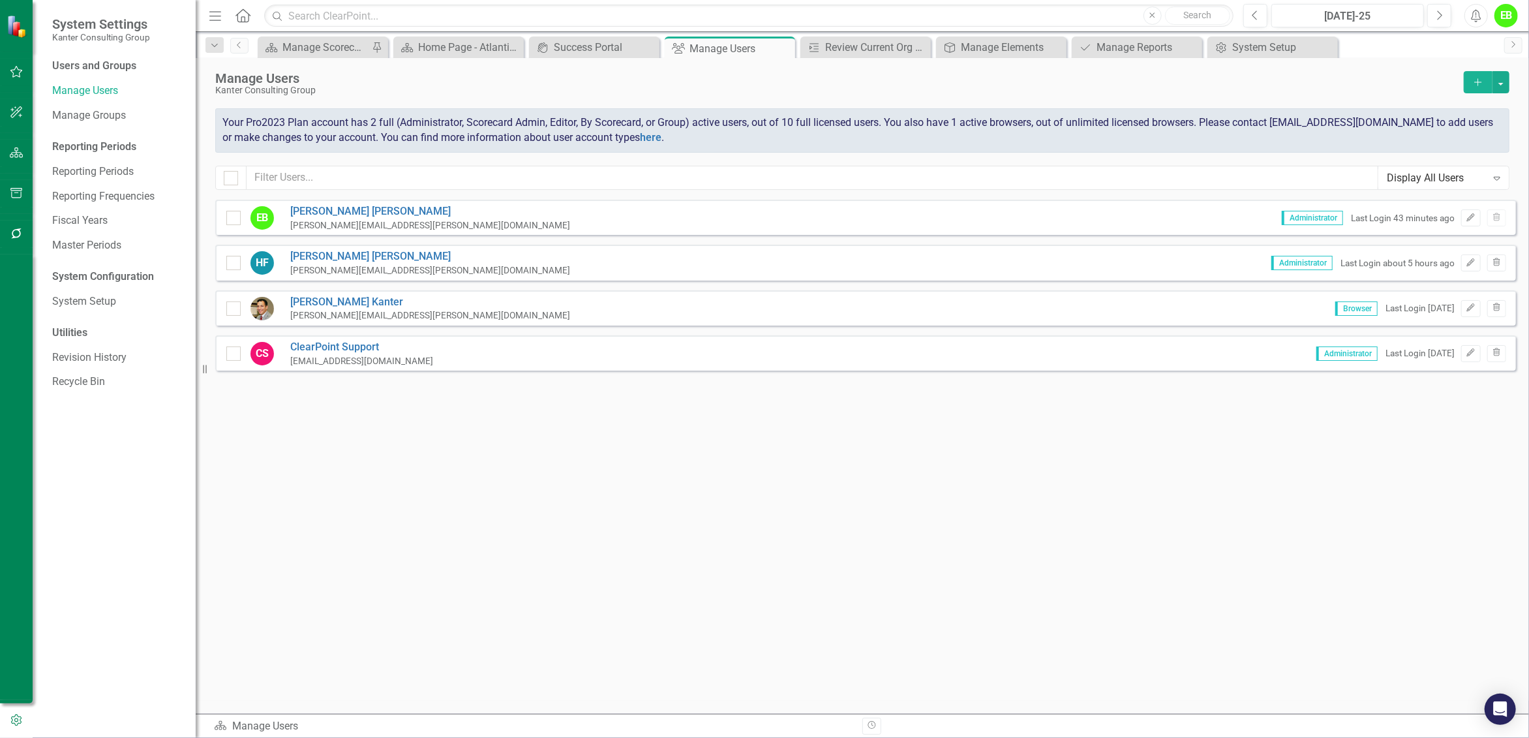
click at [1309, 219] on span "Administrator" at bounding box center [1312, 218] width 61 height 14
click at [1472, 263] on icon "Edit" at bounding box center [1471, 263] width 10 height 8
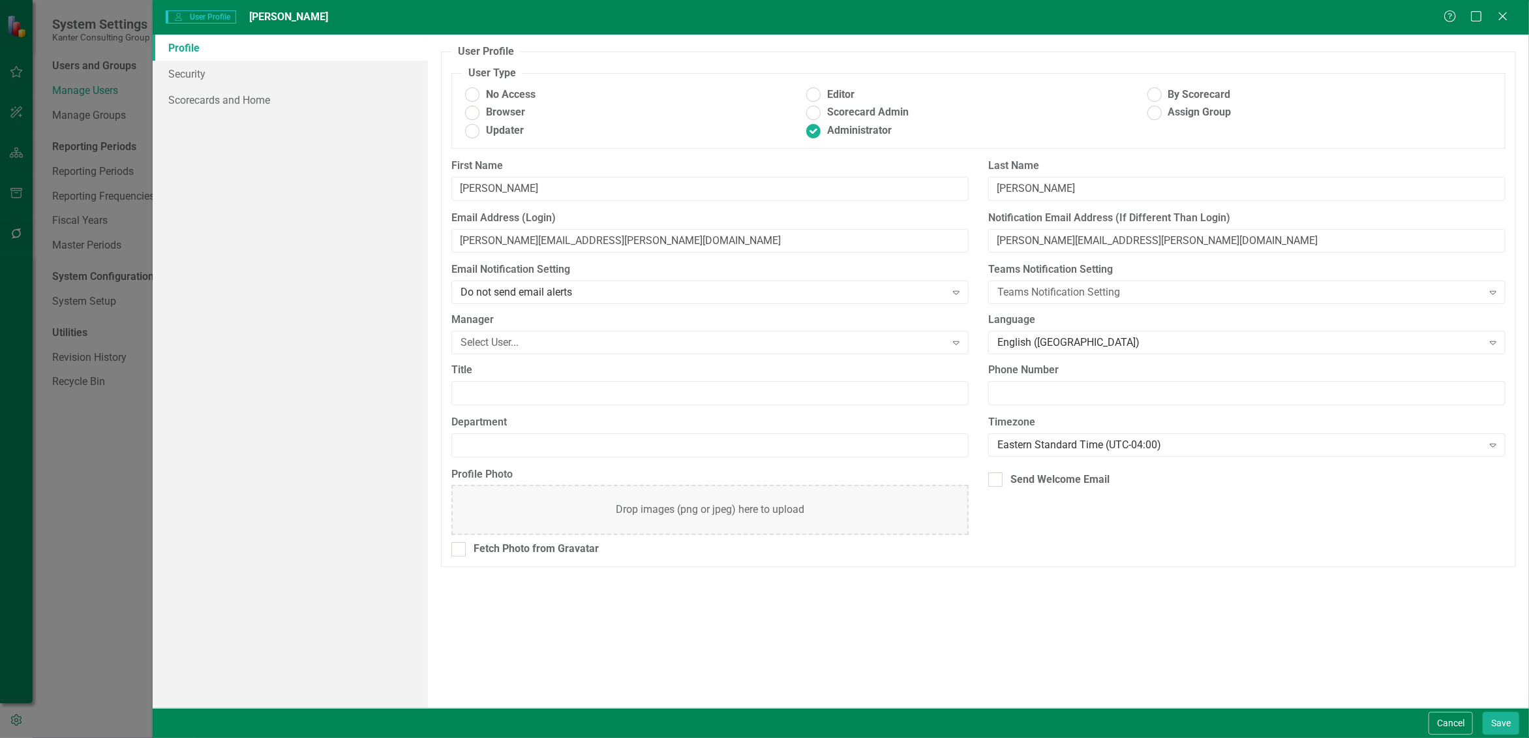
click at [122, 549] on div "User User Profile [PERSON_NAME] Help Maximize Close Profile Security Scorecards…" at bounding box center [764, 369] width 1529 height 738
click at [1498, 20] on icon at bounding box center [1503, 16] width 10 height 10
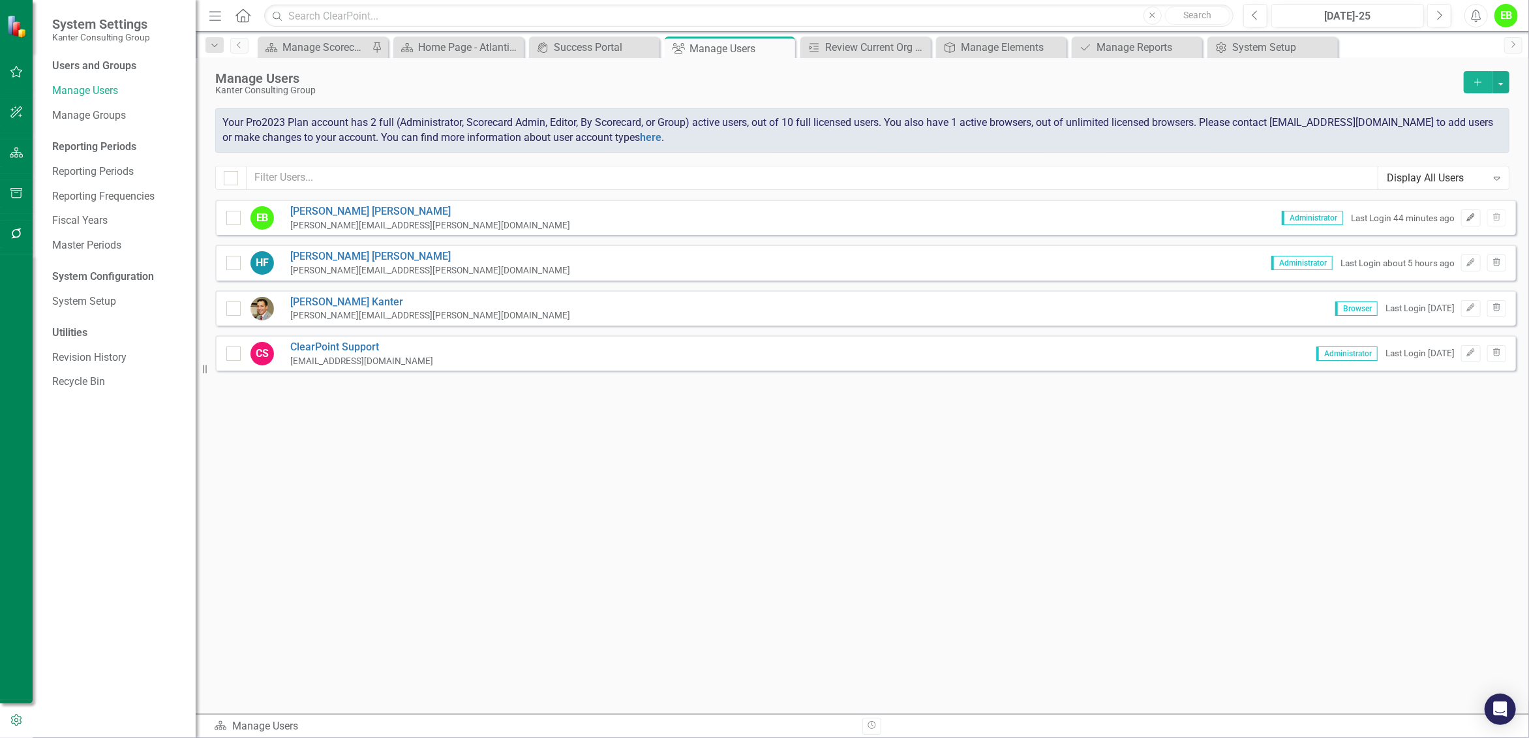
click at [1474, 217] on icon "Edit" at bounding box center [1471, 218] width 10 height 8
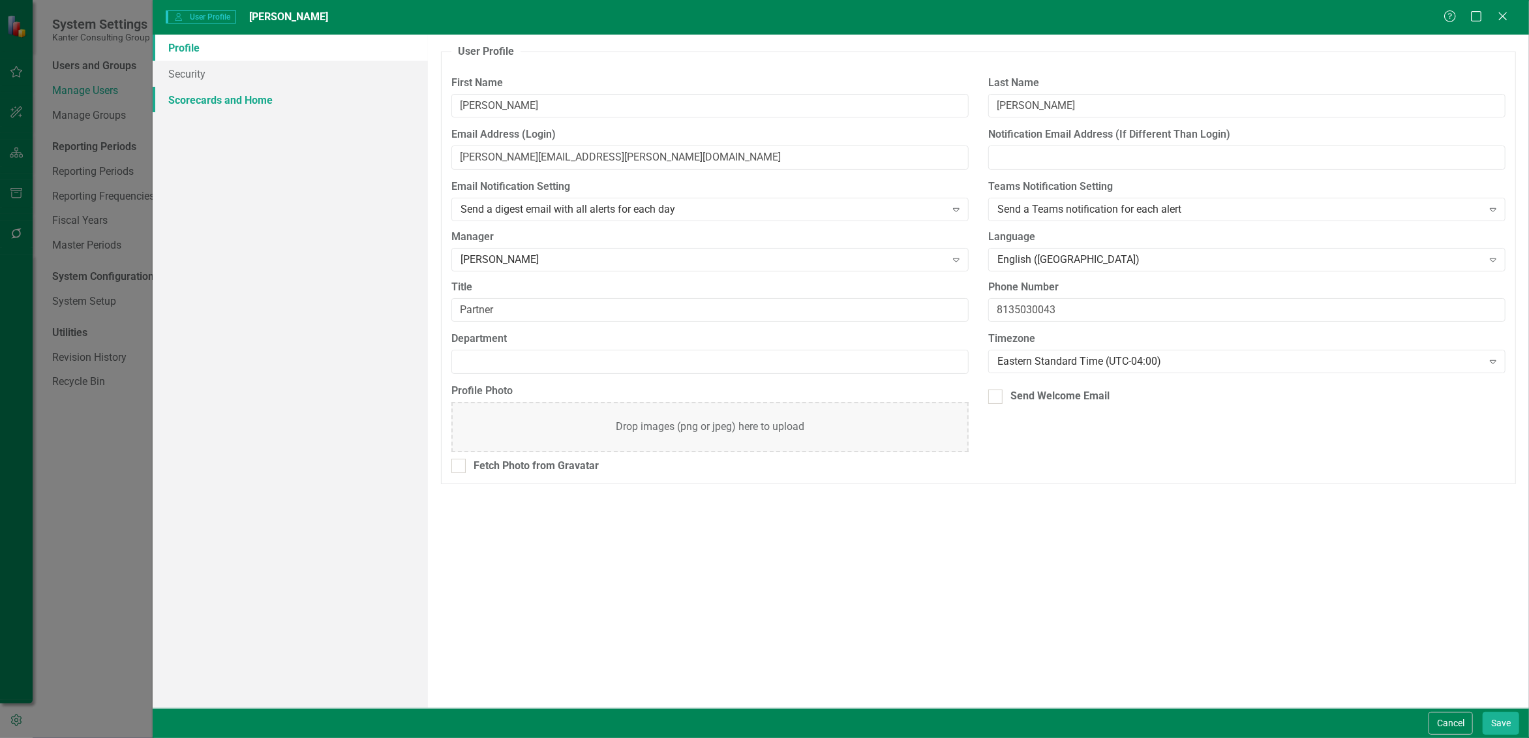
click at [267, 101] on link "Scorecards and Home" at bounding box center [290, 100] width 275 height 26
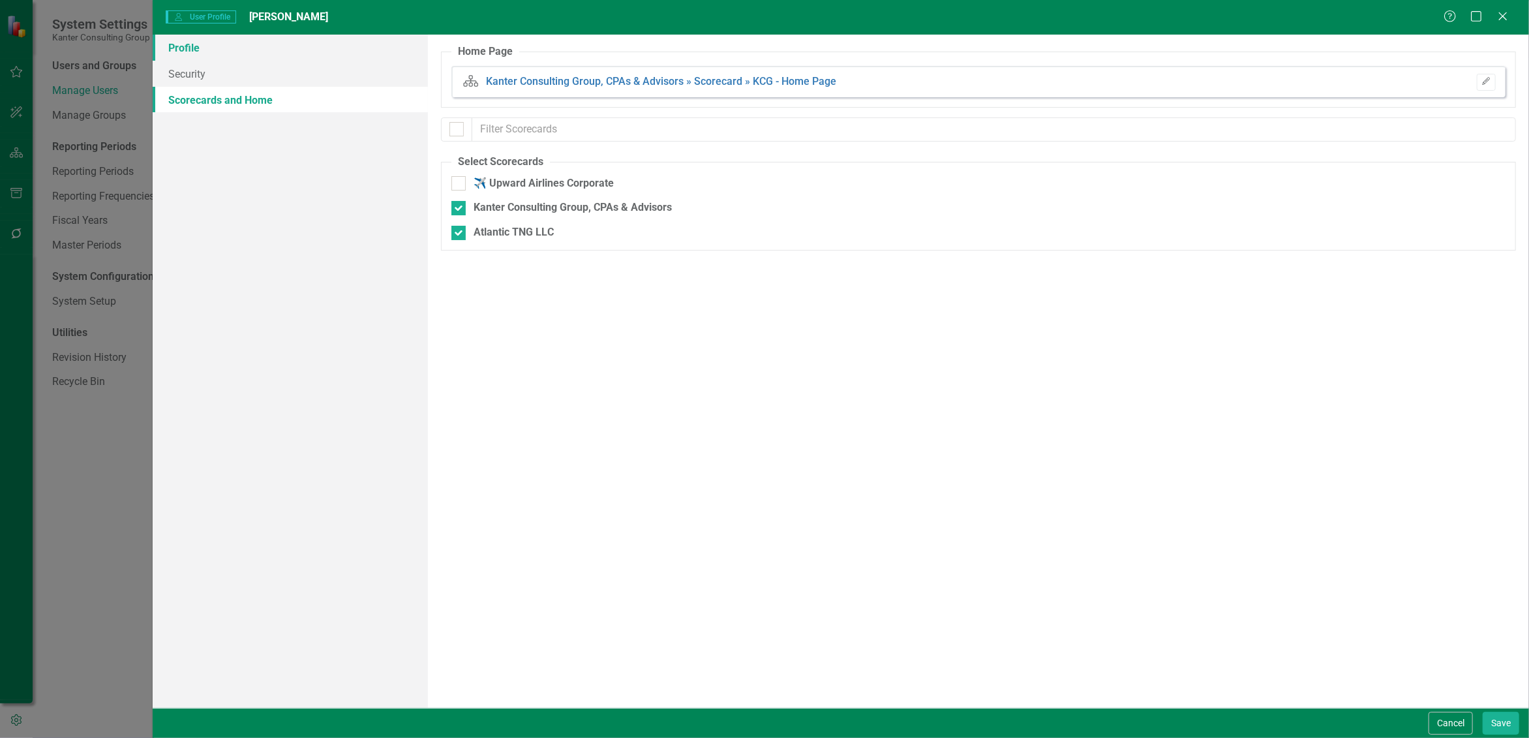
click at [181, 48] on link "Profile" at bounding box center [290, 48] width 275 height 26
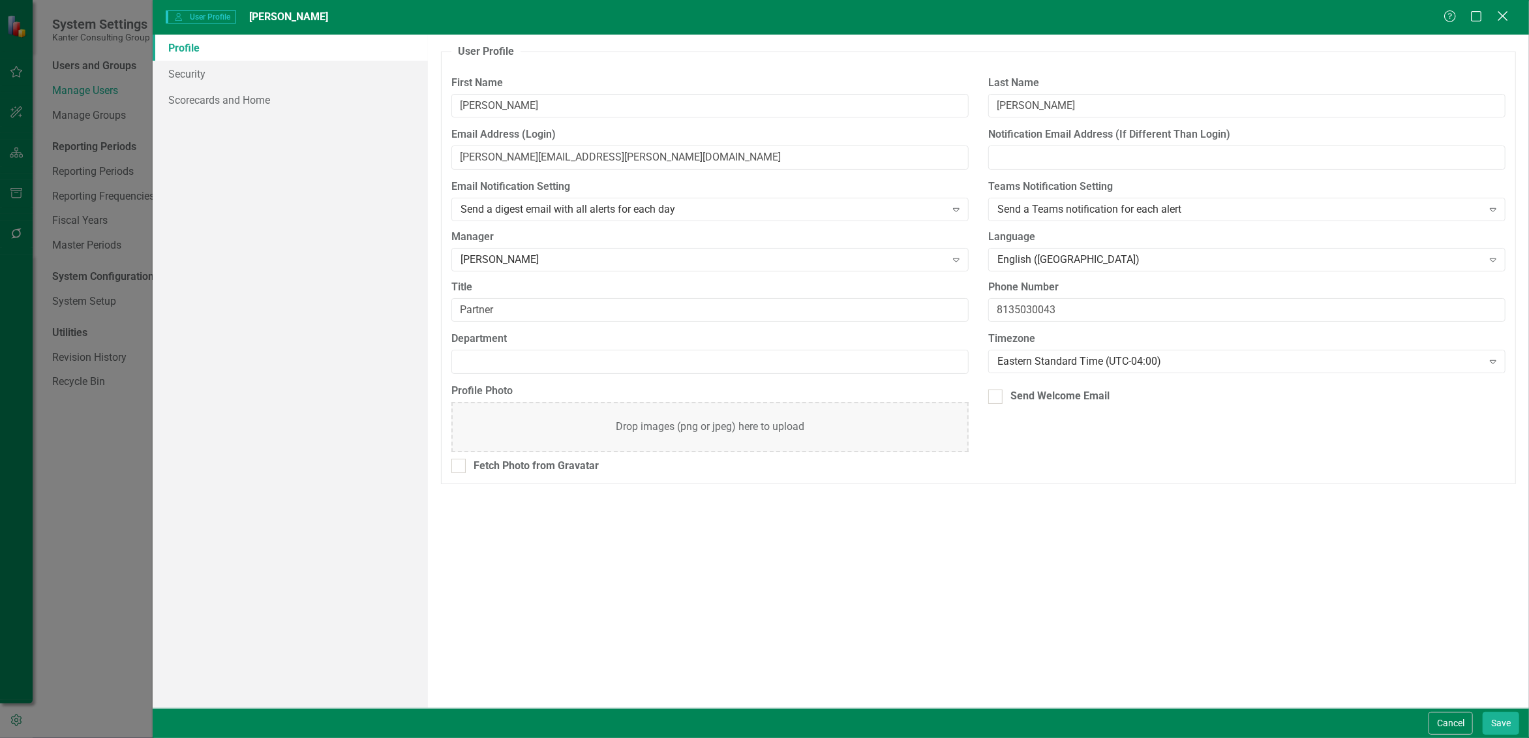
click at [1501, 16] on icon "Close" at bounding box center [1502, 16] width 16 height 12
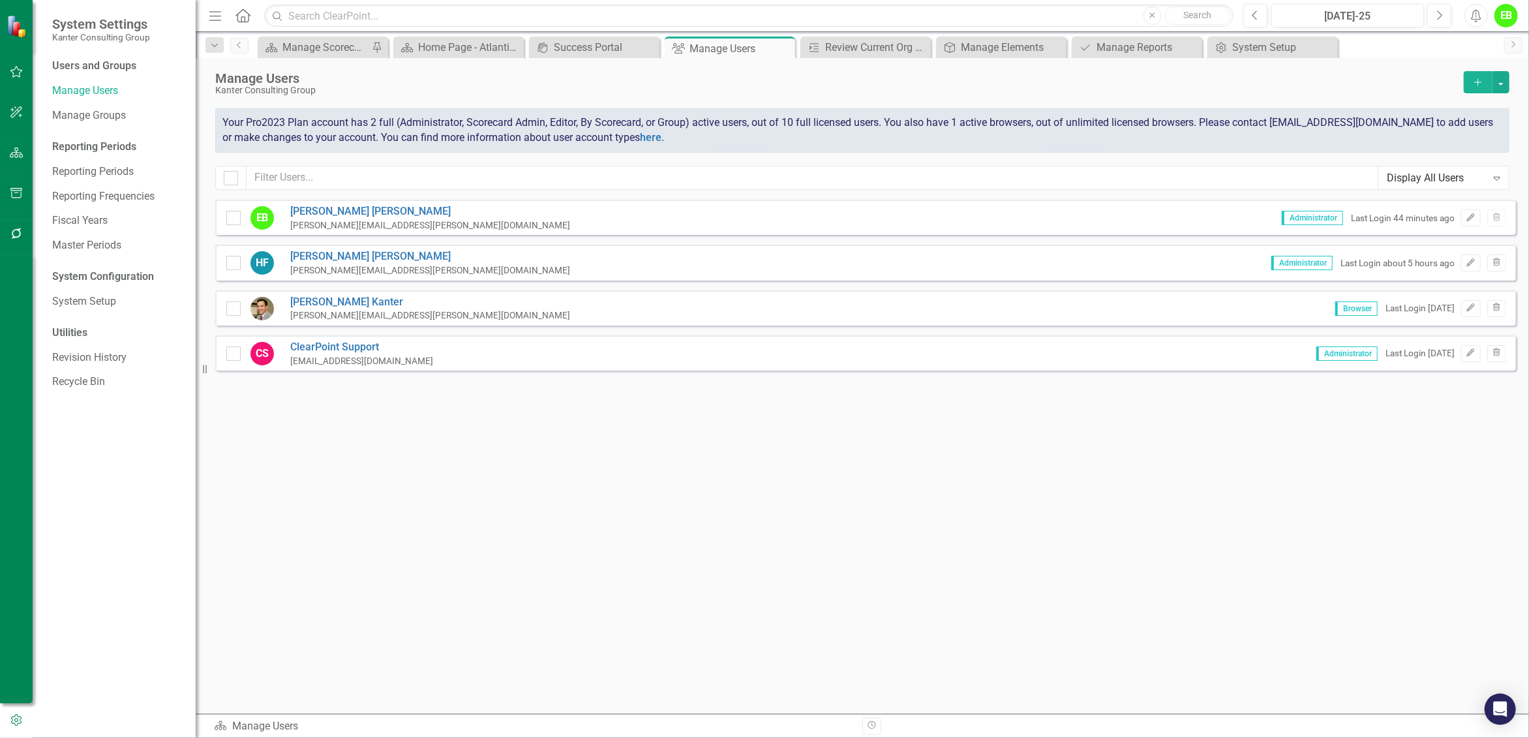
click at [837, 426] on div "Sorry, no results found. EB [PERSON_NAME] [PERSON_NAME][EMAIL_ADDRESS][PERSON_N…" at bounding box center [862, 450] width 1333 height 501
click at [327, 50] on div "Manage Scorecards" at bounding box center [325, 47] width 86 height 16
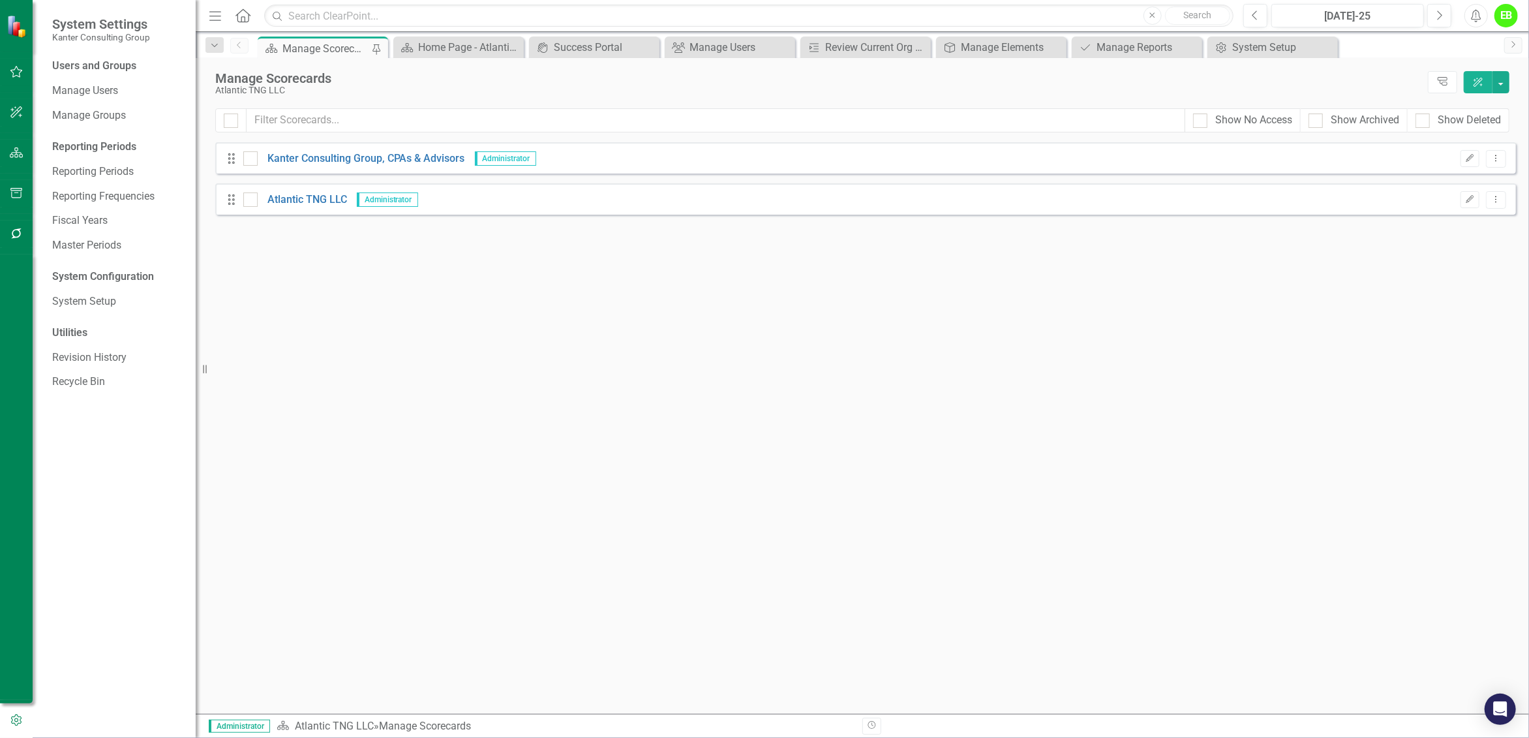
click at [1511, 12] on div "EB" at bounding box center [1505, 15] width 23 height 23
click at [1488, 160] on link "icon.portal Success Portal" at bounding box center [1465, 163] width 103 height 24
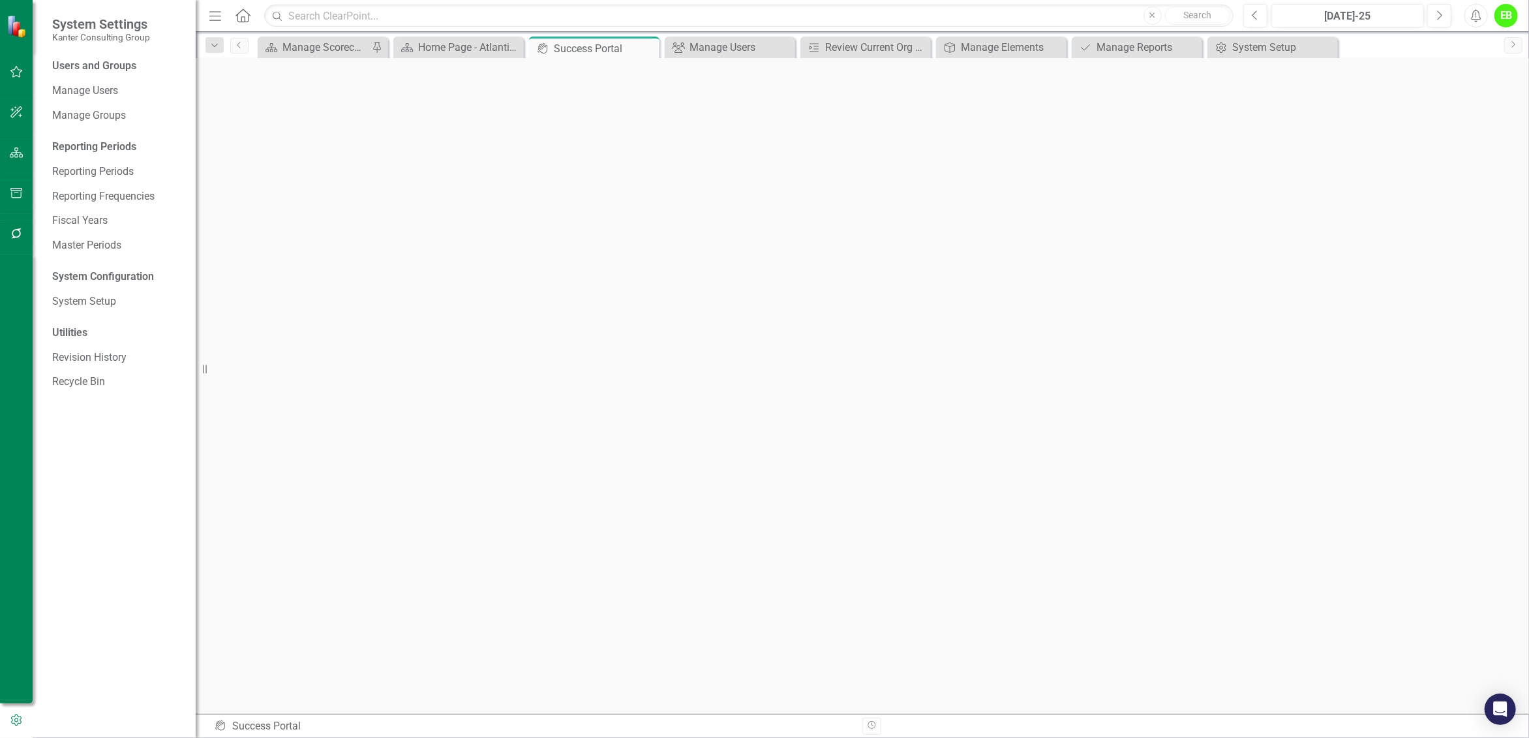
scroll to position [5, 0]
